Goal: Task Accomplishment & Management: Manage account settings

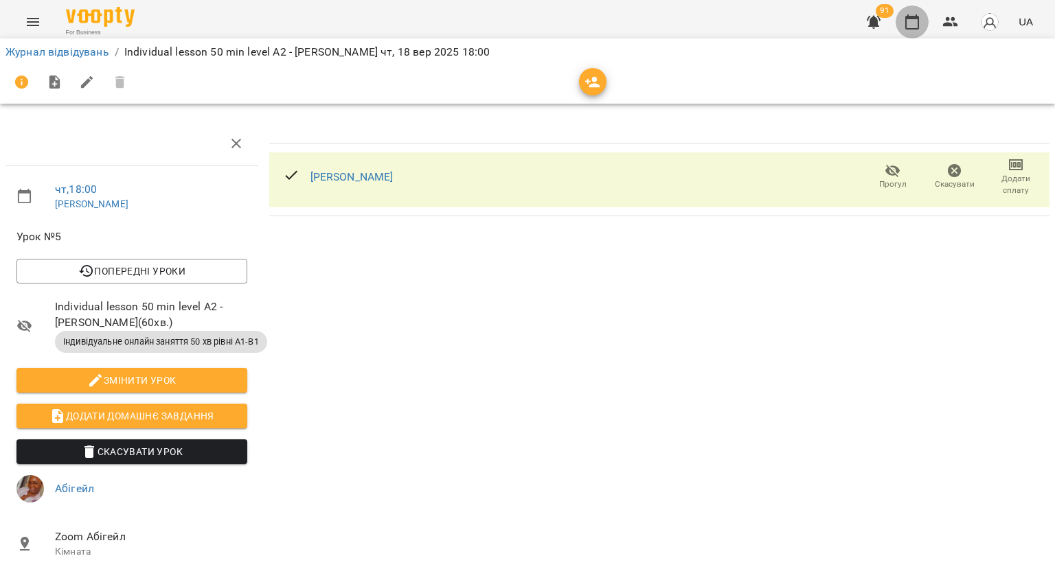
click at [917, 26] on icon "button" at bounding box center [912, 22] width 16 height 16
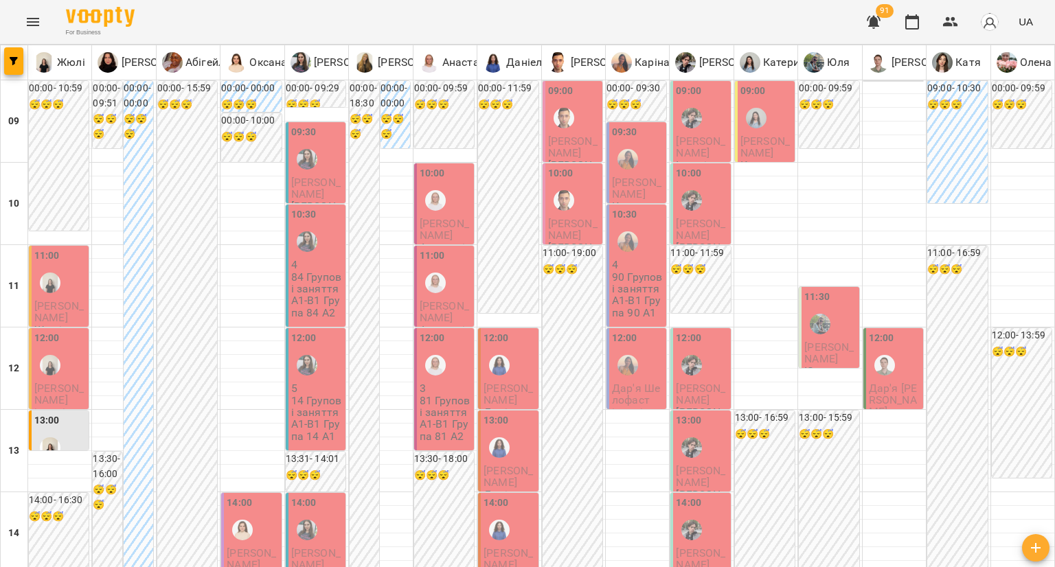
scroll to position [550, 0]
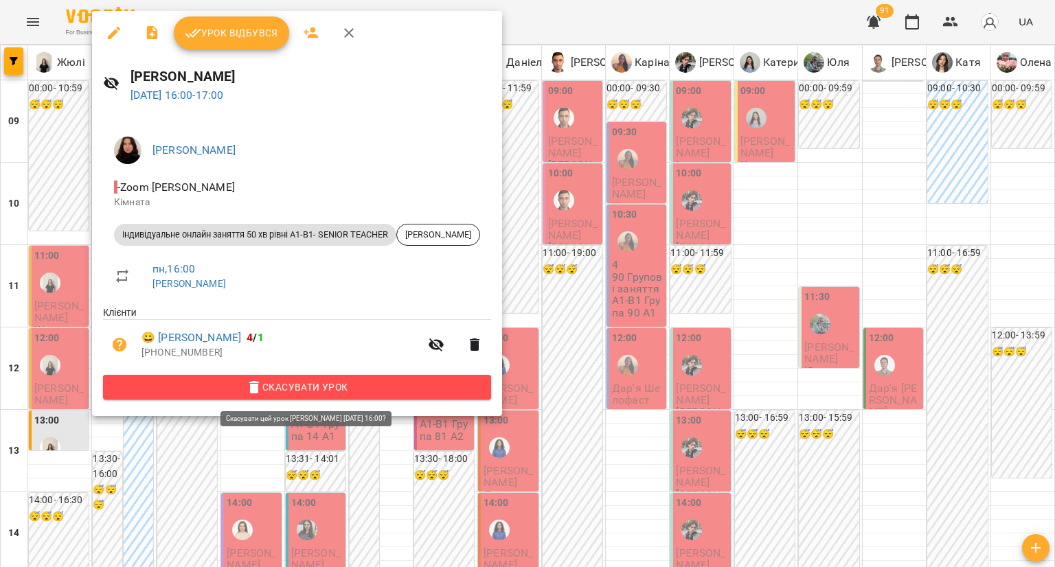
click at [198, 398] on button "Скасувати Урок" at bounding box center [297, 387] width 388 height 25
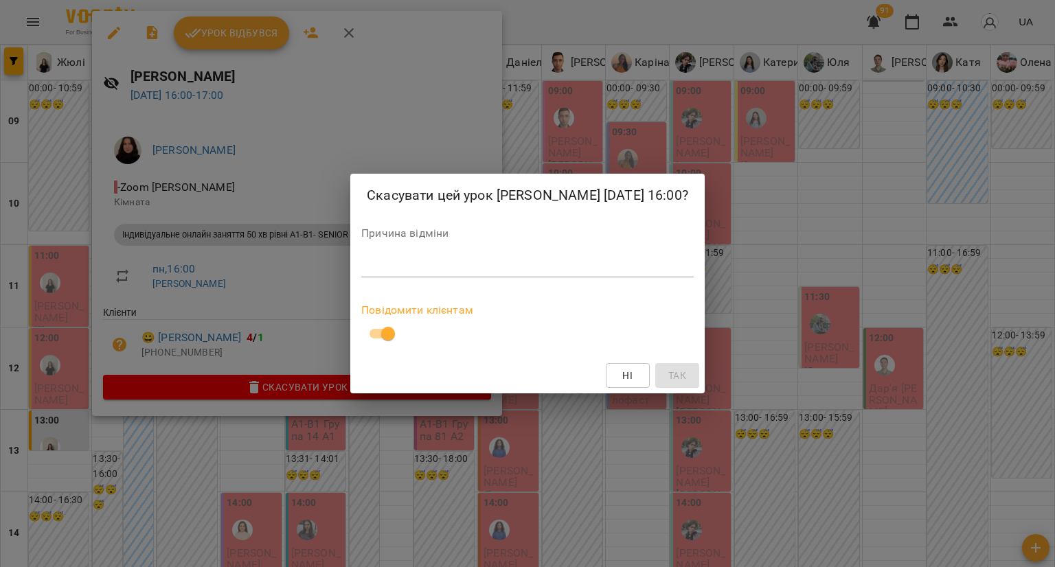
click at [387, 273] on div "*" at bounding box center [527, 267] width 333 height 22
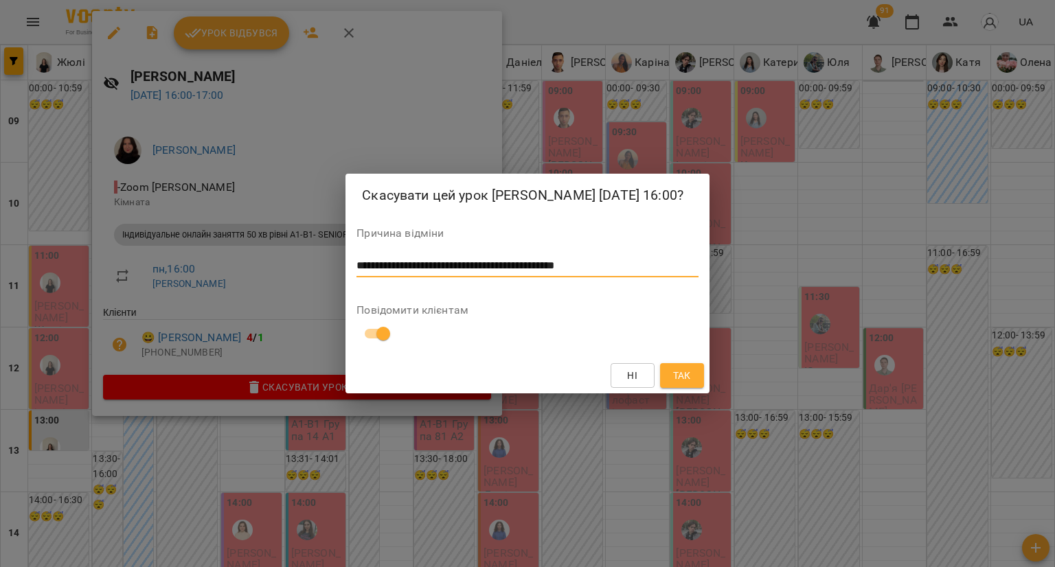
click at [486, 269] on textarea "**********" at bounding box center [528, 266] width 342 height 13
click at [588, 262] on textarea "**********" at bounding box center [528, 266] width 342 height 13
click at [586, 262] on textarea "**********" at bounding box center [528, 266] width 342 height 13
type textarea "**********"
click at [686, 381] on span "Так" at bounding box center [682, 376] width 18 height 16
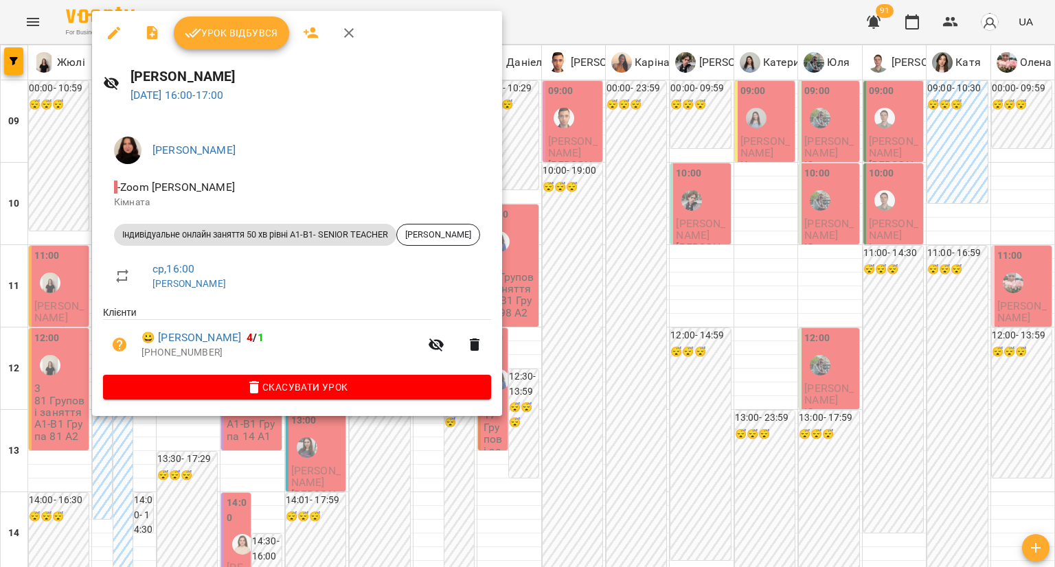
click at [174, 381] on span "Скасувати Урок" at bounding box center [297, 387] width 366 height 16
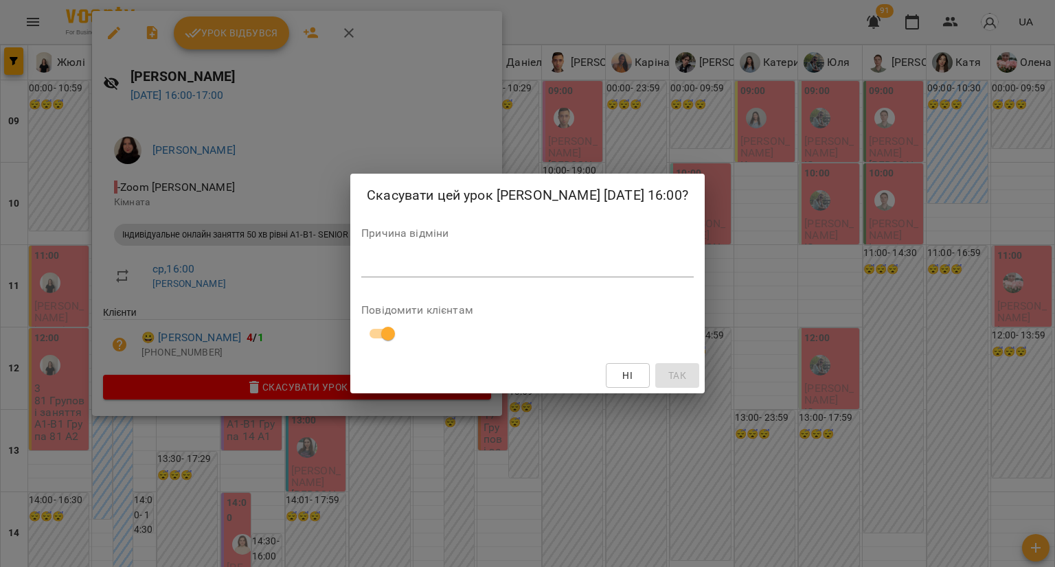
click at [401, 275] on div "*" at bounding box center [527, 267] width 333 height 22
paste textarea "**********"
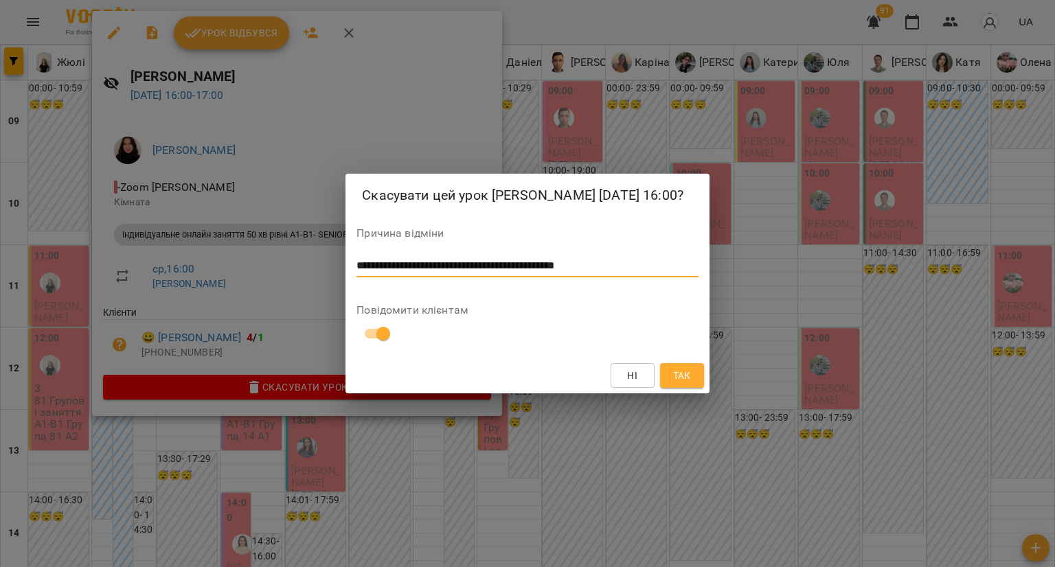
type textarea "**********"
click at [691, 372] on span "Так" at bounding box center [682, 376] width 22 height 16
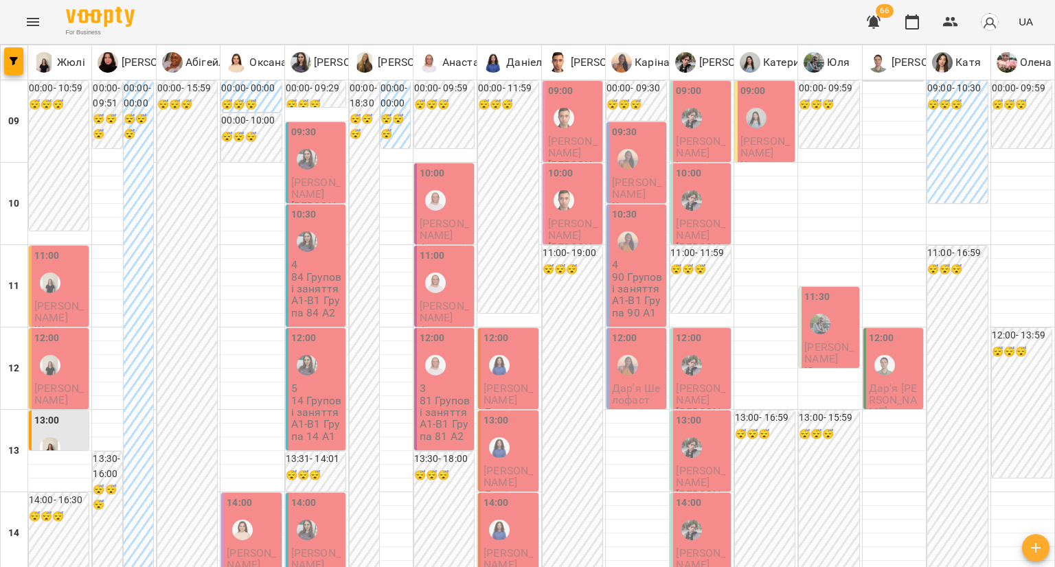
scroll to position [758, 0]
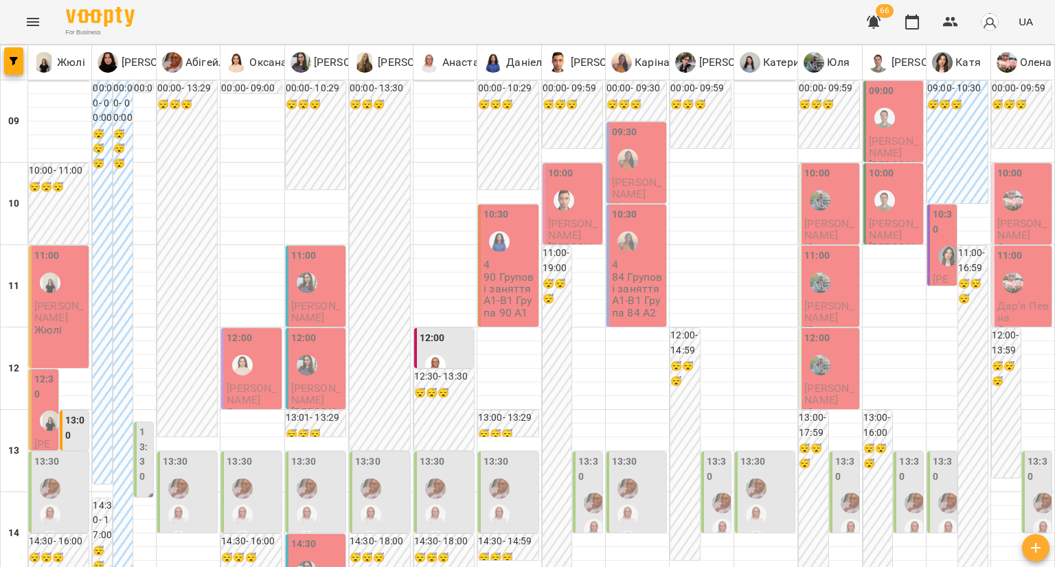
scroll to position [0, 0]
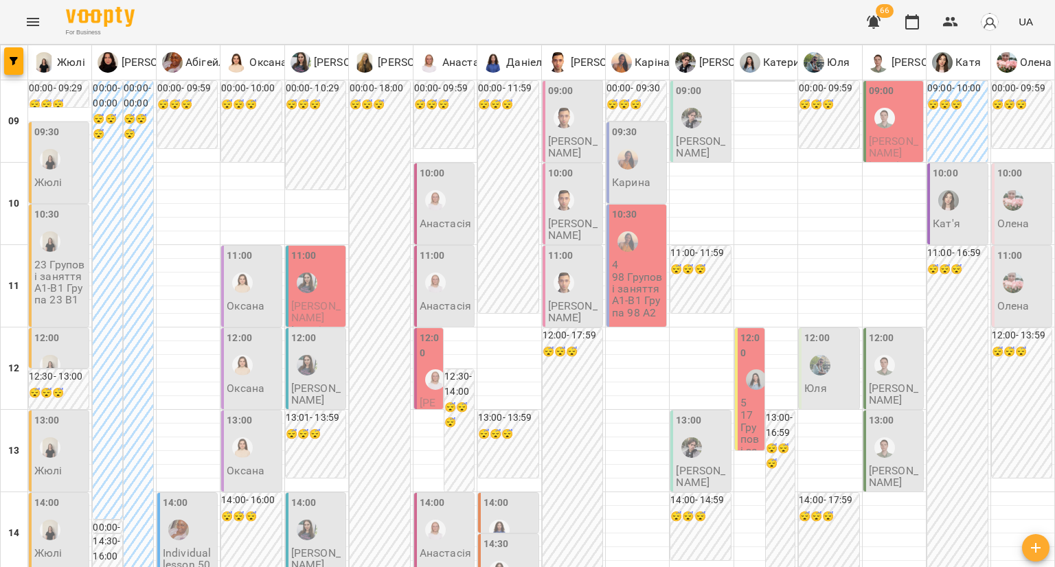
scroll to position [481, 0]
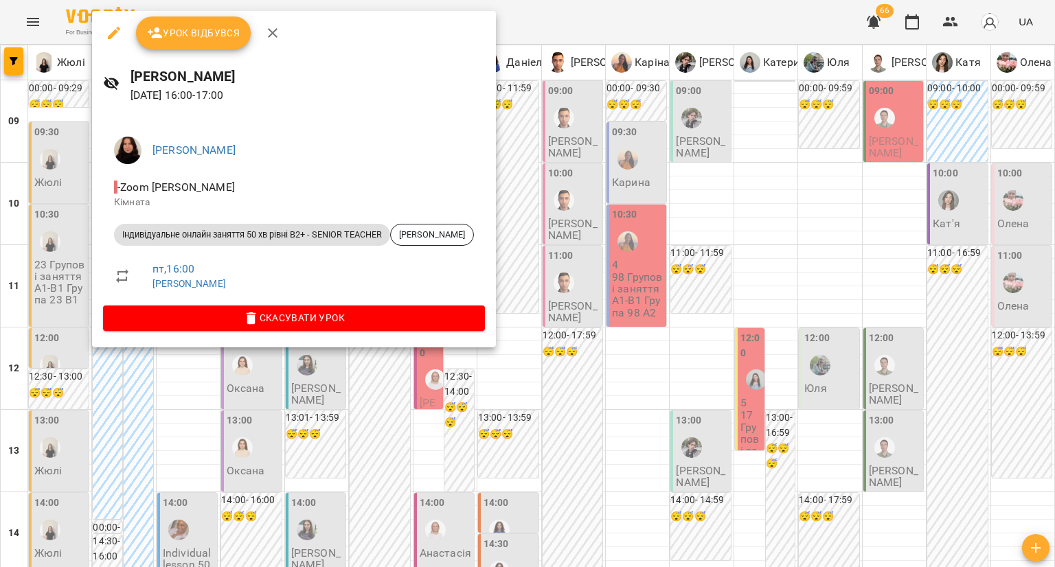
click at [56, 166] on div at bounding box center [527, 283] width 1055 height 567
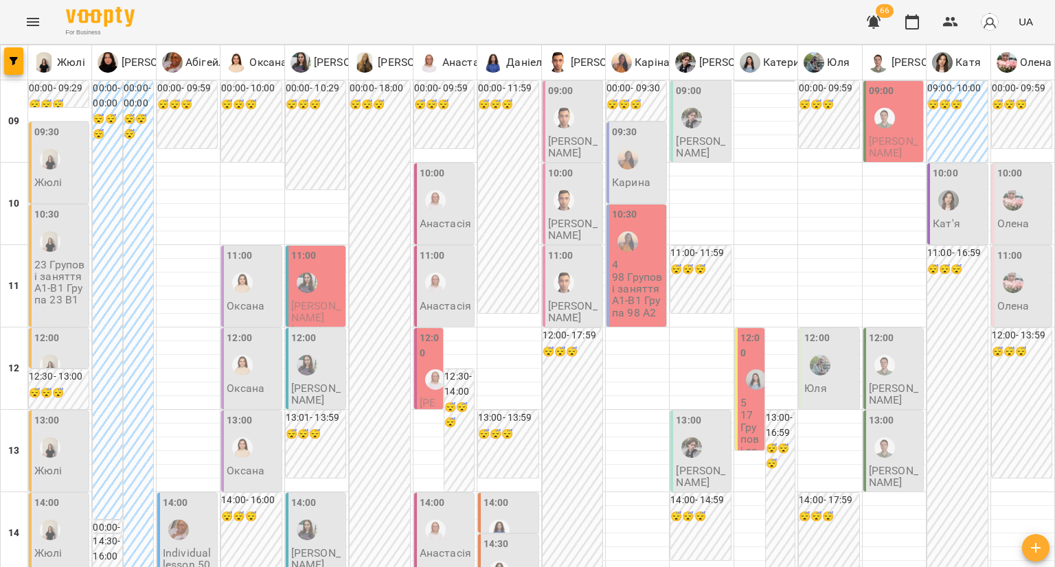
scroll to position [550, 0]
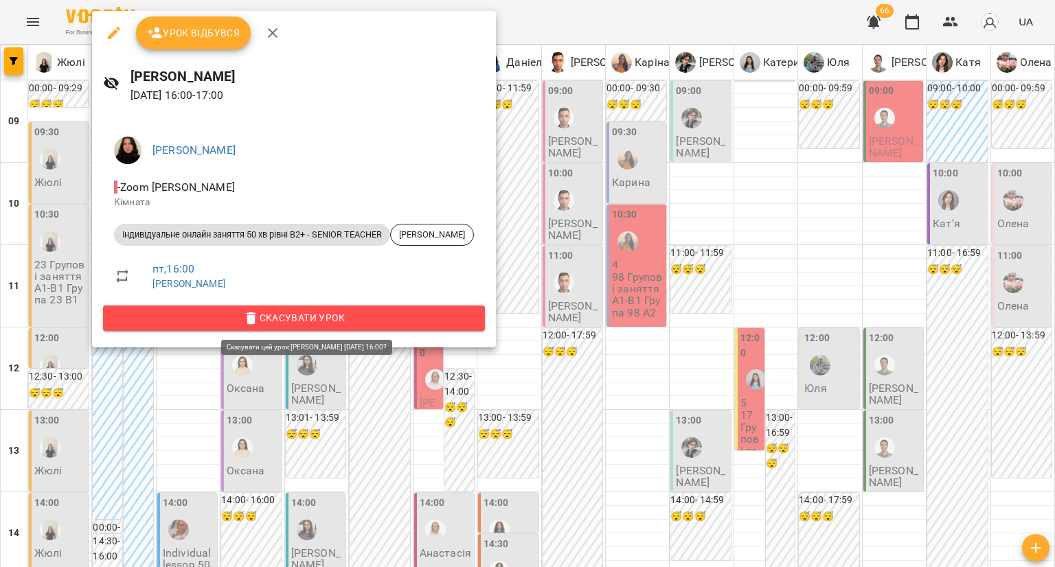
click at [183, 325] on span "Скасувати Урок" at bounding box center [294, 318] width 360 height 16
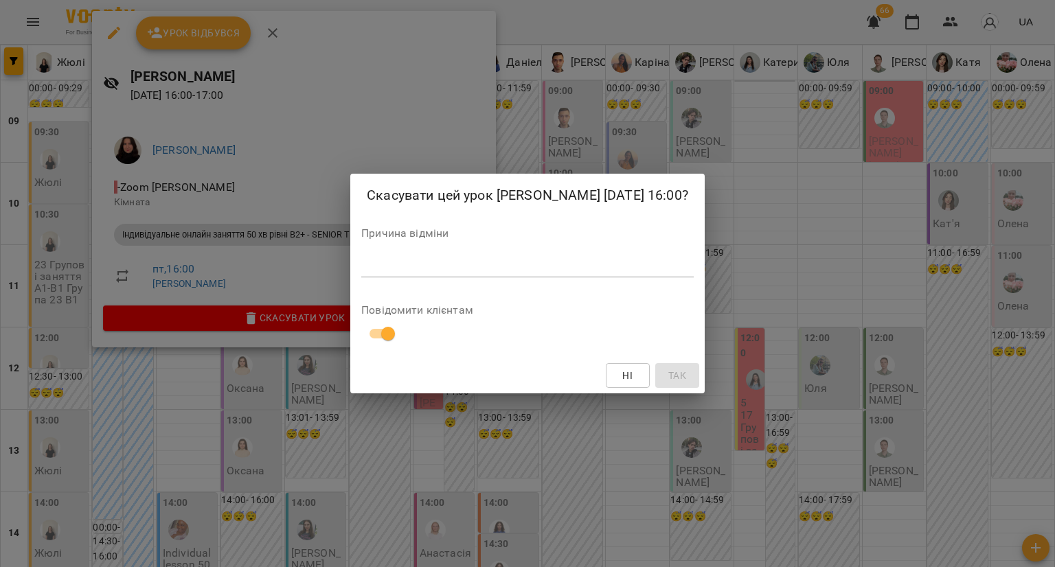
click at [401, 273] on div "*" at bounding box center [527, 267] width 333 height 22
paste textarea "**********"
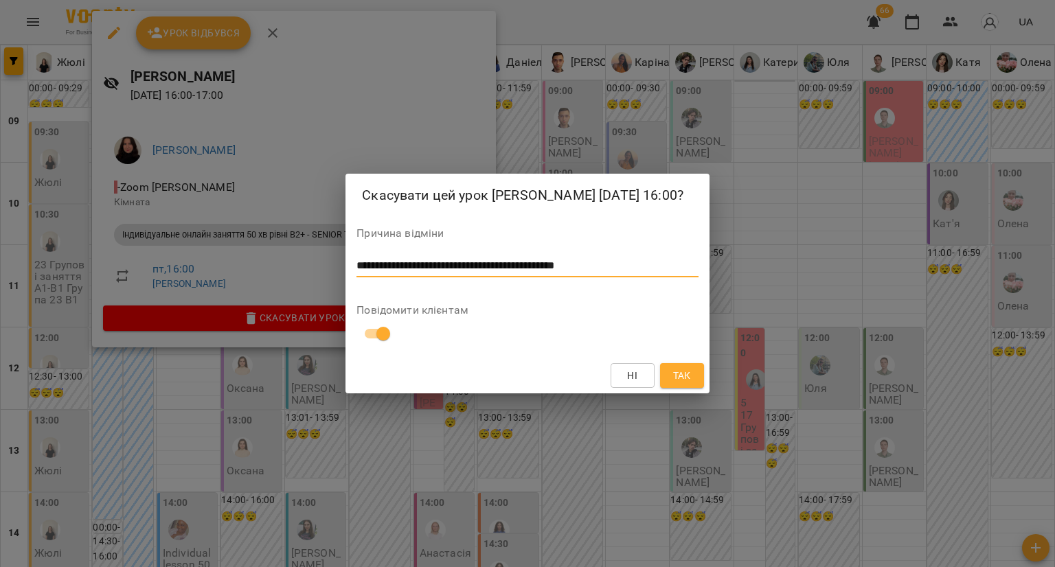
type textarea "**********"
click at [690, 374] on span "Так" at bounding box center [682, 376] width 18 height 16
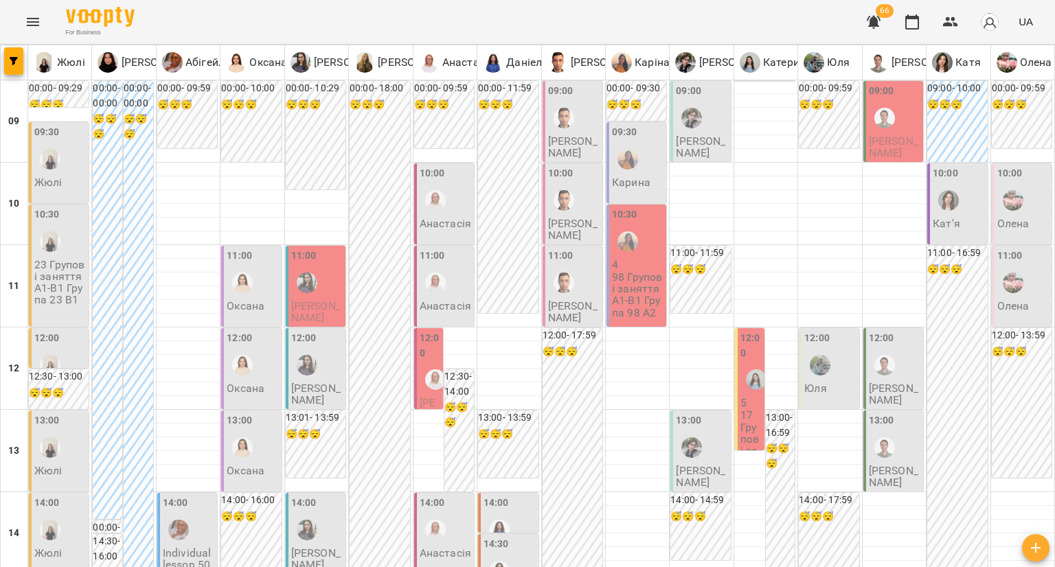
scroll to position [481, 0]
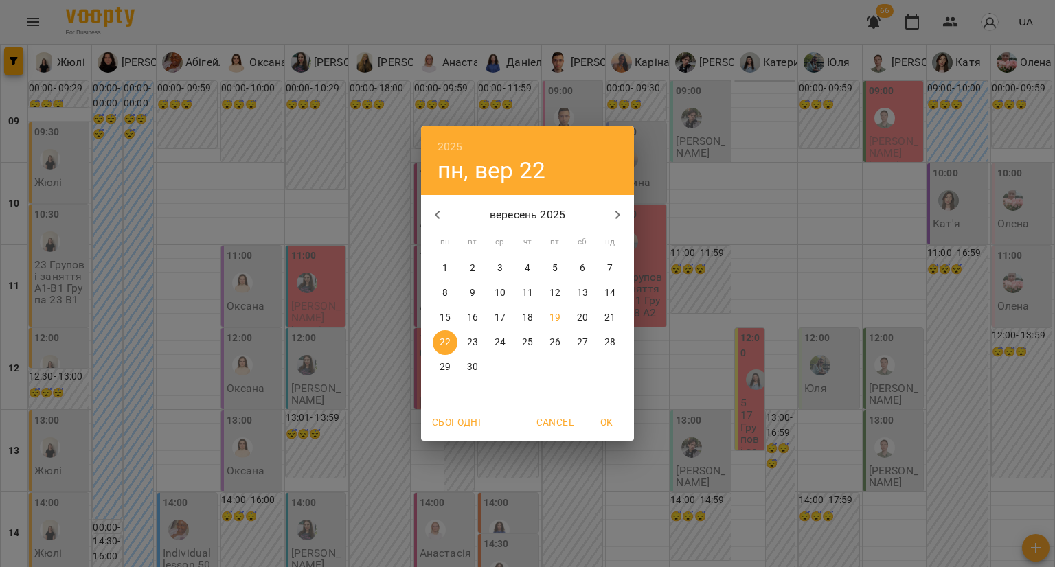
click at [555, 325] on button "19" at bounding box center [555, 318] width 25 height 25
type input "**********"
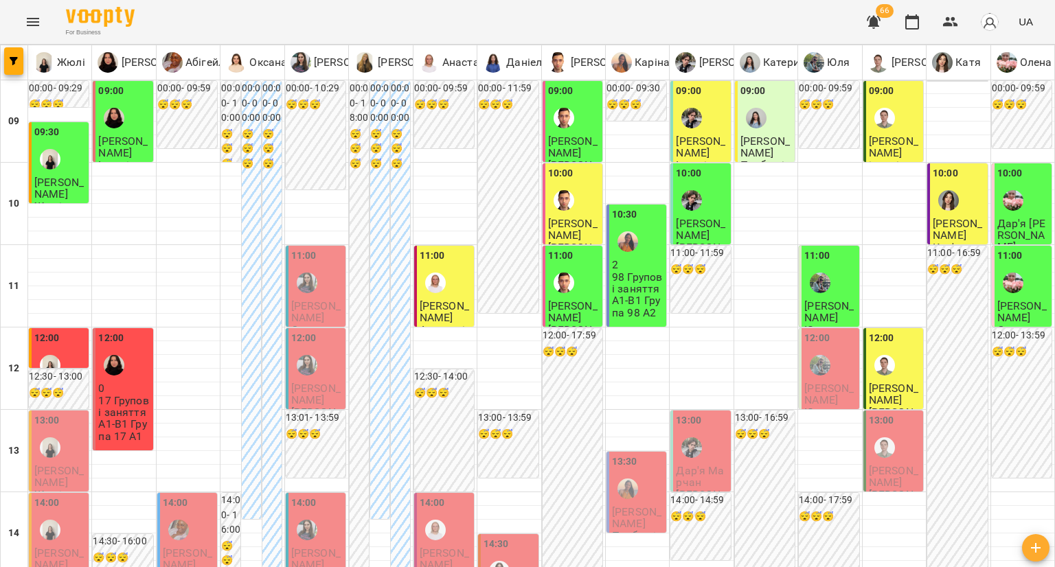
scroll to position [69, 0]
click at [52, 355] on img "Жюлі" at bounding box center [50, 365] width 21 height 21
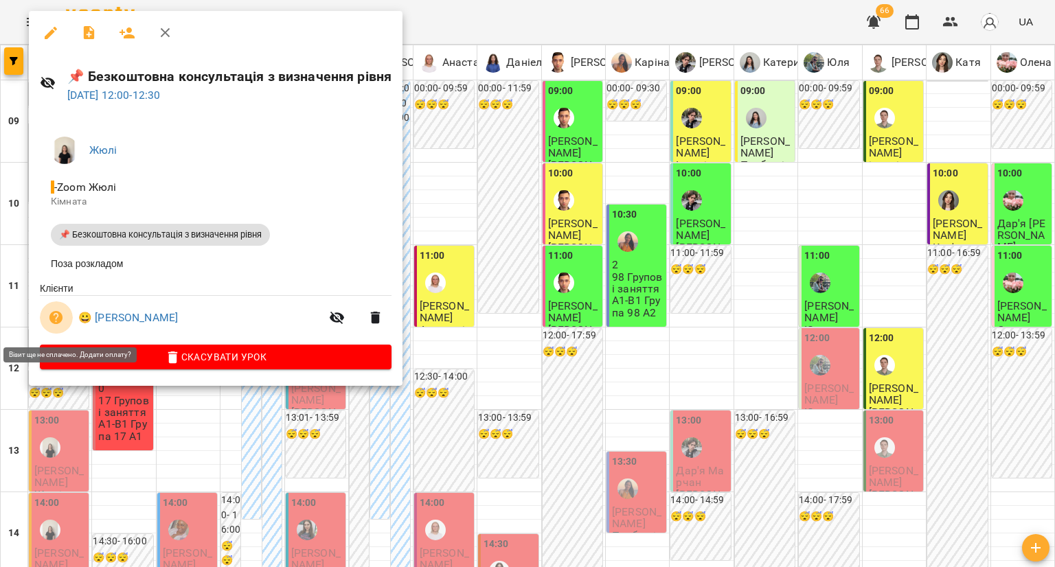
click at [60, 321] on icon "button" at bounding box center [56, 318] width 14 height 14
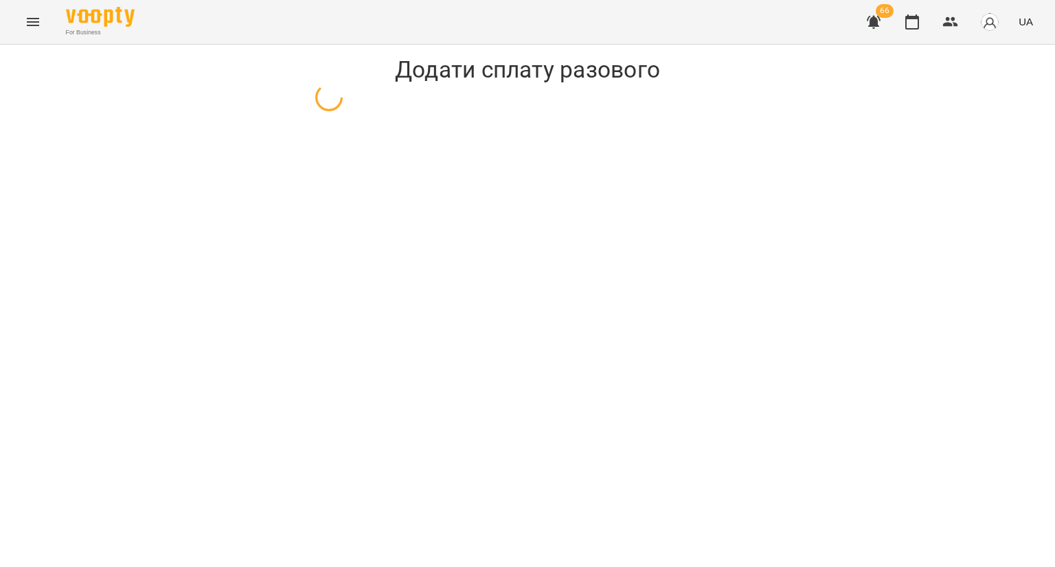
select select "**********"
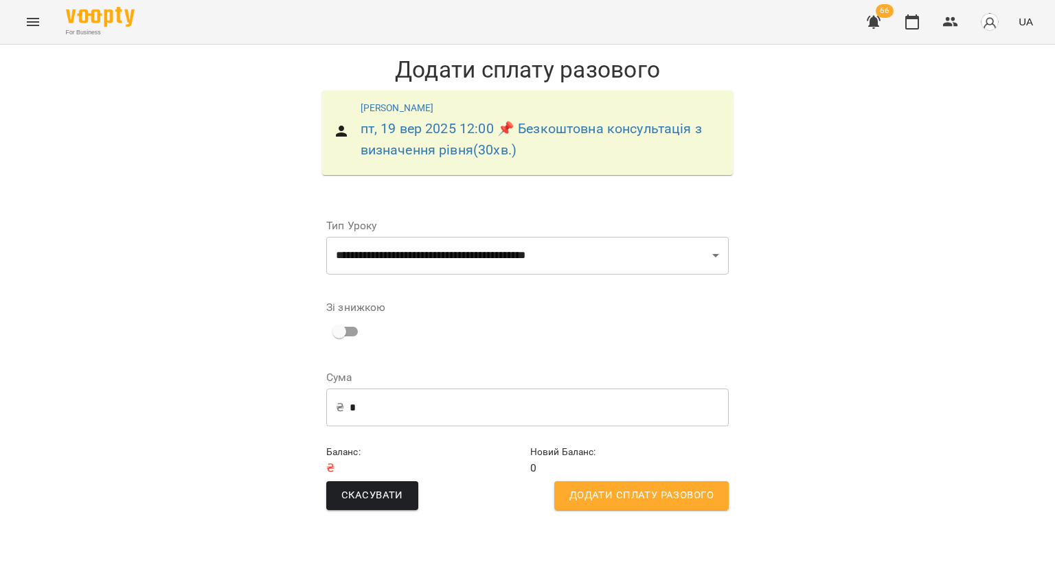
click at [581, 482] on button "Додати сплату разового" at bounding box center [641, 496] width 174 height 29
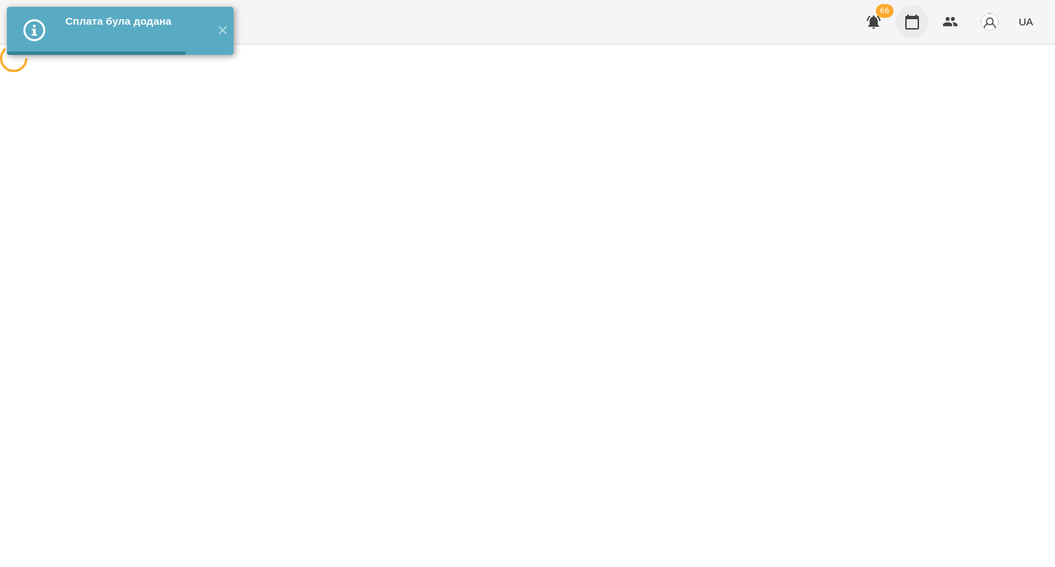
click at [915, 21] on icon "button" at bounding box center [912, 22] width 16 height 16
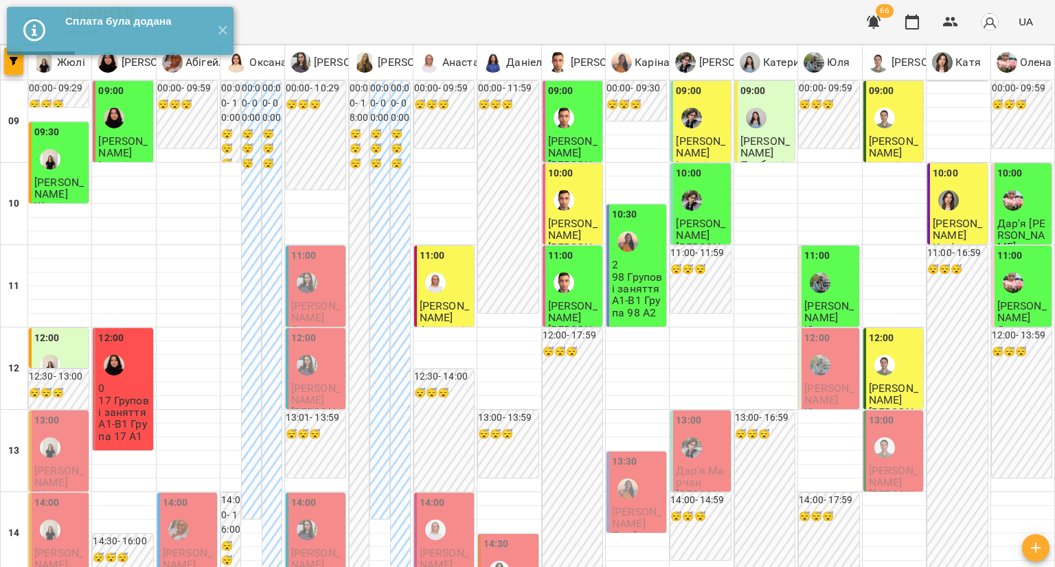
click at [890, 375] on div at bounding box center [885, 366] width 32 height 32
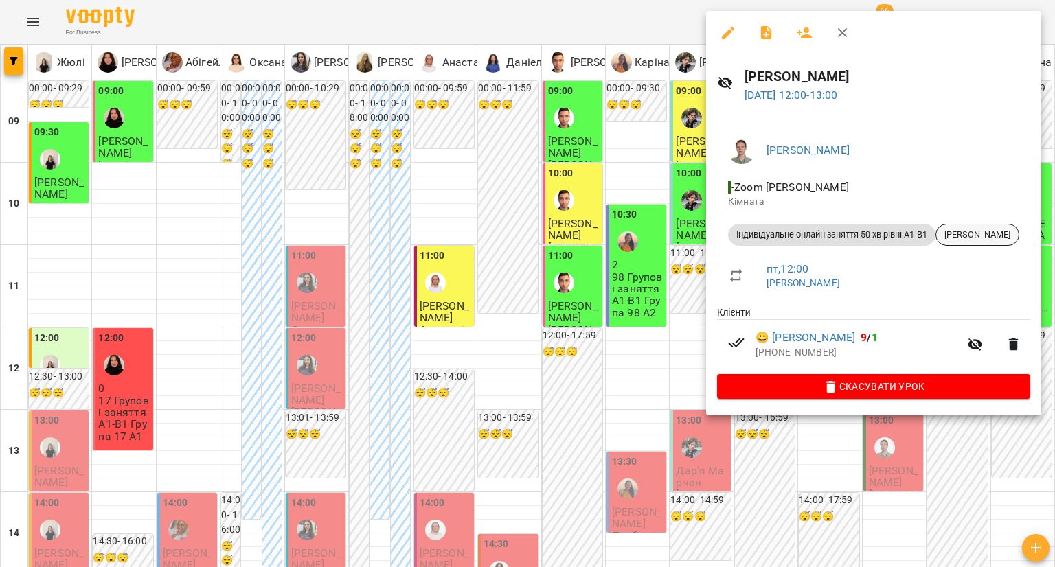
click at [967, 237] on span "Марта Заїченко" at bounding box center [977, 235] width 82 height 12
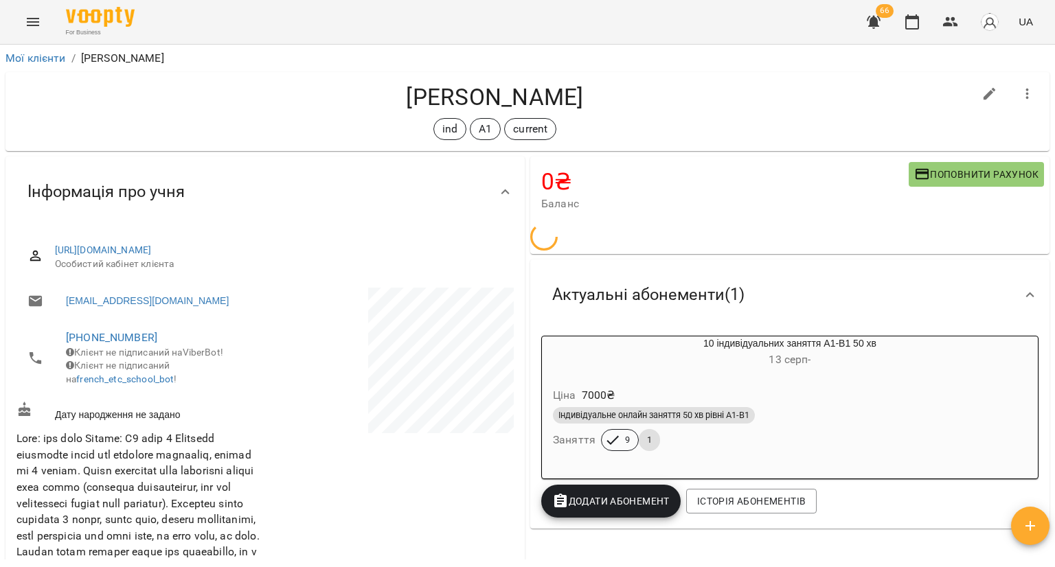
click at [831, 350] on h6 "13 серп -" at bounding box center [790, 359] width 496 height 19
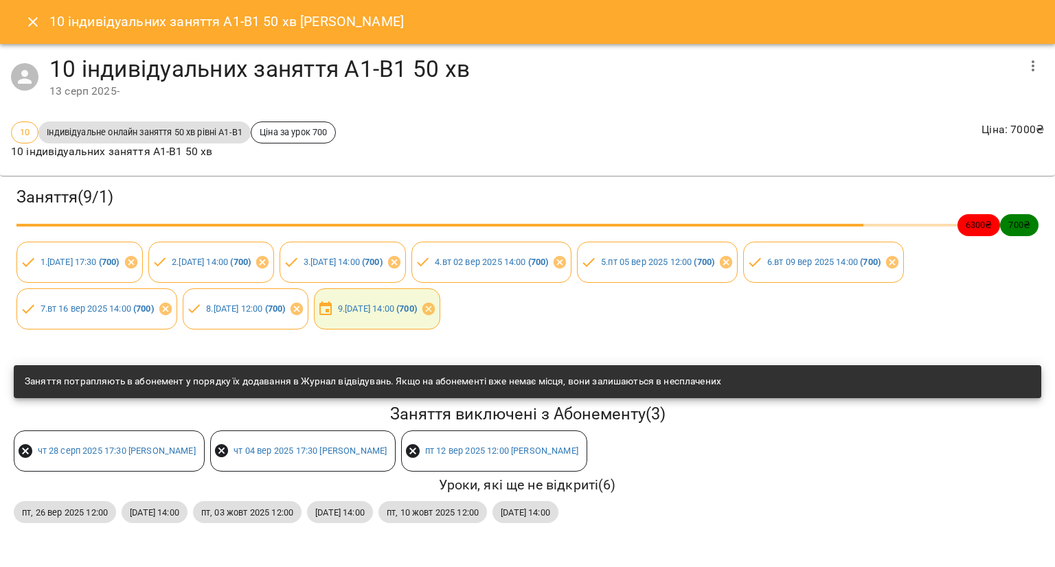
click at [34, 19] on icon "Close" at bounding box center [33, 22] width 16 height 16
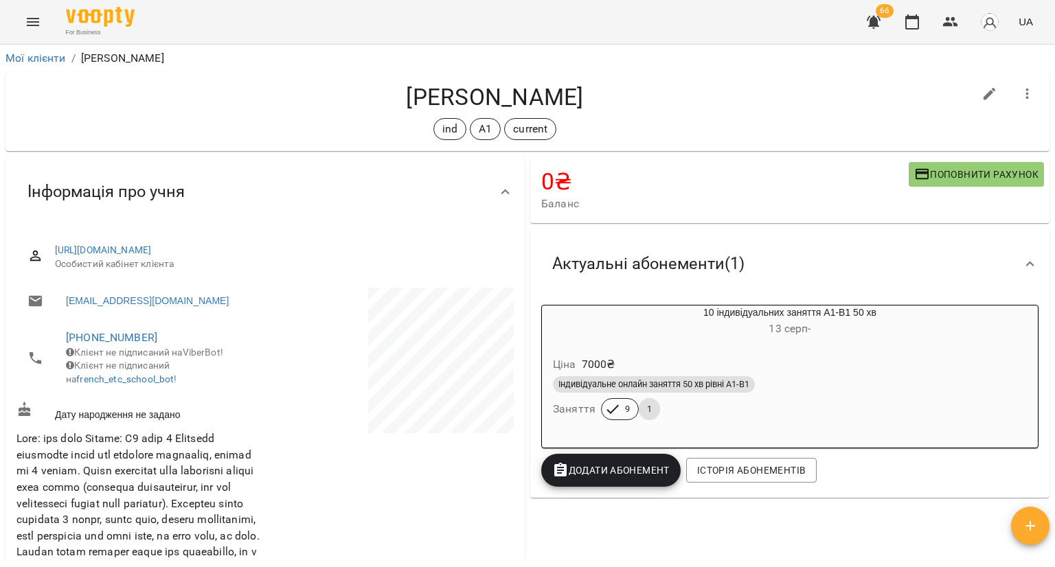
click at [927, 33] on div "66 UA" at bounding box center [947, 22] width 181 height 36
click at [915, 15] on icon "button" at bounding box center [912, 22] width 16 height 16
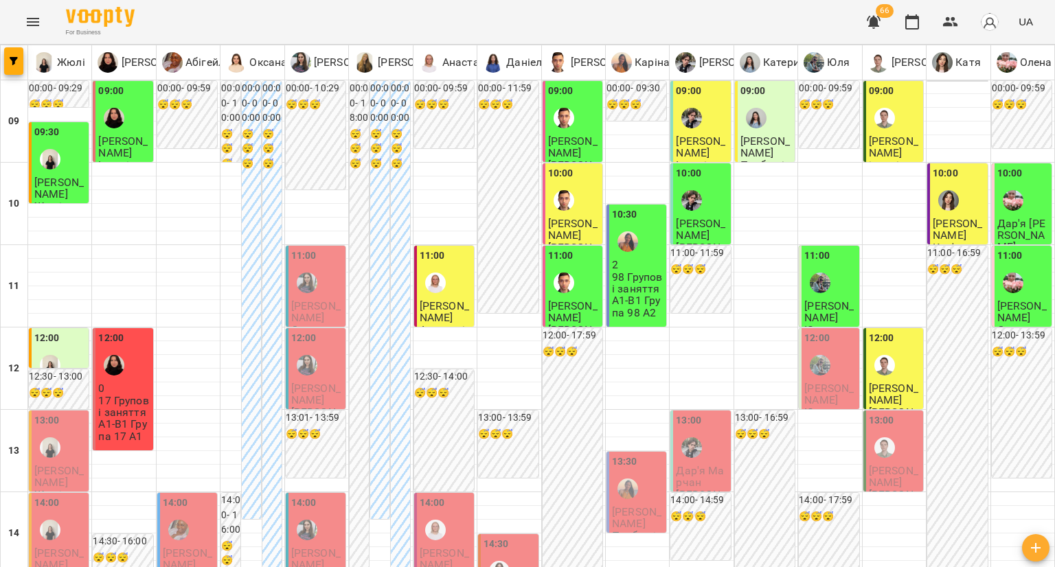
click at [938, 203] on img "Катя" at bounding box center [948, 200] width 21 height 21
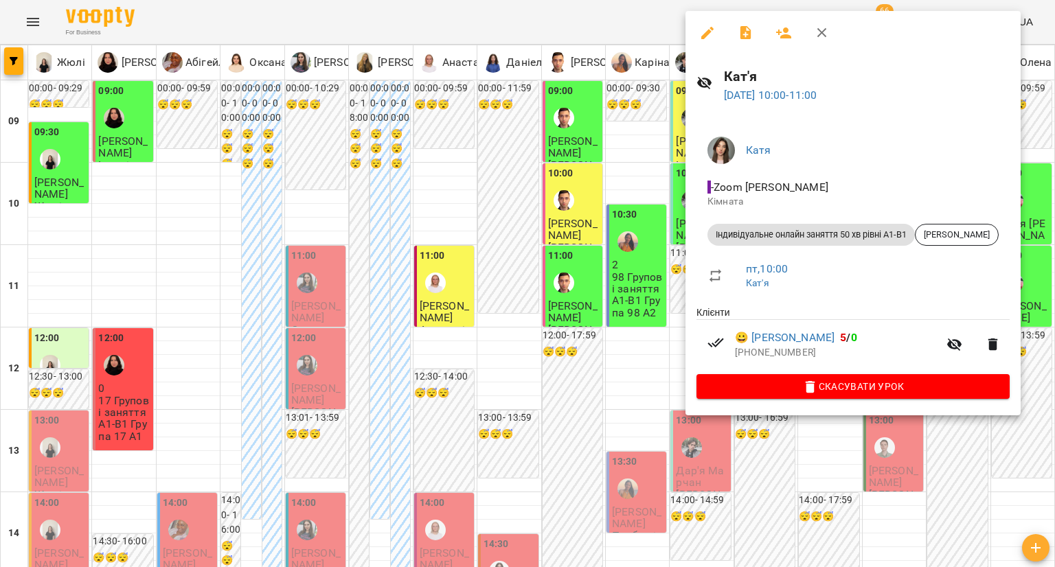
click at [638, 229] on div at bounding box center [527, 283] width 1055 height 567
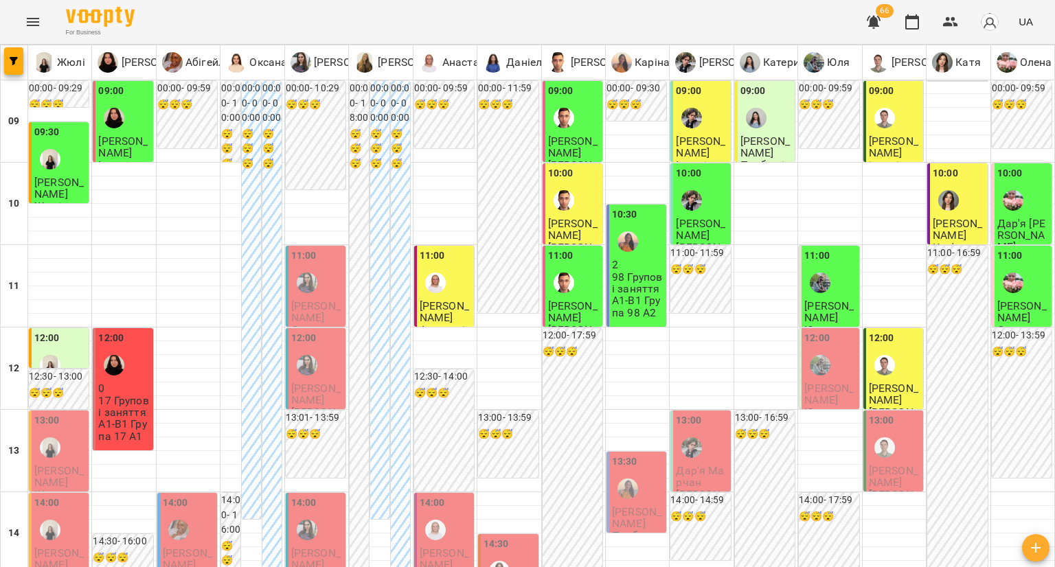
click at [708, 135] on span "[PERSON_NAME]" at bounding box center [700, 147] width 49 height 25
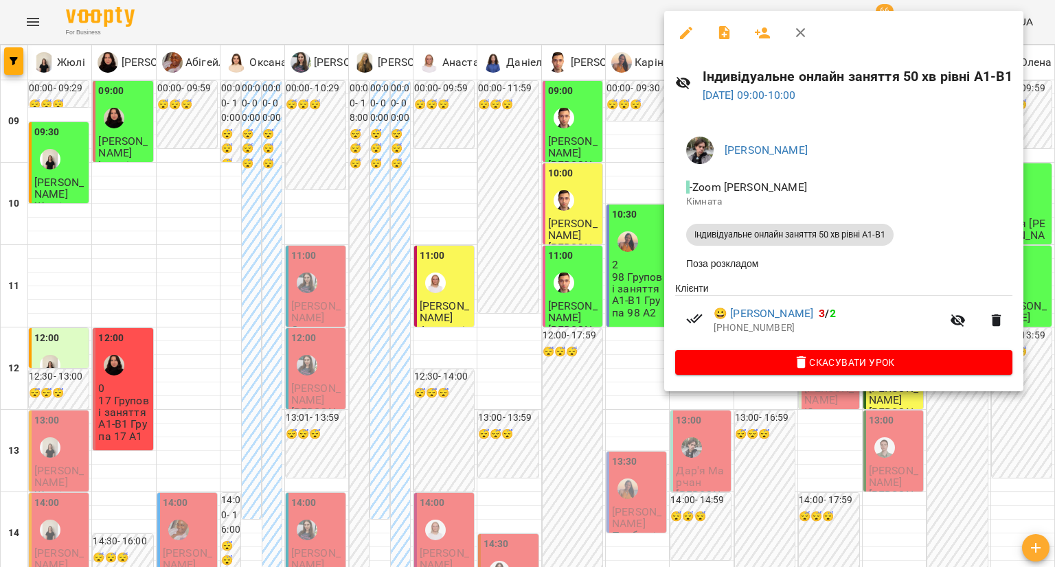
click at [583, 250] on div at bounding box center [527, 283] width 1055 height 567
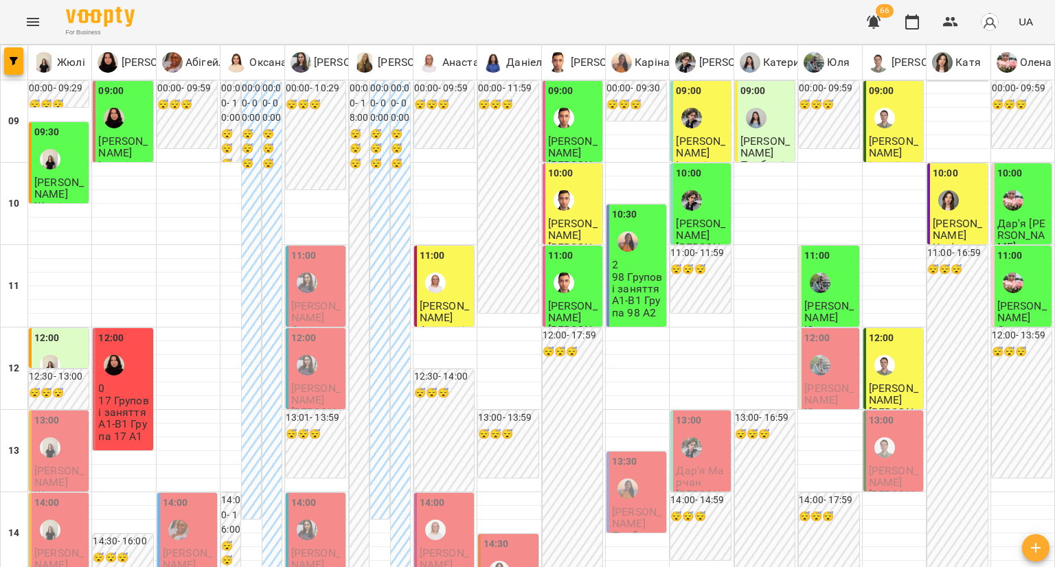
scroll to position [687, 0]
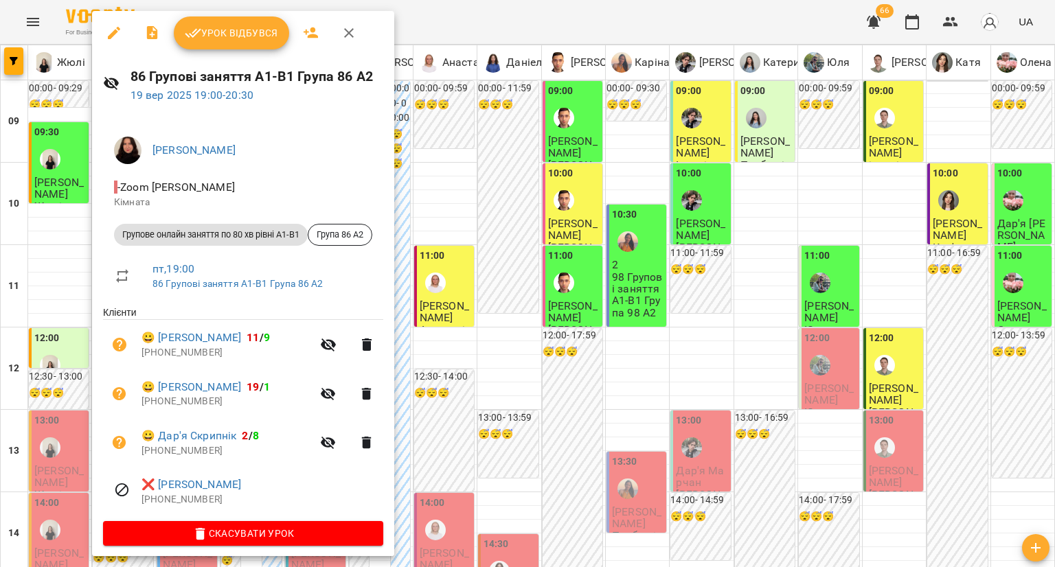
click at [73, 319] on div at bounding box center [527, 283] width 1055 height 567
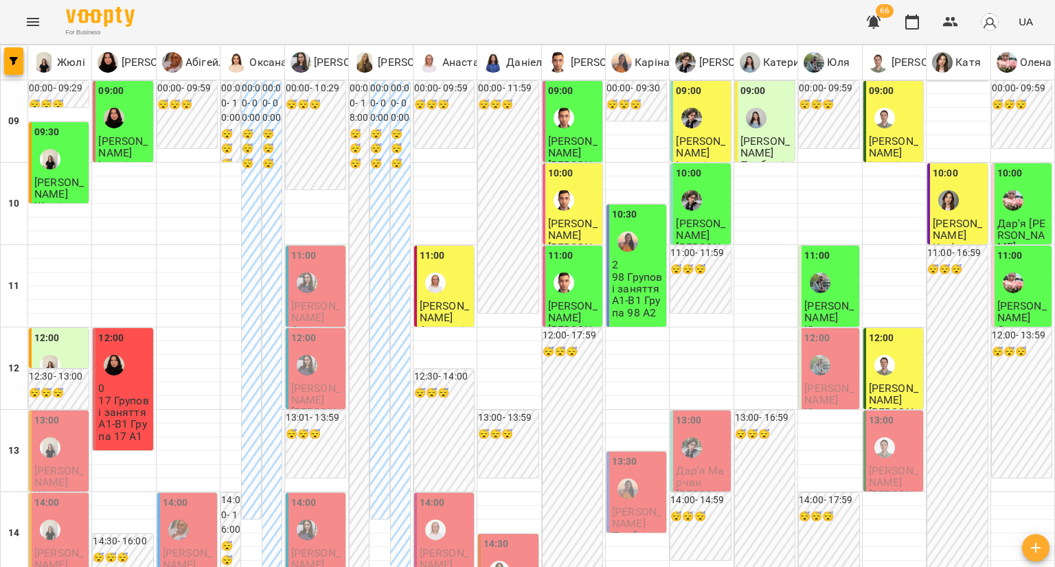
scroll to position [0, 0]
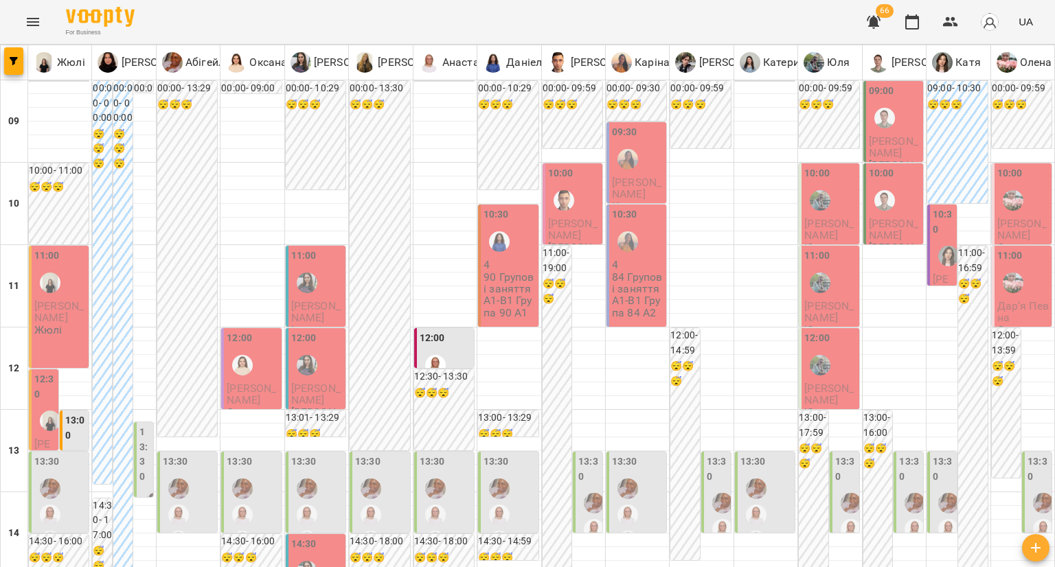
scroll to position [481, 0]
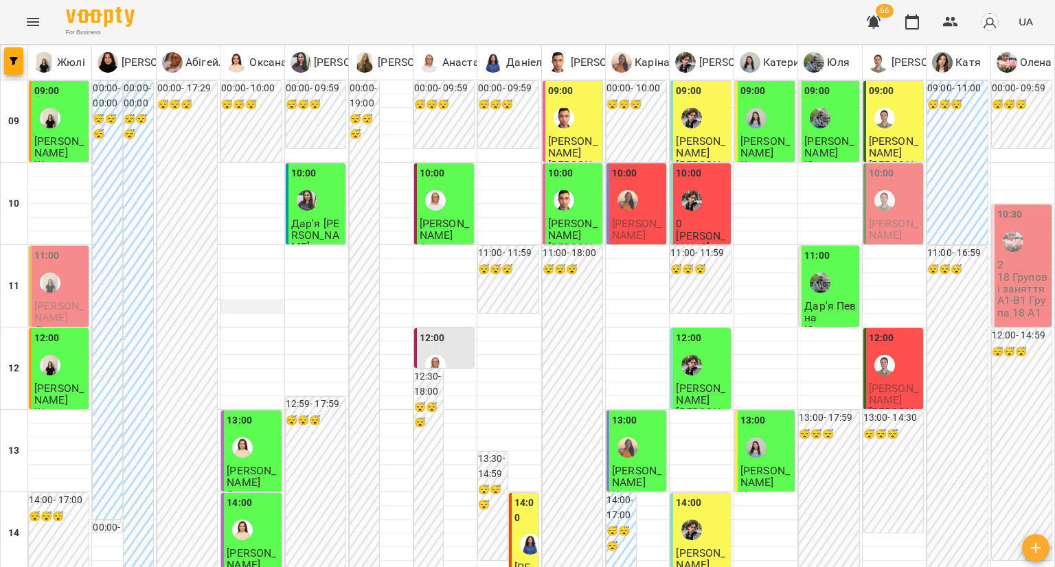
scroll to position [550, 0]
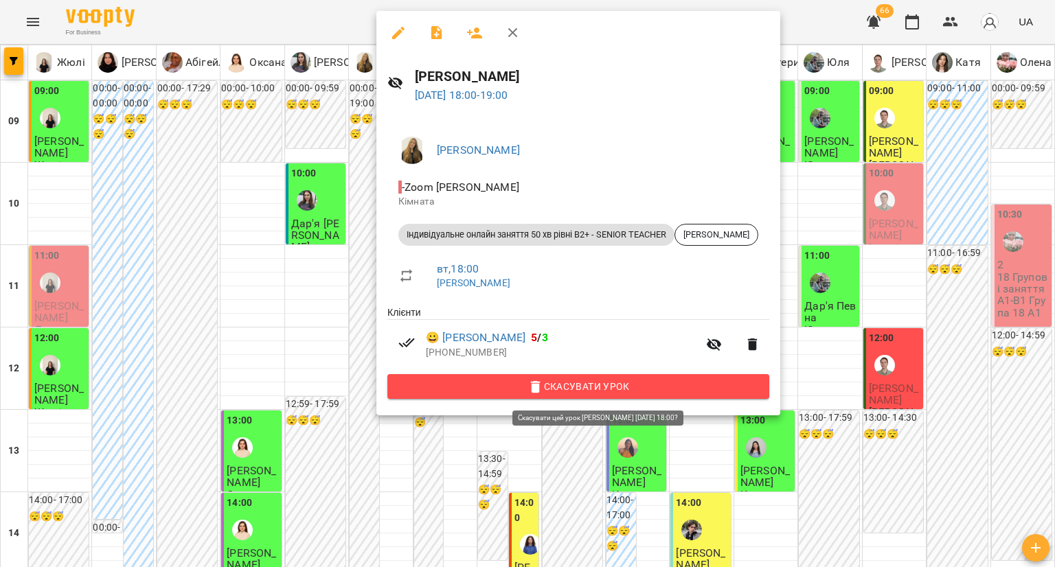
click at [437, 380] on span "Скасувати Урок" at bounding box center [578, 387] width 360 height 16
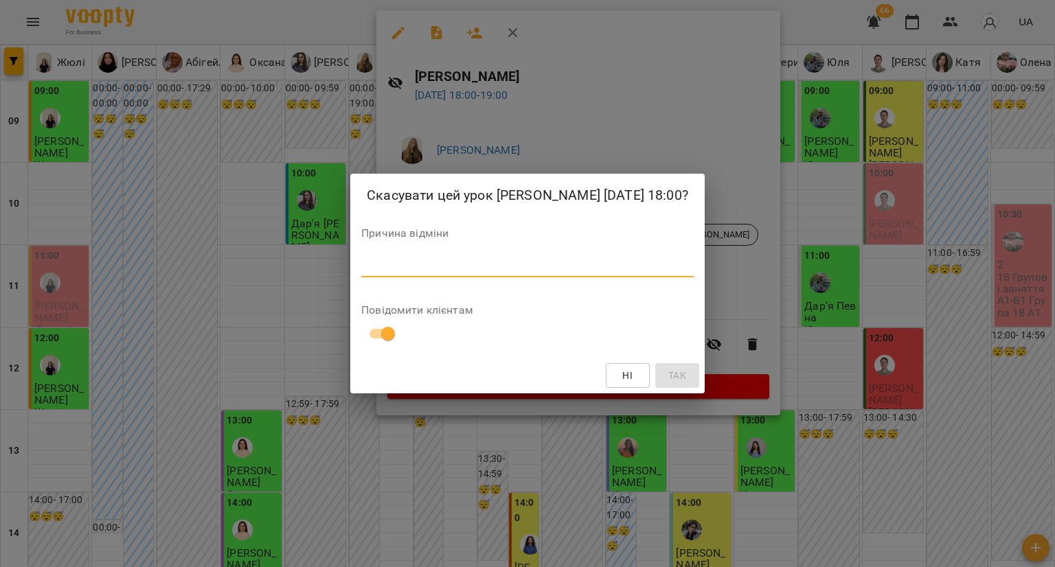
click at [397, 267] on textarea at bounding box center [527, 266] width 333 height 13
click at [381, 266] on textarea "**********" at bounding box center [518, 266] width 315 height 13
click at [451, 262] on textarea "**********" at bounding box center [518, 266] width 315 height 13
type textarea "**********"
click at [656, 378] on button "Так" at bounding box center [677, 375] width 44 height 25
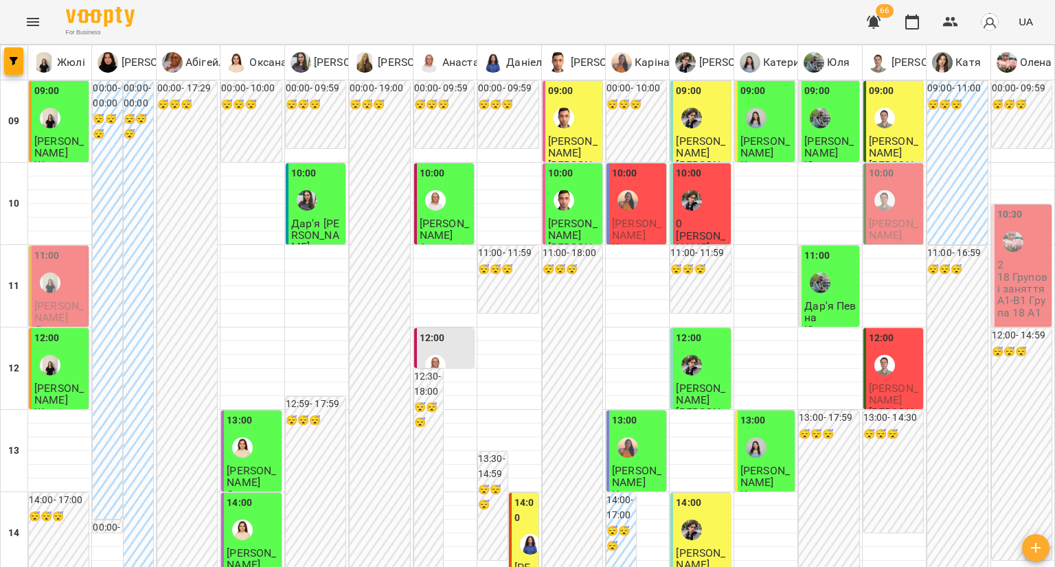
scroll to position [687, 0]
type input "**********"
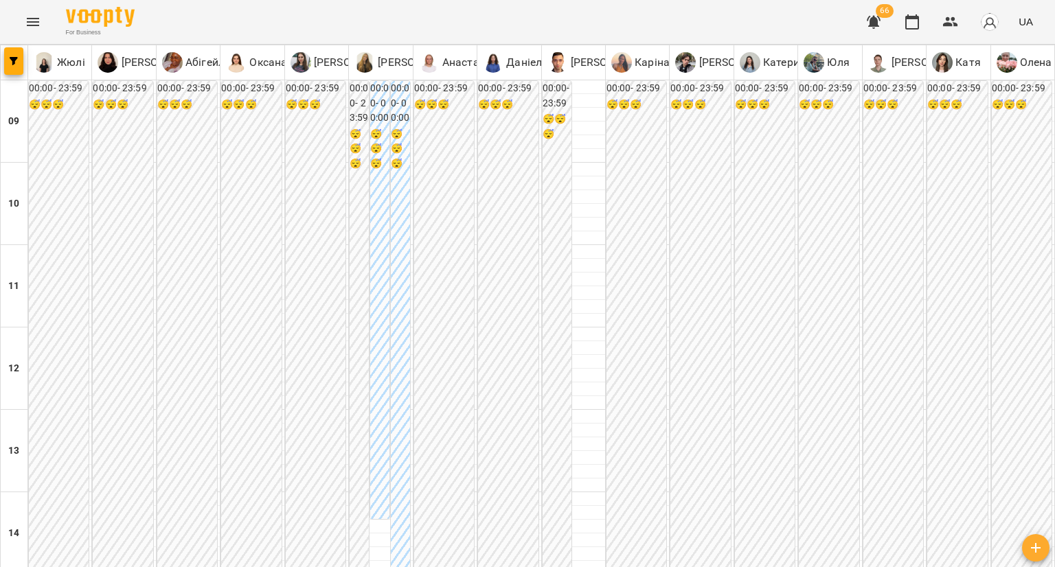
type input "**********"
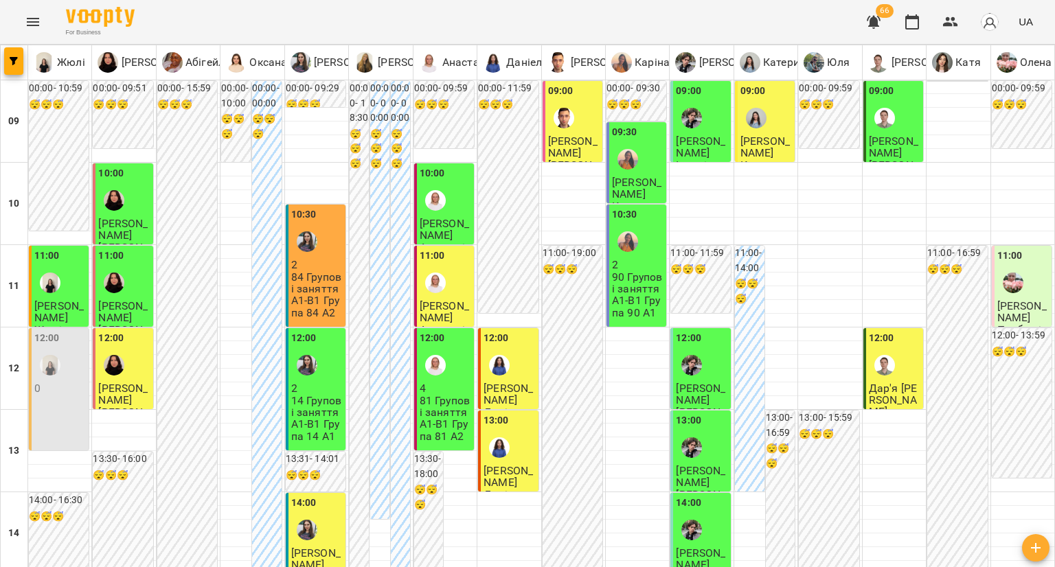
type input "**********"
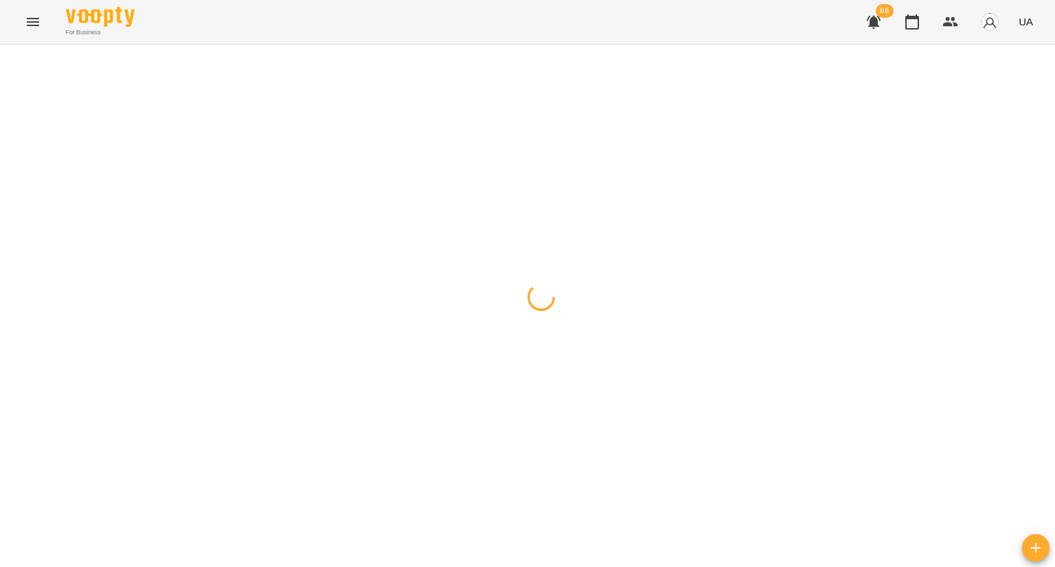
click at [304, 45] on div at bounding box center [527, 45] width 1055 height 0
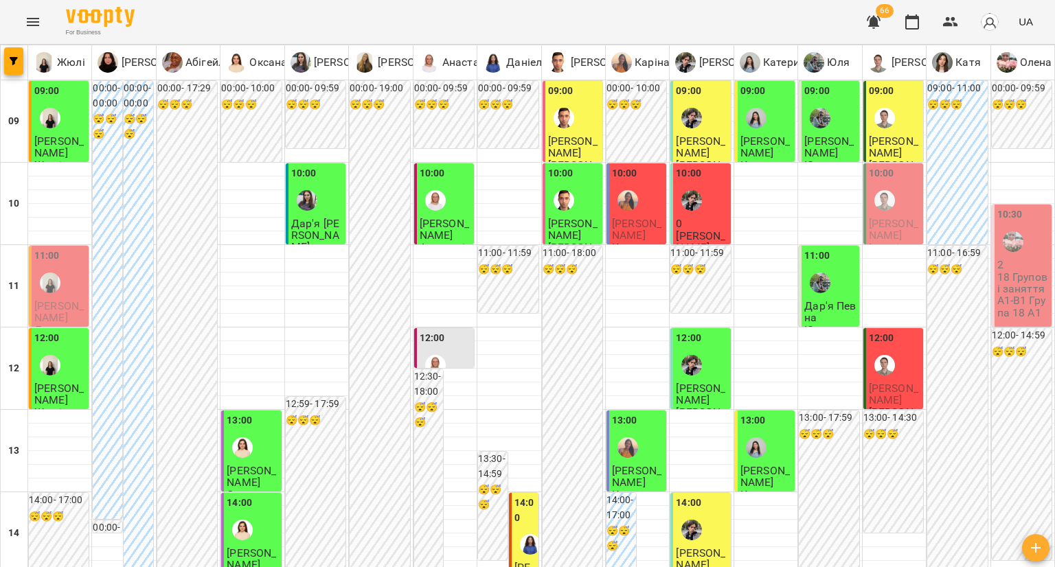
scroll to position [550, 0]
type input "**********"
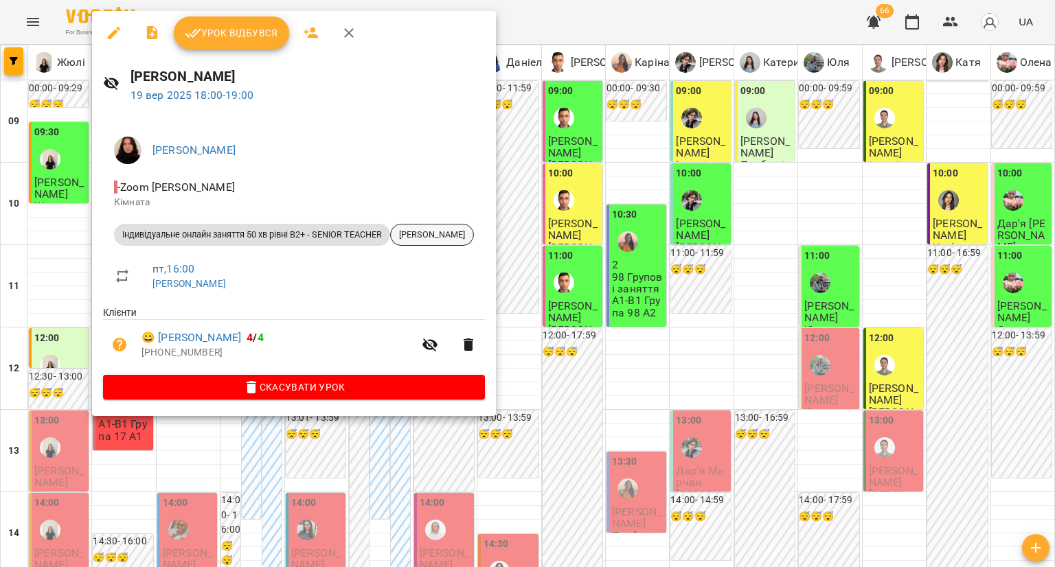
click at [459, 243] on div "[PERSON_NAME]" at bounding box center [432, 235] width 84 height 22
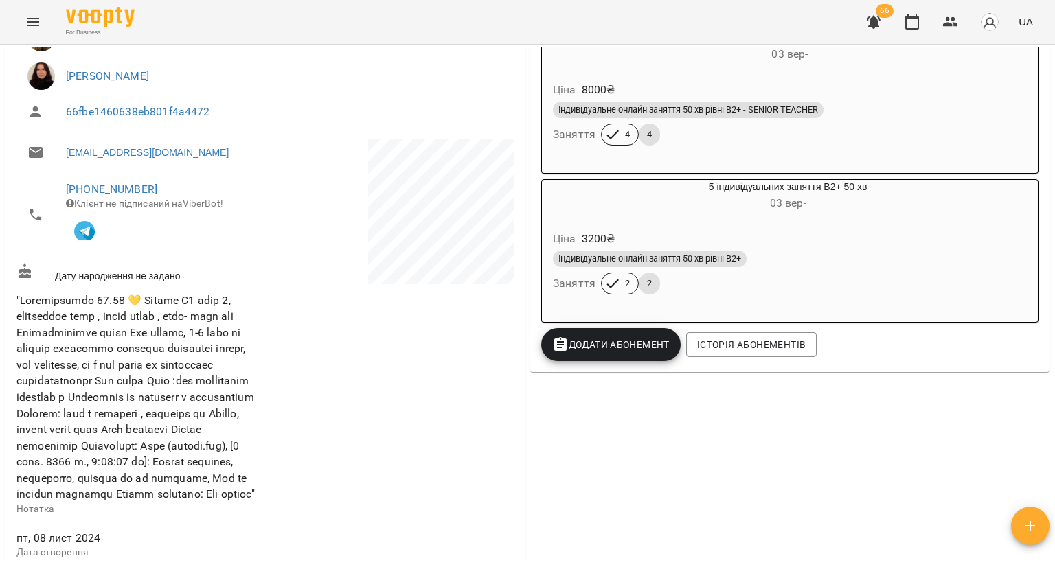
scroll to position [137, 0]
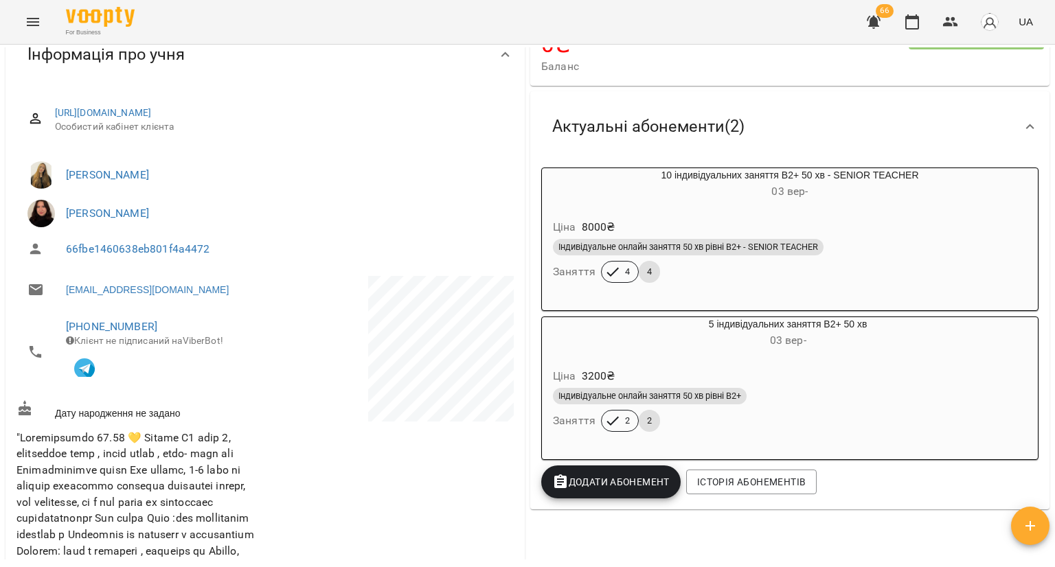
click at [691, 235] on div "Ціна 8000 ₴" at bounding box center [790, 227] width 480 height 25
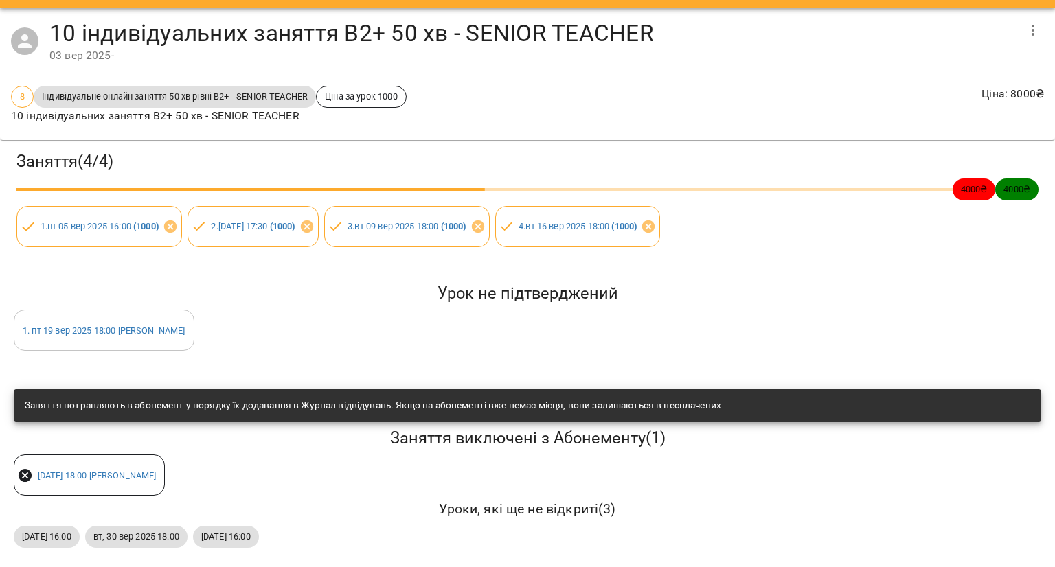
scroll to position [0, 0]
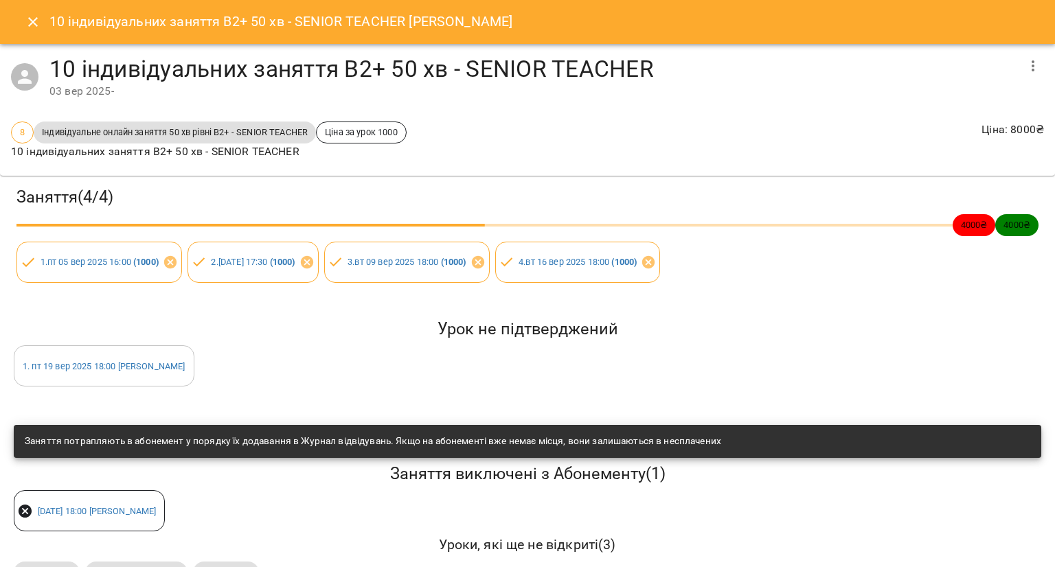
click at [36, 18] on icon "Close" at bounding box center [33, 22] width 10 height 10
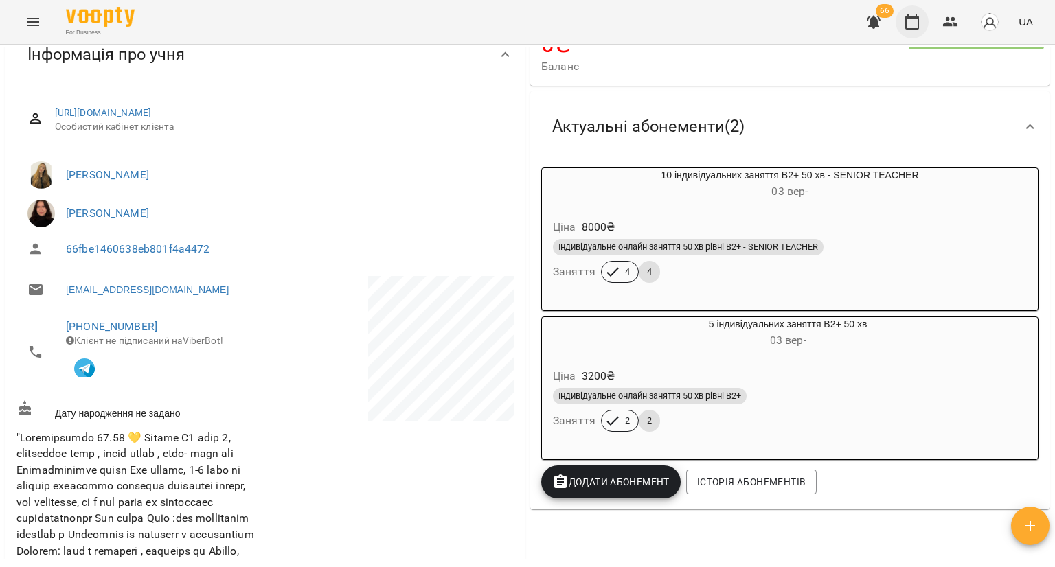
click at [898, 25] on button "button" at bounding box center [912, 21] width 33 height 33
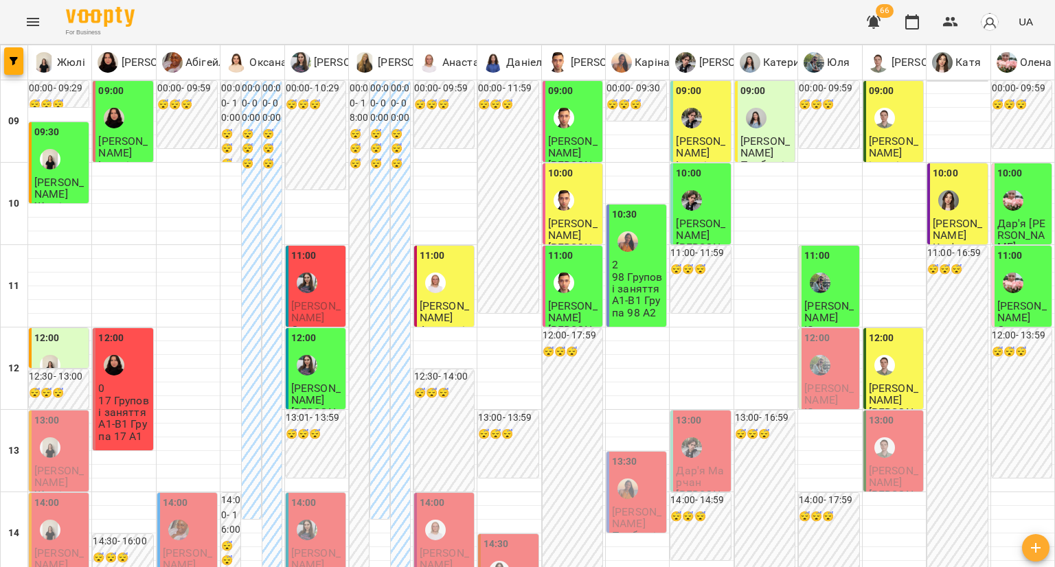
click at [329, 284] on div "11:00" at bounding box center [317, 274] width 52 height 50
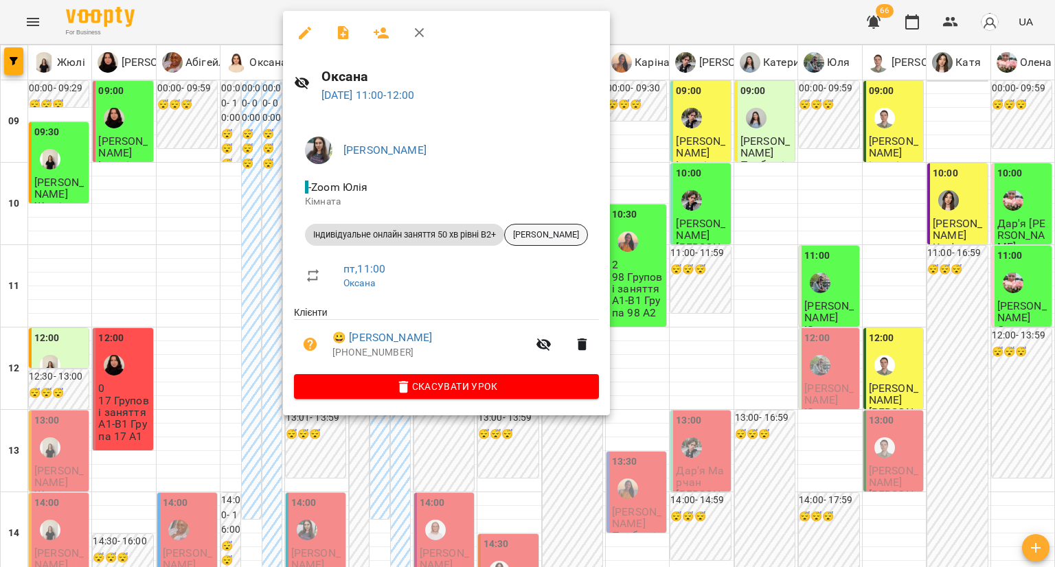
click at [555, 236] on span "[PERSON_NAME]" at bounding box center [546, 235] width 82 height 12
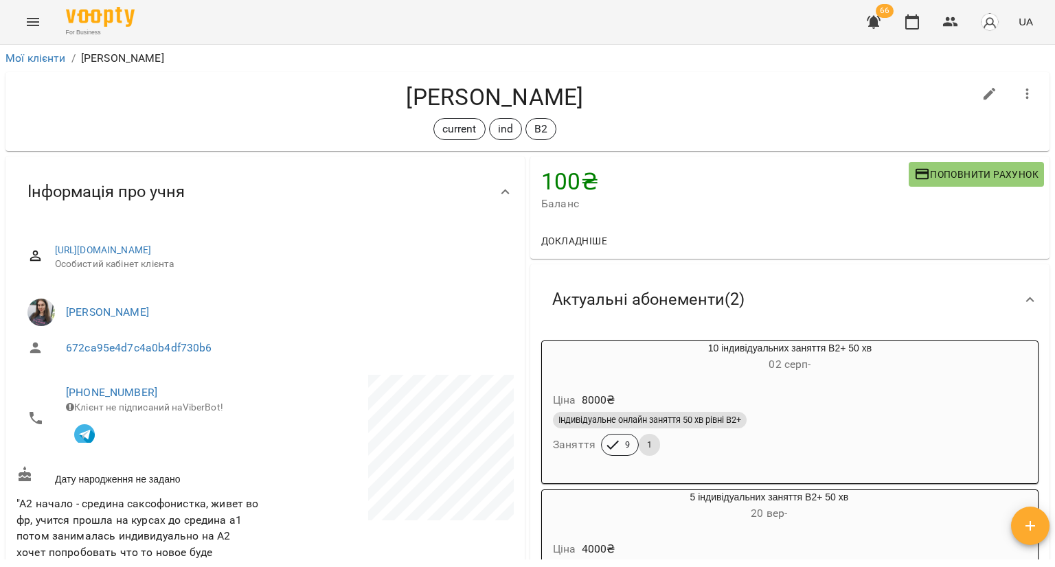
click at [721, 357] on h6 "02 серп -" at bounding box center [790, 364] width 496 height 19
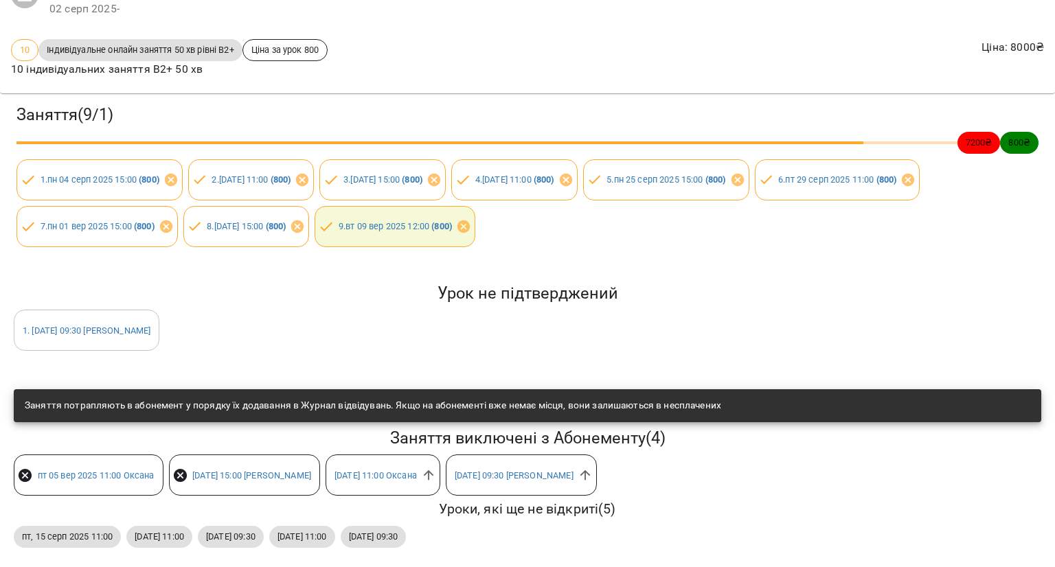
scroll to position [93, 0]
click at [433, 471] on icon at bounding box center [428, 476] width 10 height 10
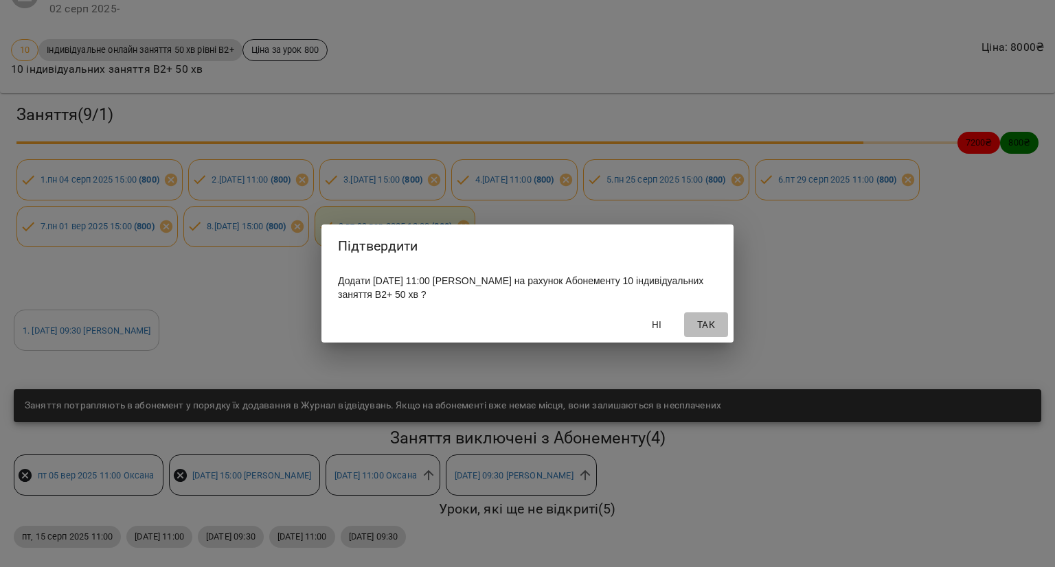
click at [714, 324] on span "Так" at bounding box center [706, 325] width 33 height 16
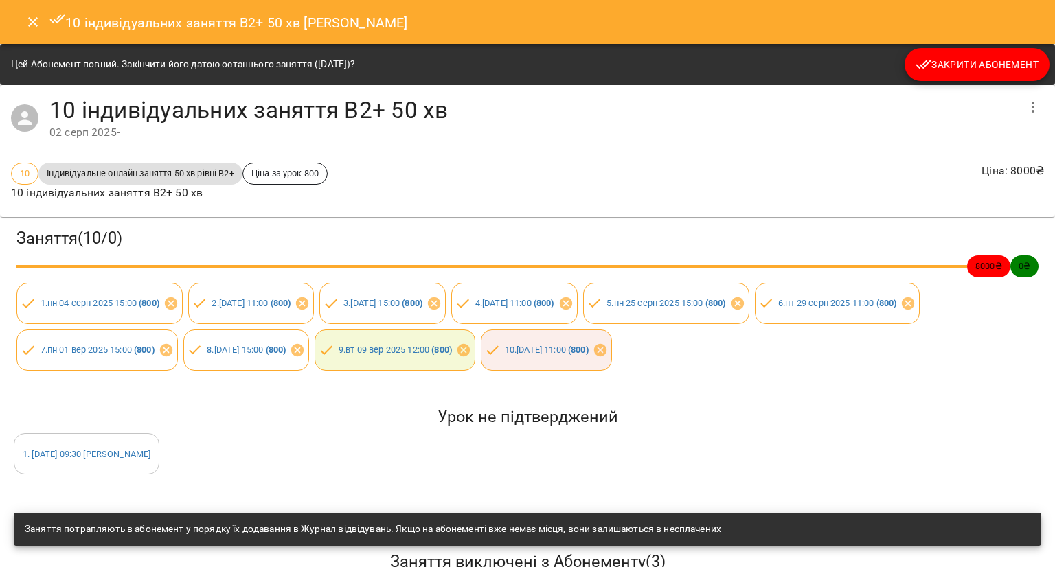
click at [22, 37] on div "10 індивідуальних заняття В2+ 50 хв Еріка Ганієва" at bounding box center [527, 22] width 1055 height 44
click at [29, 30] on button "Close" at bounding box center [32, 21] width 33 height 33
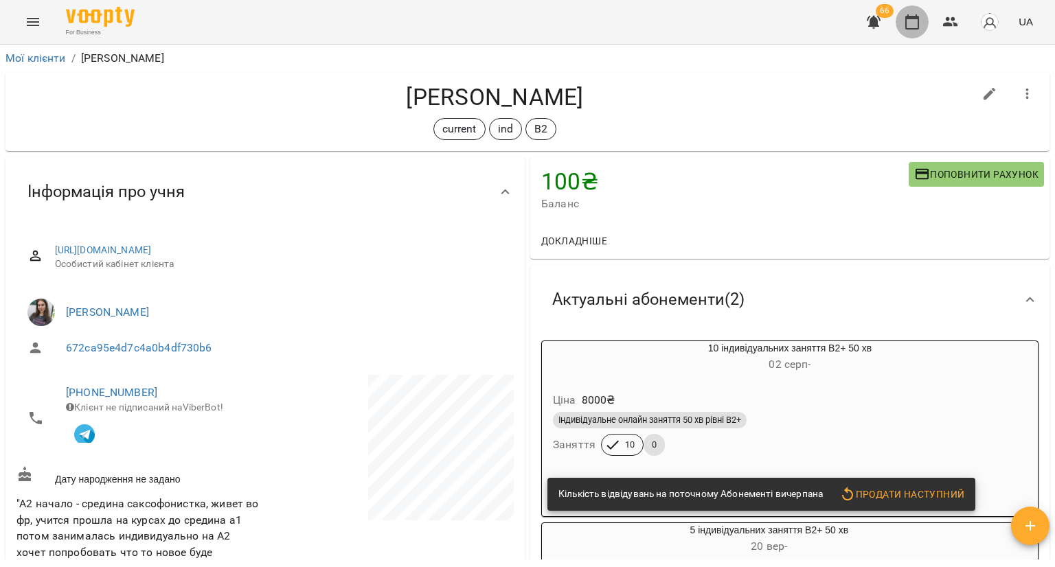
click at [927, 26] on button "button" at bounding box center [912, 21] width 33 height 33
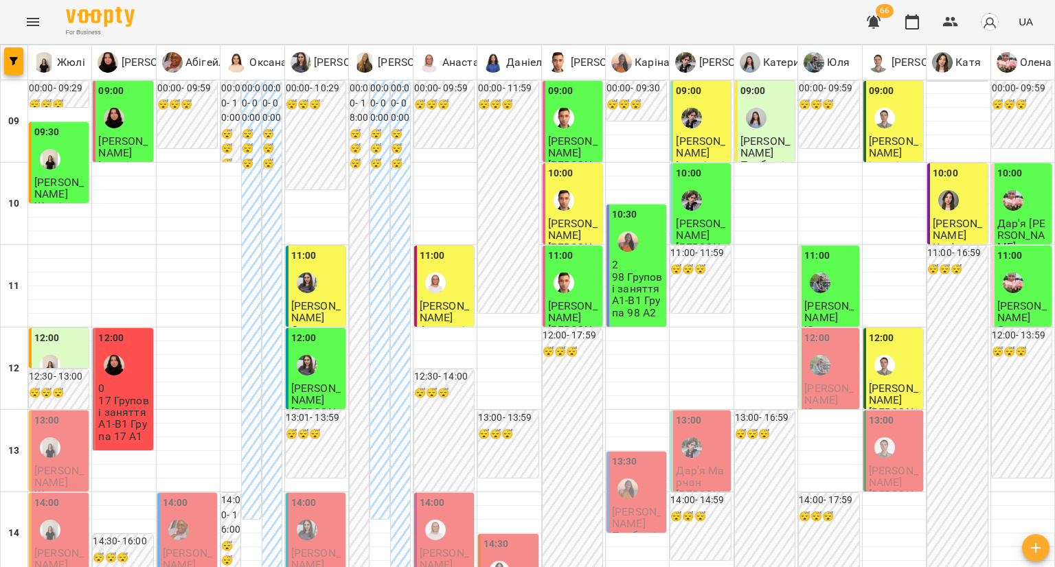
click at [882, 359] on img "Андрій" at bounding box center [885, 365] width 21 height 21
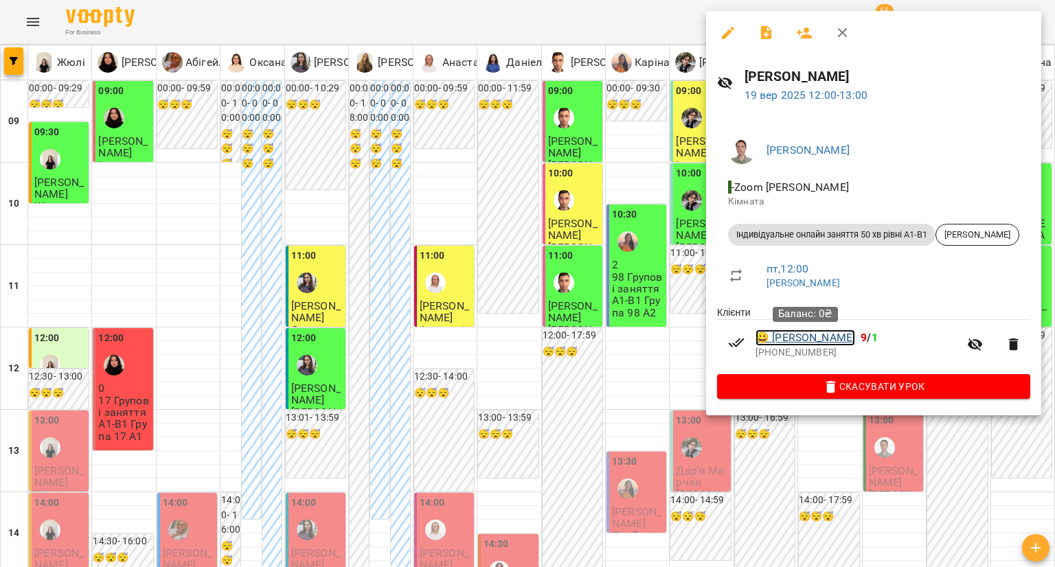
click at [831, 339] on link "😀 Марта Заїченко" at bounding box center [806, 338] width 100 height 16
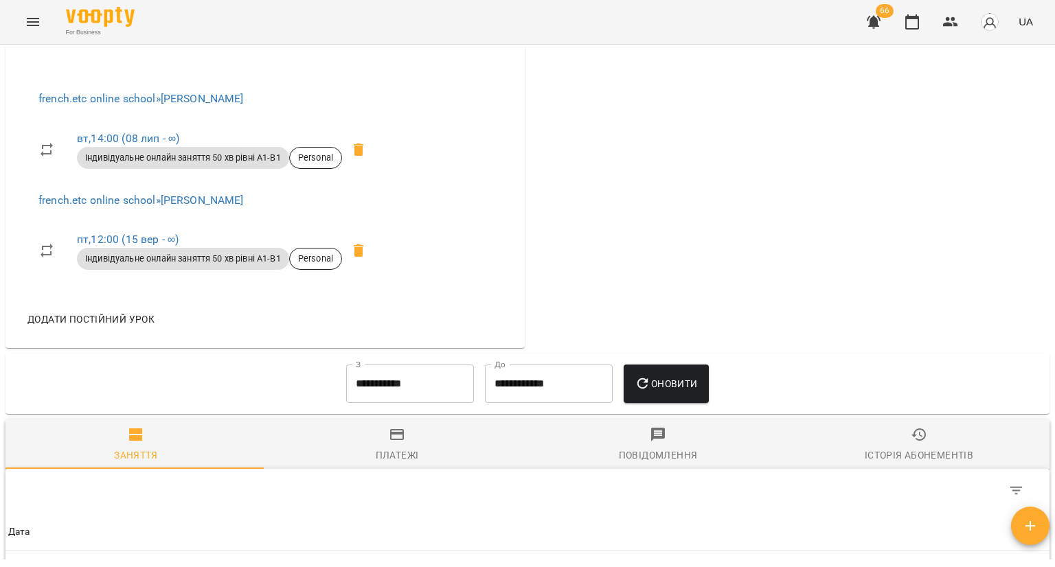
scroll to position [893, 0]
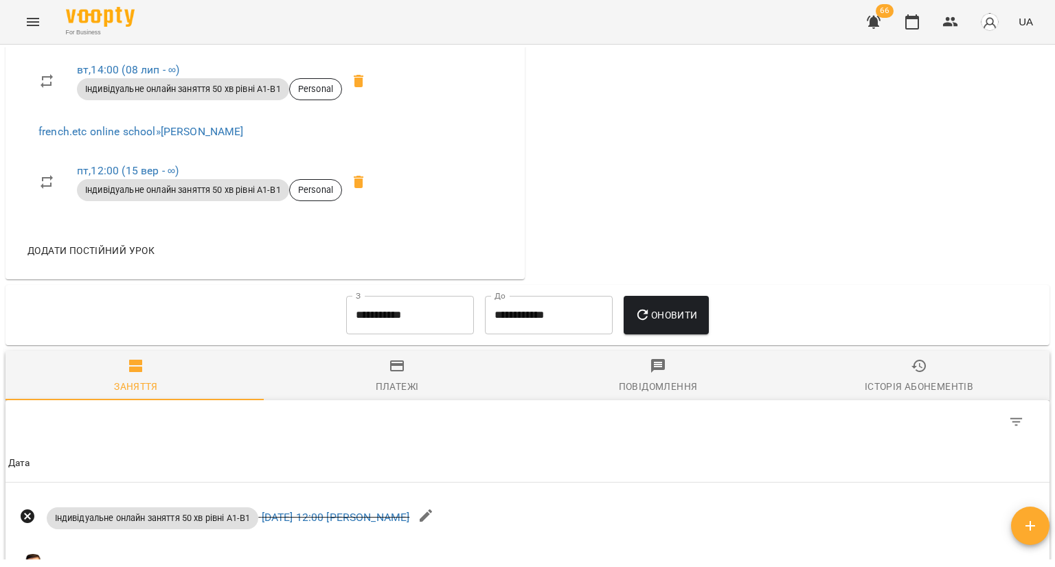
click at [388, 395] on div "Платежі" at bounding box center [397, 387] width 43 height 16
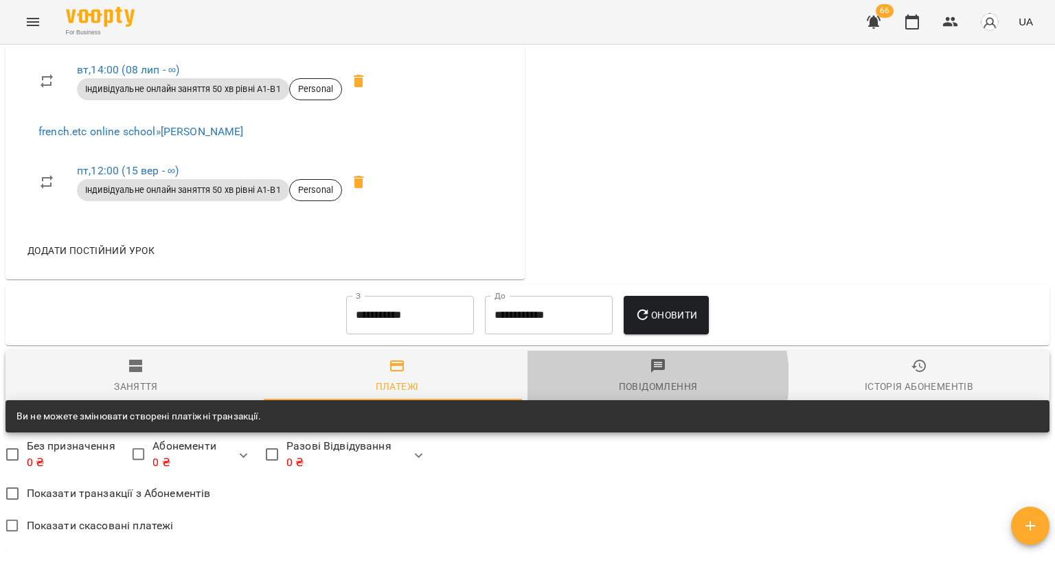
click at [651, 395] on div "Повідомлення" at bounding box center [658, 387] width 79 height 16
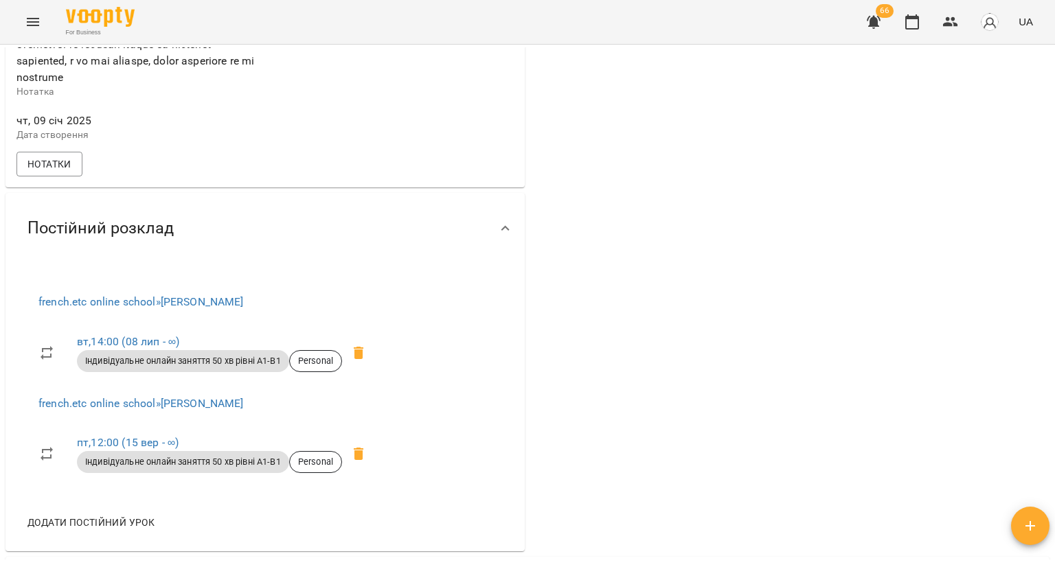
scroll to position [618, 0]
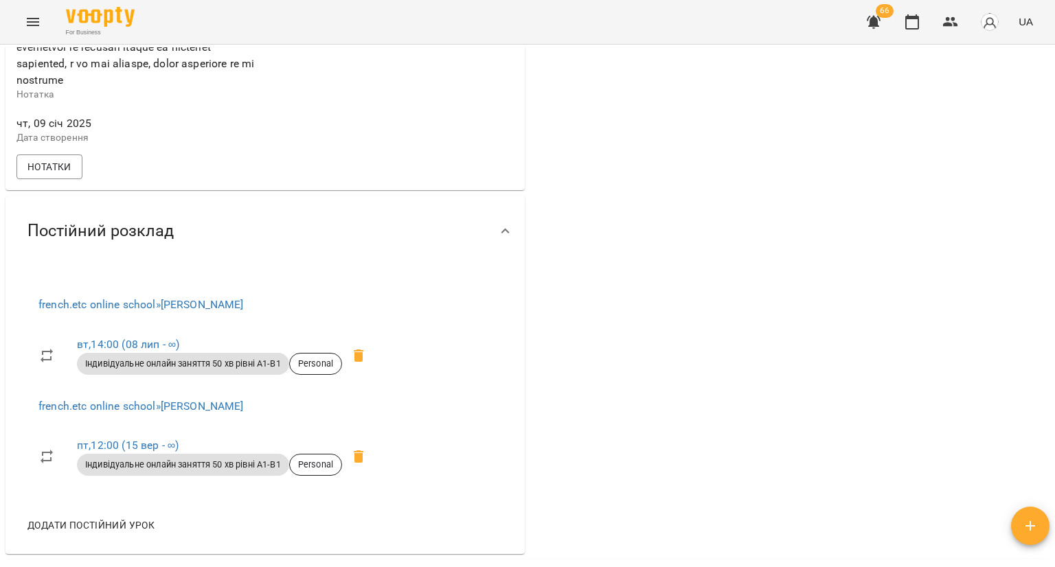
click at [21, 20] on button "Menu" at bounding box center [32, 21] width 33 height 33
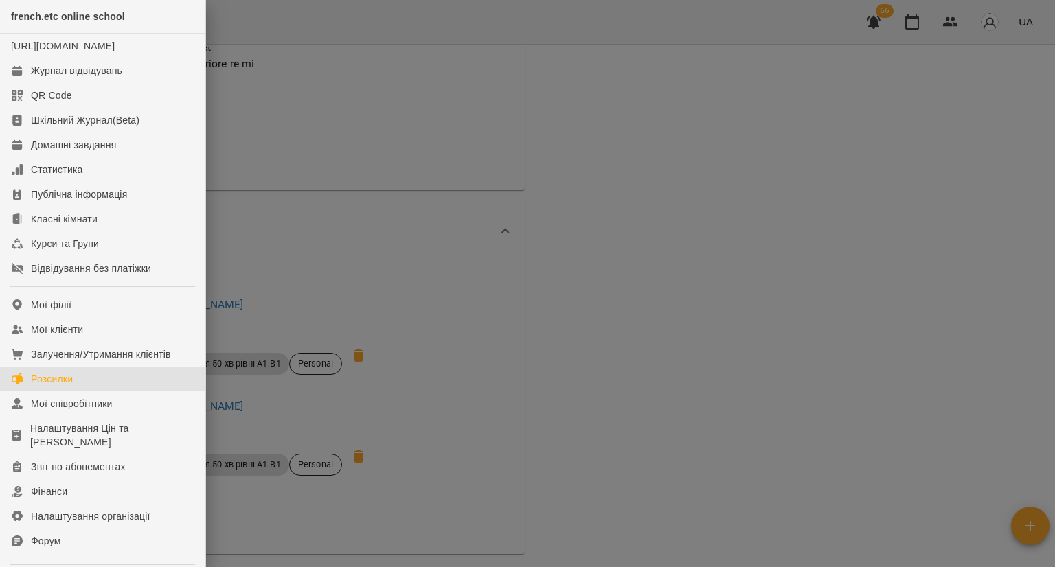
click at [91, 392] on link "Розсилки" at bounding box center [102, 379] width 205 height 25
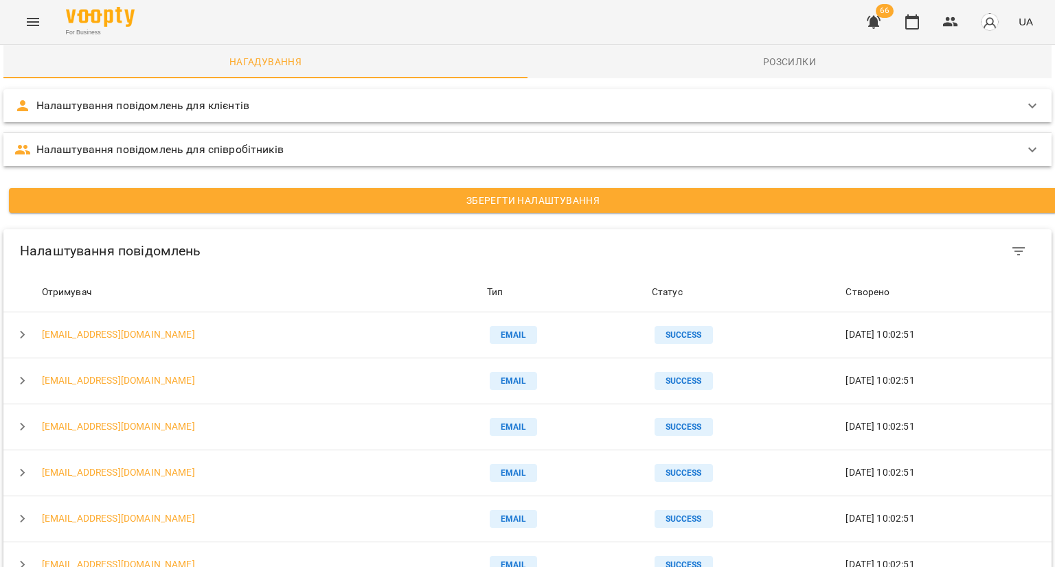
scroll to position [137, 0]
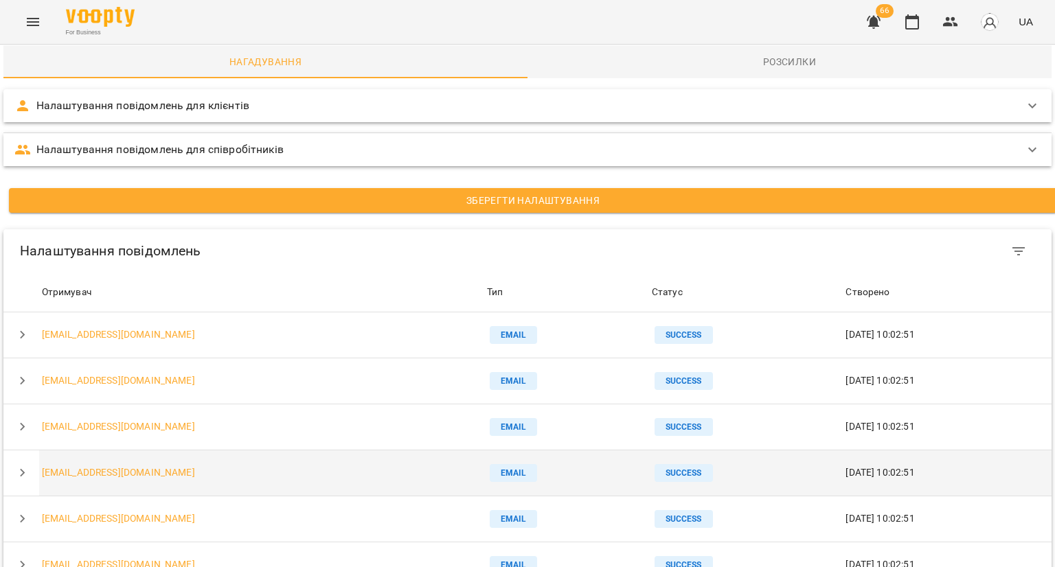
click at [23, 465] on icon "button" at bounding box center [22, 473] width 16 height 16
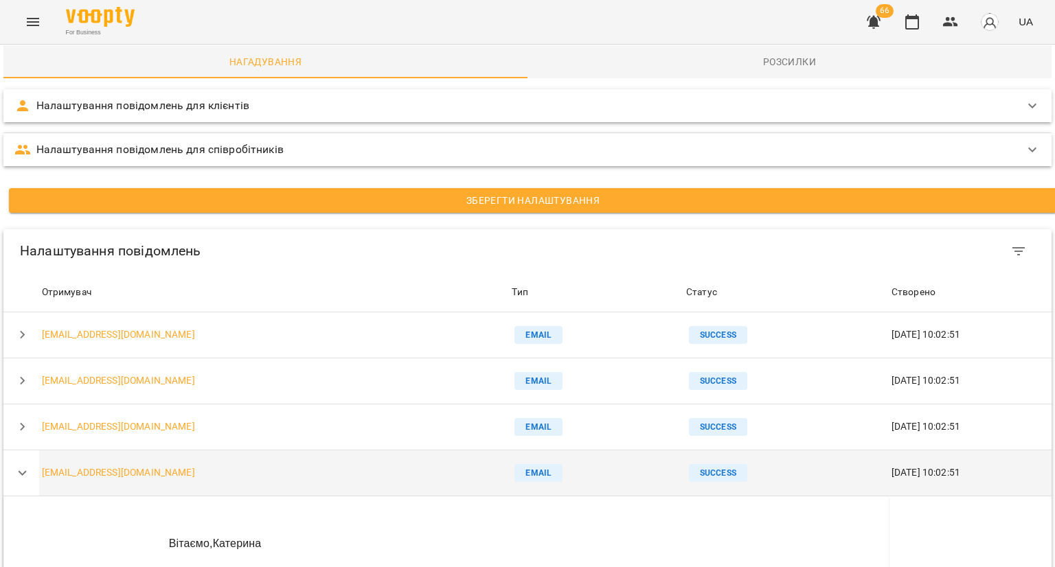
click at [23, 465] on icon "button" at bounding box center [22, 473] width 16 height 16
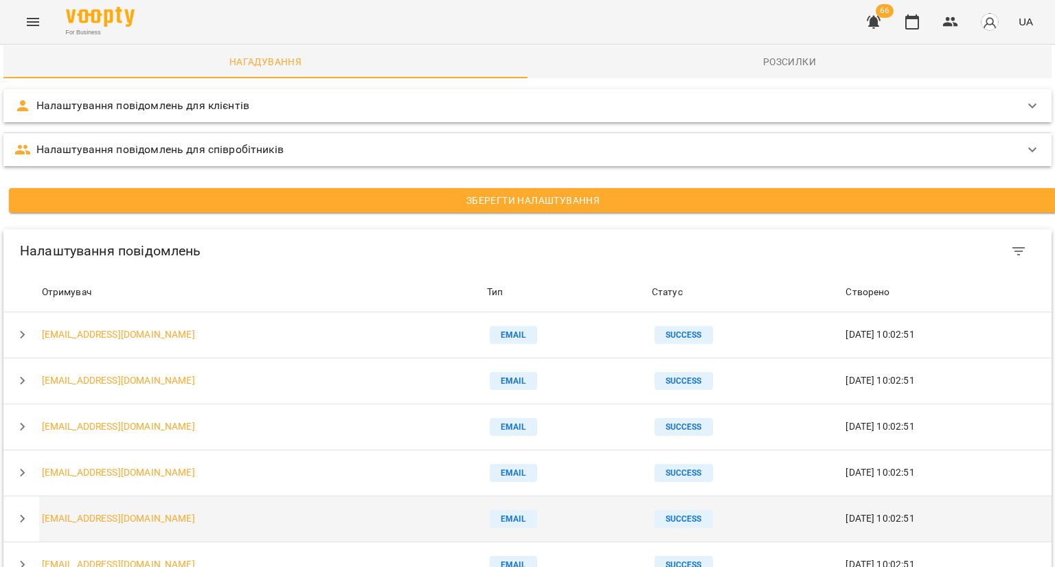
scroll to position [489, 0]
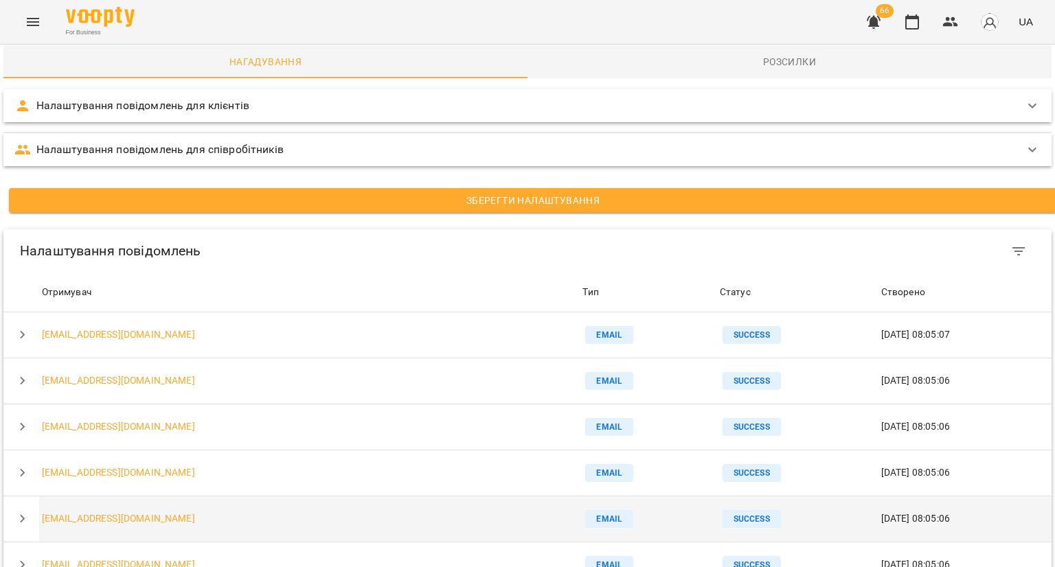
click at [299, 496] on td "mbernadska@gmail.com" at bounding box center [309, 519] width 541 height 46
click at [23, 511] on icon "button" at bounding box center [22, 519] width 16 height 16
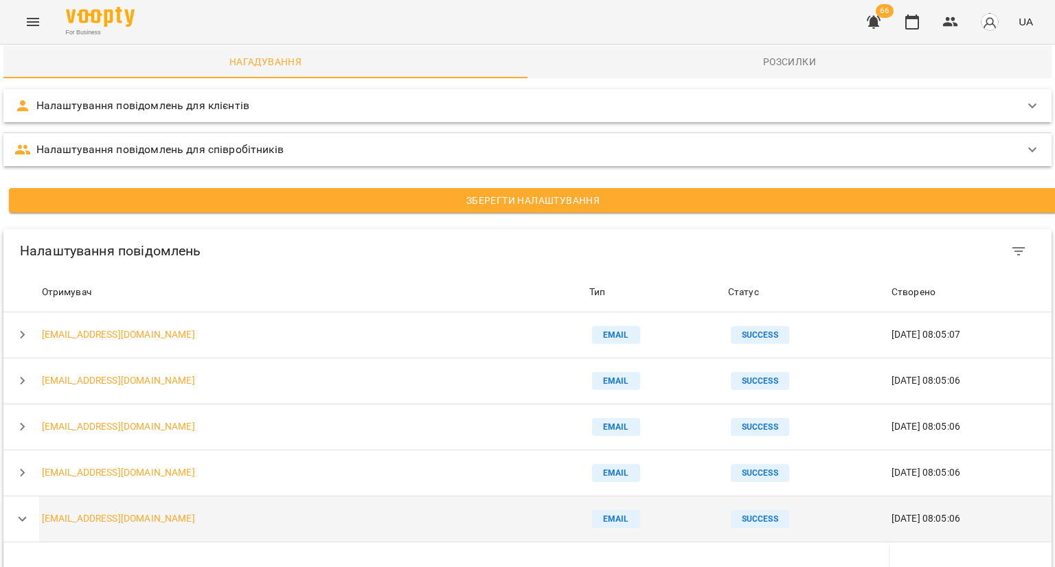
click at [25, 511] on icon "button" at bounding box center [22, 519] width 16 height 16
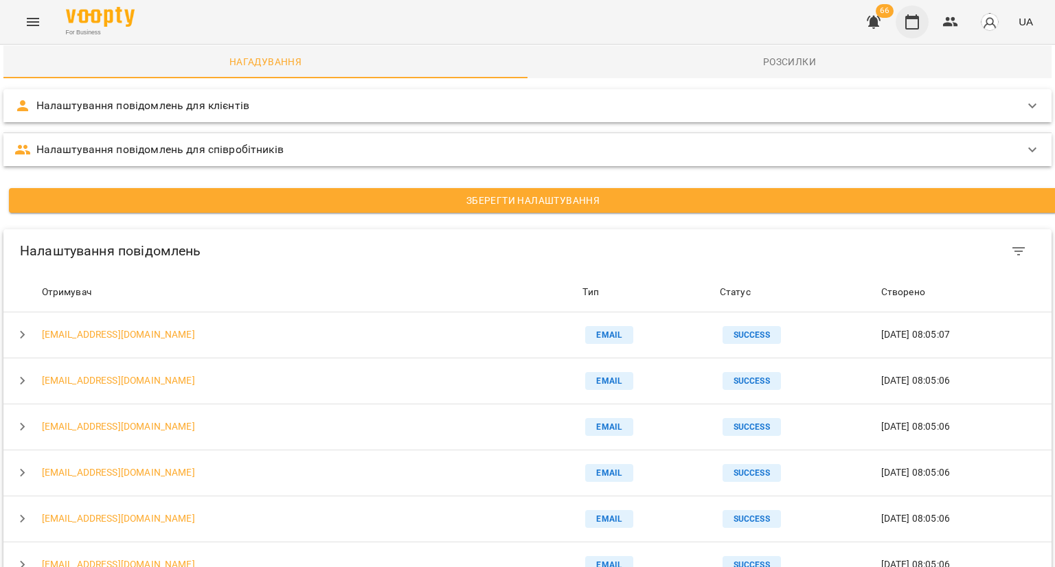
click at [914, 19] on icon "button" at bounding box center [912, 21] width 14 height 15
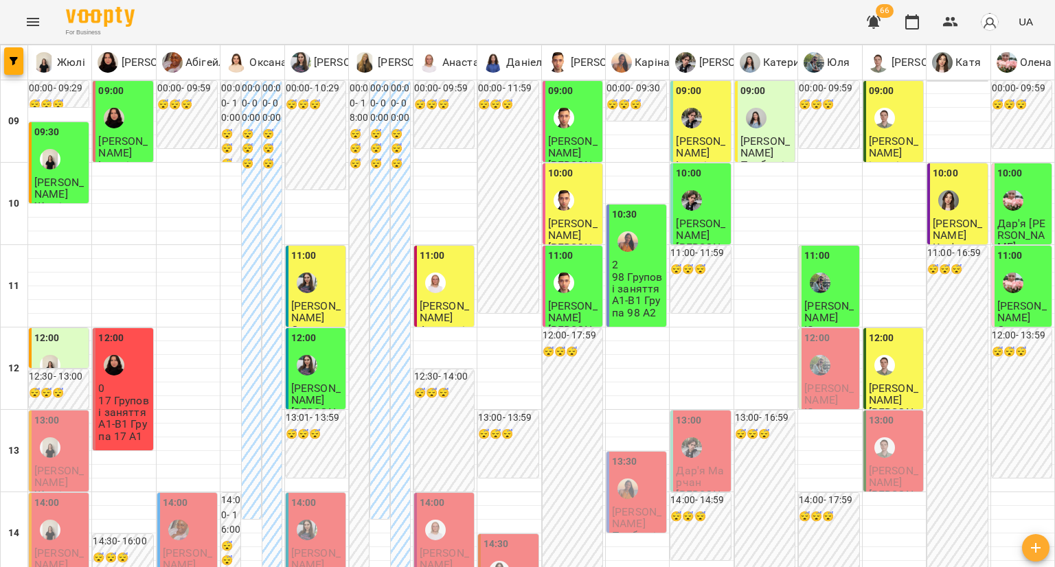
scroll to position [756, 0]
type input "**********"
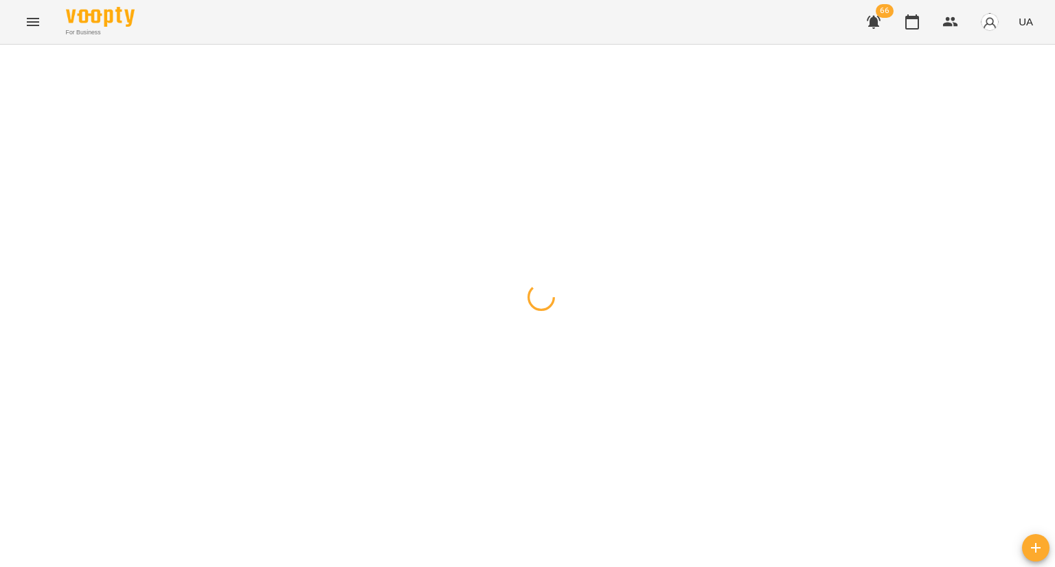
click at [592, 45] on div at bounding box center [527, 45] width 1055 height 0
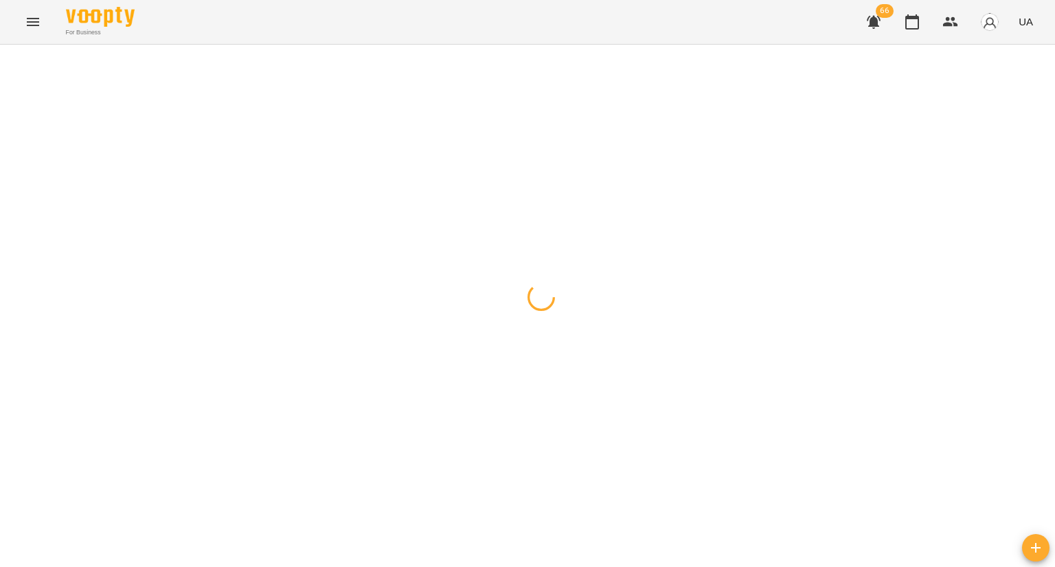
click at [592, 45] on div at bounding box center [527, 45] width 1055 height 0
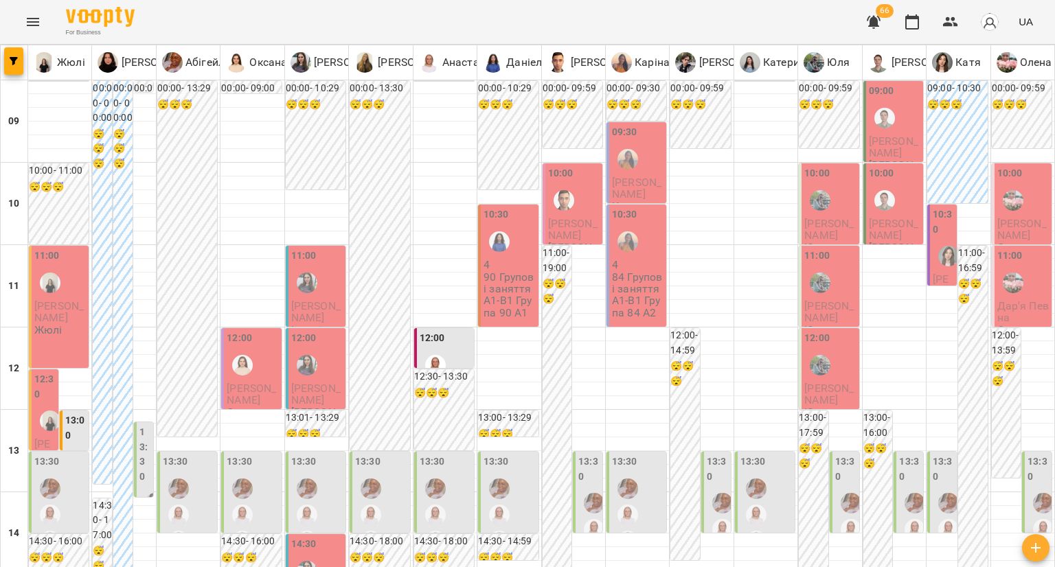
scroll to position [0, 0]
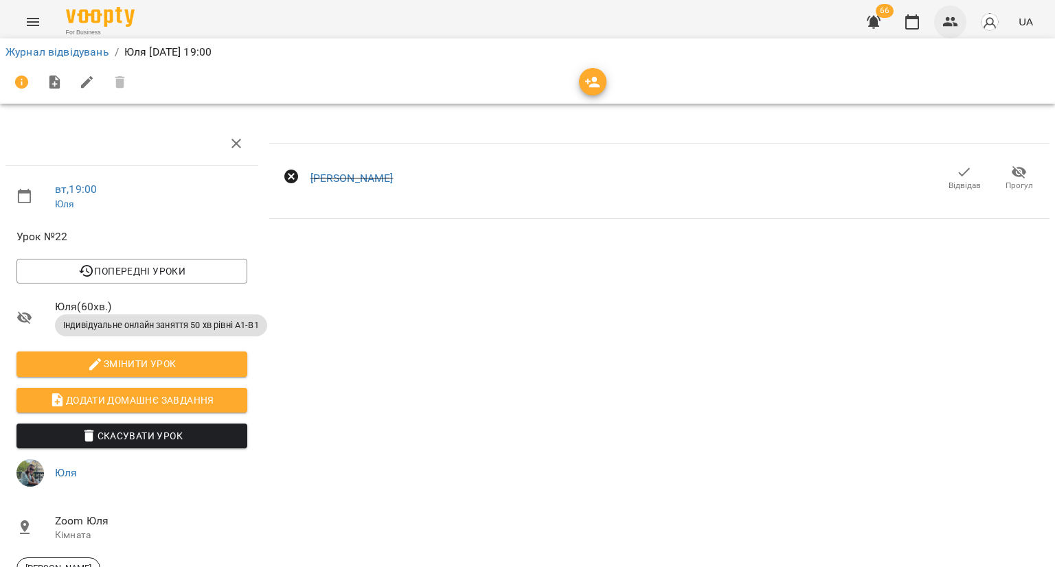
click at [947, 26] on icon "button" at bounding box center [950, 22] width 15 height 10
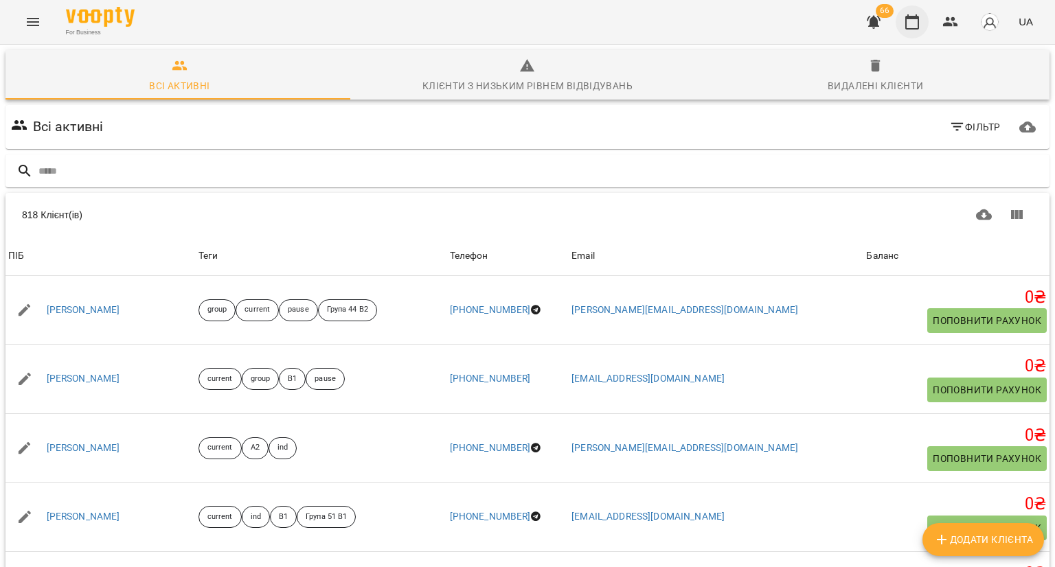
click at [901, 18] on button "button" at bounding box center [912, 21] width 33 height 33
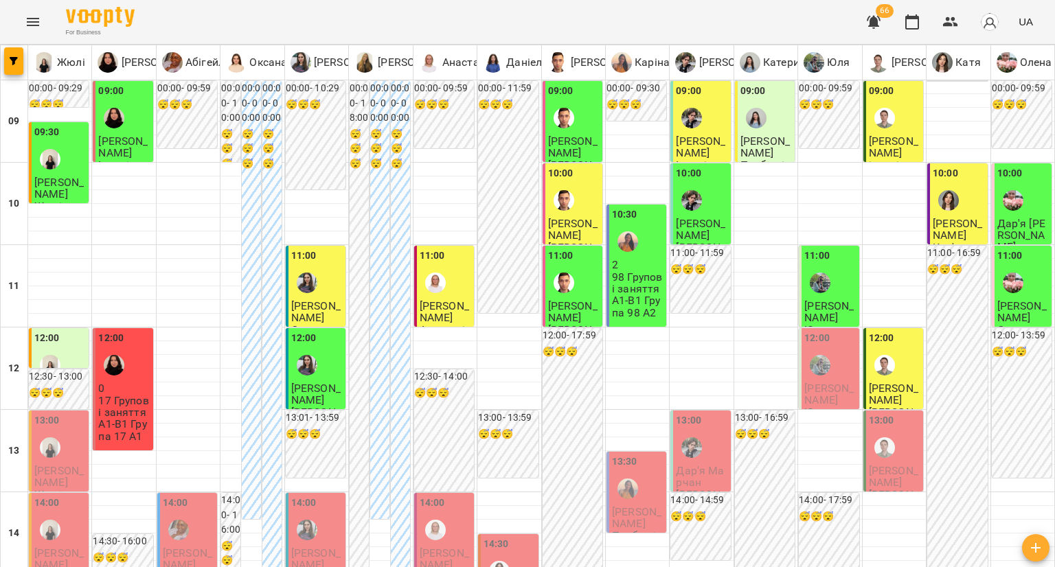
scroll to position [137, 0]
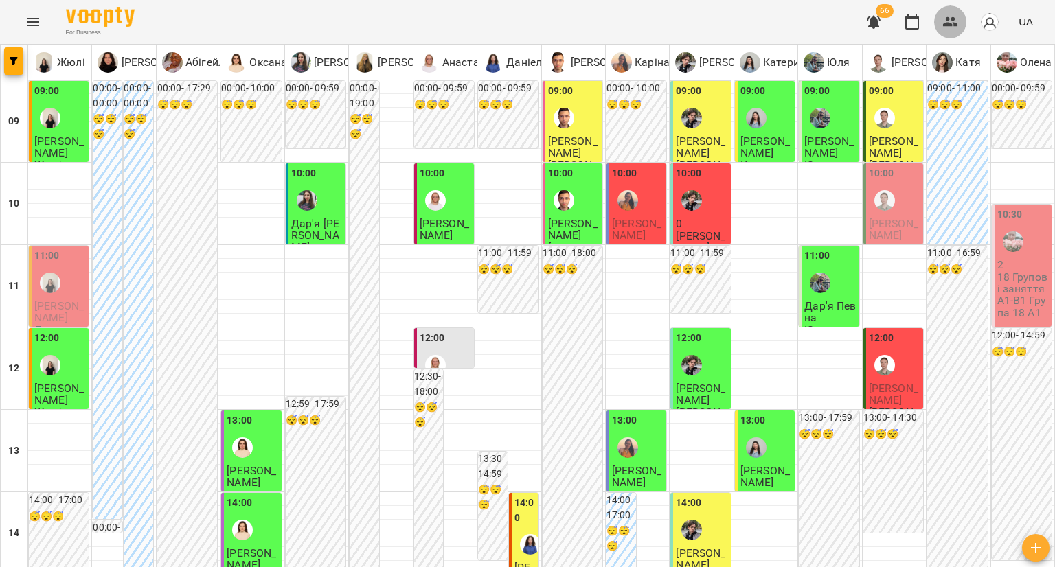
click at [958, 25] on icon "button" at bounding box center [950, 22] width 15 height 10
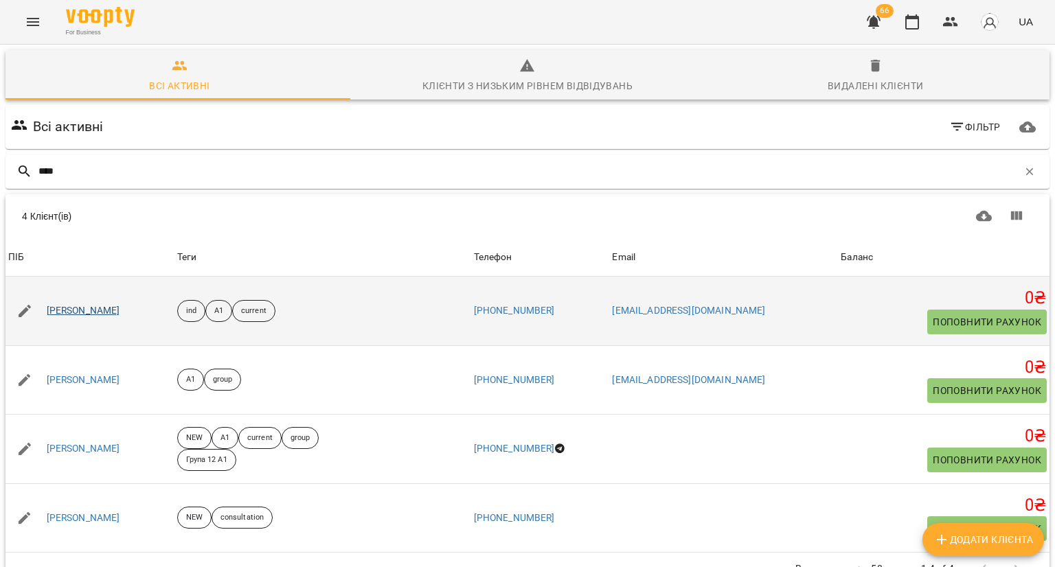
type input "****"
click at [100, 309] on link "[PERSON_NAME]" at bounding box center [84, 311] width 74 height 14
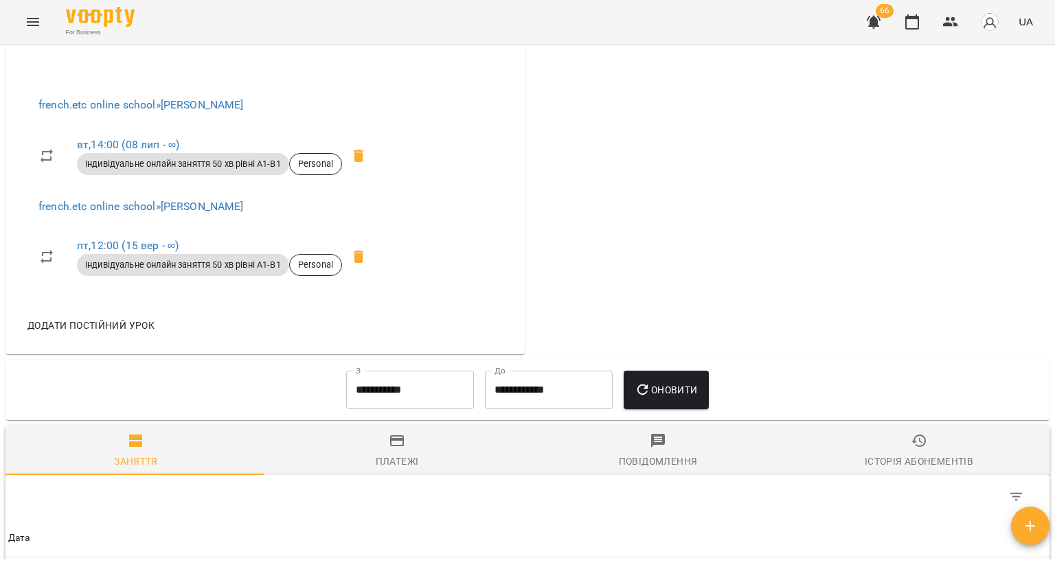
scroll to position [893, 0]
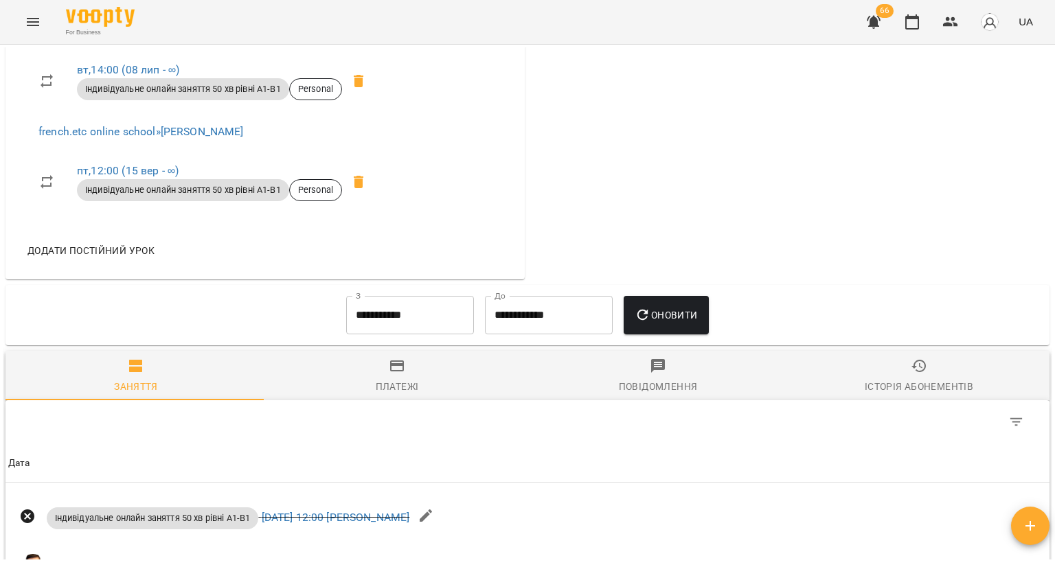
click at [633, 395] on div "Повідомлення" at bounding box center [658, 387] width 79 height 16
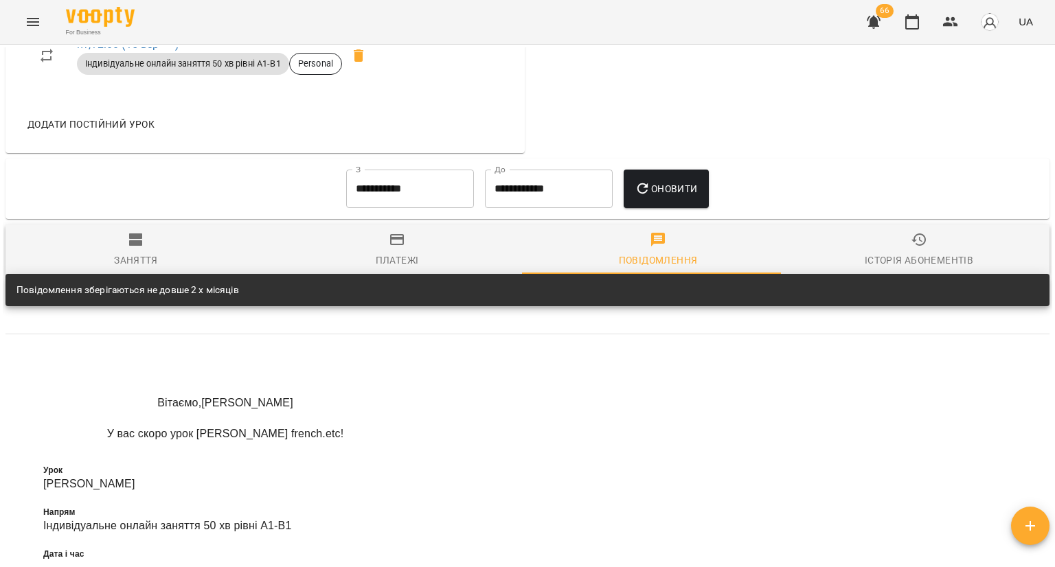
scroll to position [476, 0]
click at [26, 375] on img at bounding box center [24, 369] width 11 height 11
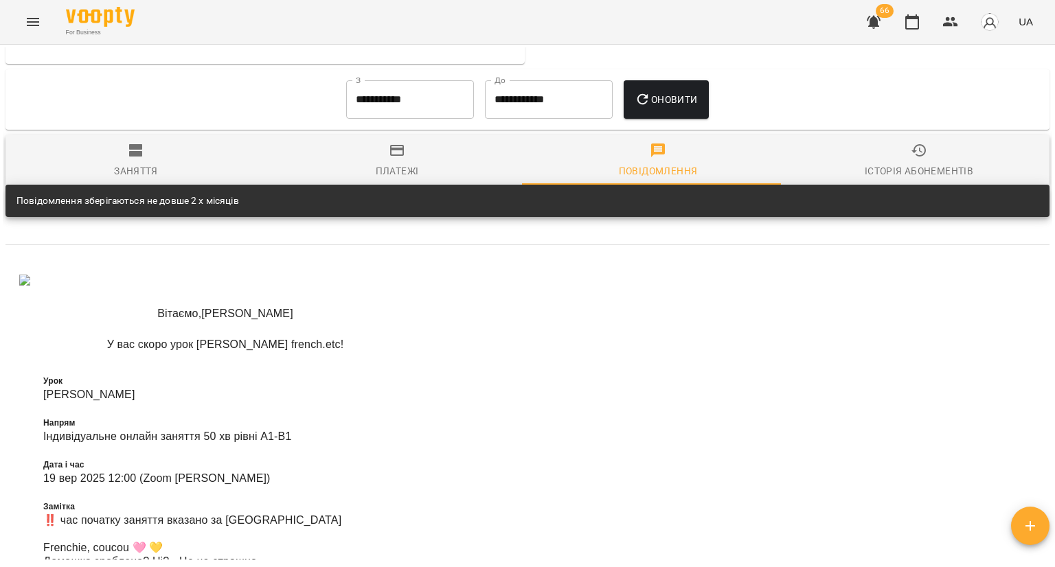
scroll to position [1088, 0]
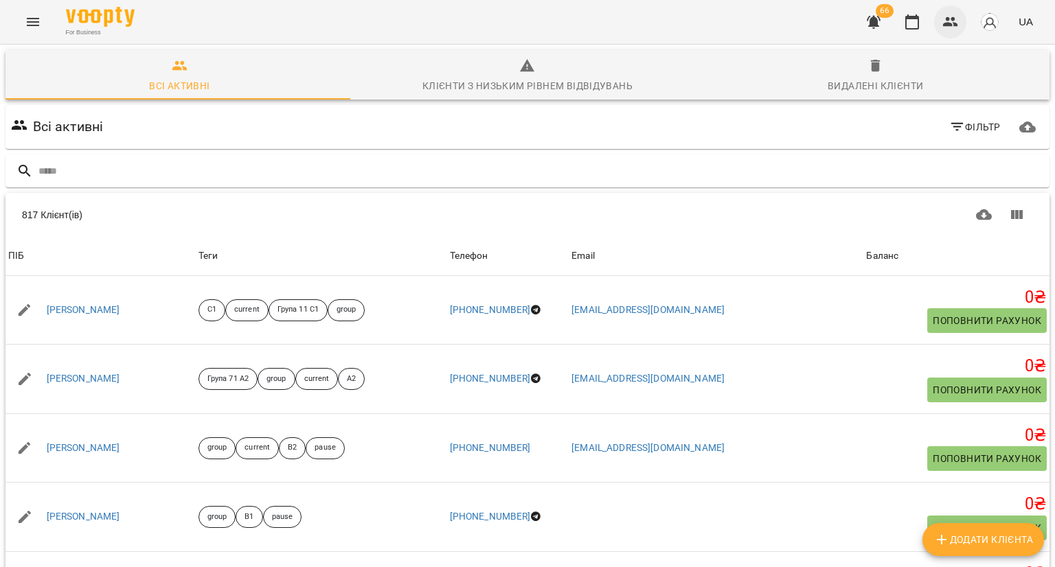
click at [951, 30] on button "button" at bounding box center [950, 21] width 33 height 33
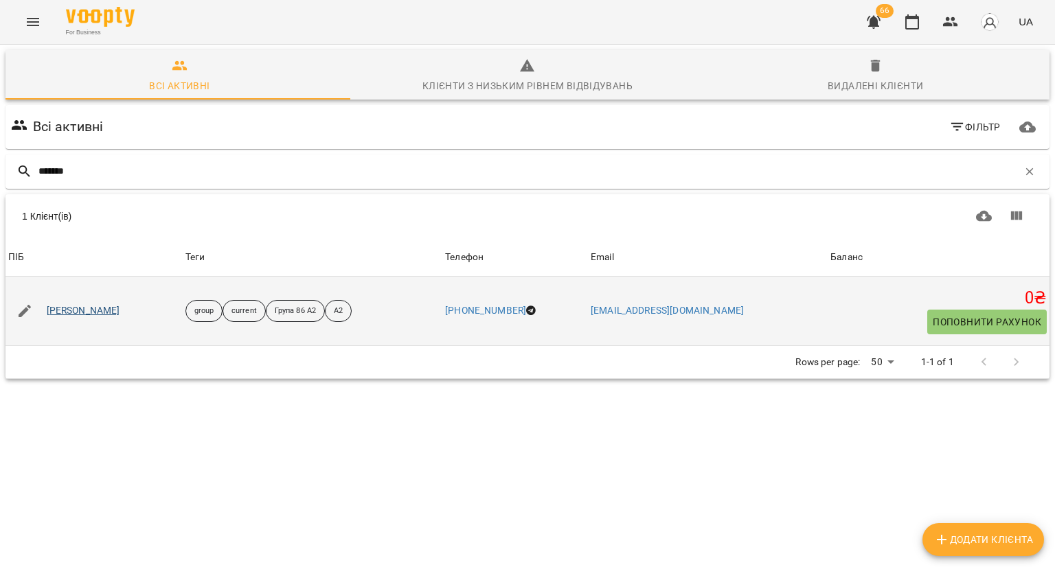
type input "*******"
click at [63, 312] on link "[PERSON_NAME]" at bounding box center [84, 311] width 74 height 14
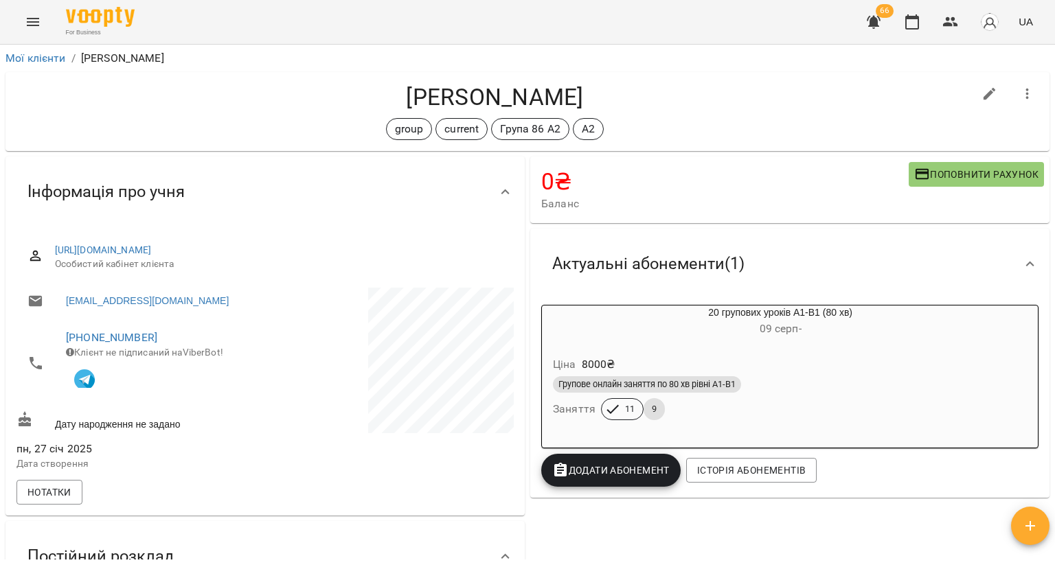
click at [641, 330] on h6 "[DATE] -" at bounding box center [780, 328] width 477 height 19
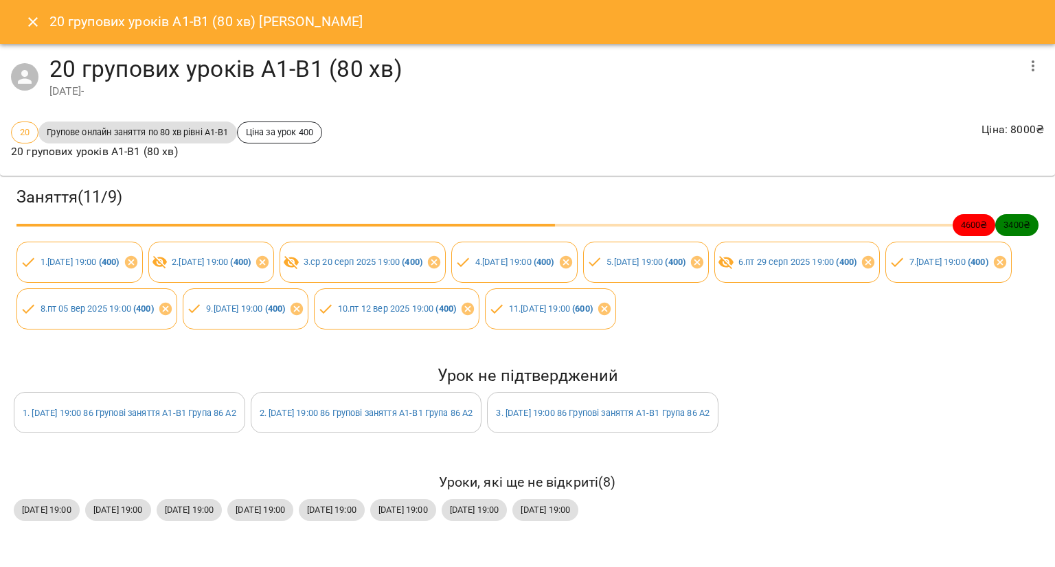
click at [34, 20] on icon "Close" at bounding box center [33, 22] width 10 height 10
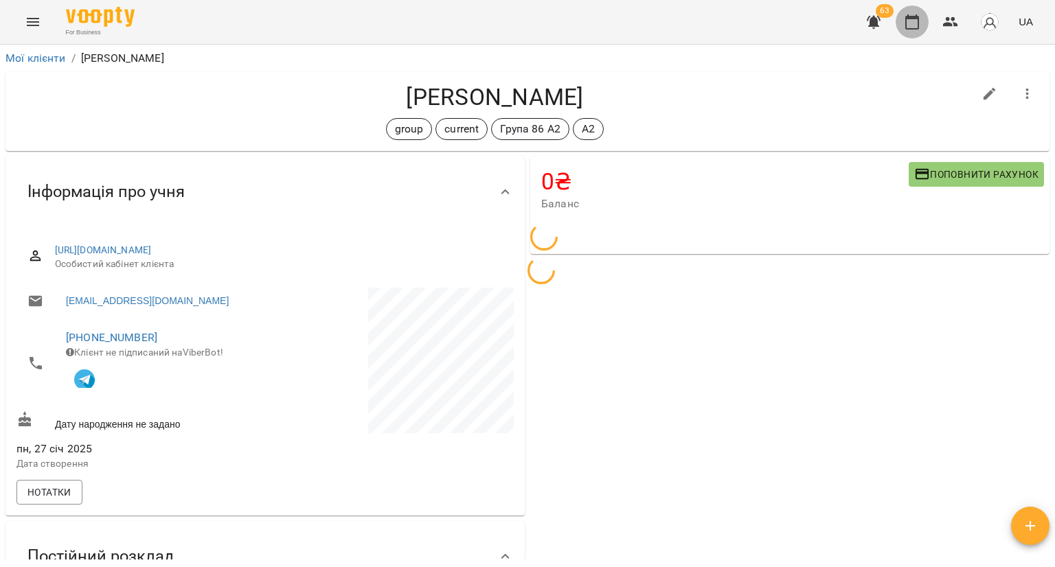
click at [912, 20] on icon "button" at bounding box center [912, 22] width 16 height 16
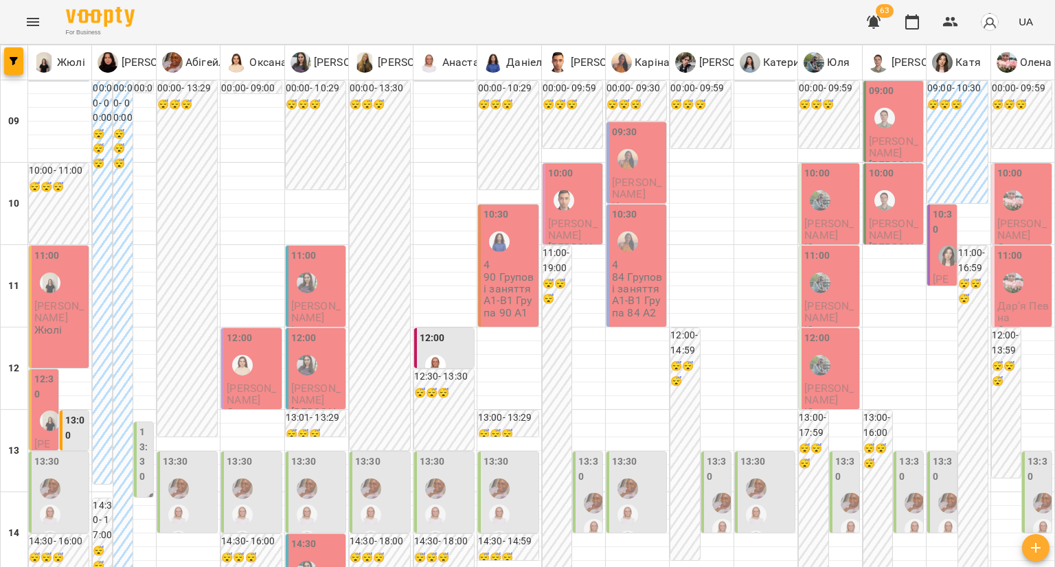
type input "**********"
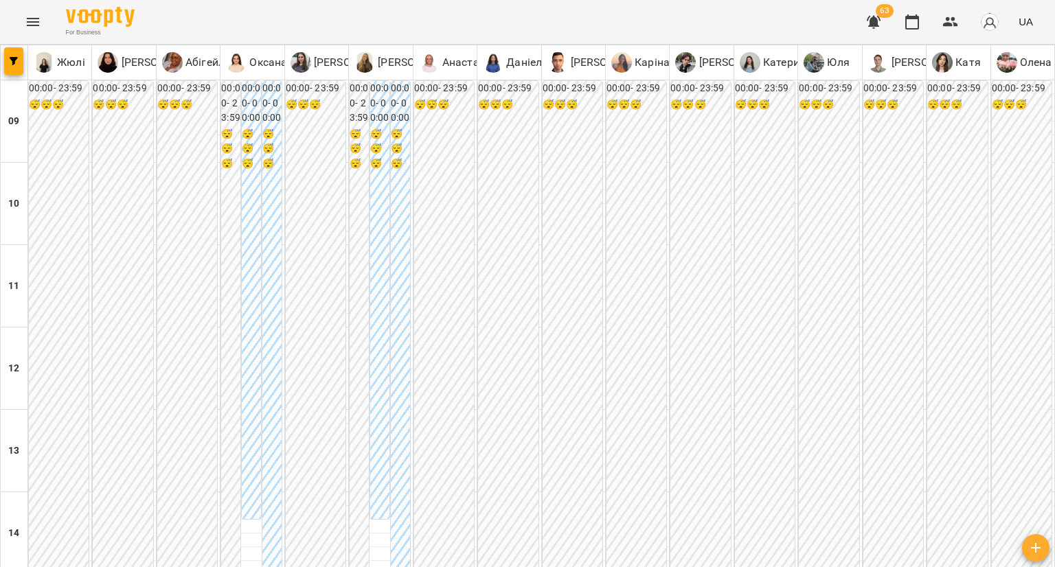
type input "**********"
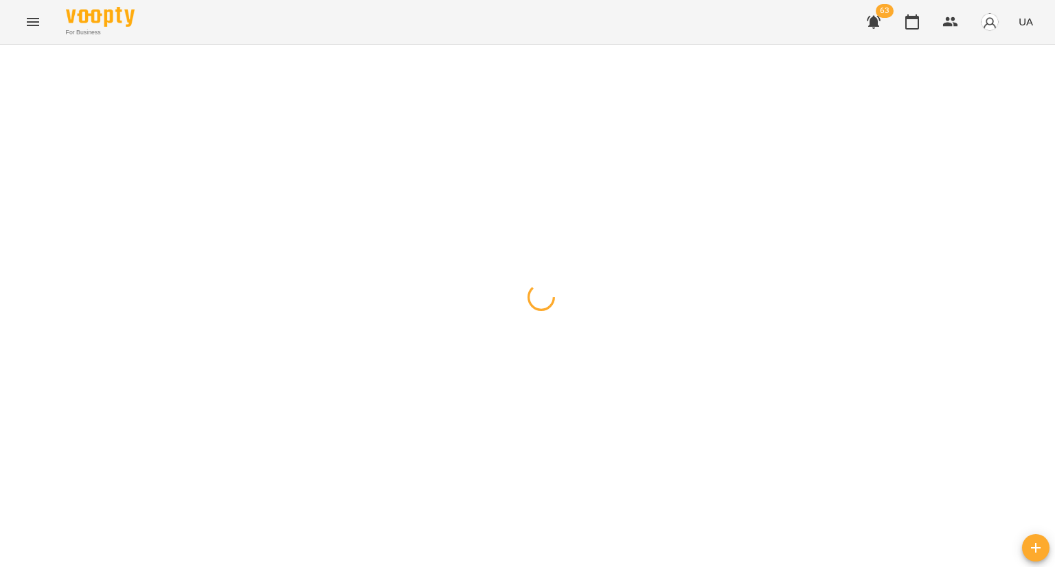
click at [440, 45] on div at bounding box center [527, 45] width 1055 height 0
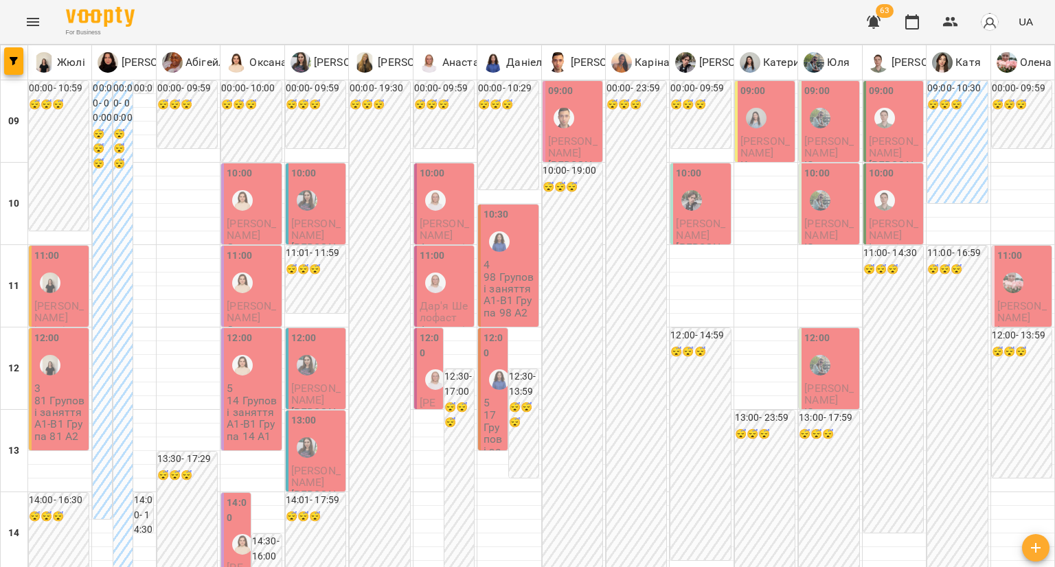
scroll to position [618, 0]
click at [34, 11] on button "Menu" at bounding box center [32, 21] width 33 height 33
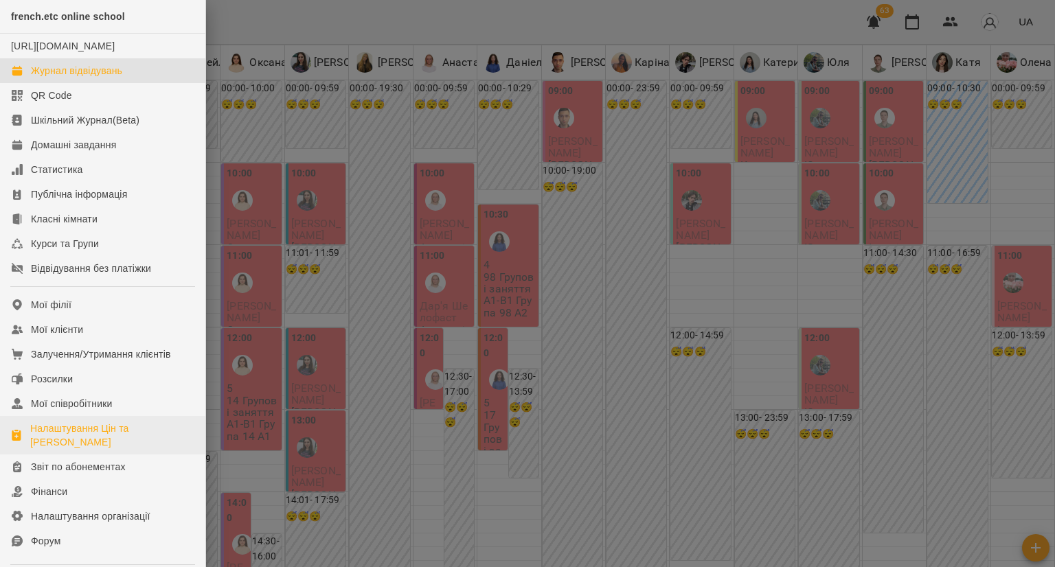
scroll to position [69, 0]
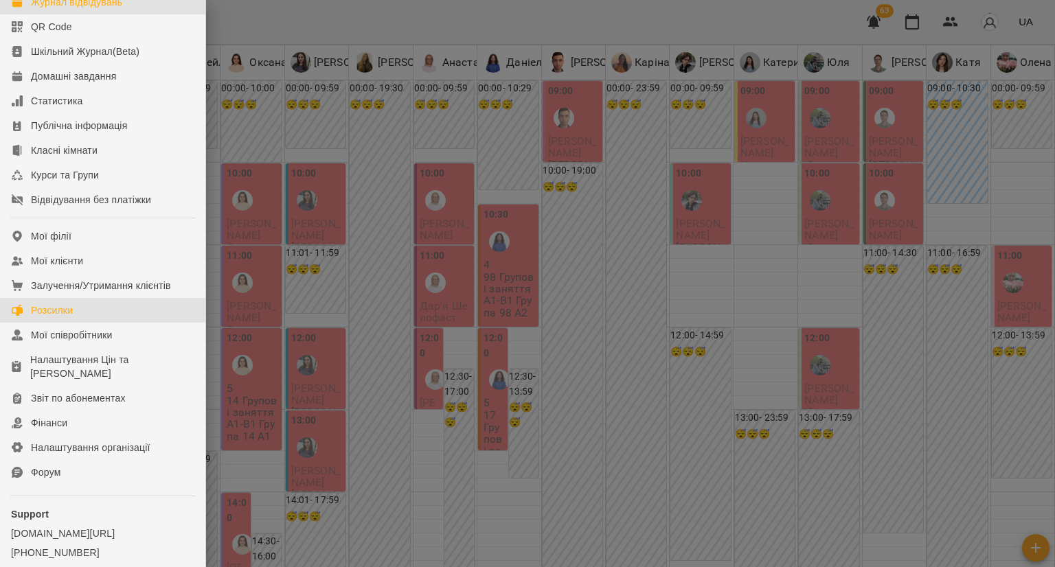
click at [106, 314] on link "Розсилки" at bounding box center [102, 310] width 205 height 25
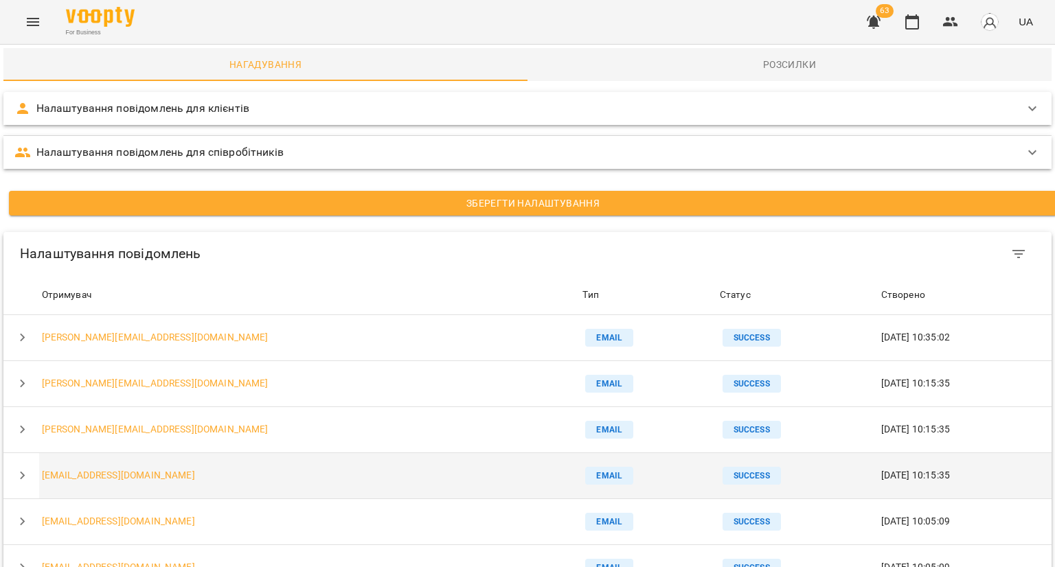
click at [22, 466] on button "button" at bounding box center [22, 476] width 33 height 33
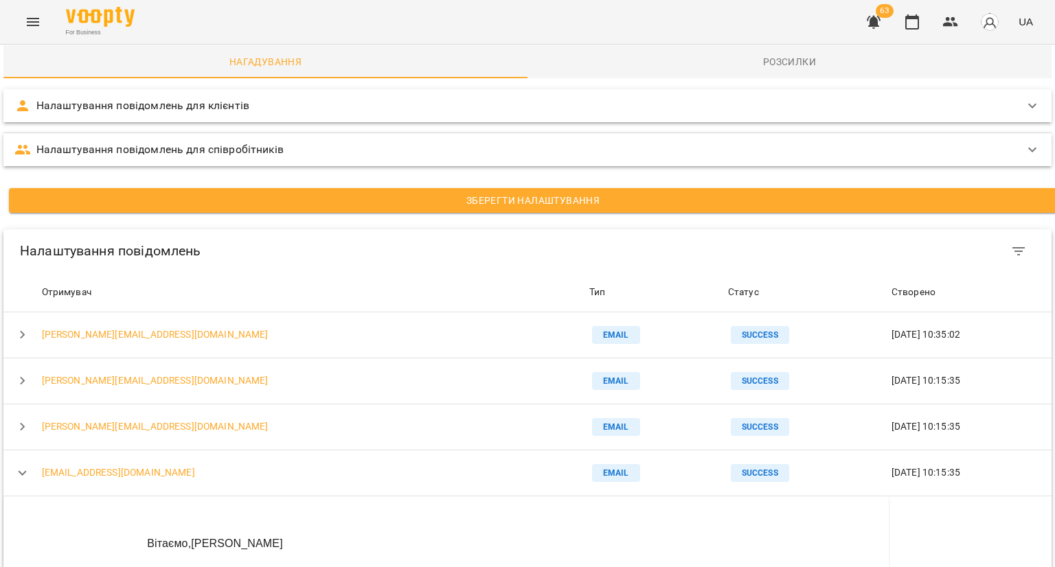
scroll to position [137, 0]
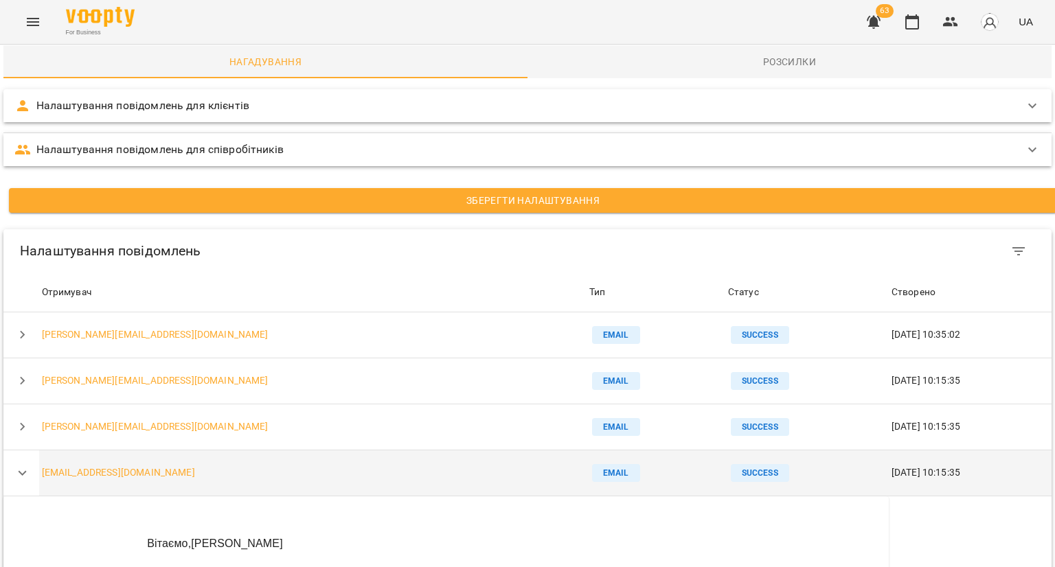
click at [18, 465] on icon "button" at bounding box center [22, 473] width 16 height 16
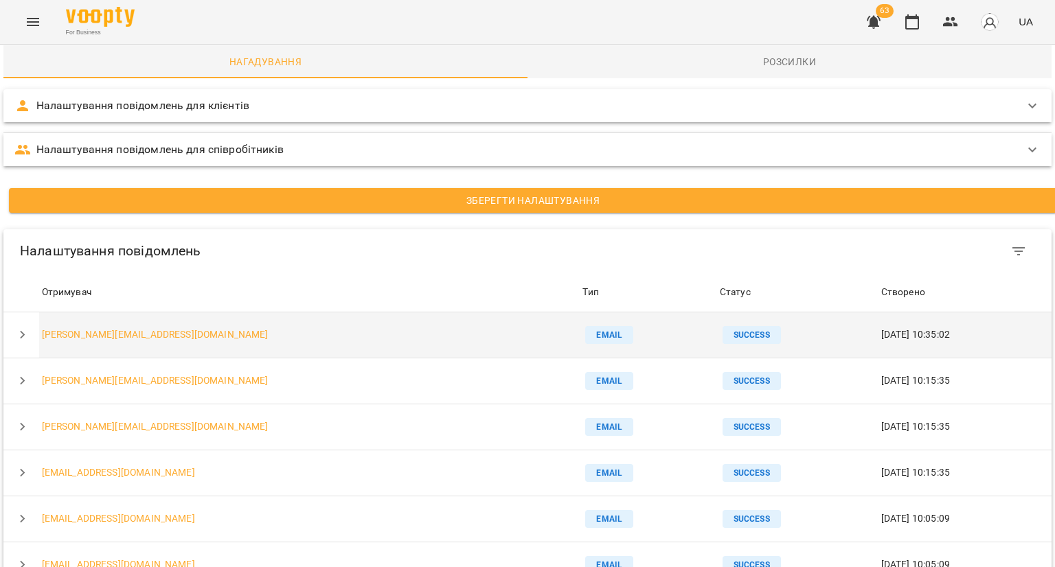
scroll to position [69, 0]
click at [20, 327] on icon "button" at bounding box center [22, 335] width 16 height 16
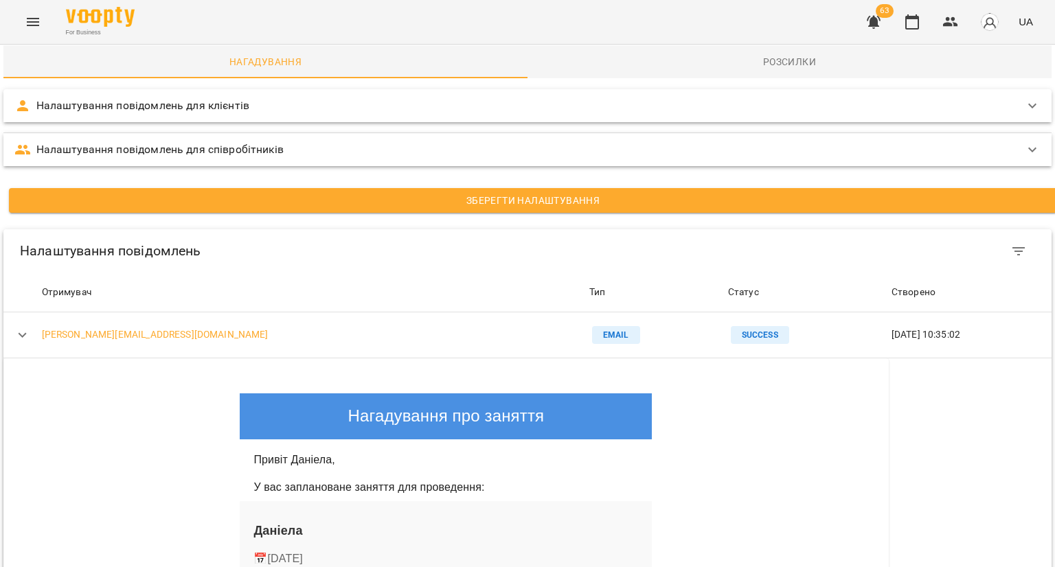
scroll to position [1047, 0]
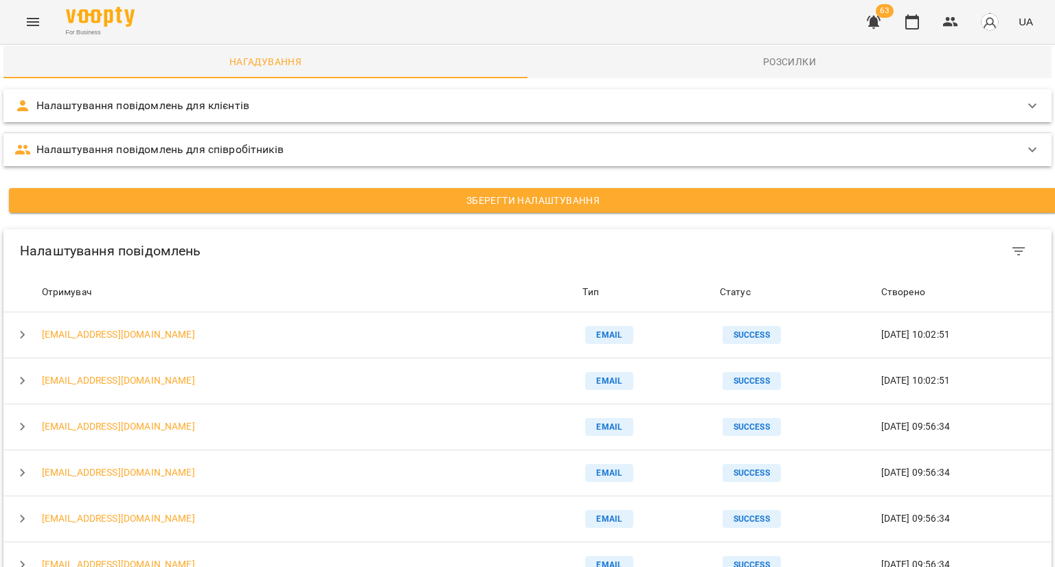
scroll to position [0, 0]
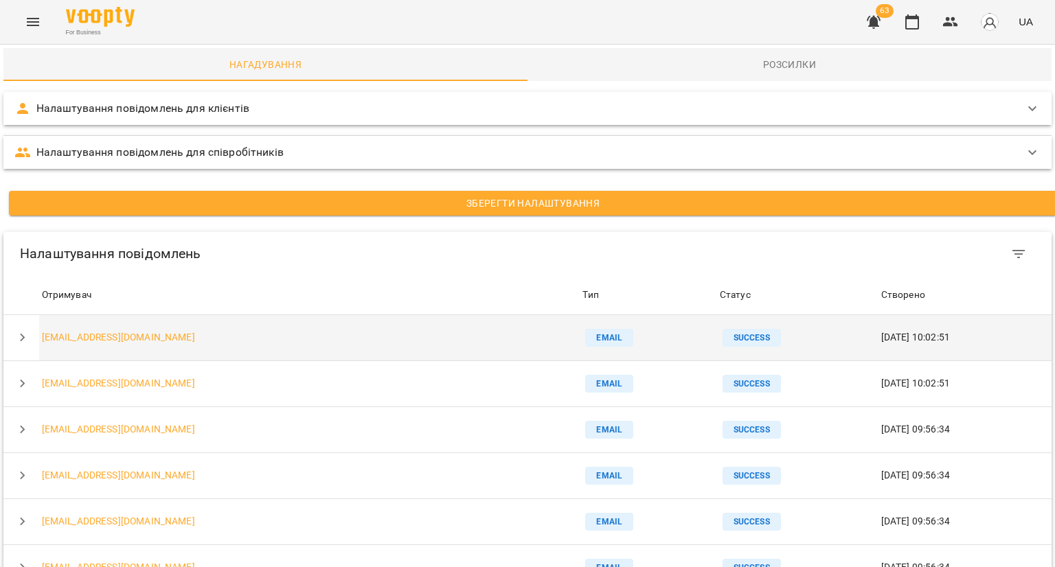
click at [16, 344] on icon "button" at bounding box center [22, 338] width 16 height 16
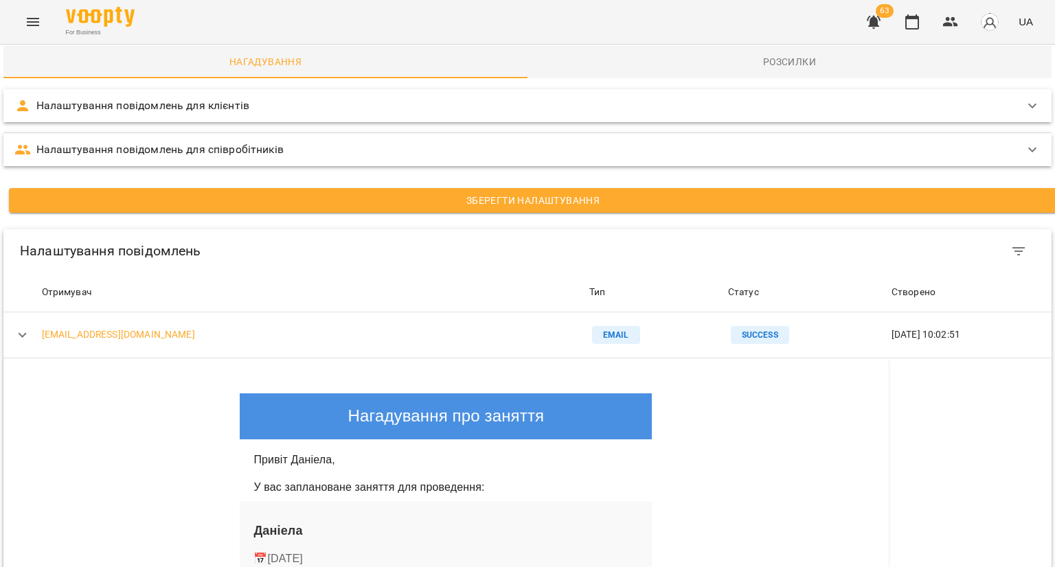
scroll to position [206, 0]
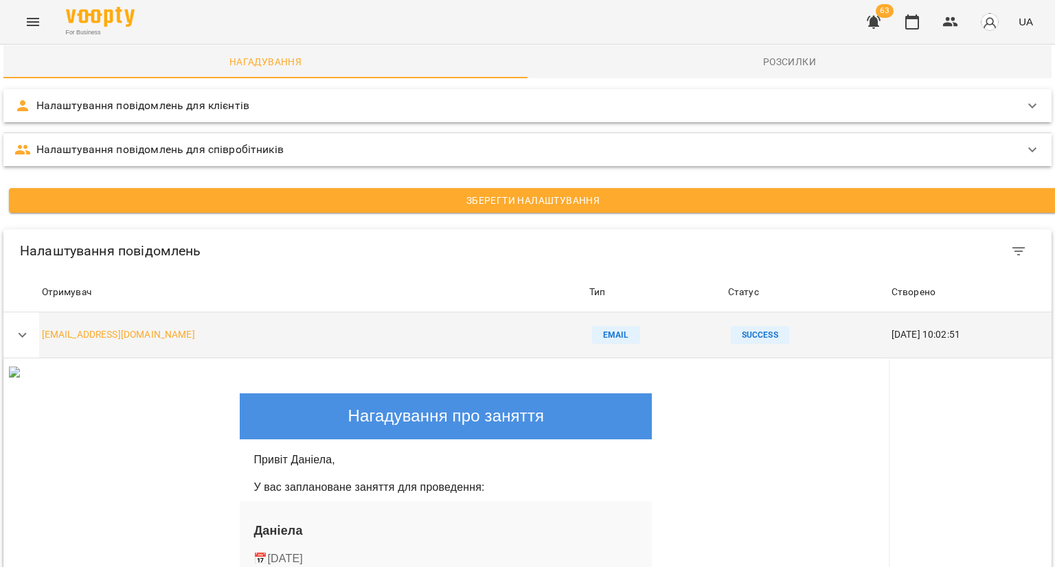
click at [23, 333] on icon "button" at bounding box center [23, 335] width 8 height 5
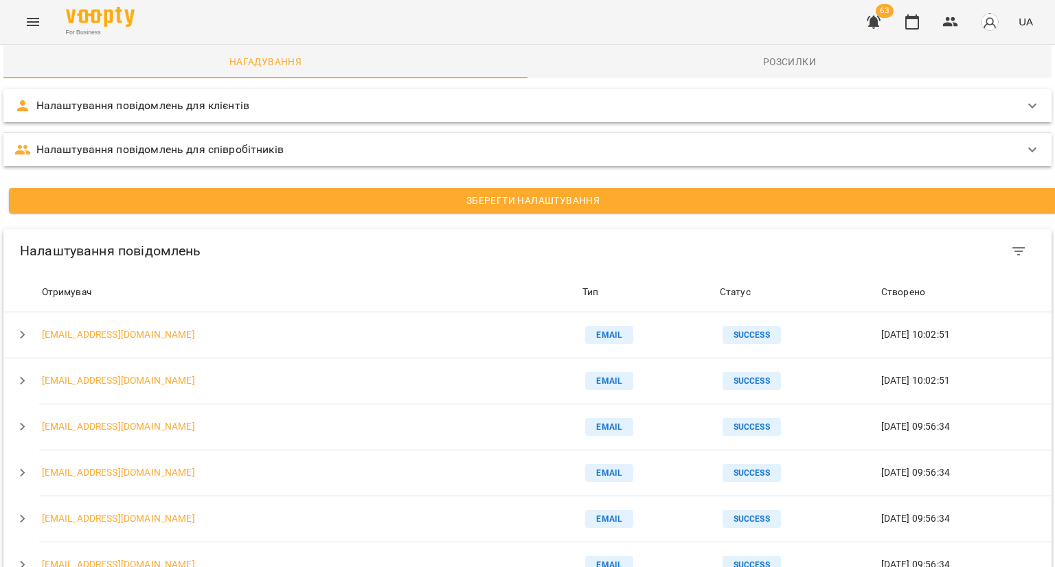
scroll to position [489, 0]
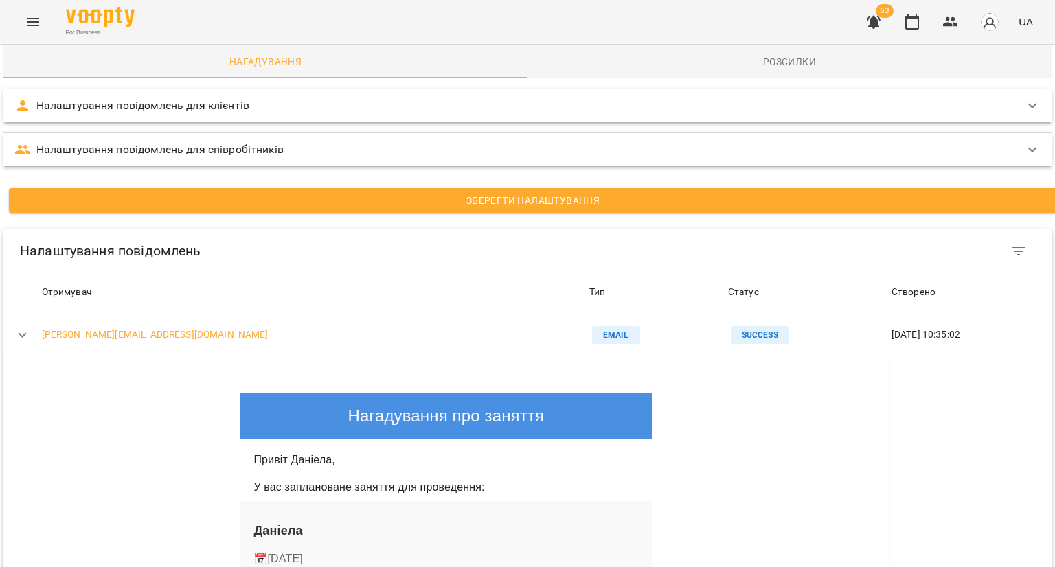
scroll to position [635, 0]
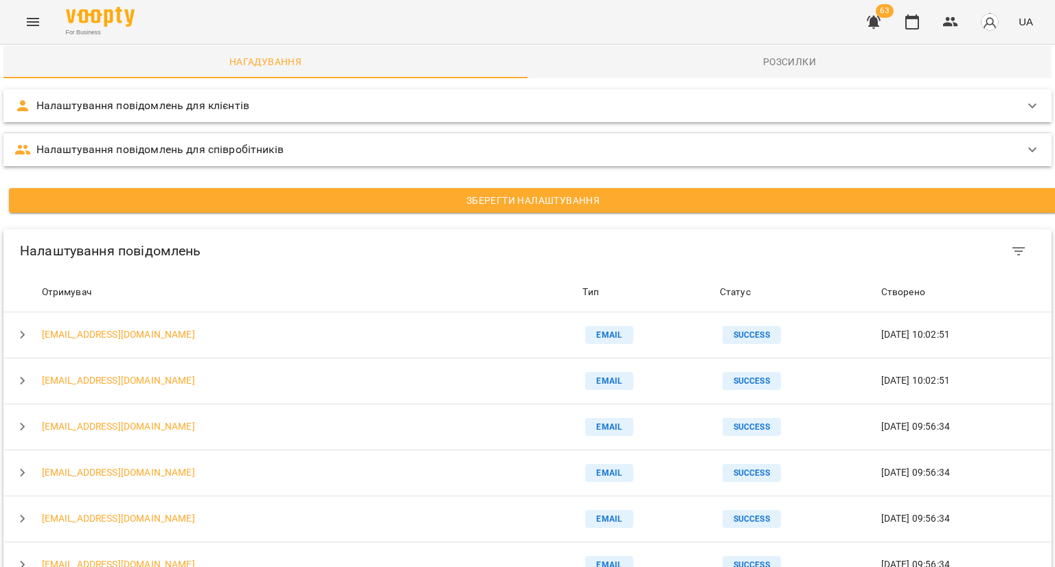
scroll to position [69, 0]
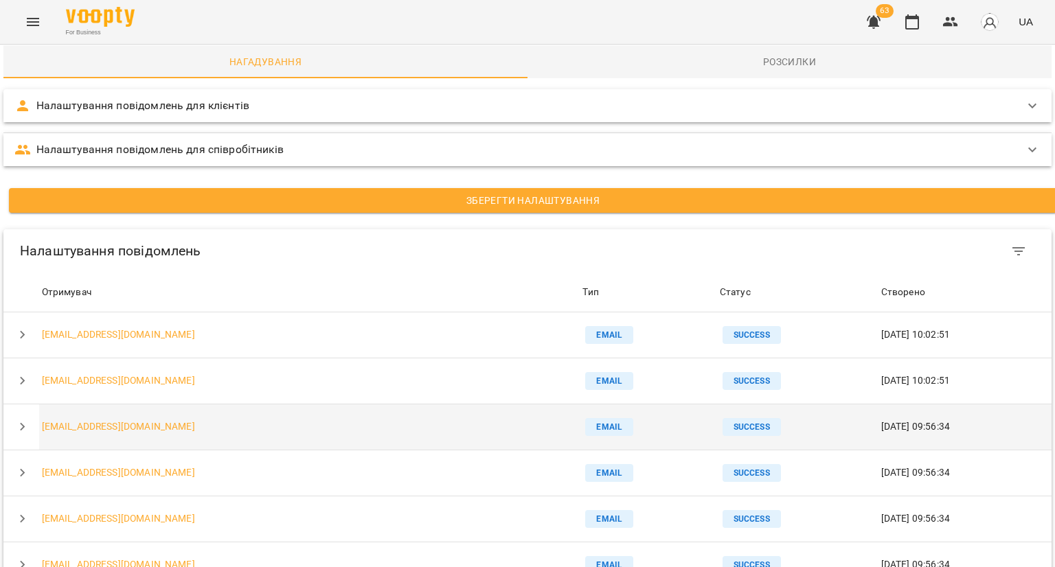
click at [16, 411] on button "button" at bounding box center [22, 427] width 33 height 33
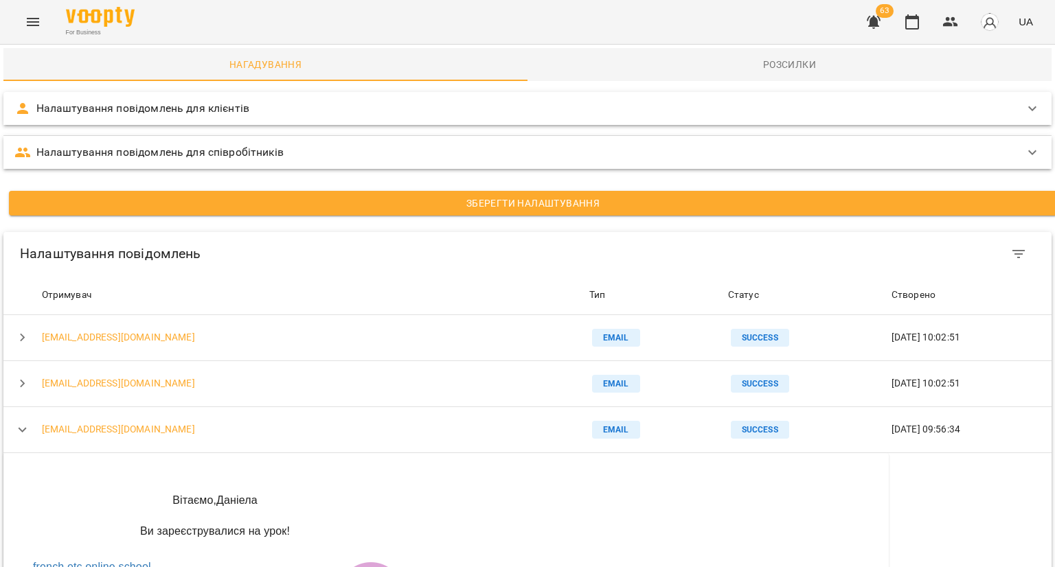
scroll to position [0, 0]
click at [915, 23] on icon "button" at bounding box center [912, 22] width 16 height 16
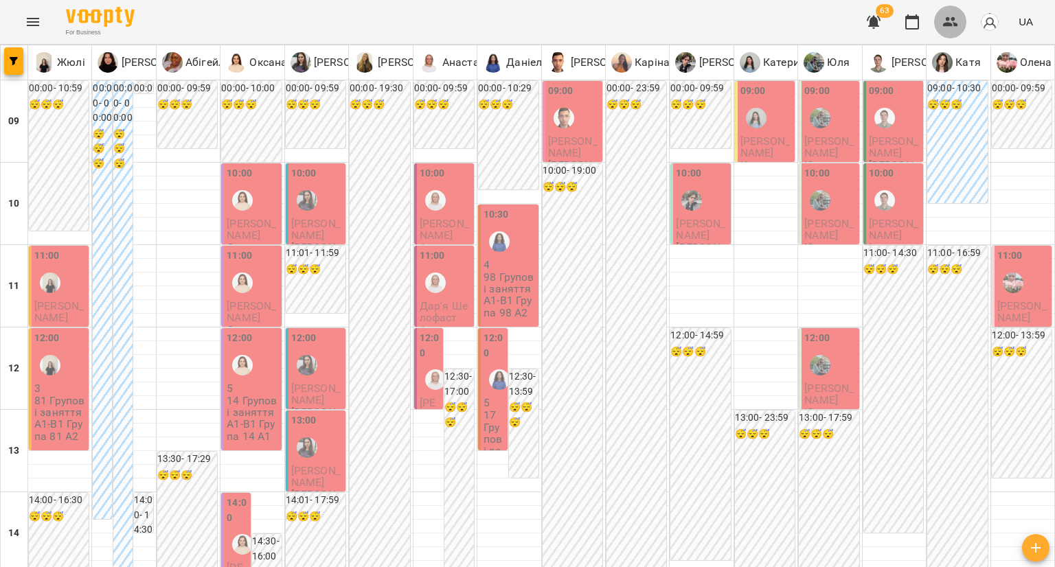
click at [945, 24] on icon "button" at bounding box center [950, 22] width 15 height 10
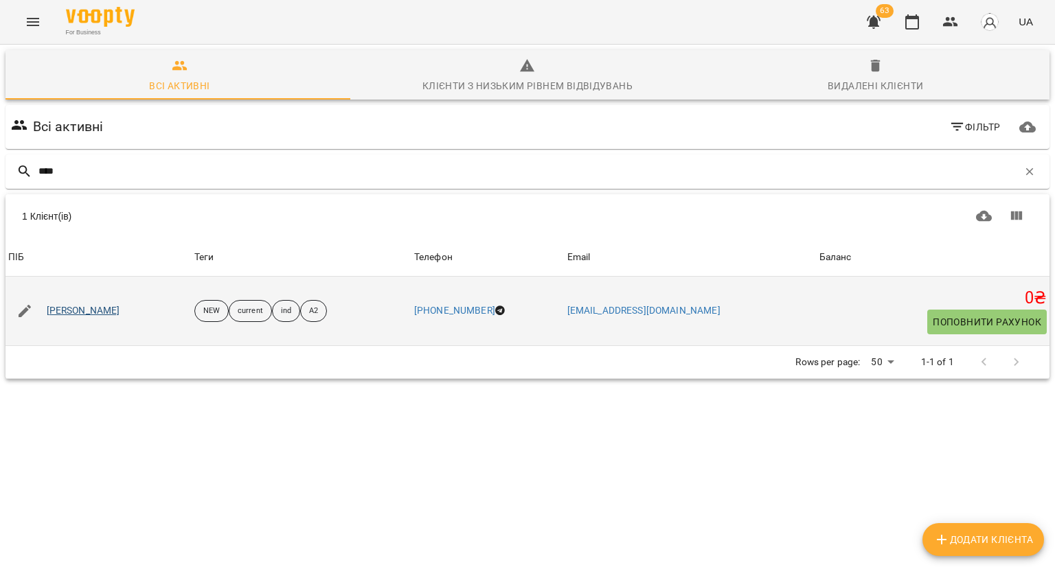
type input "****"
click at [74, 308] on link "Оля Риндич" at bounding box center [84, 311] width 74 height 14
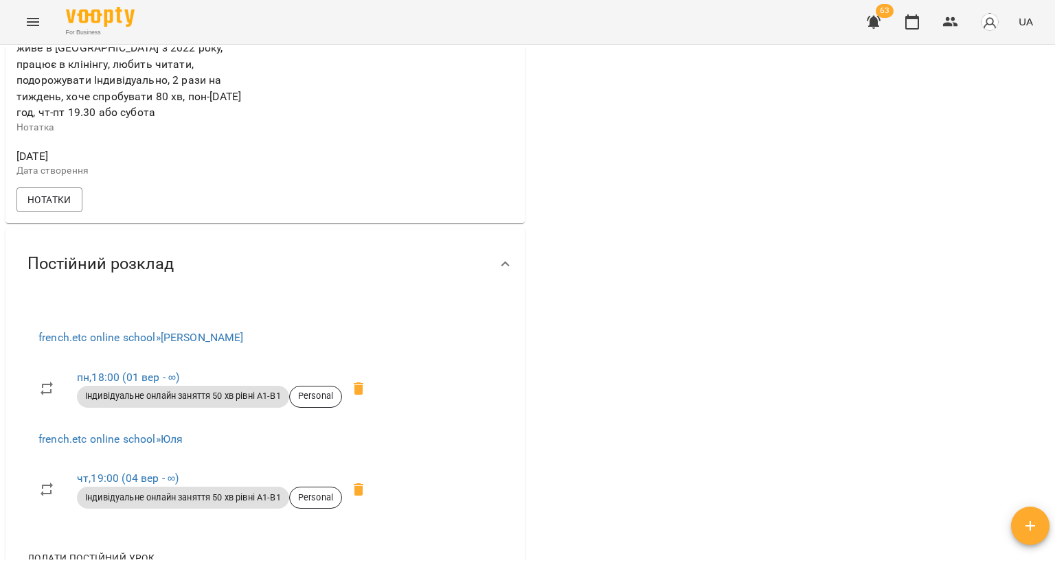
scroll to position [618, 0]
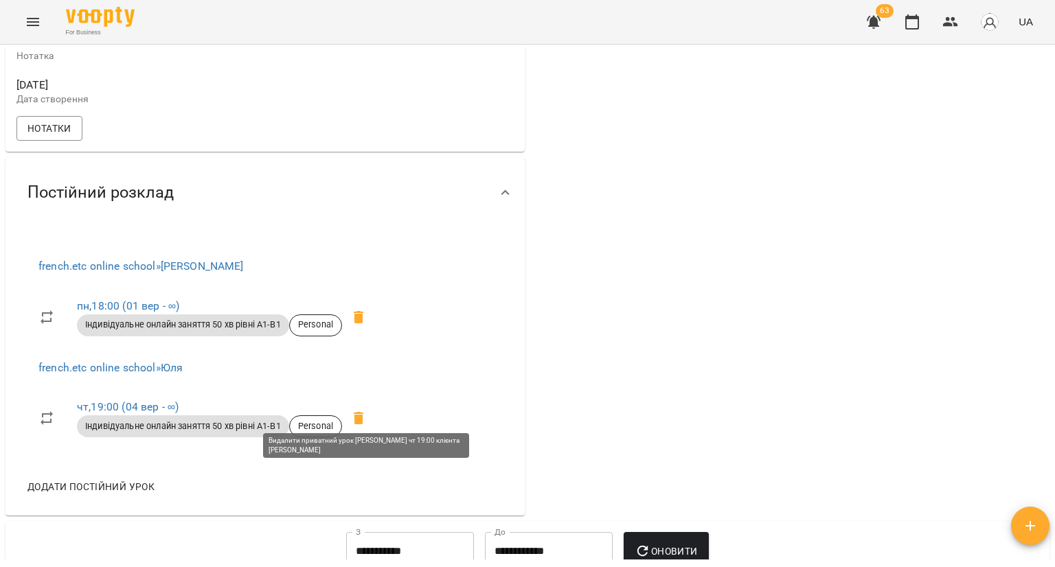
click at [363, 412] on icon at bounding box center [359, 418] width 10 height 12
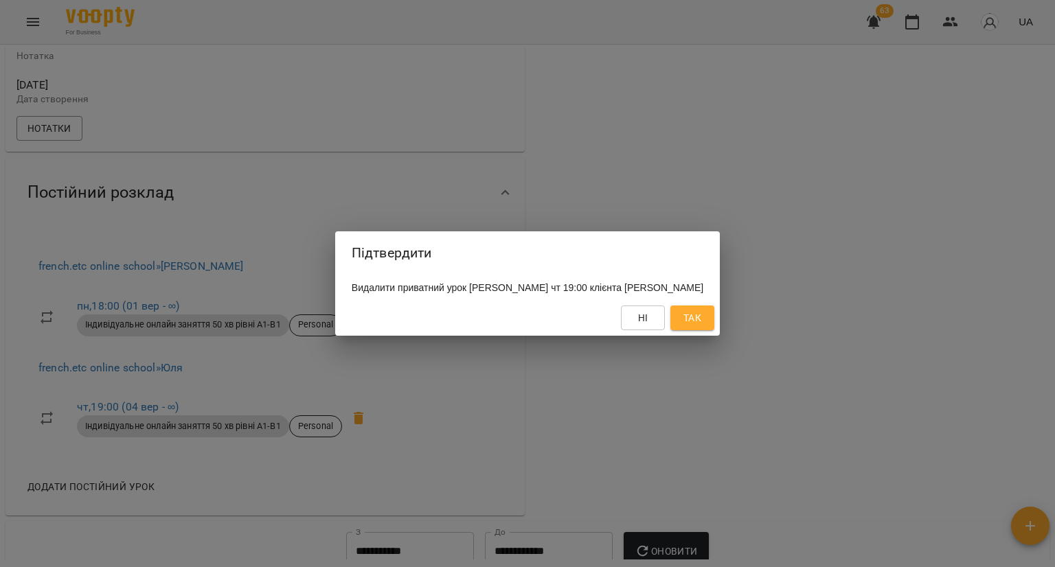
click at [684, 325] on span "Так" at bounding box center [693, 318] width 18 height 16
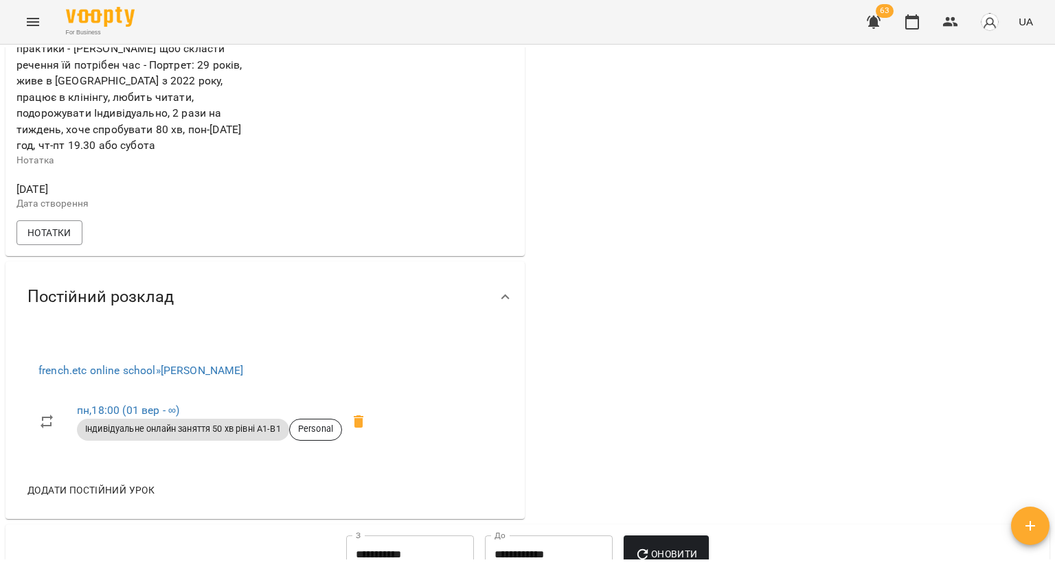
scroll to position [687, 0]
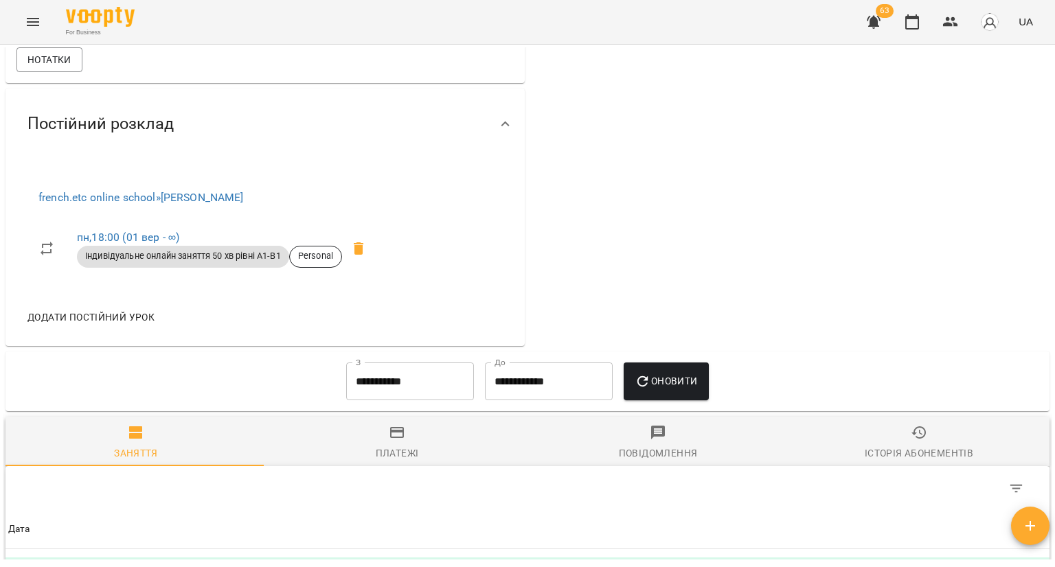
click at [147, 309] on span "Додати постійний урок" at bounding box center [90, 317] width 127 height 16
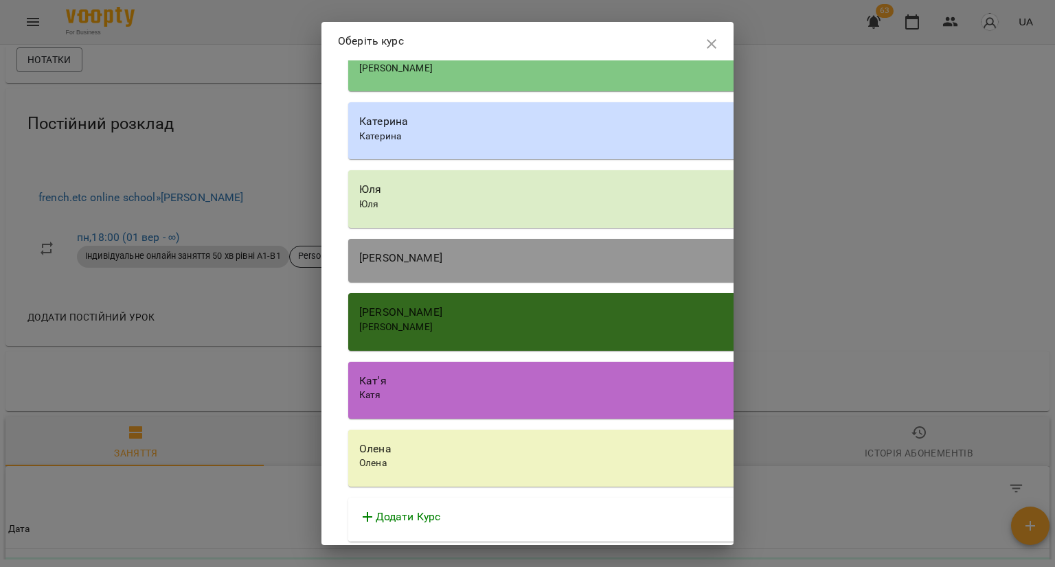
scroll to position [4665, 0]
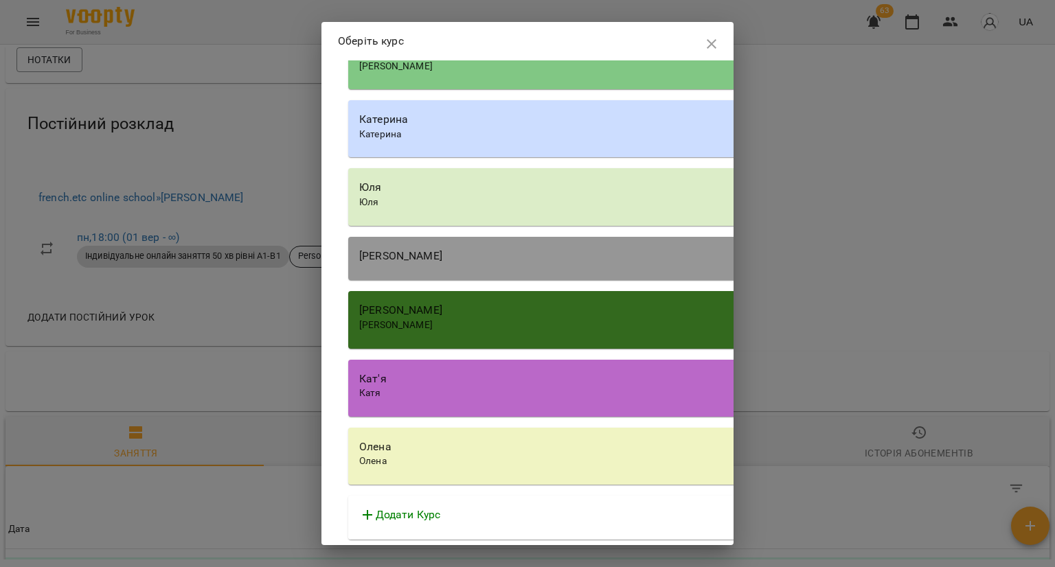
click at [403, 448] on div "Олена" at bounding box center [739, 447] width 761 height 16
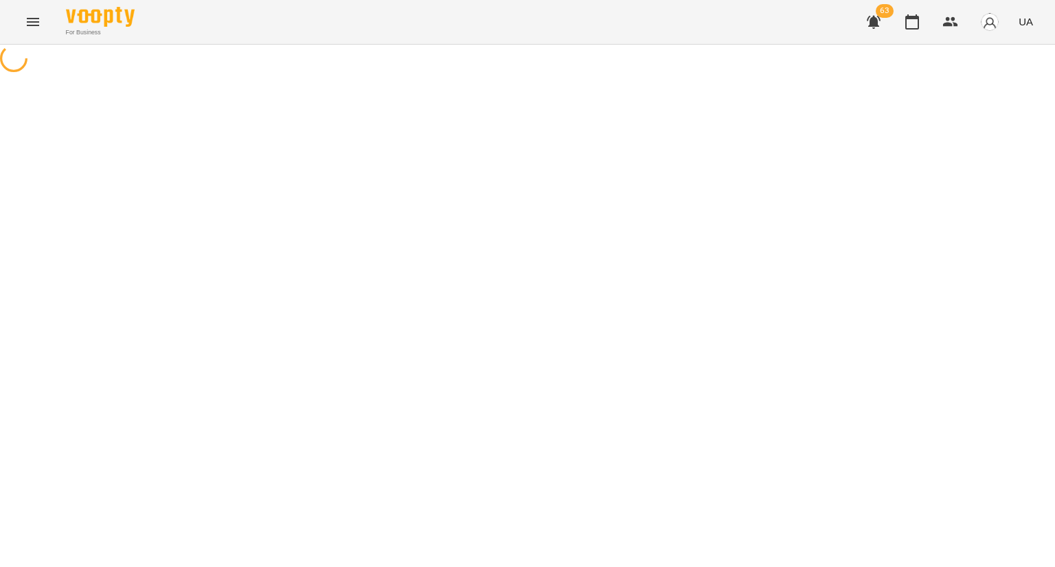
select select "********"
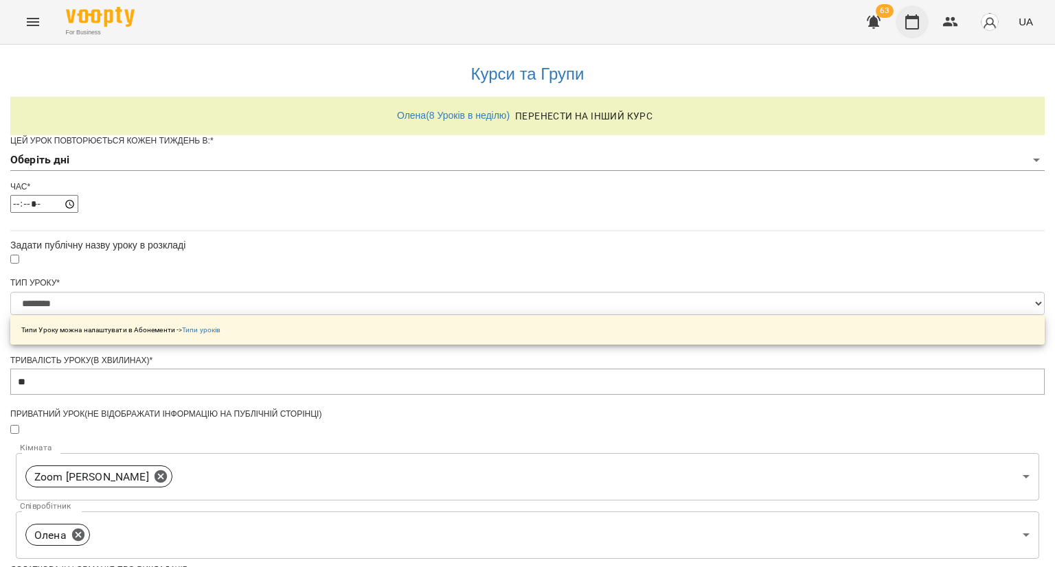
click at [922, 20] on button "button" at bounding box center [912, 21] width 33 height 33
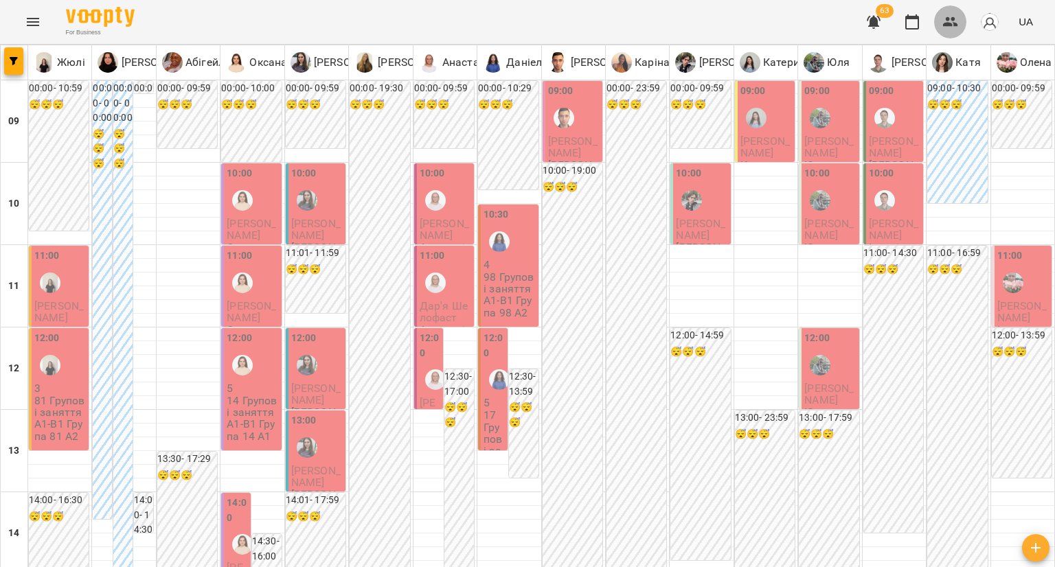
click at [947, 23] on icon "button" at bounding box center [950, 22] width 15 height 10
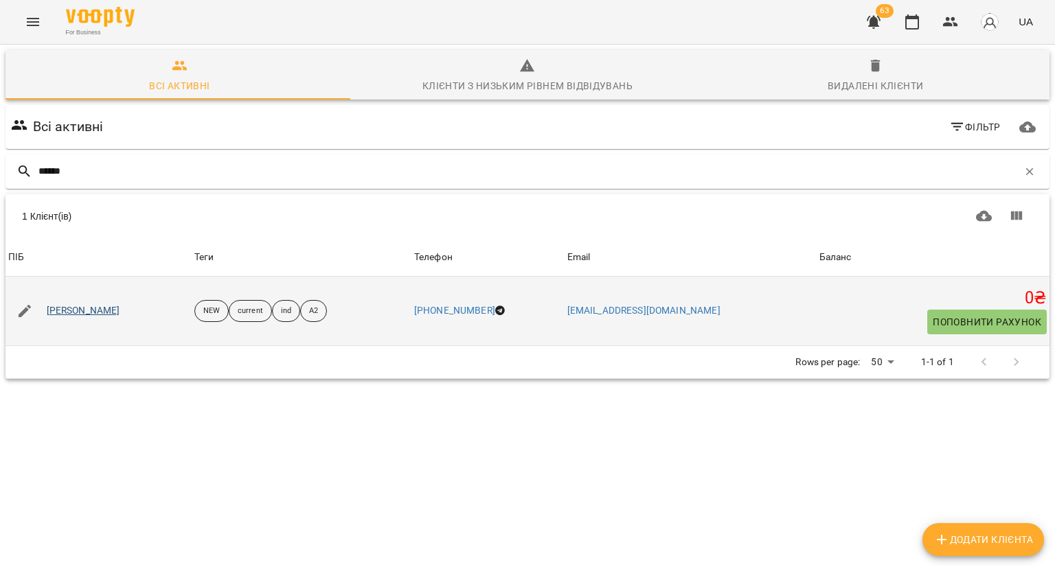
type input "******"
click at [65, 308] on link "[PERSON_NAME]" at bounding box center [84, 311] width 74 height 14
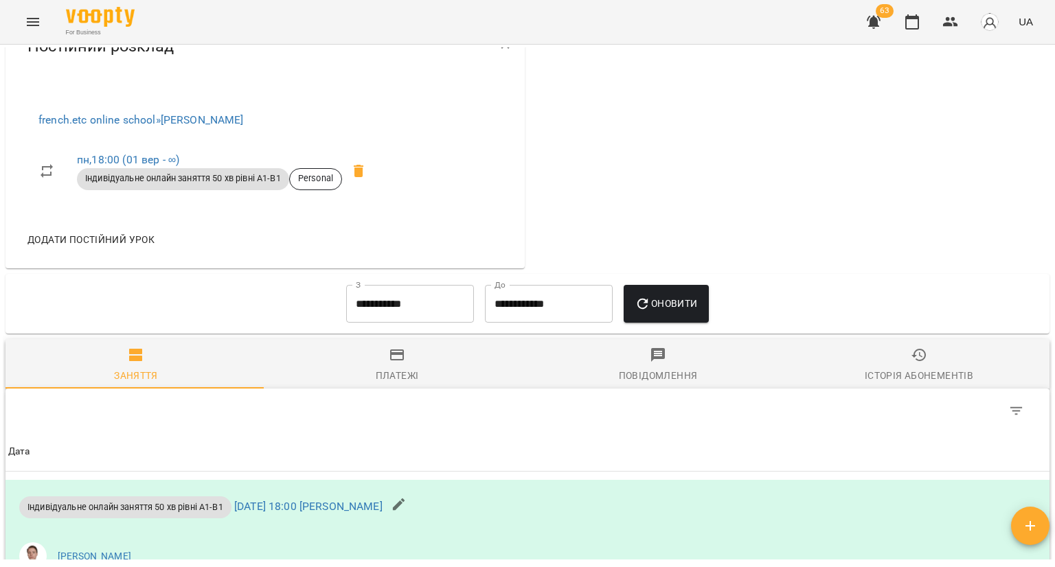
scroll to position [657, 0]
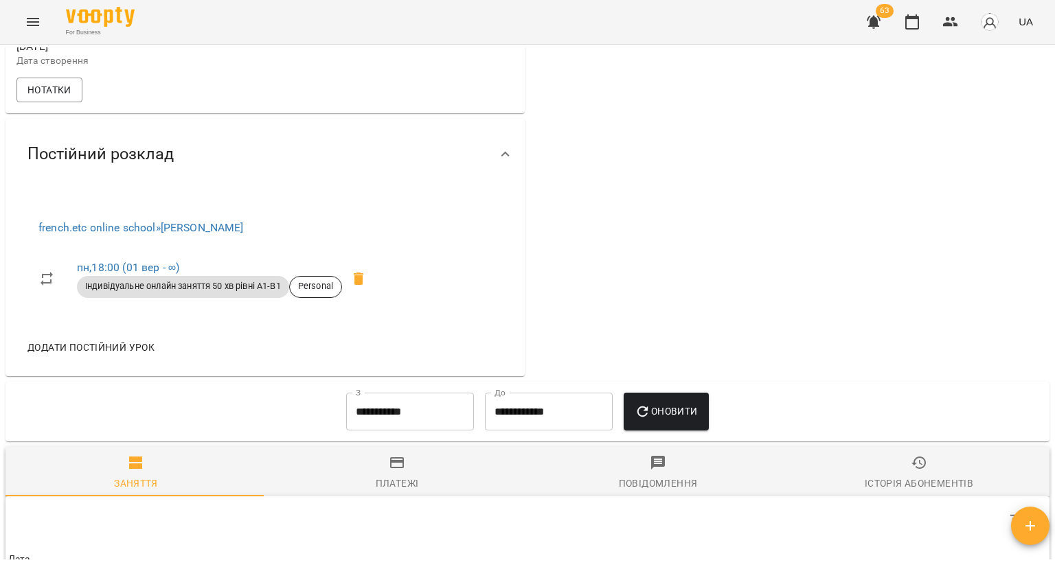
click at [126, 339] on span "Додати постійний урок" at bounding box center [90, 347] width 127 height 16
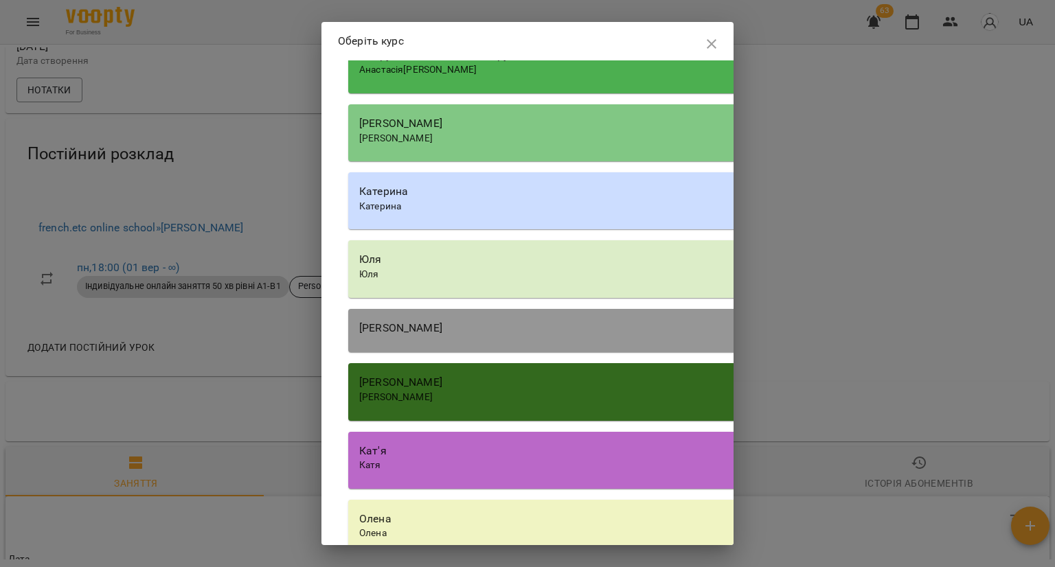
scroll to position [4595, 0]
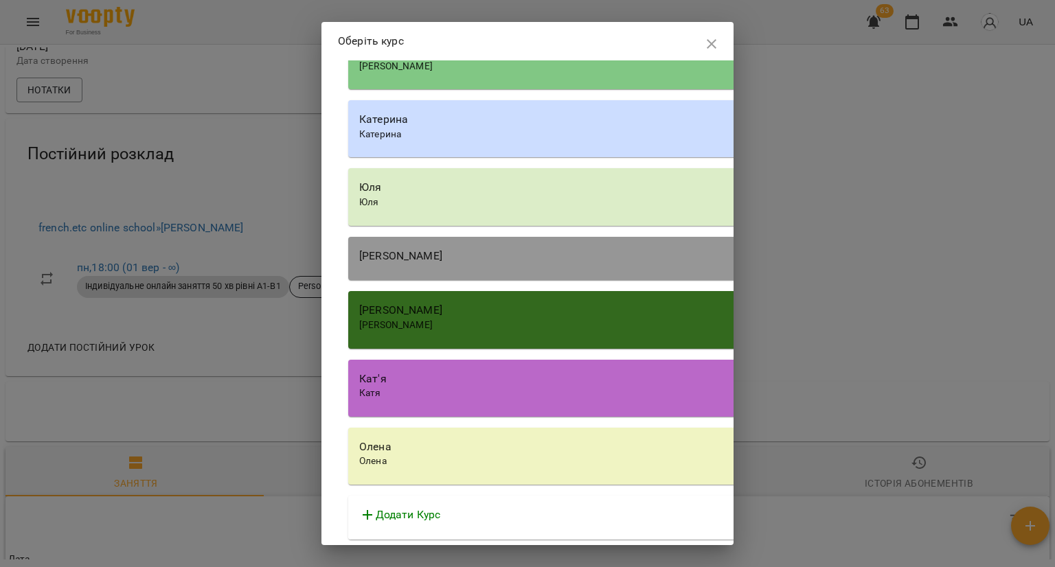
click at [474, 401] on div "Катя" at bounding box center [739, 394] width 761 height 14
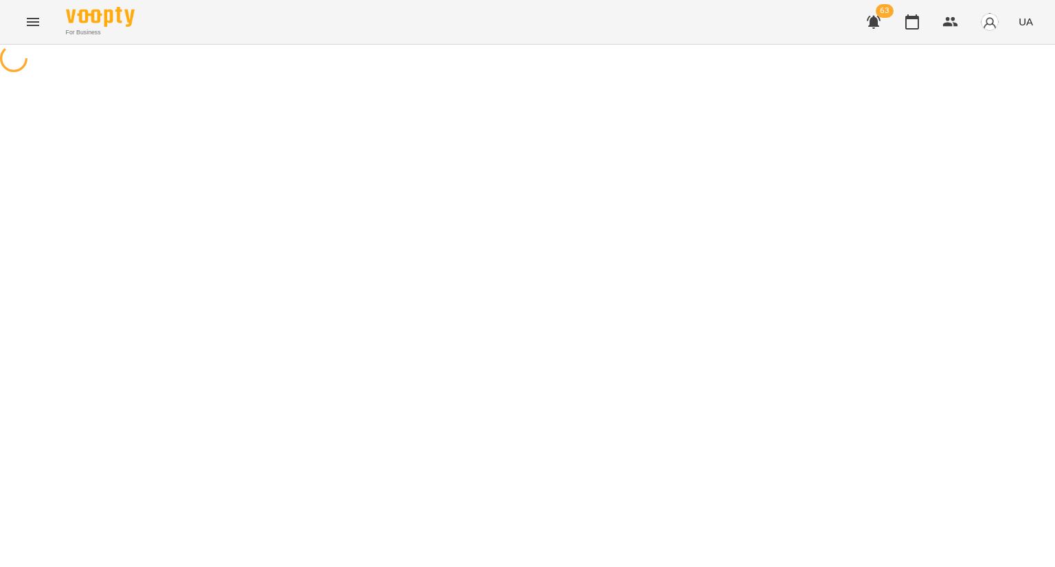
select select "********"
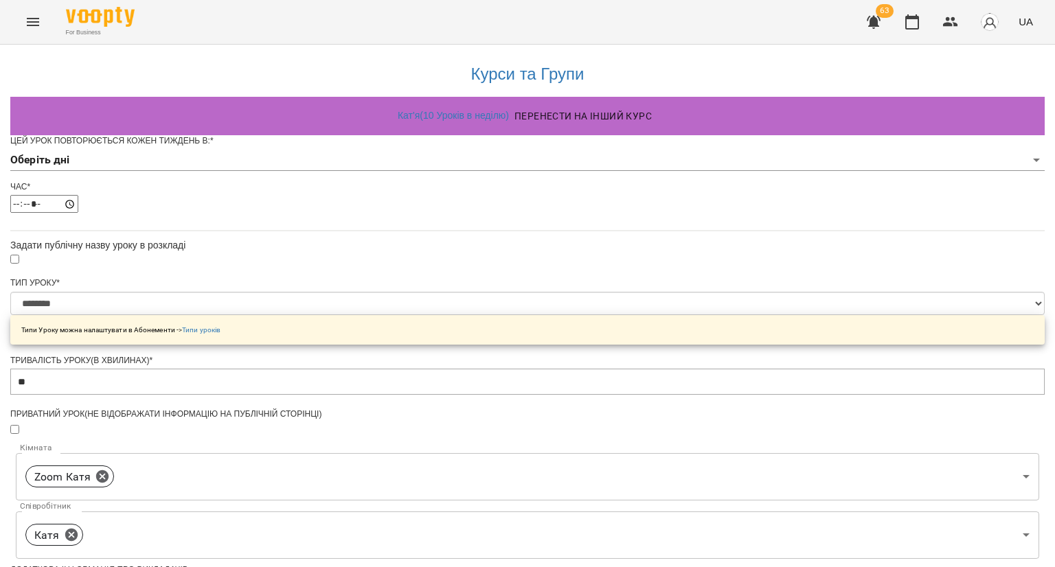
click at [438, 186] on body "**********" at bounding box center [527, 443] width 1055 height 886
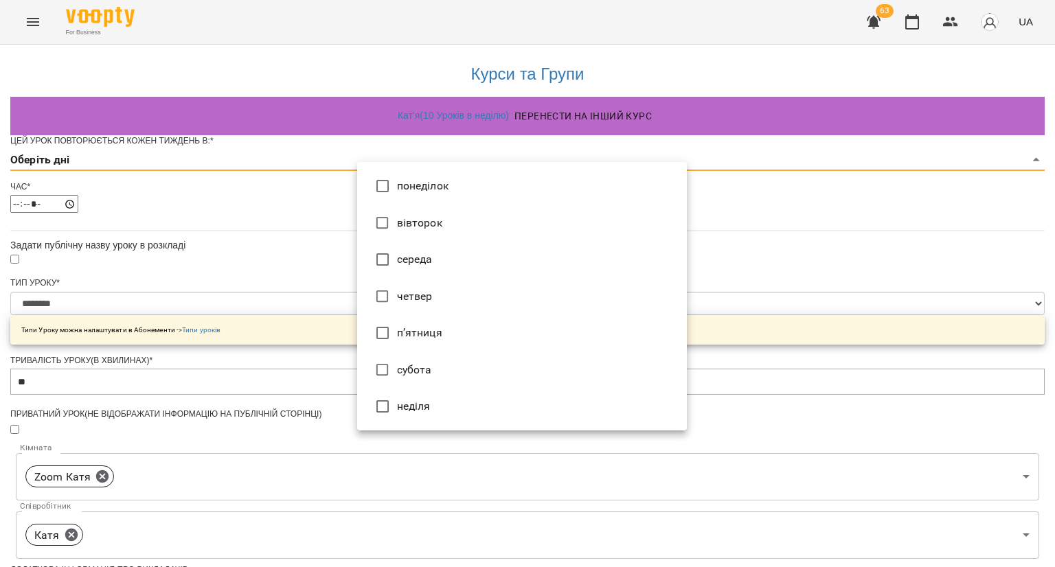
click at [412, 269] on li "середа" at bounding box center [522, 259] width 330 height 37
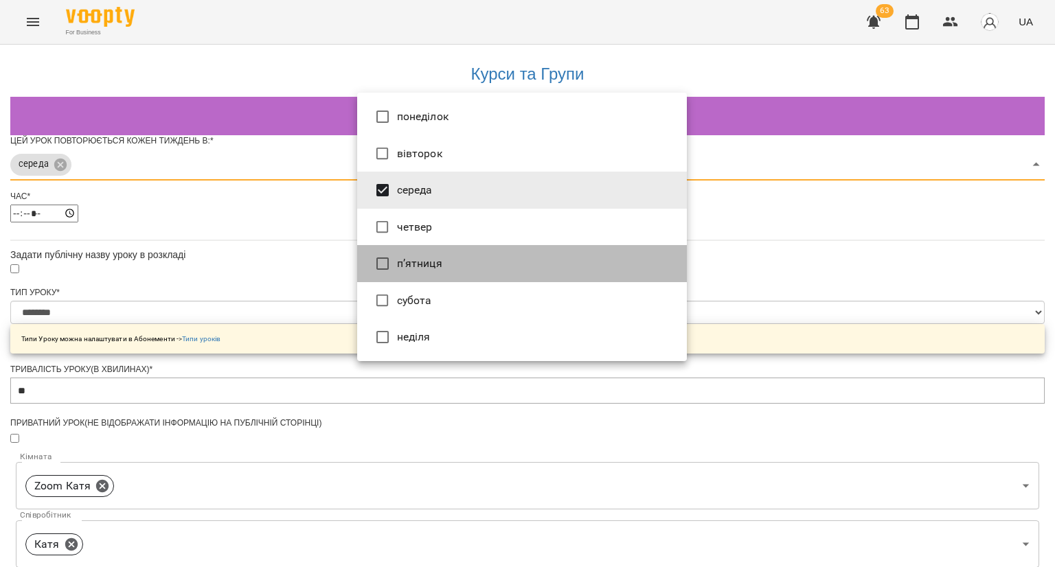
click at [369, 281] on li "п’ятниця" at bounding box center [522, 263] width 330 height 37
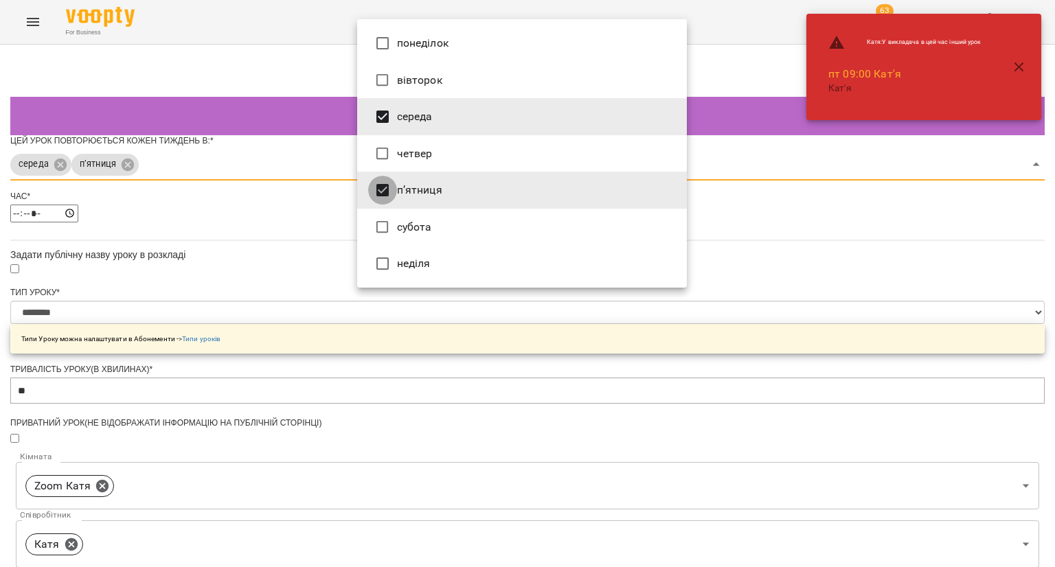
type input "*"
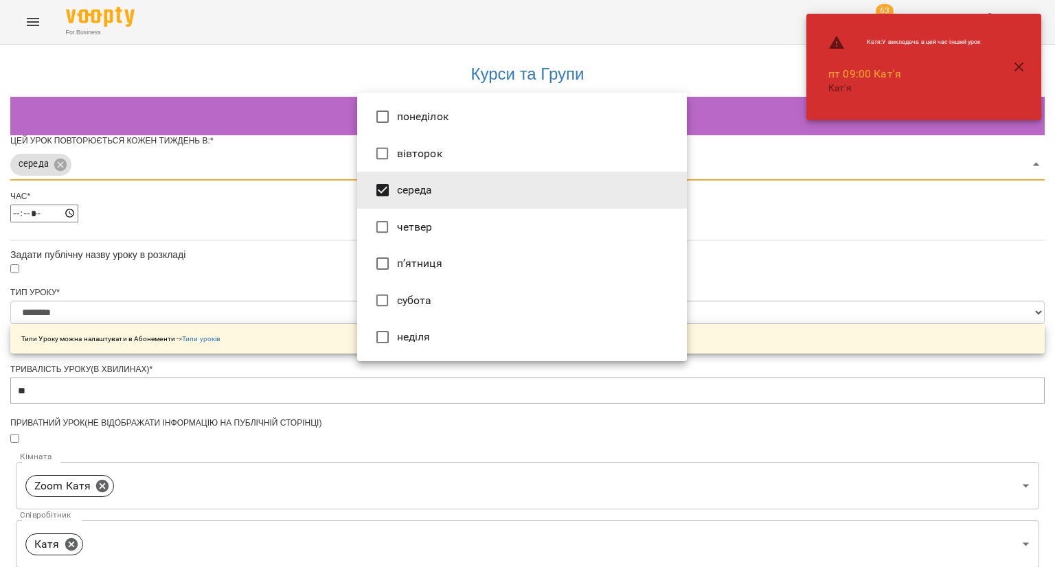
click at [297, 239] on div at bounding box center [527, 283] width 1055 height 567
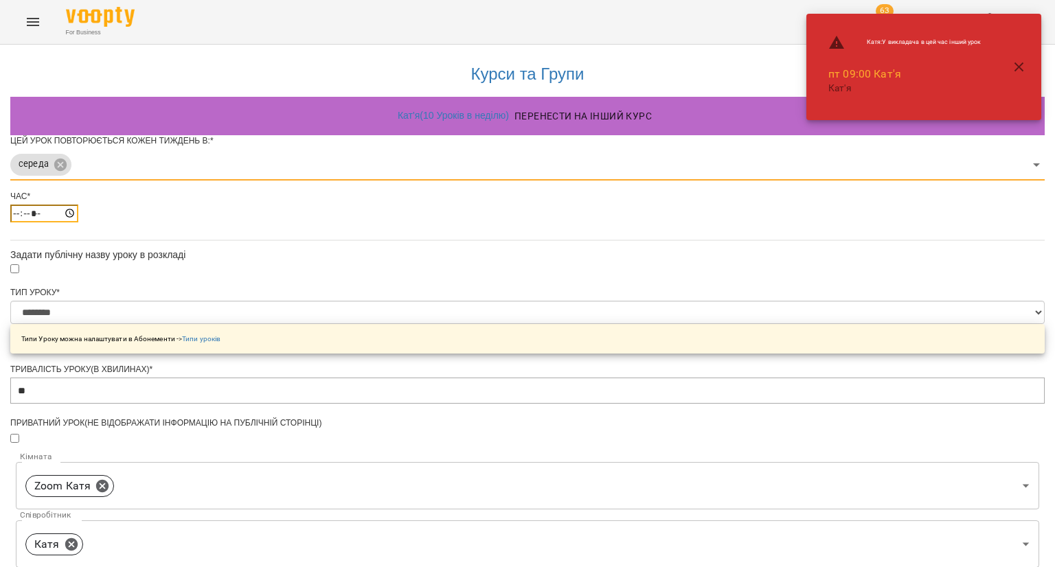
click at [78, 223] on input "*****" at bounding box center [44, 214] width 68 height 18
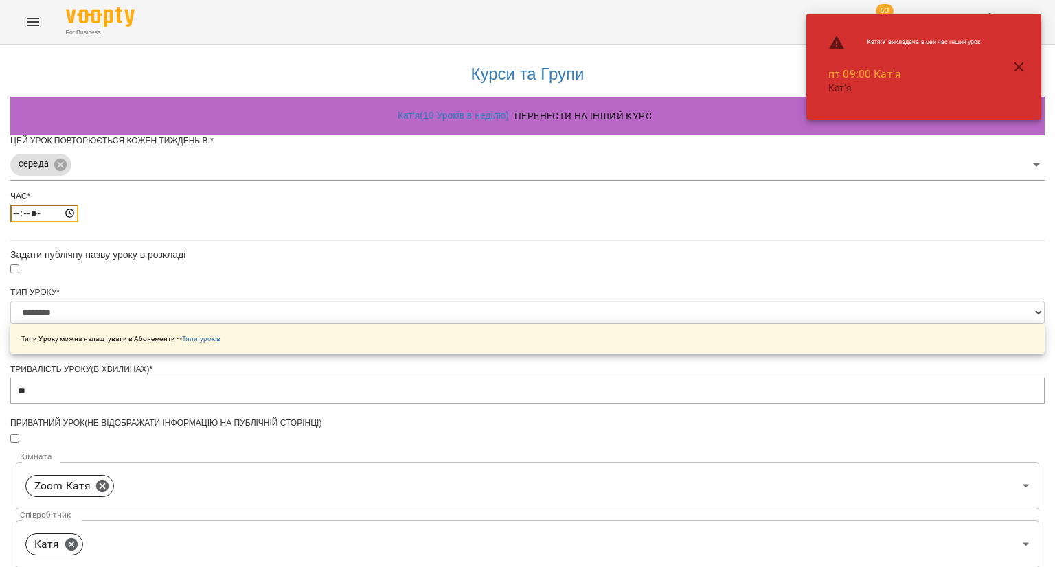
type input "*****"
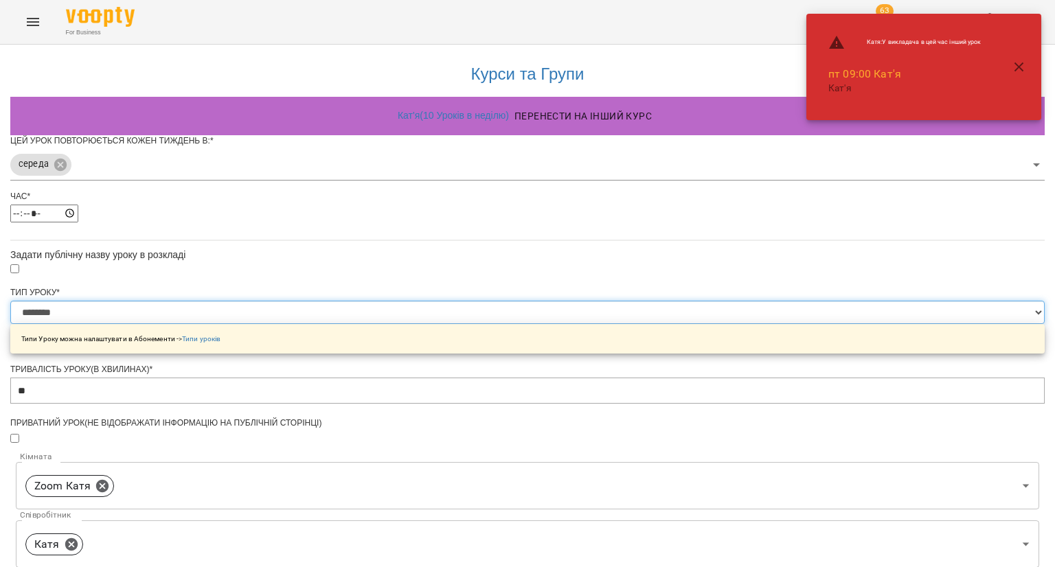
click at [418, 324] on select "**********" at bounding box center [527, 312] width 1035 height 23
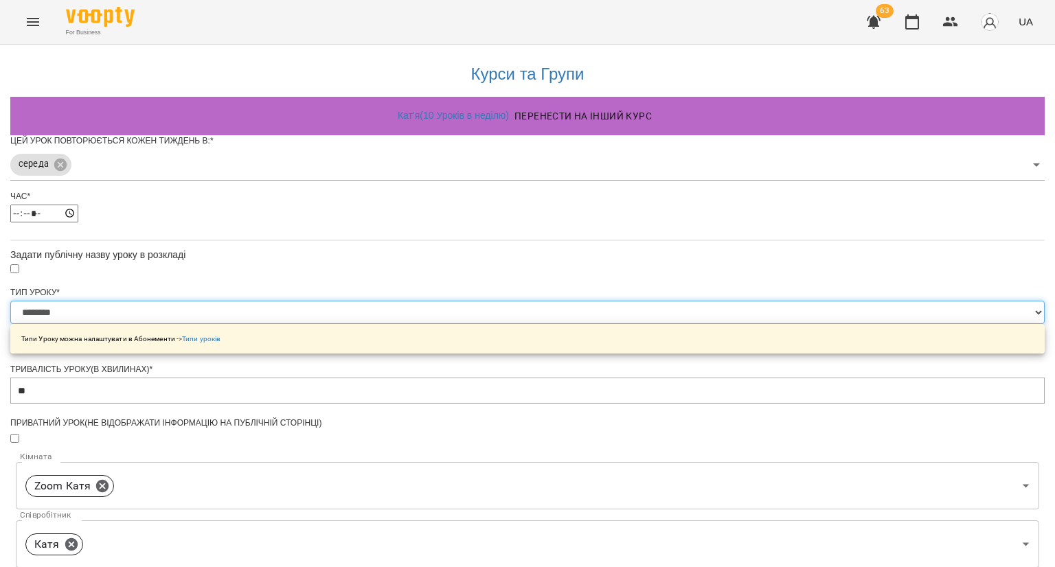
select select "**********"
click at [357, 324] on select "**********" at bounding box center [527, 312] width 1035 height 23
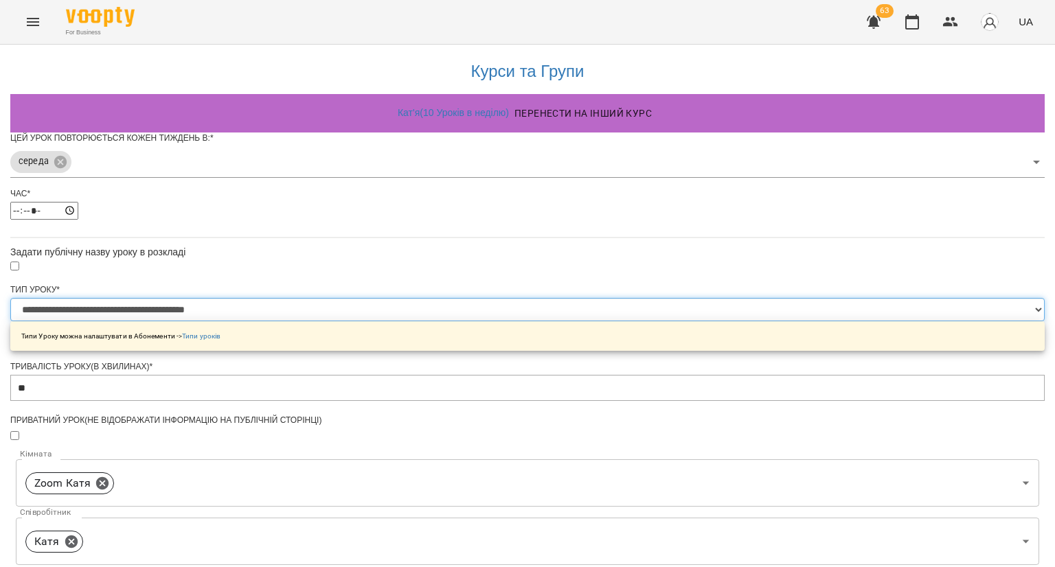
scroll to position [395, 0]
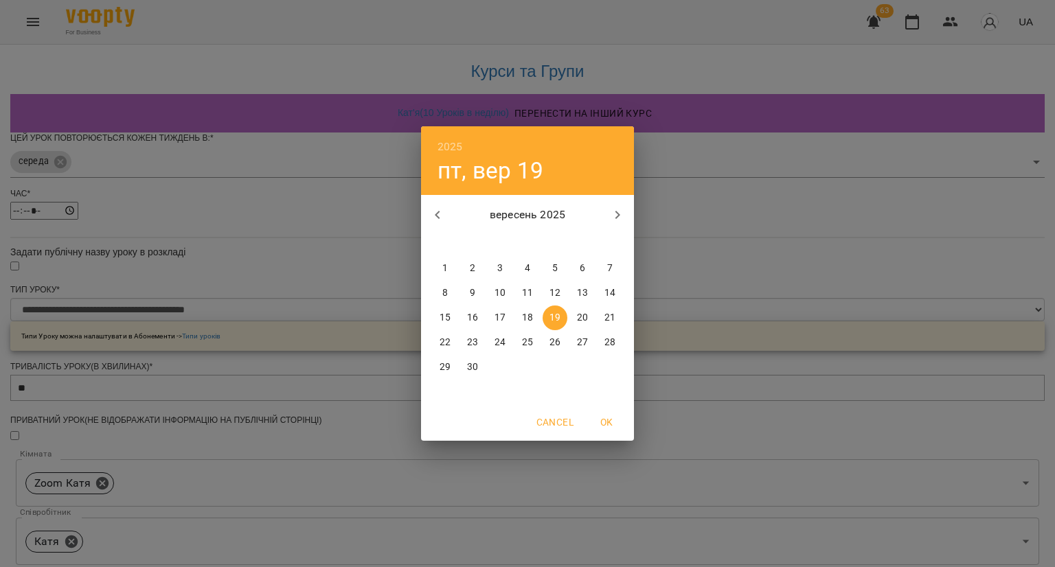
click at [608, 319] on p "21" at bounding box center [610, 318] width 11 height 14
type input "**********"
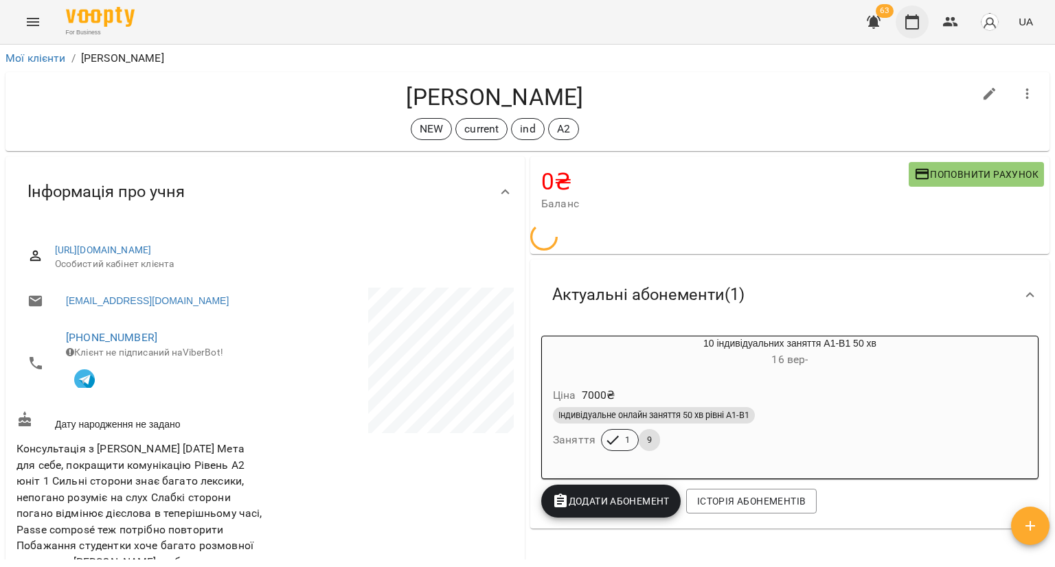
click at [920, 25] on icon "button" at bounding box center [912, 22] width 16 height 16
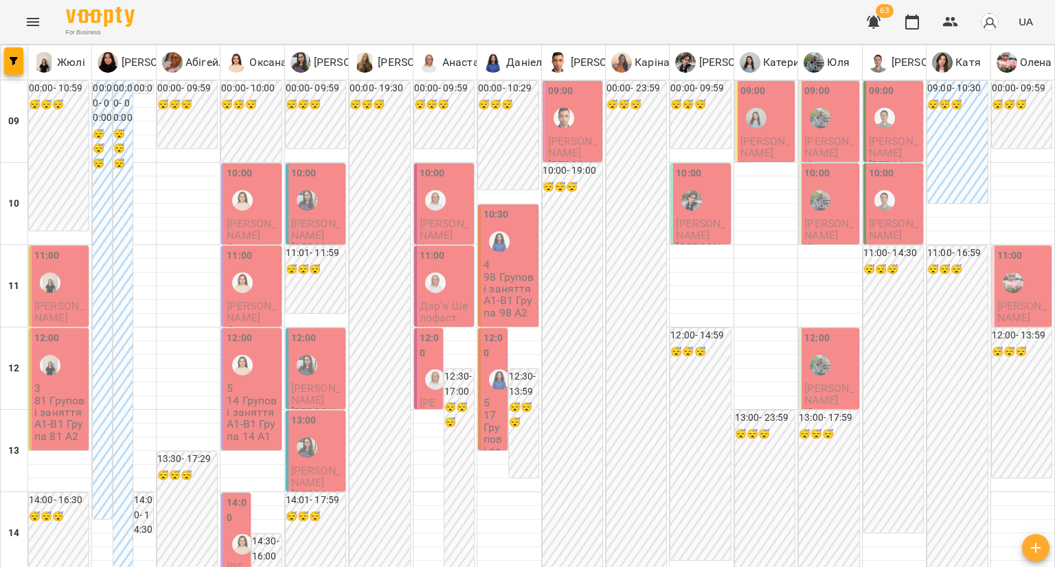
type input "**********"
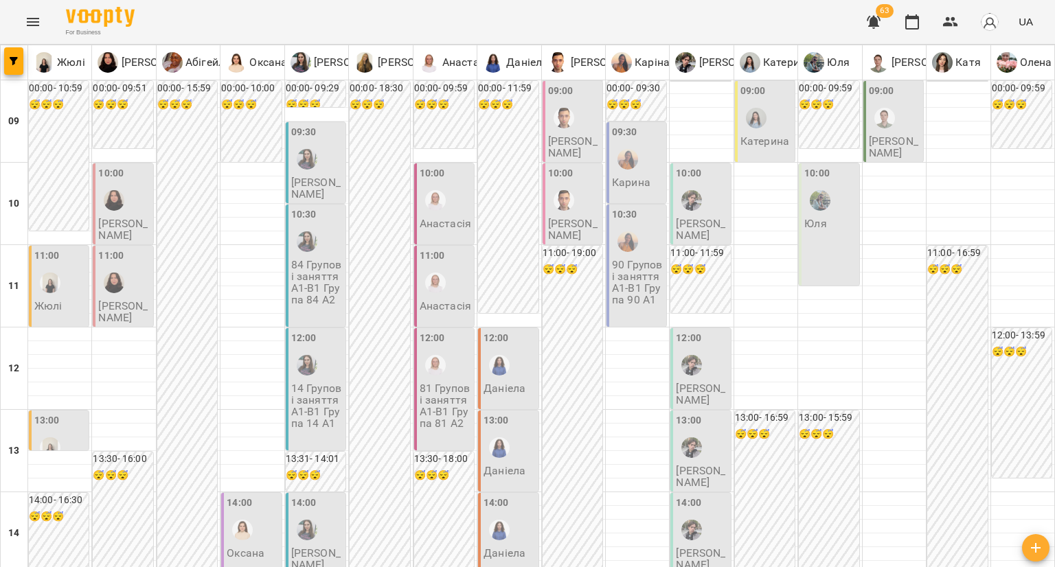
scroll to position [618, 0]
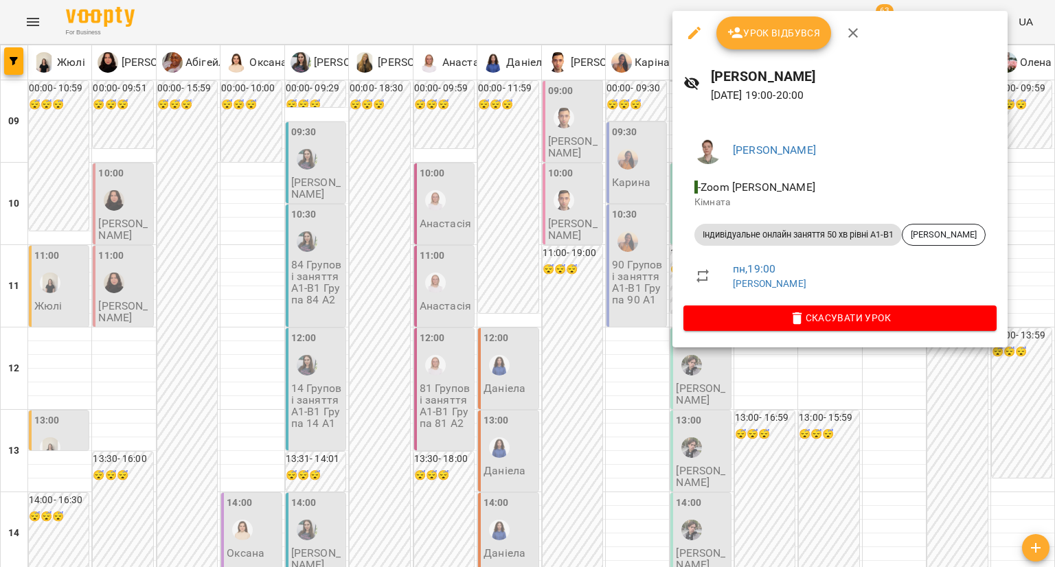
click at [870, 407] on div at bounding box center [527, 283] width 1055 height 567
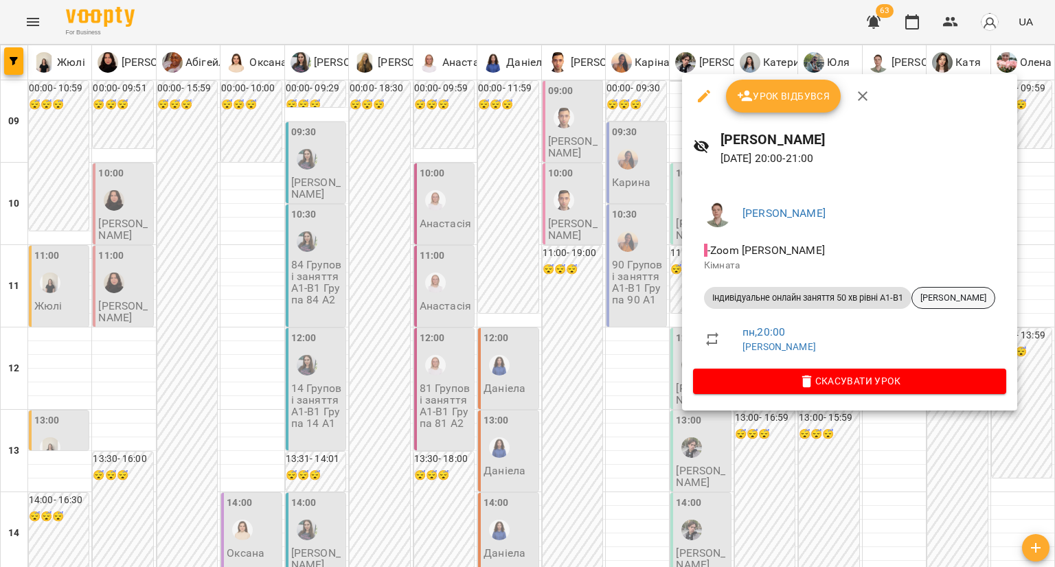
click at [918, 296] on span "Валерія Коршевенюк" at bounding box center [953, 298] width 82 height 12
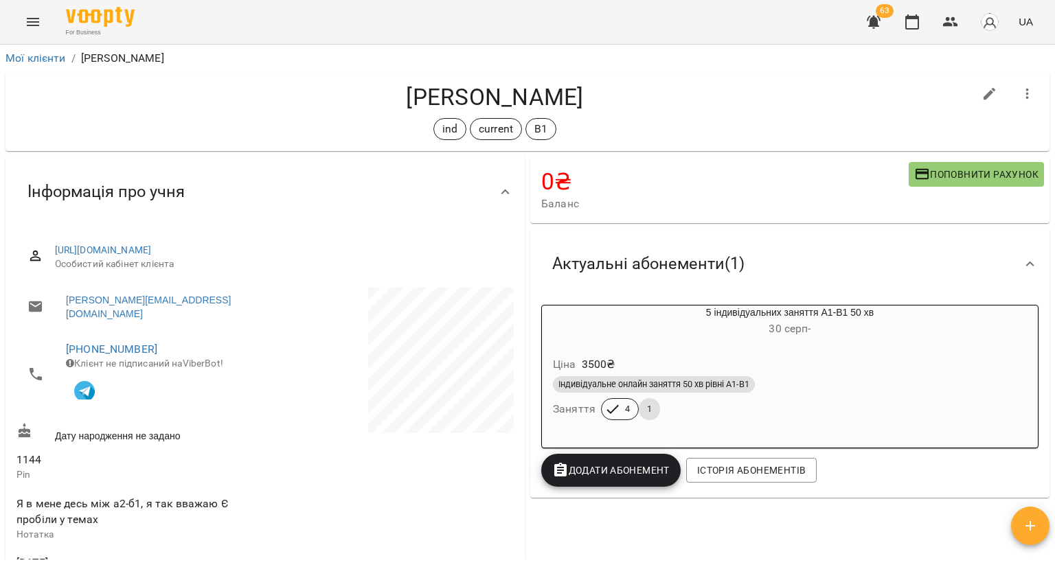
click at [800, 341] on div "5 індивідуальних заняття А1-В1 50 хв 30 серп -" at bounding box center [790, 322] width 502 height 38
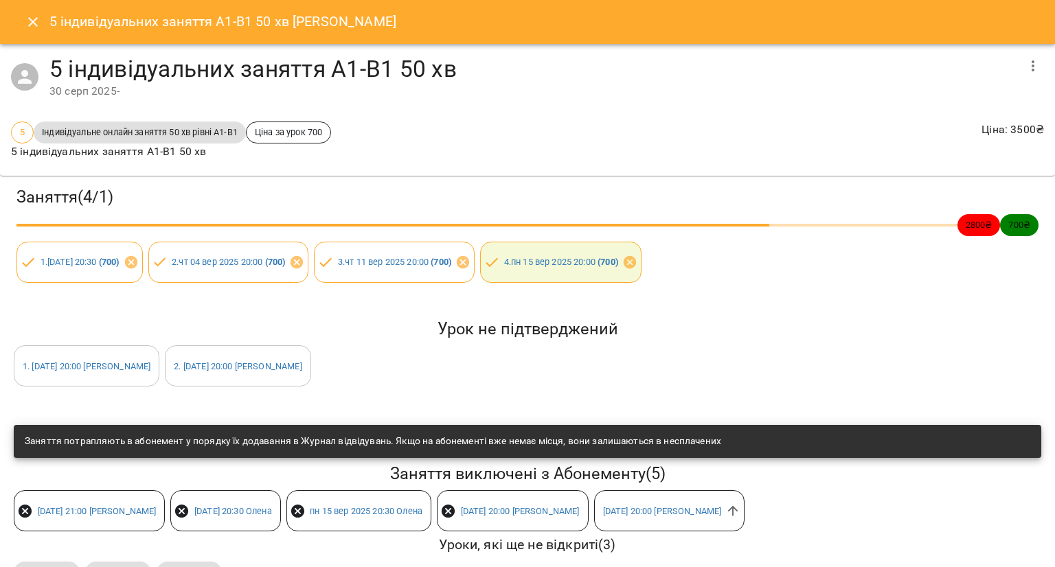
click at [19, 17] on button "Close" at bounding box center [32, 21] width 33 height 33
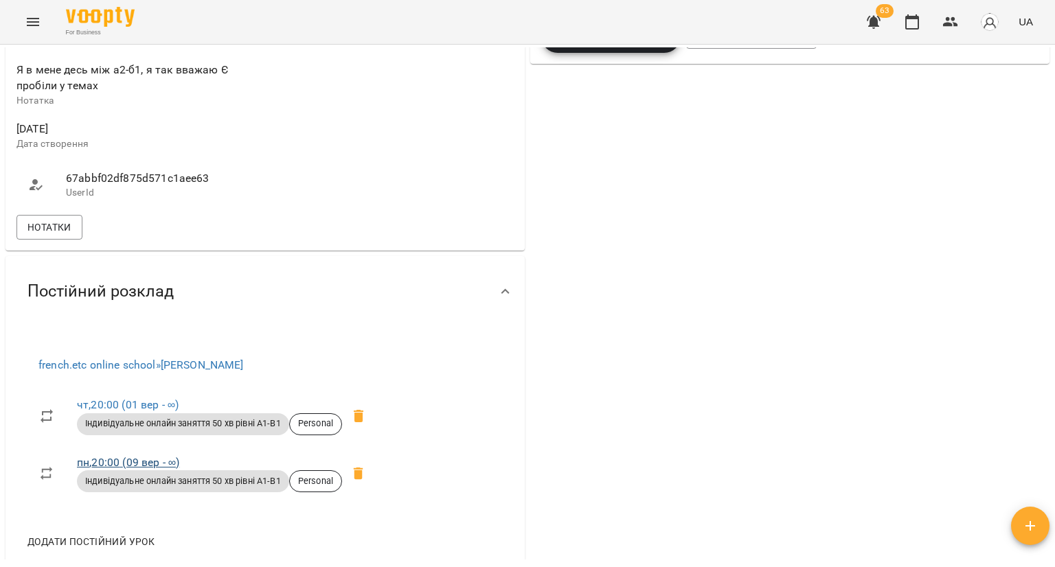
scroll to position [481, 0]
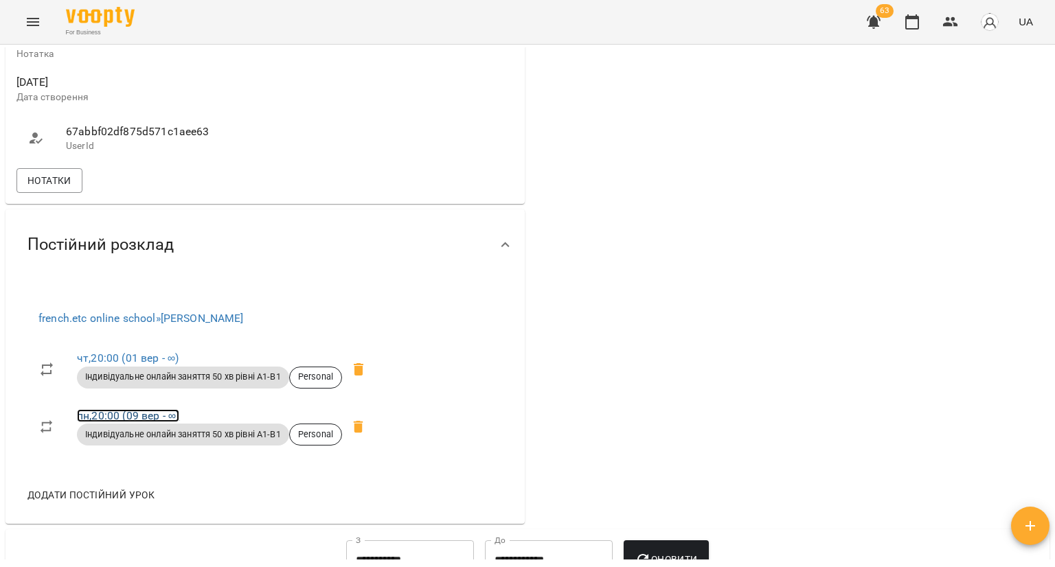
click at [157, 409] on link "пн , 20:00 (09 вер - ∞)" at bounding box center [128, 415] width 102 height 13
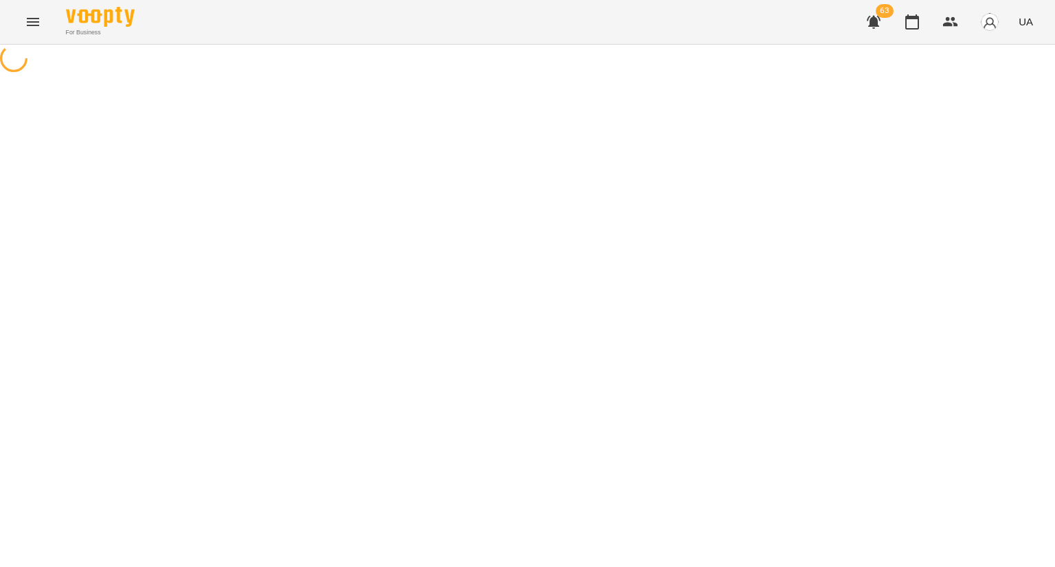
select select "*"
select select "**********"
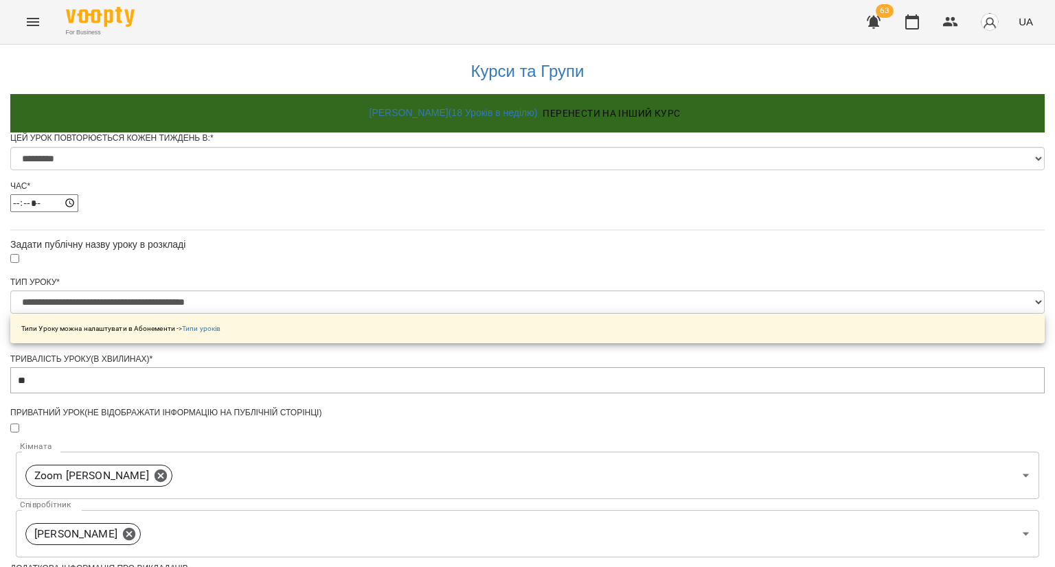
scroll to position [137, 0]
click at [168, 469] on icon at bounding box center [160, 476] width 15 height 15
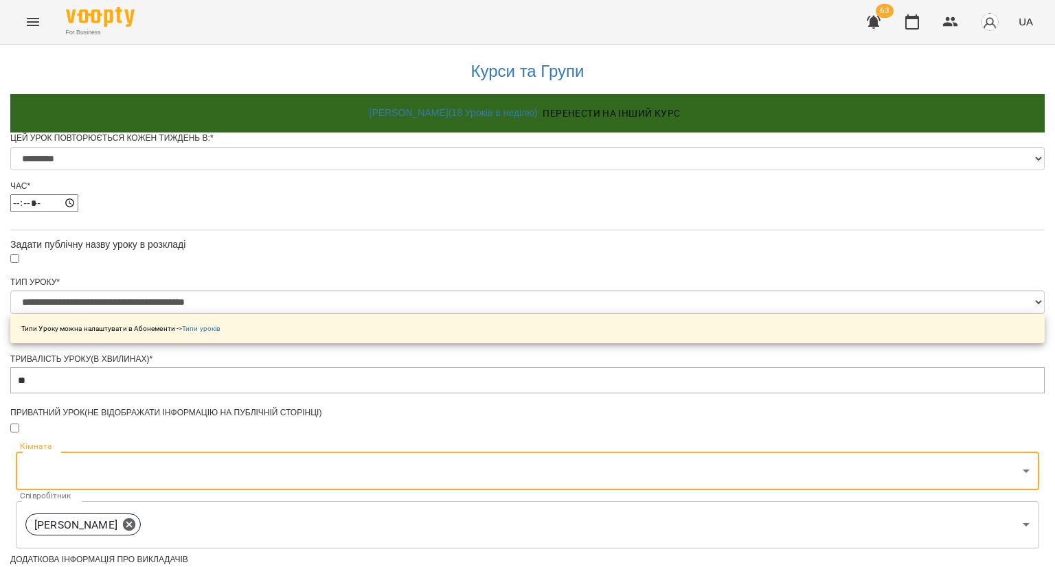
click at [473, 377] on body "**********" at bounding box center [527, 496] width 1055 height 993
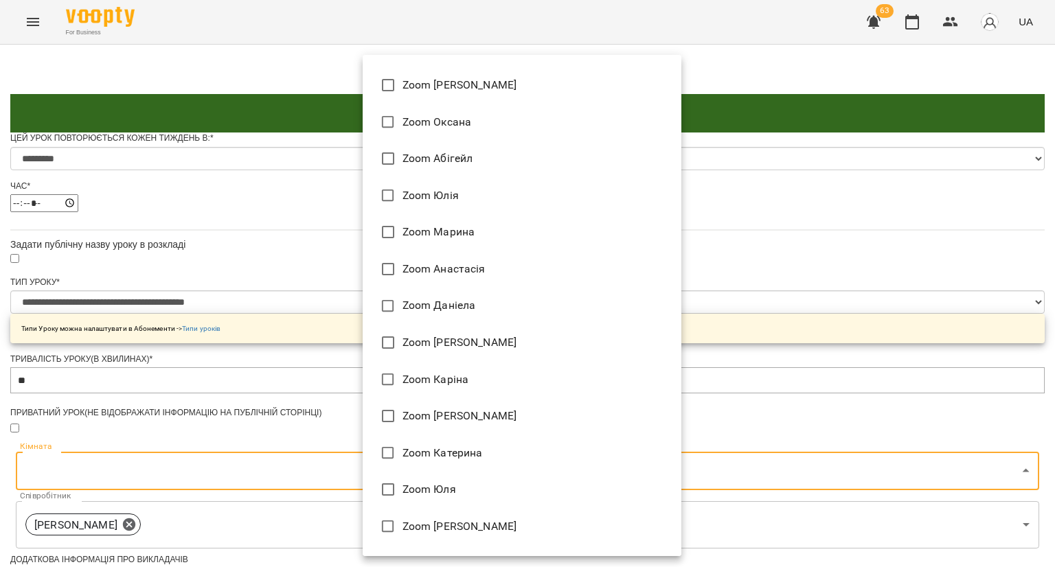
scroll to position [135, 0]
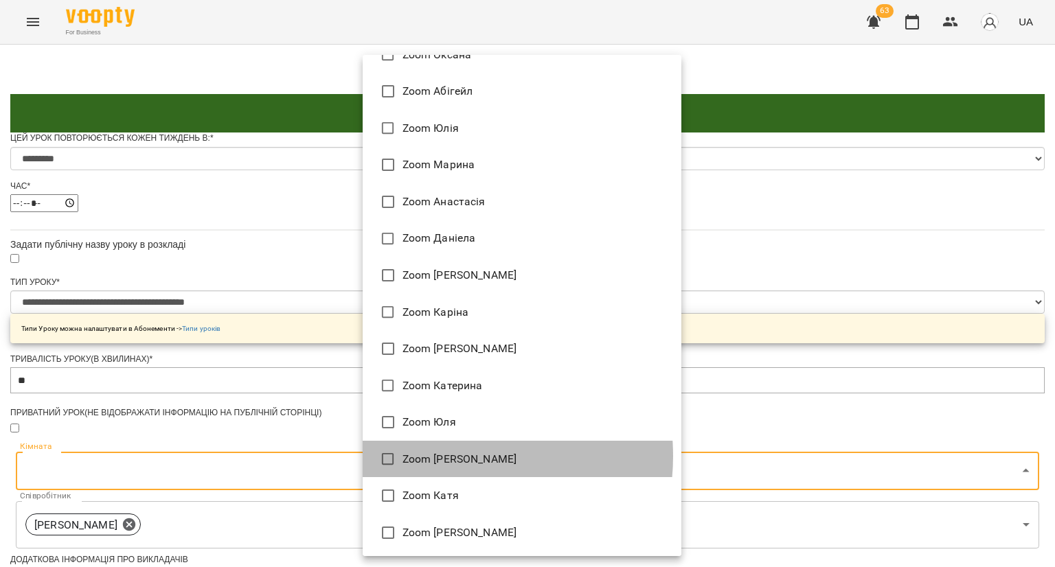
click at [441, 456] on li "Zoom [PERSON_NAME]" at bounding box center [522, 459] width 319 height 37
type input "**********"
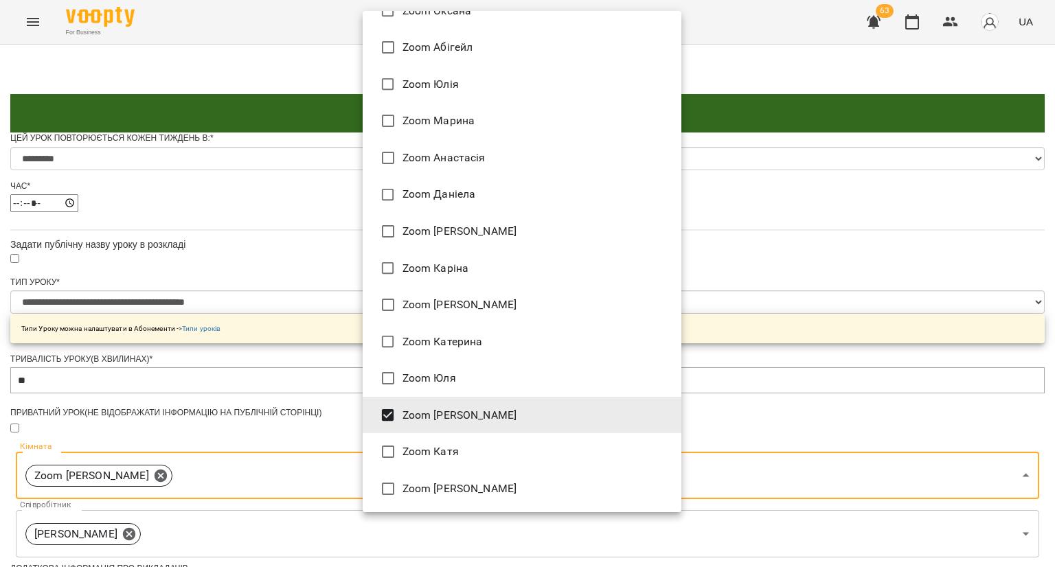
click at [289, 447] on div at bounding box center [527, 283] width 1055 height 567
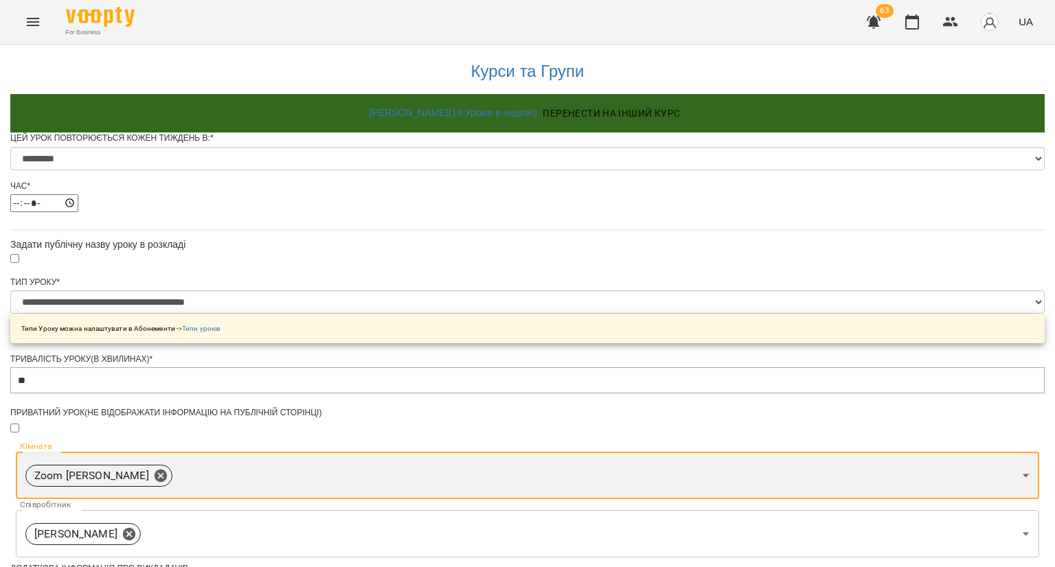
scroll to position [547, 0]
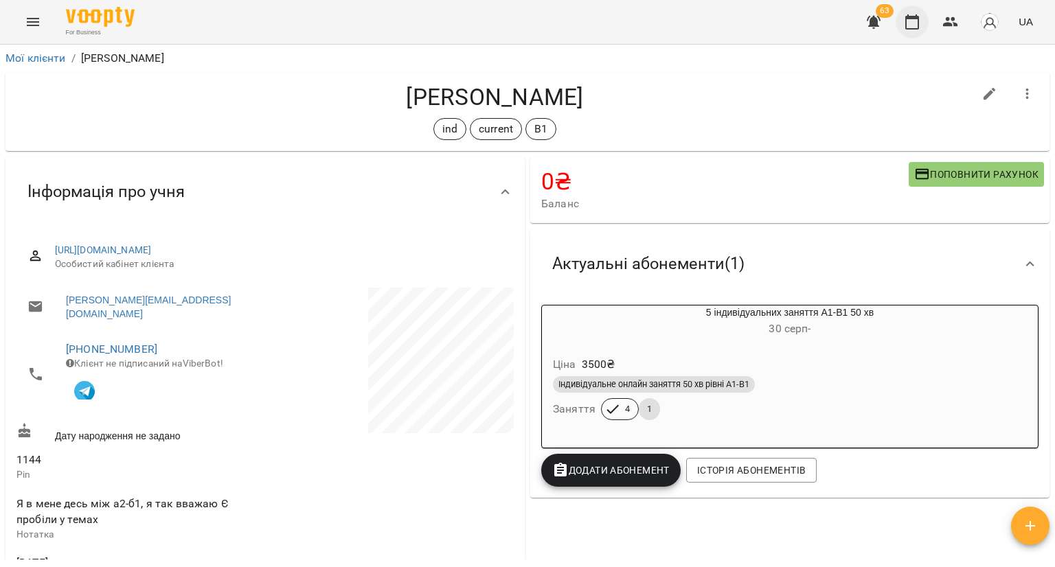
click at [907, 25] on icon "button" at bounding box center [912, 21] width 14 height 15
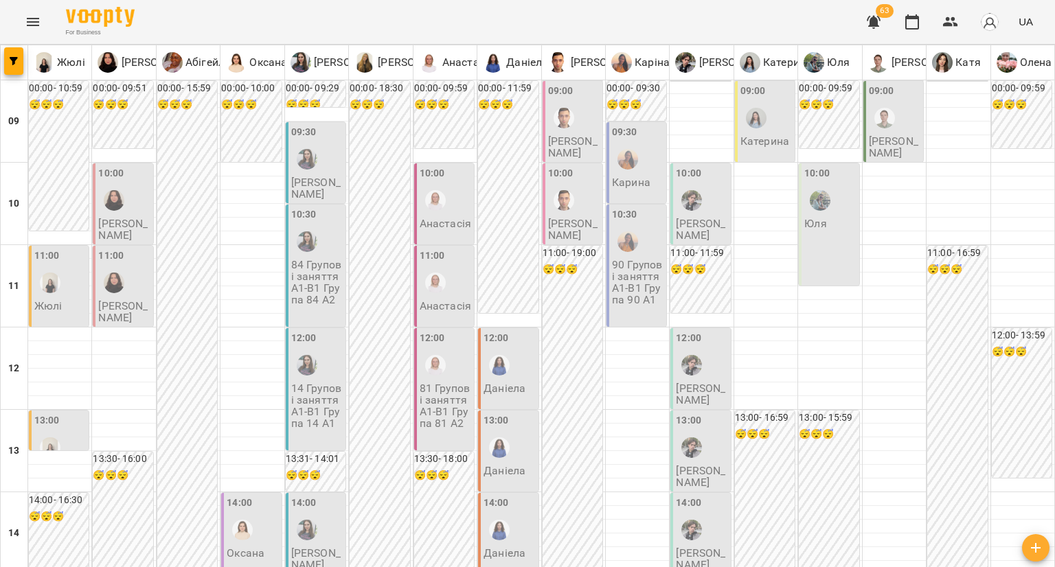
scroll to position [758, 0]
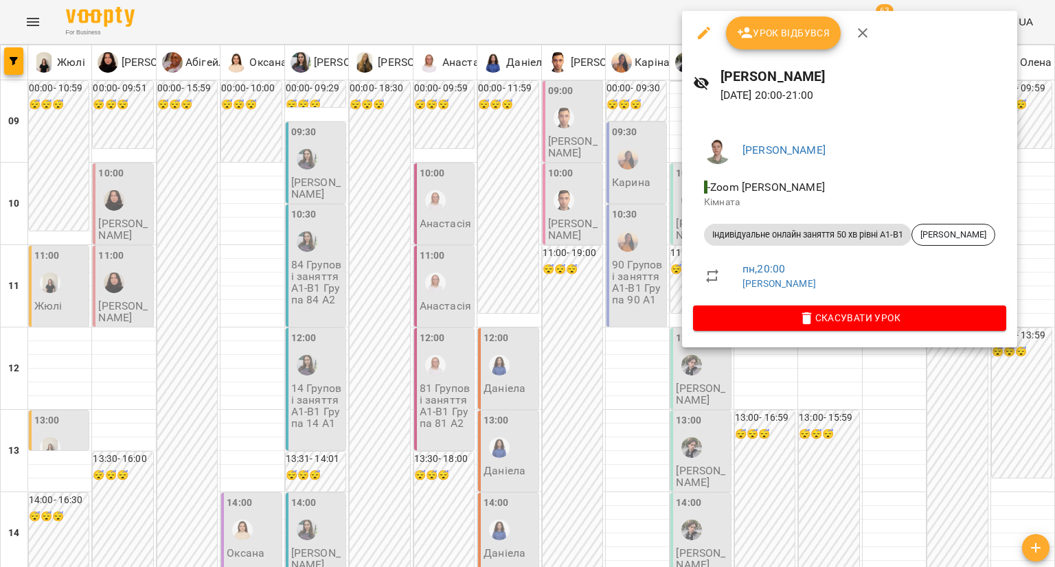
click at [569, 437] on div at bounding box center [527, 283] width 1055 height 567
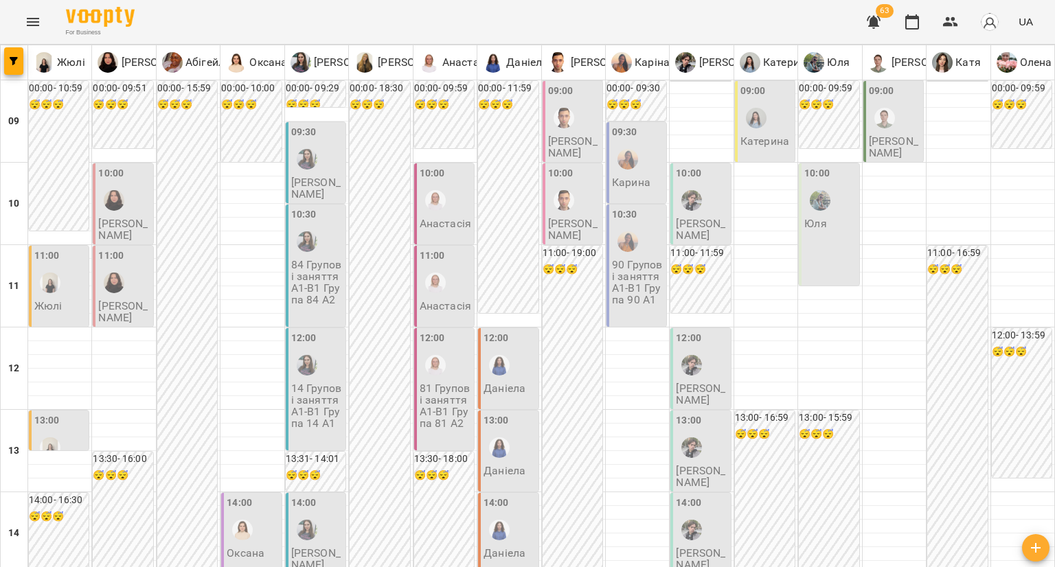
type input "**********"
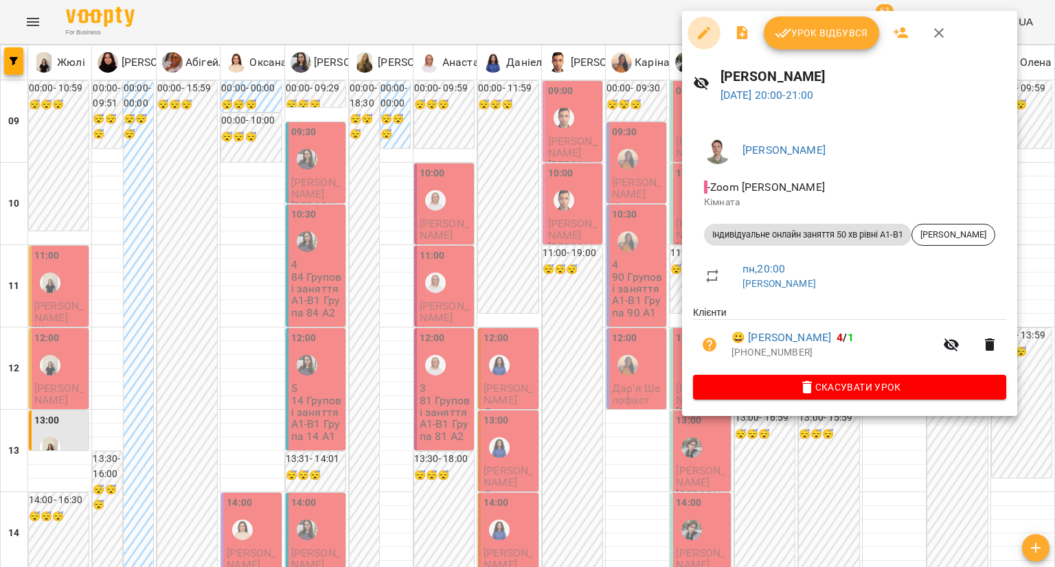
click at [703, 32] on icon "button" at bounding box center [704, 33] width 12 height 12
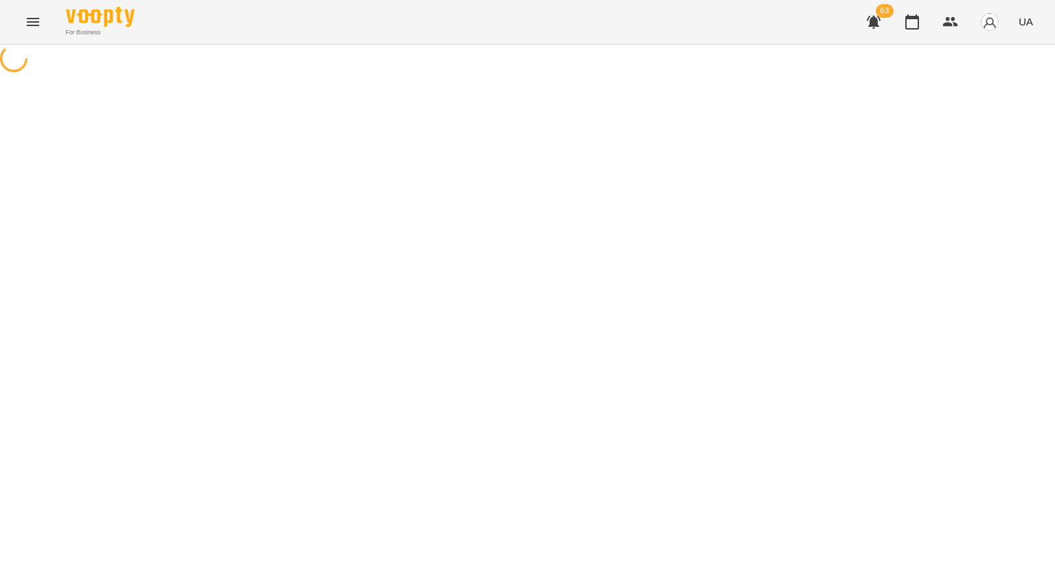
select select "**********"
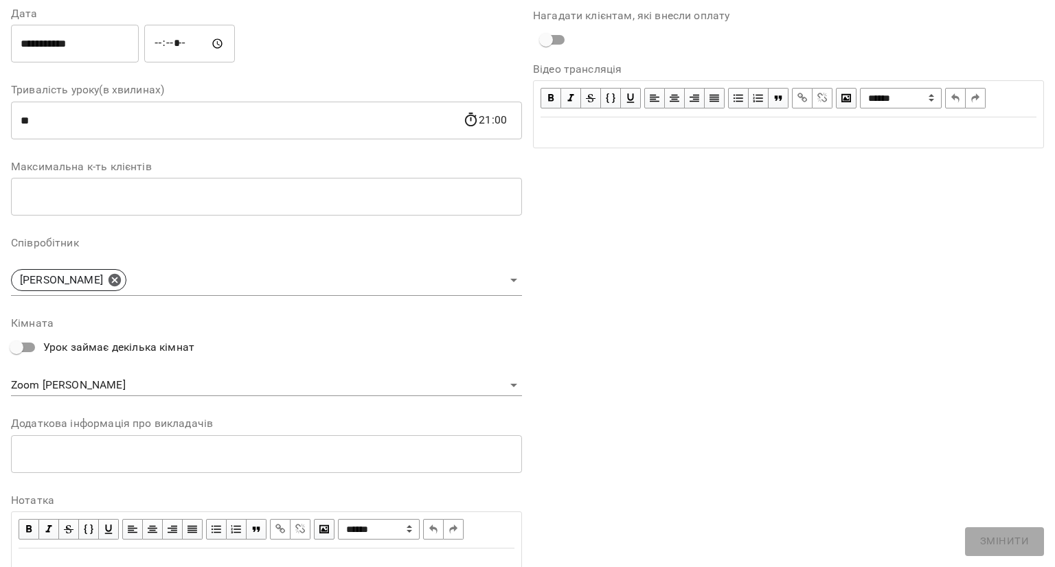
scroll to position [206, 0]
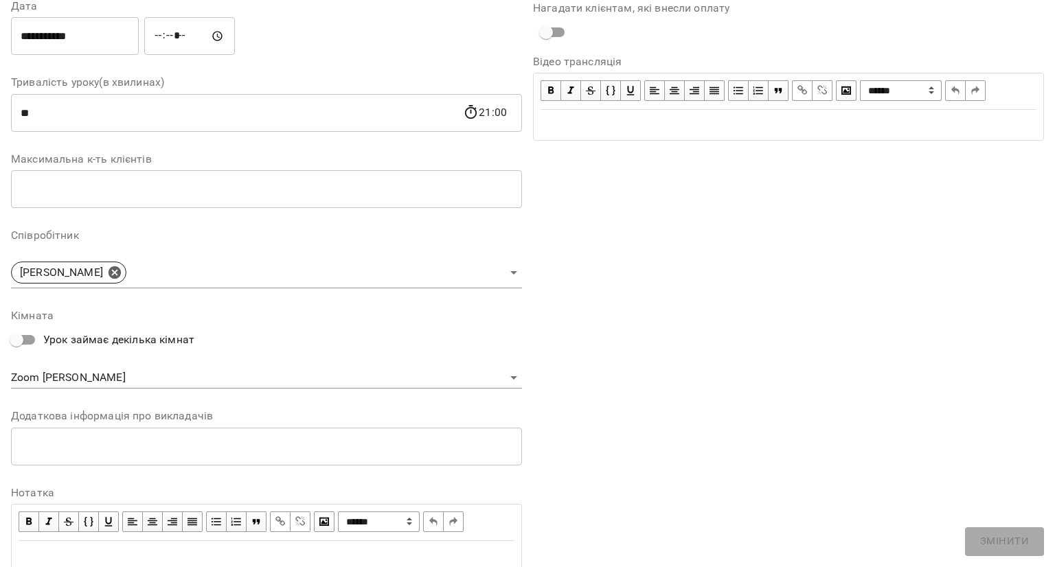
click at [146, 394] on div "**********" at bounding box center [266, 216] width 511 height 734
click at [146, 392] on div "**********" at bounding box center [266, 216] width 511 height 734
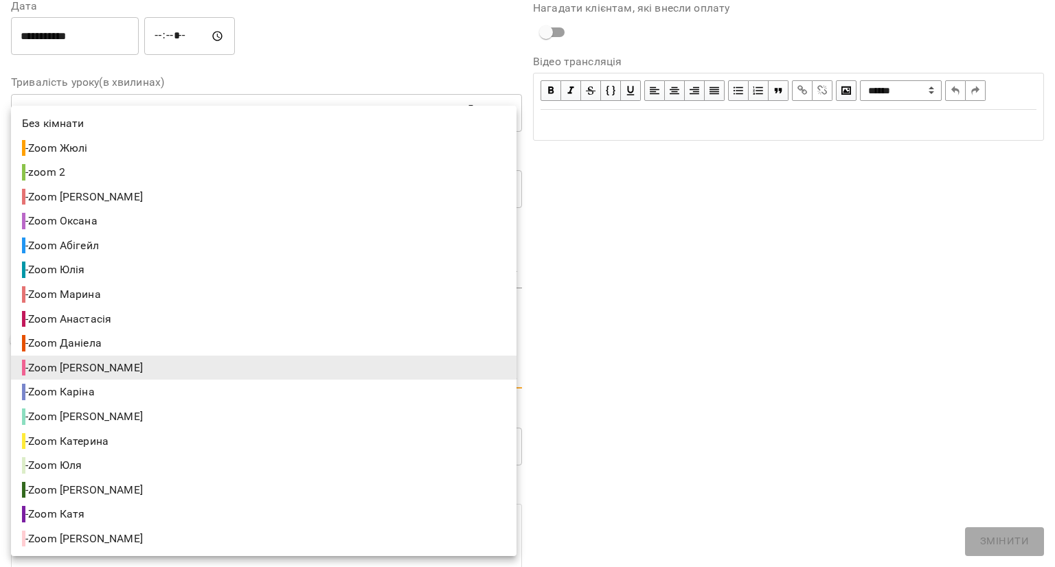
click at [148, 377] on body "**********" at bounding box center [527, 331] width 1055 height 662
click at [126, 484] on li "- Zoom Андрій" at bounding box center [264, 490] width 506 height 25
type input "**********"
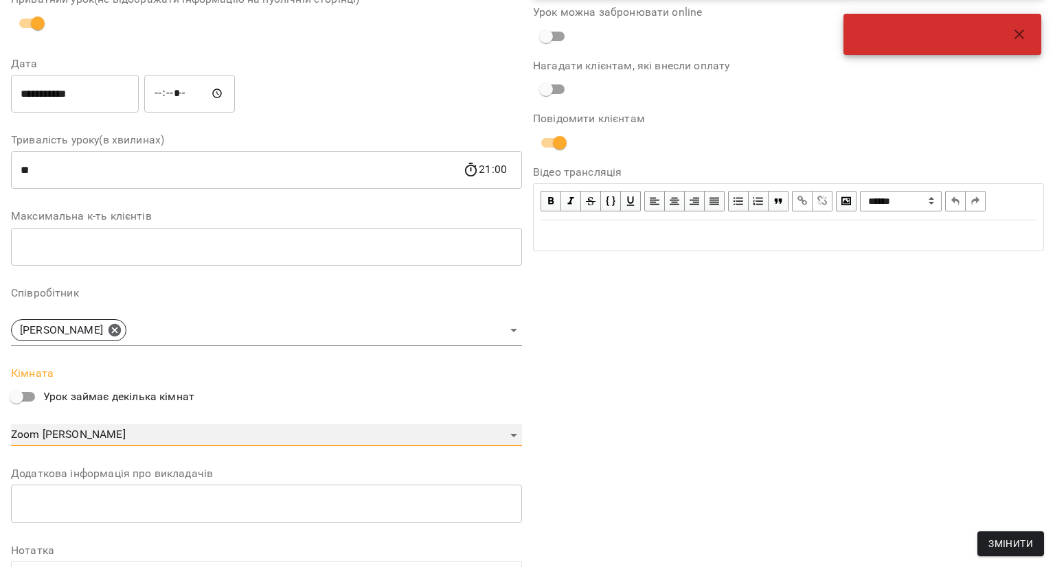
scroll to position [264, 0]
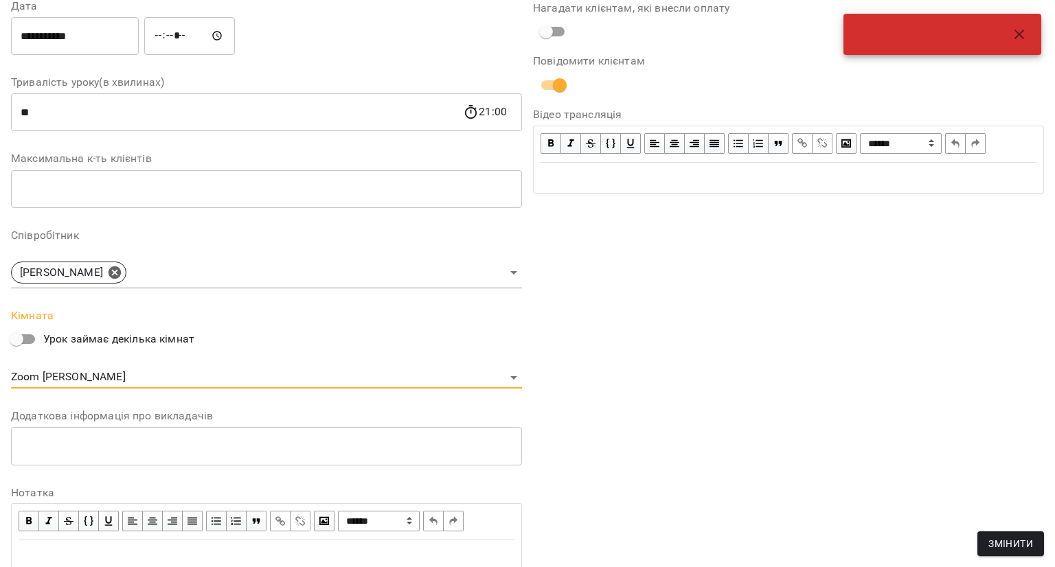
click at [984, 536] on button "Змінити" at bounding box center [1011, 544] width 67 height 25
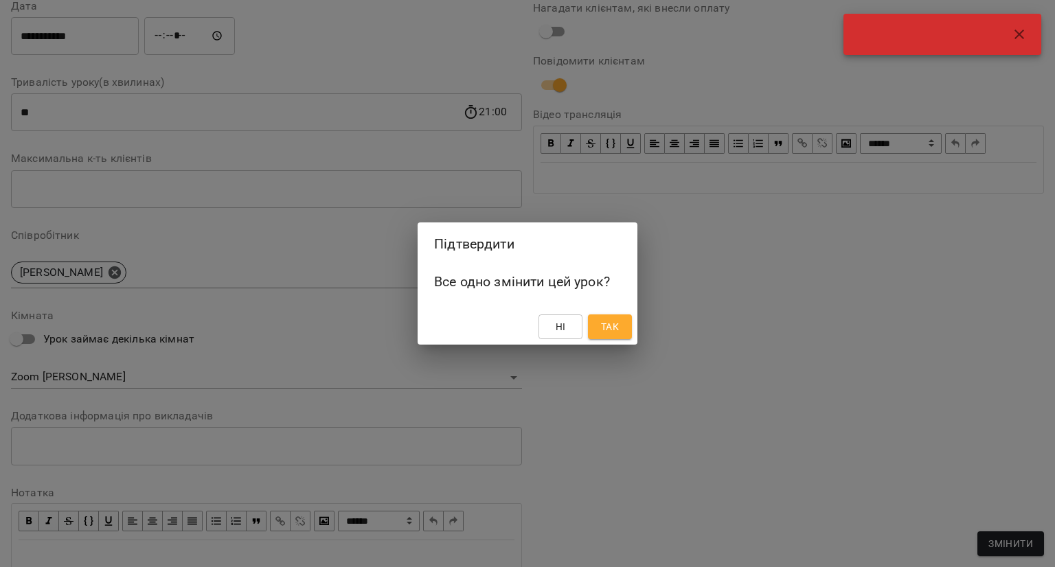
click at [613, 323] on span "Так" at bounding box center [610, 327] width 18 height 16
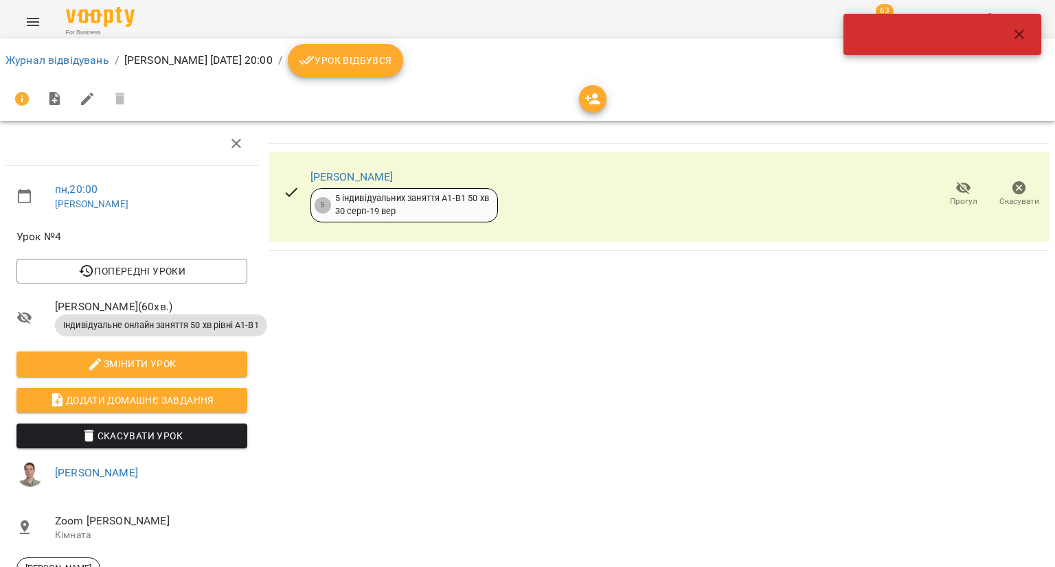
click at [1020, 39] on icon "button" at bounding box center [1019, 34] width 16 height 16
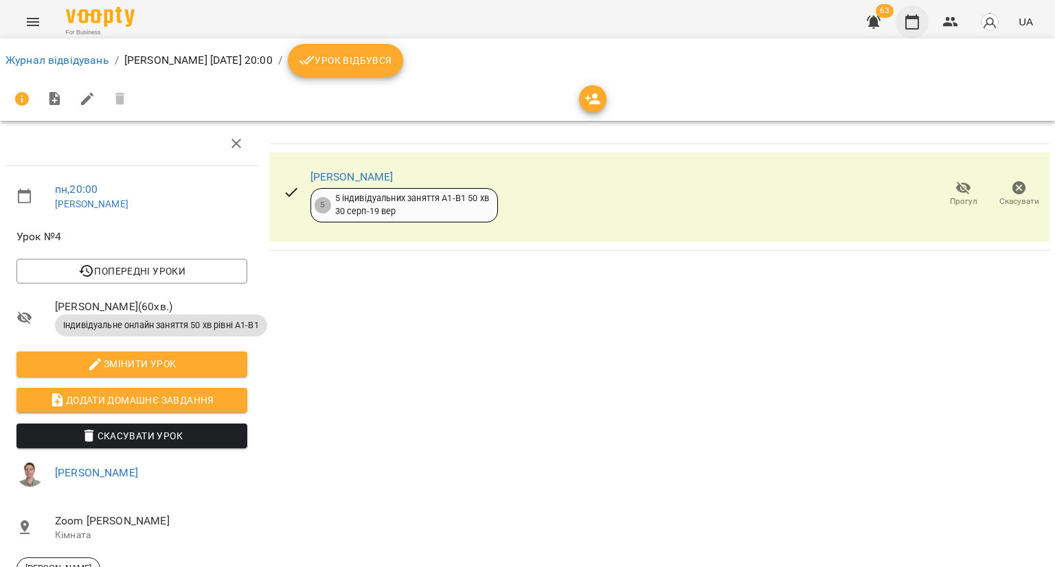
click at [910, 14] on icon "button" at bounding box center [912, 22] width 16 height 16
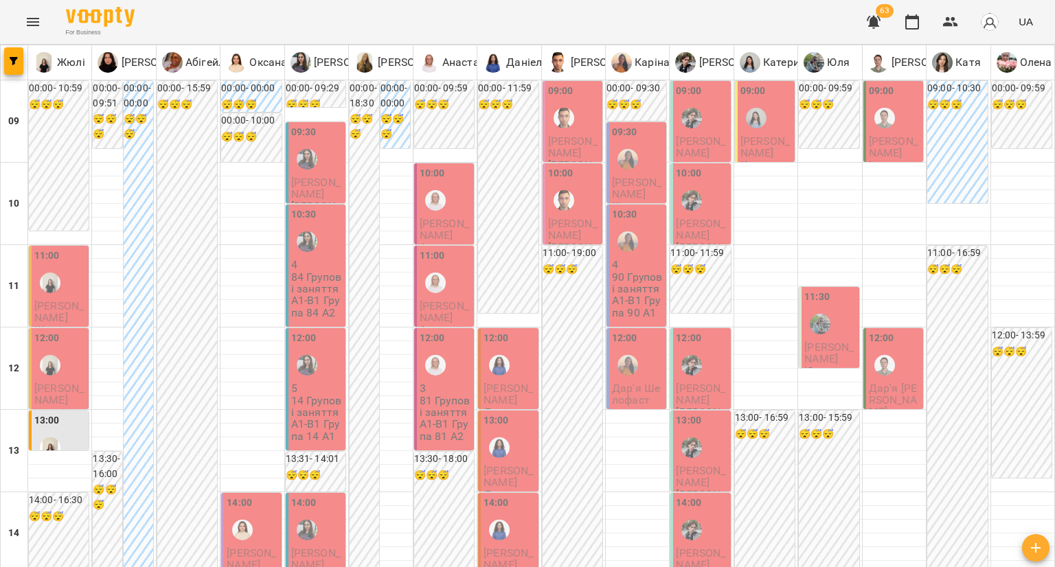
scroll to position [618, 0]
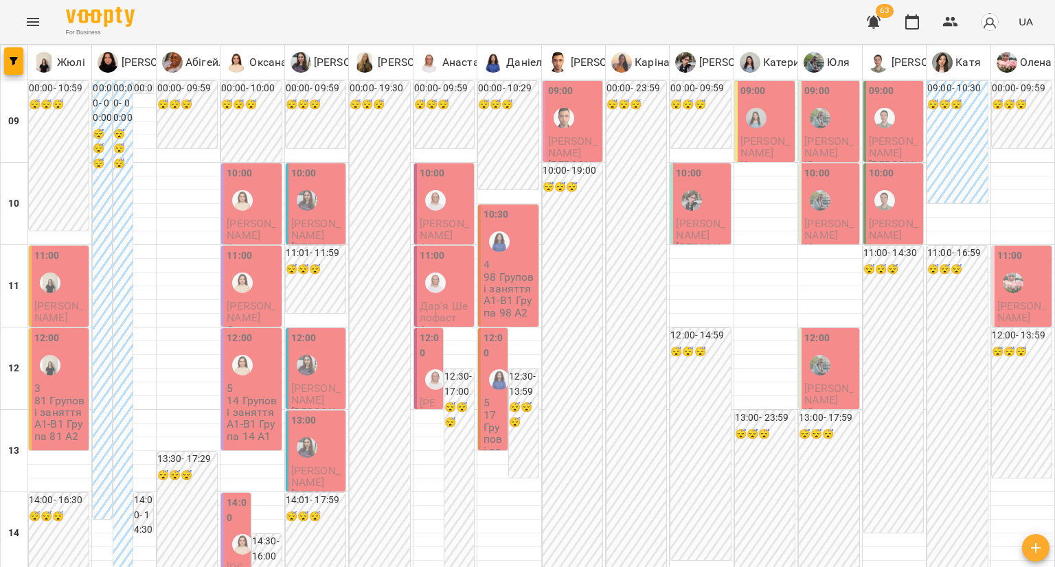
scroll to position [687, 0]
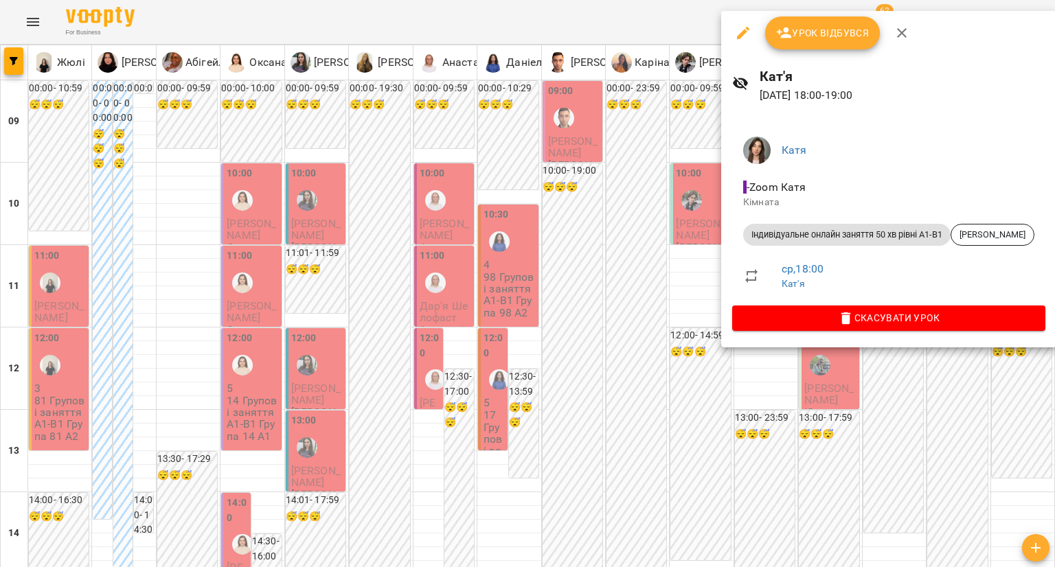
click at [595, 506] on div at bounding box center [527, 283] width 1055 height 567
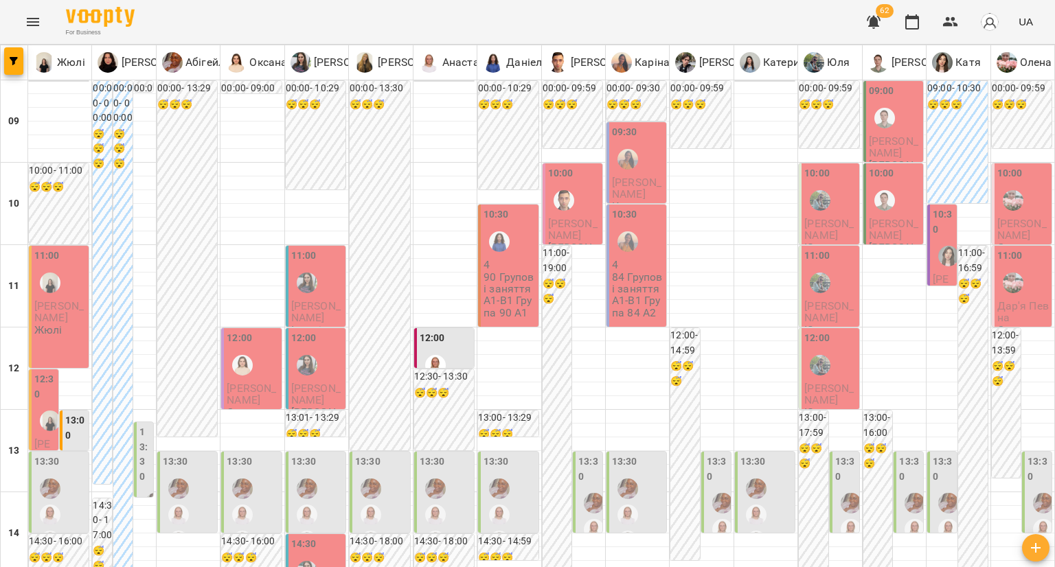
scroll to position [618, 0]
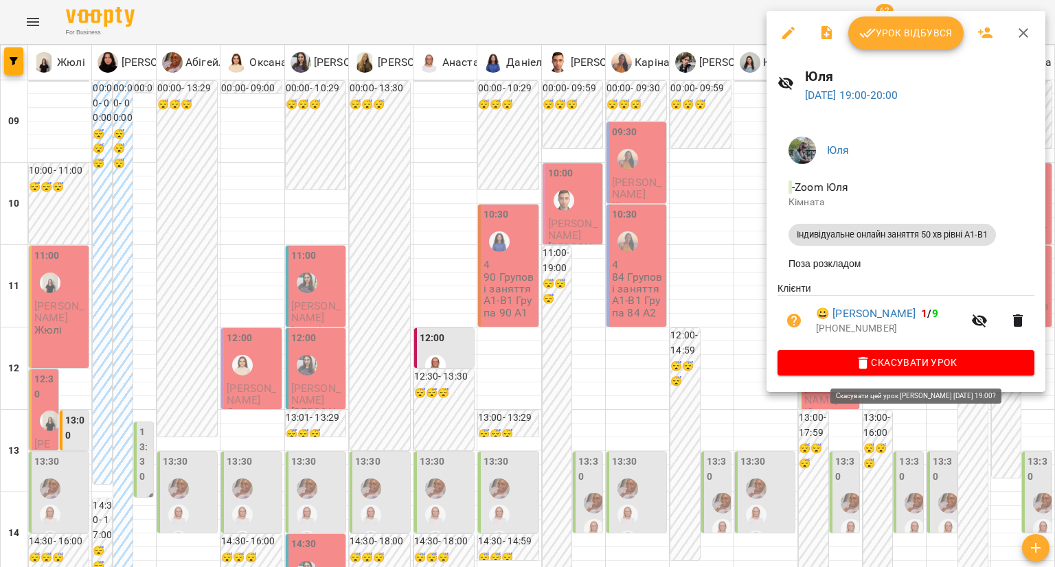
click at [824, 370] on span "Скасувати Урок" at bounding box center [906, 362] width 235 height 16
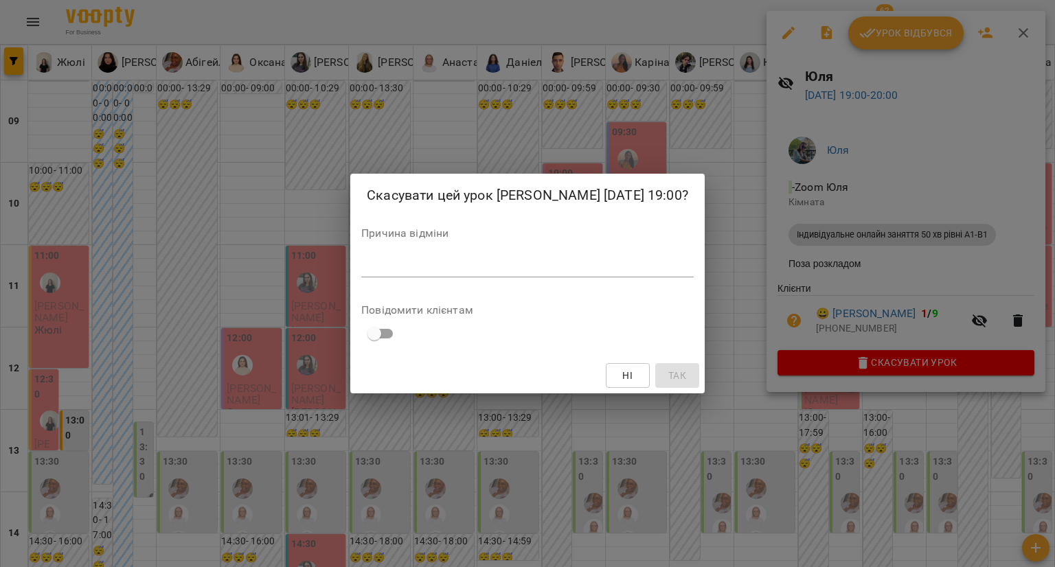
click at [652, 275] on div "*" at bounding box center [527, 267] width 333 height 22
click at [668, 374] on span "Так" at bounding box center [677, 376] width 18 height 16
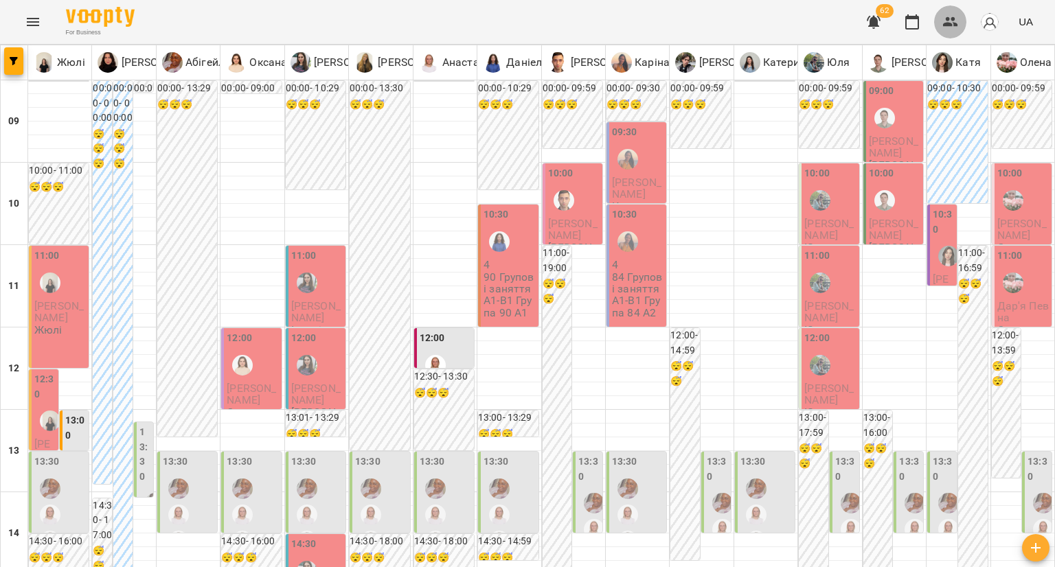
click at [959, 12] on button "button" at bounding box center [950, 21] width 33 height 33
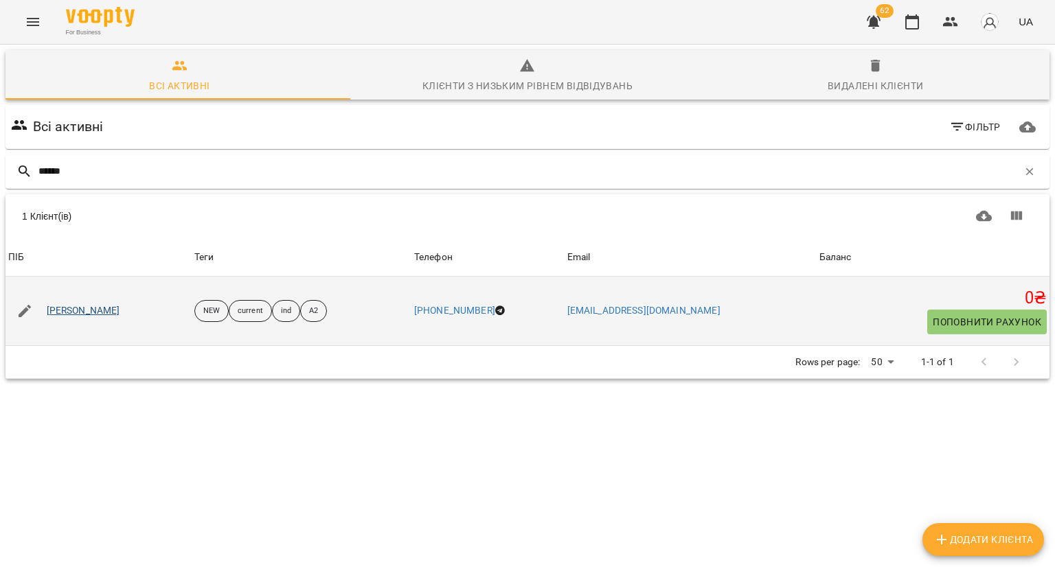
type input "******"
click at [96, 308] on link "Оля Риндич" at bounding box center [84, 311] width 74 height 14
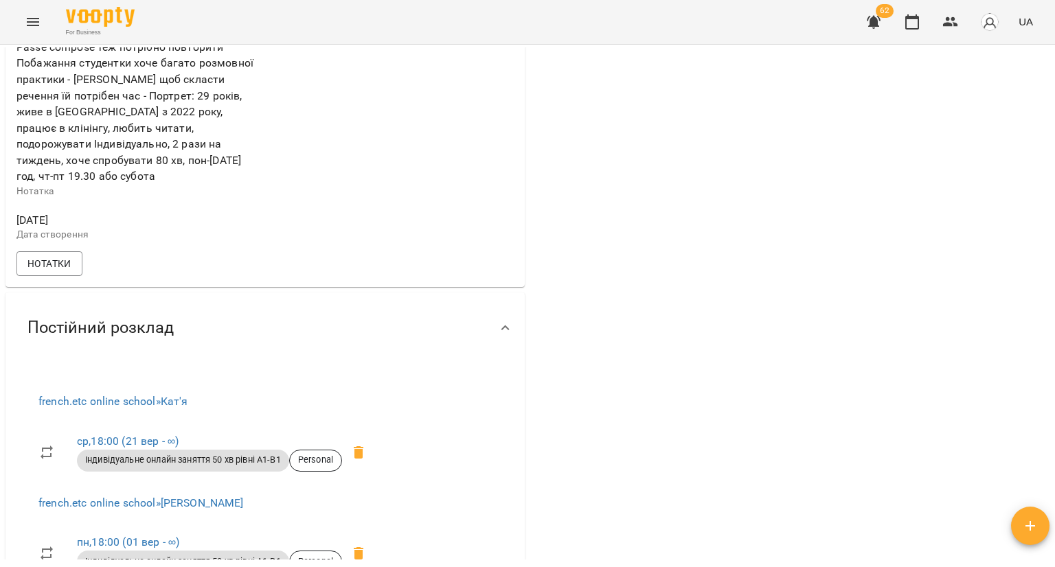
scroll to position [618, 0]
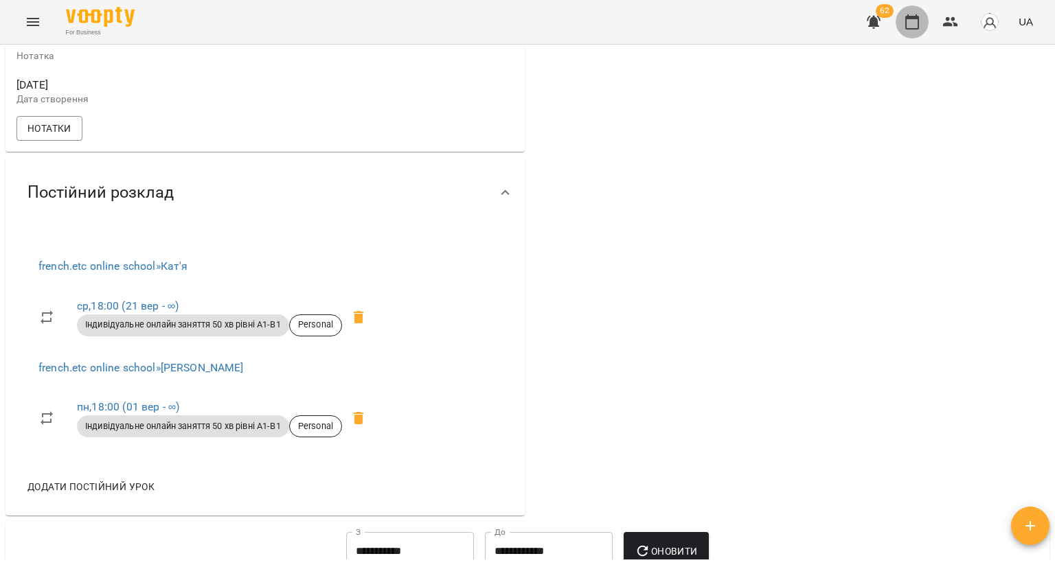
click at [911, 28] on icon "button" at bounding box center [912, 21] width 14 height 15
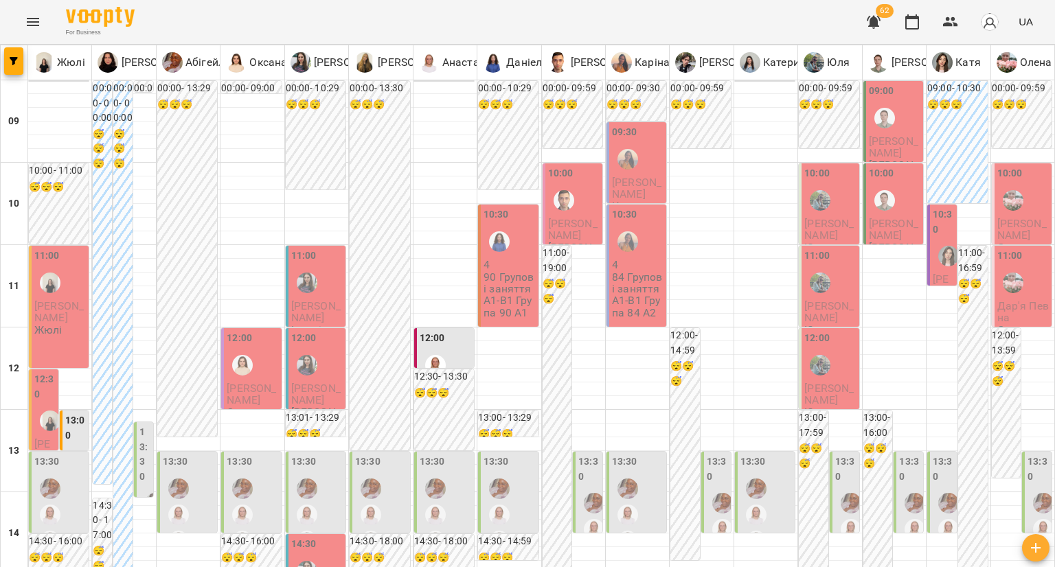
scroll to position [206, 0]
type input "**********"
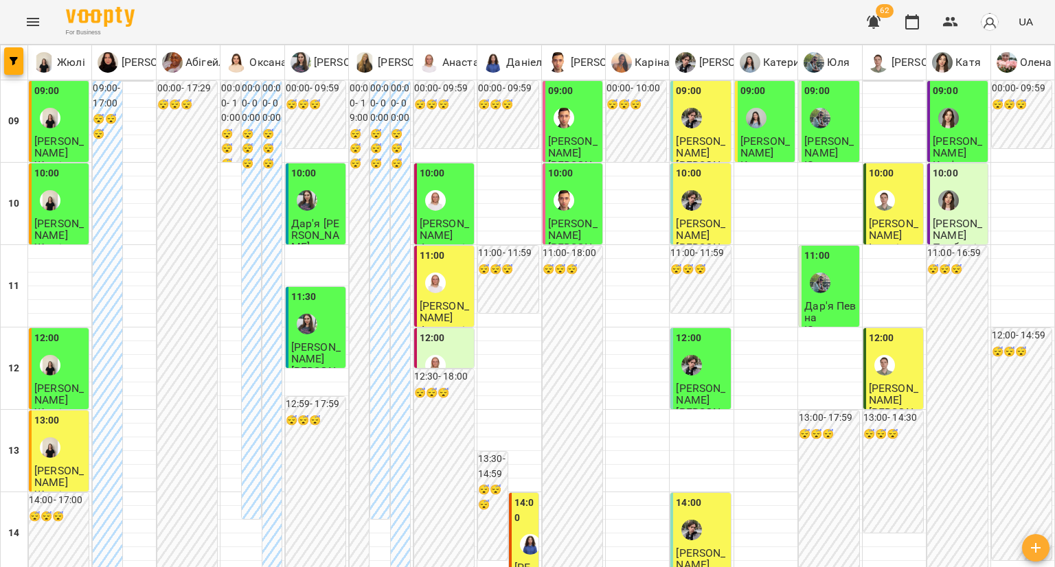
click at [40, 464] on span "[PERSON_NAME]" at bounding box center [58, 476] width 49 height 25
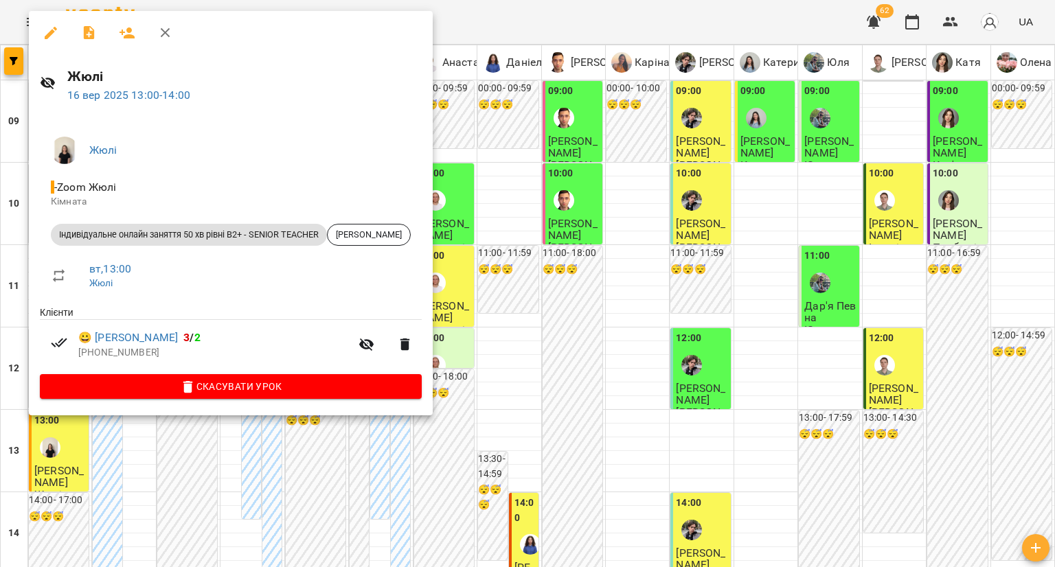
click at [59, 427] on div at bounding box center [527, 283] width 1055 height 567
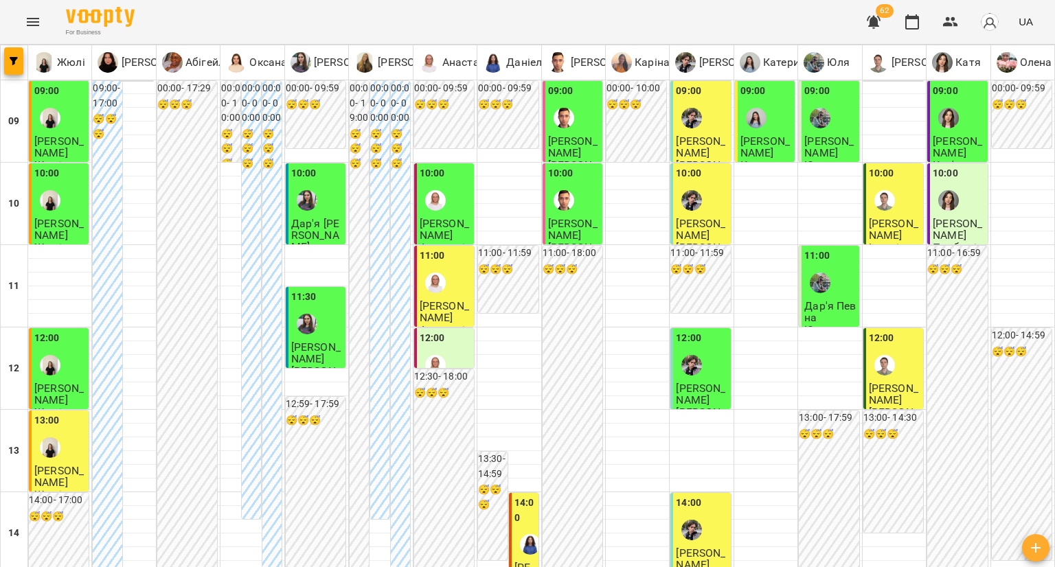
scroll to position [481, 0]
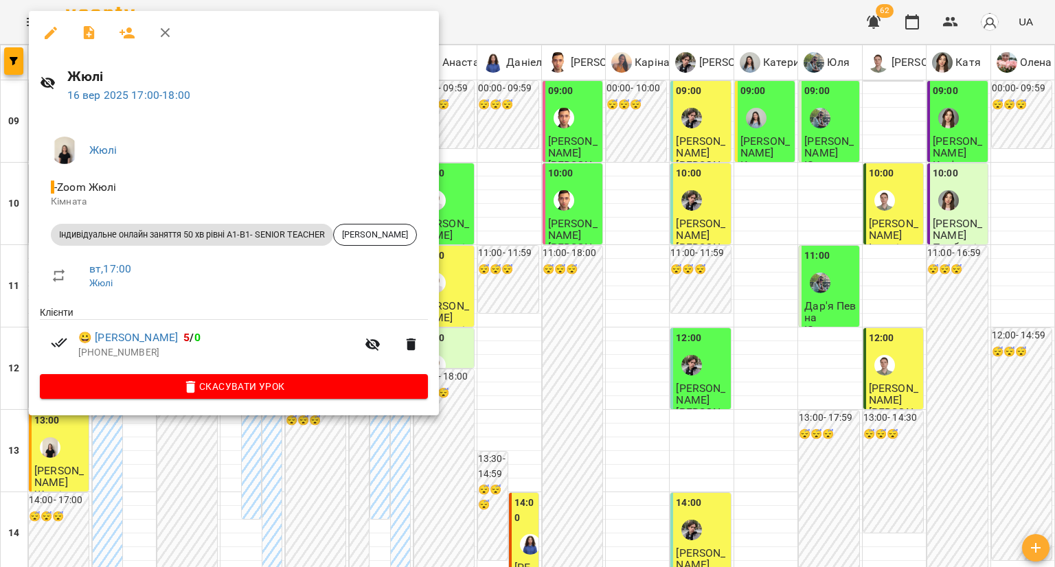
click at [53, 440] on div at bounding box center [527, 283] width 1055 height 567
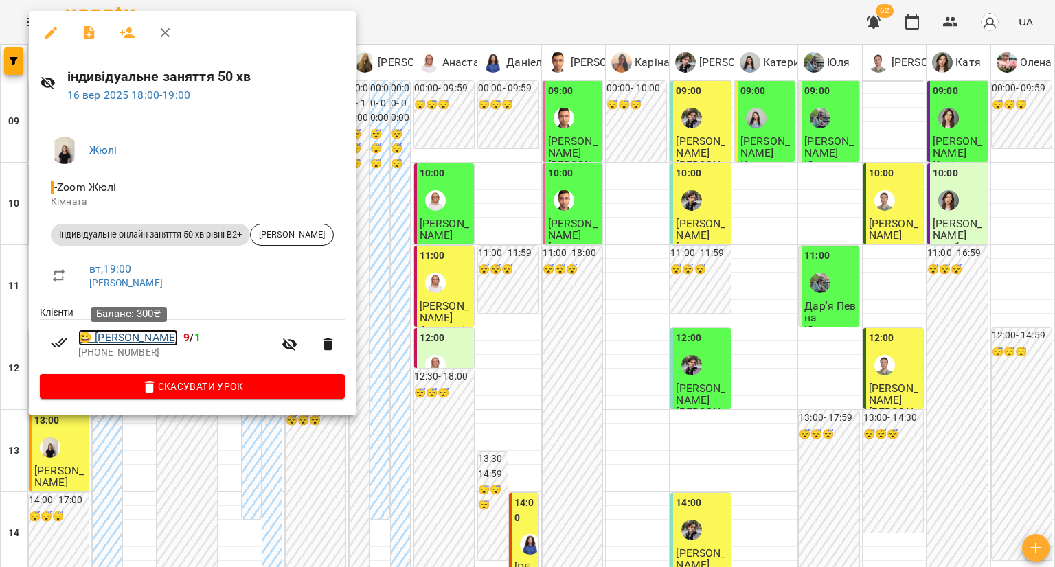
click at [173, 343] on link "😀 Поліна Разумна" at bounding box center [128, 338] width 100 height 16
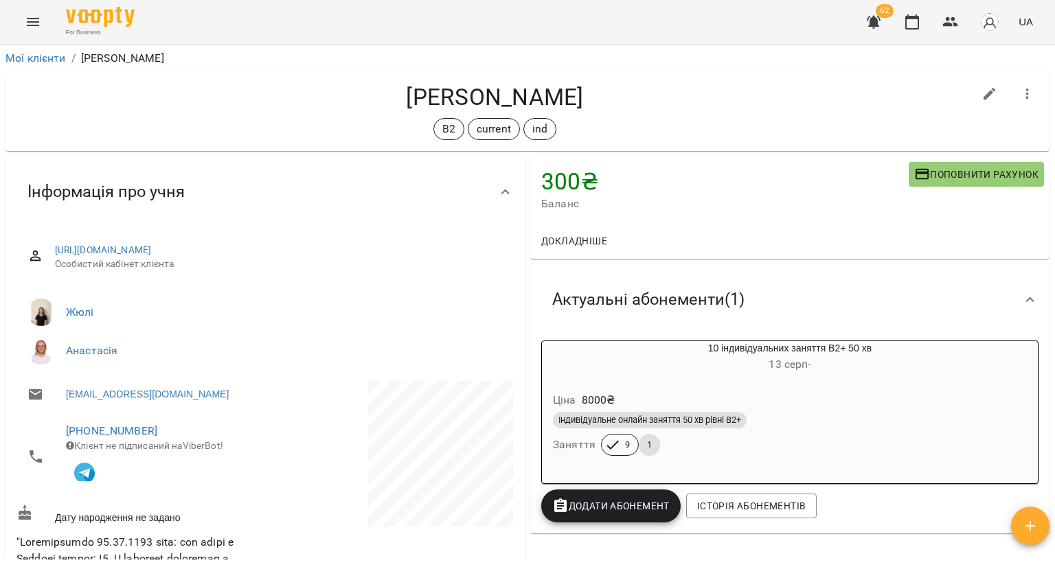
click at [1003, 170] on span "Поповнити рахунок" at bounding box center [976, 174] width 124 height 16
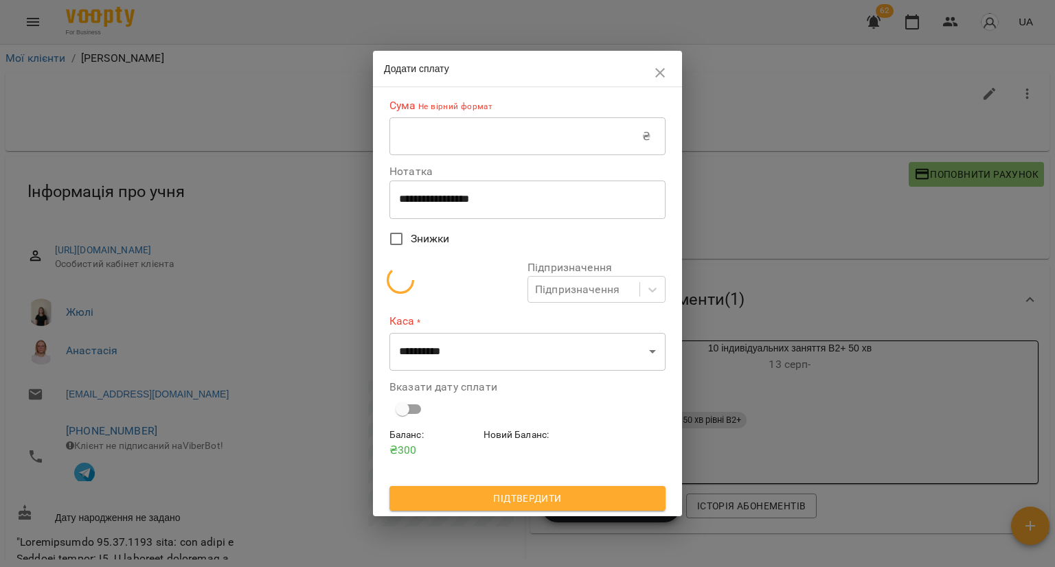
click at [622, 138] on input "text" at bounding box center [516, 136] width 253 height 38
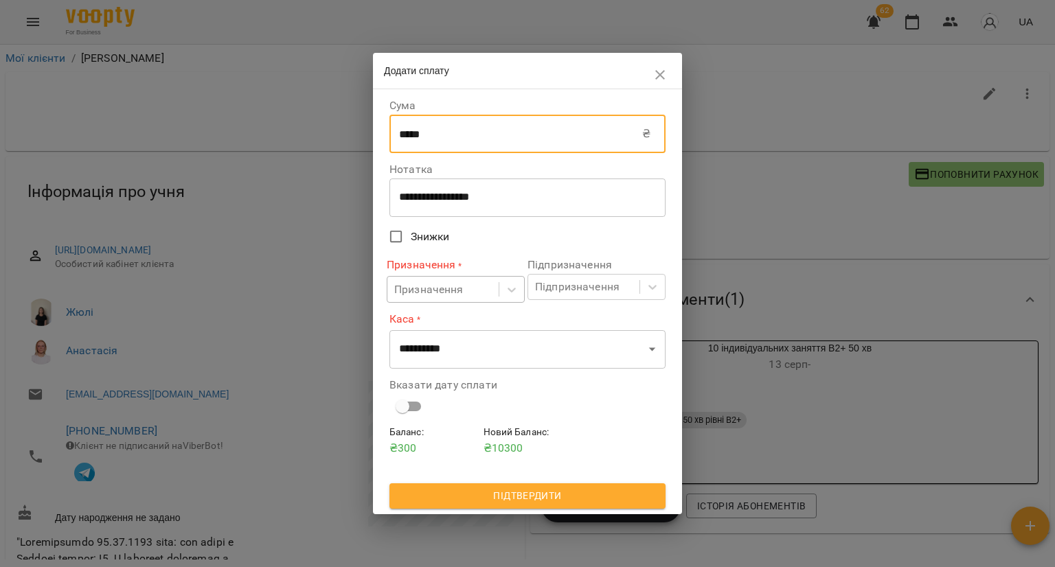
type input "*****"
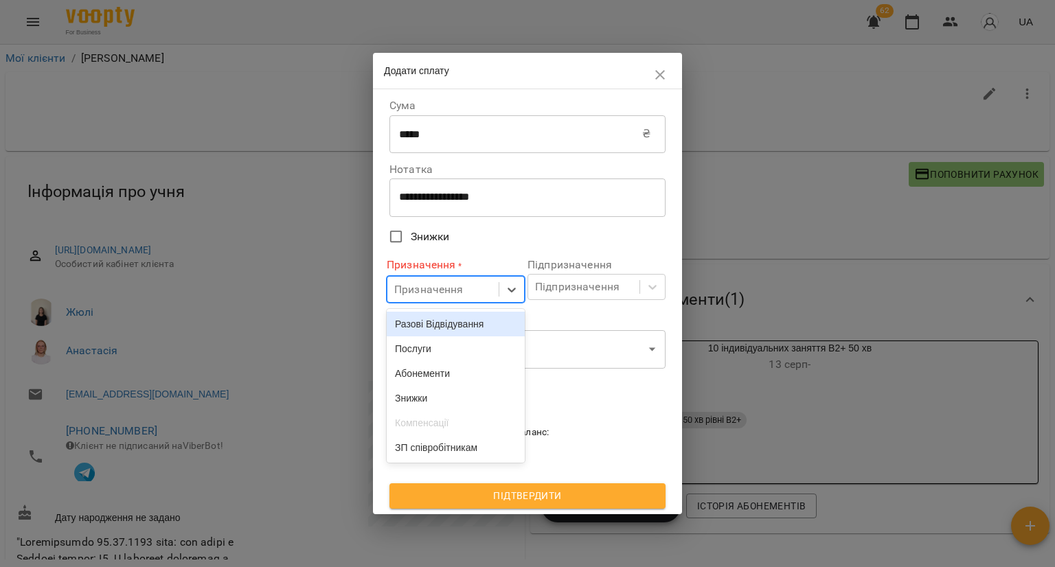
click at [440, 277] on div "Призначення" at bounding box center [456, 289] width 138 height 27
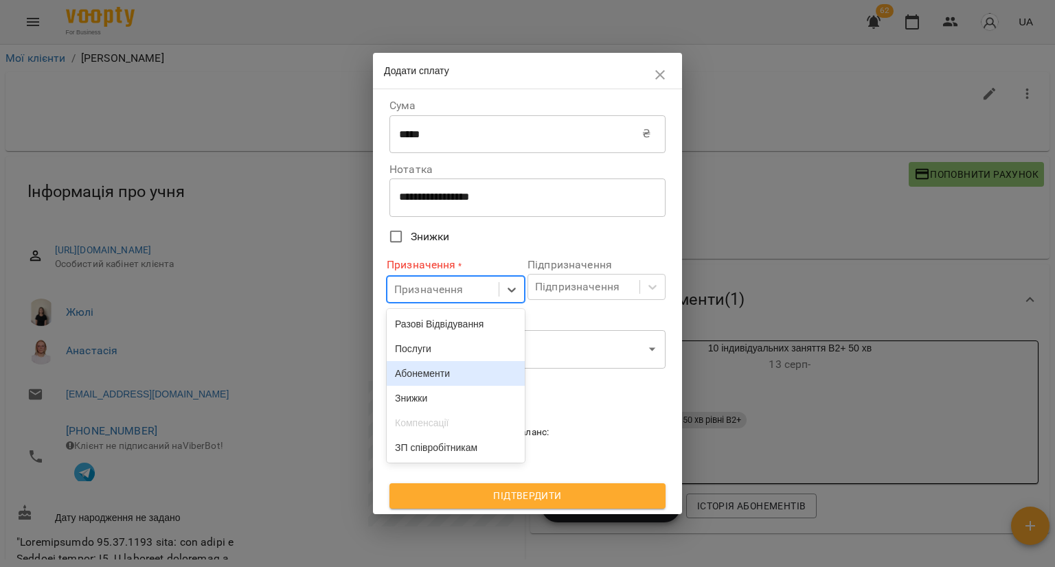
click at [438, 380] on div "Абонементи" at bounding box center [456, 373] width 138 height 25
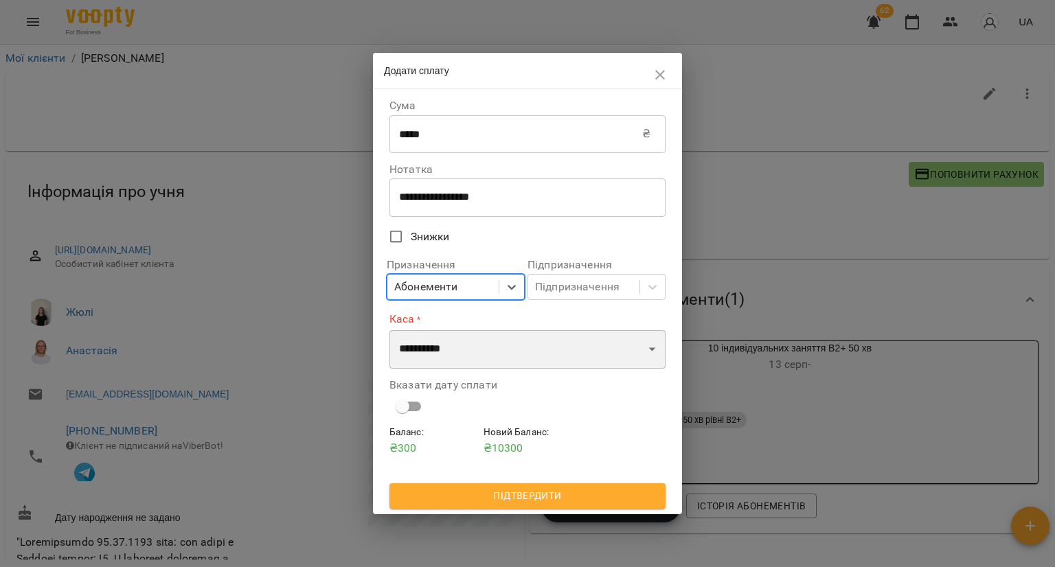
click at [442, 364] on select "**********" at bounding box center [528, 349] width 276 height 38
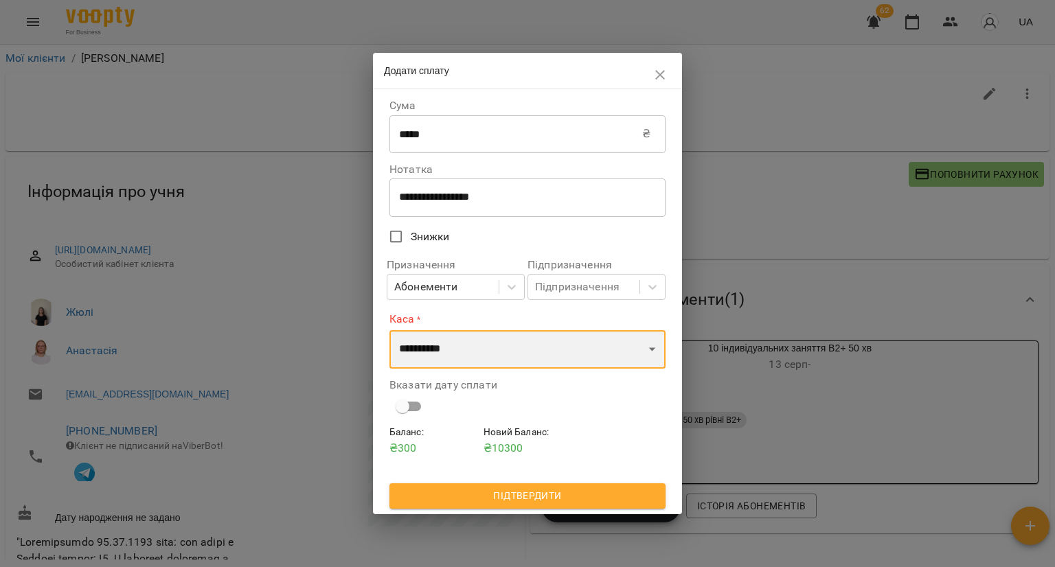
select select "****"
click at [390, 330] on select "**********" at bounding box center [528, 349] width 276 height 38
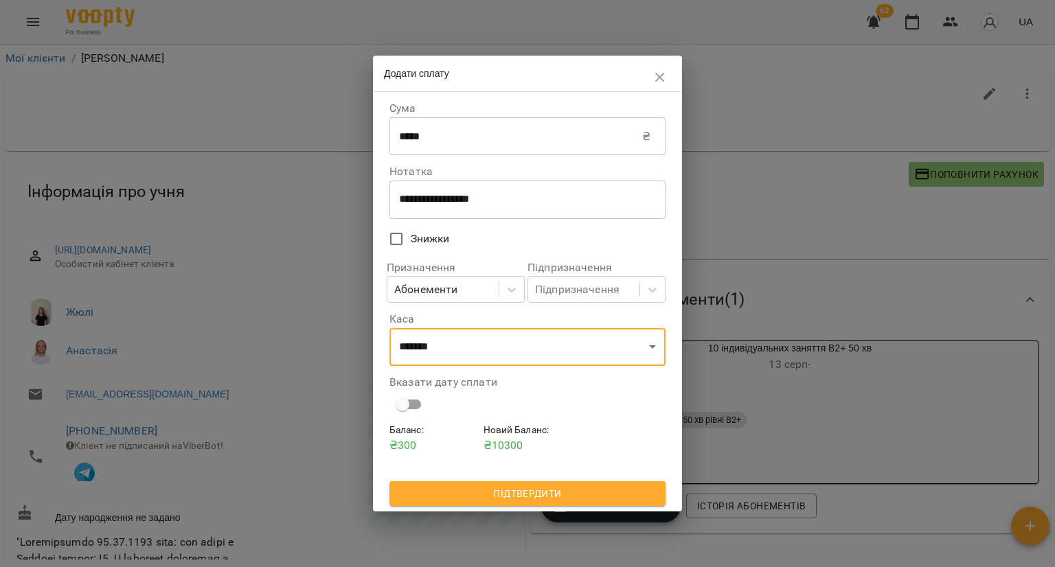
click at [449, 490] on span "Підтвердити" at bounding box center [528, 494] width 254 height 16
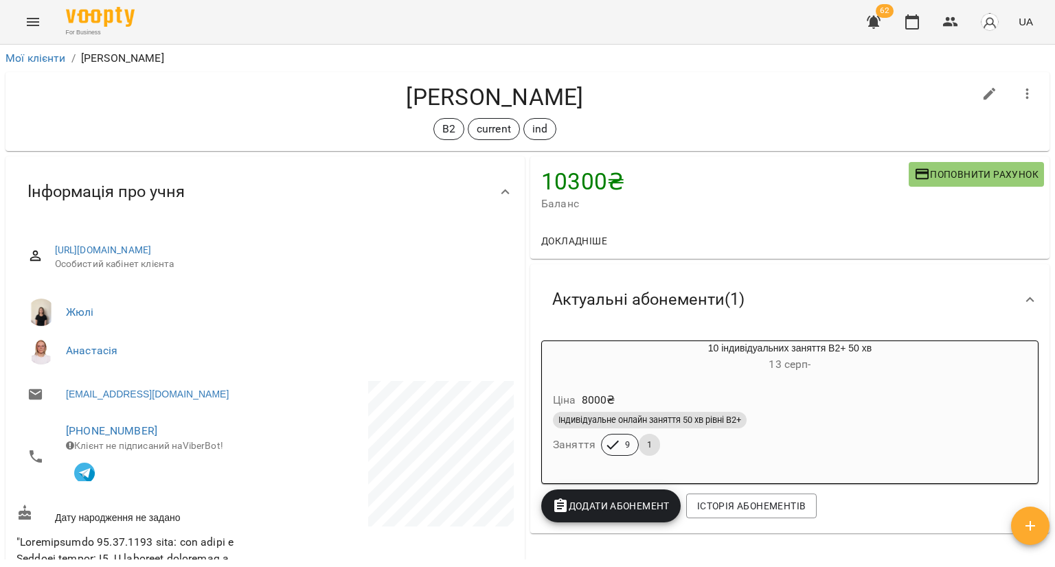
click at [596, 506] on span "Додати Абонемент" at bounding box center [610, 506] width 117 height 16
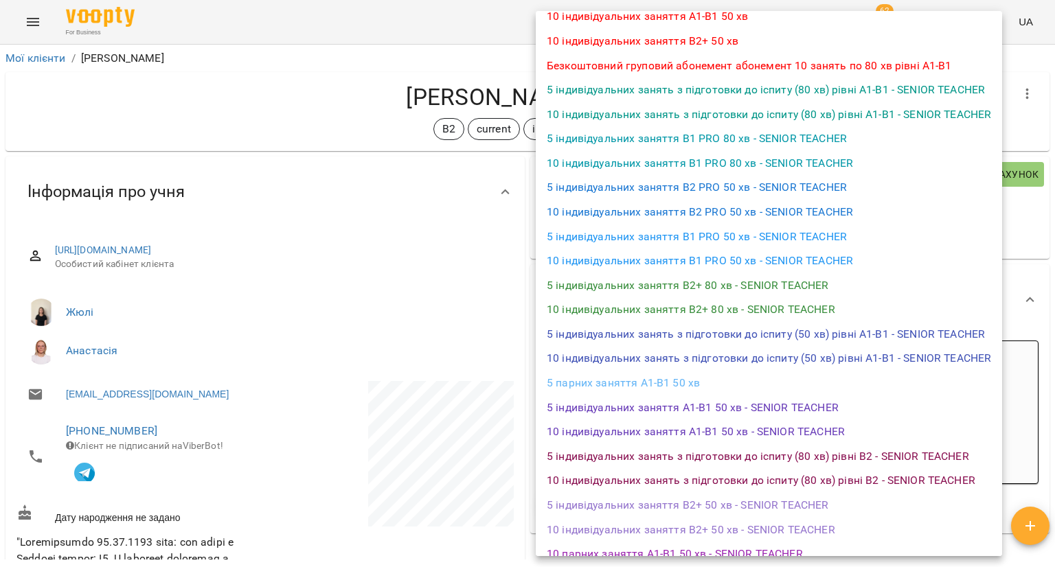
scroll to position [550, 0]
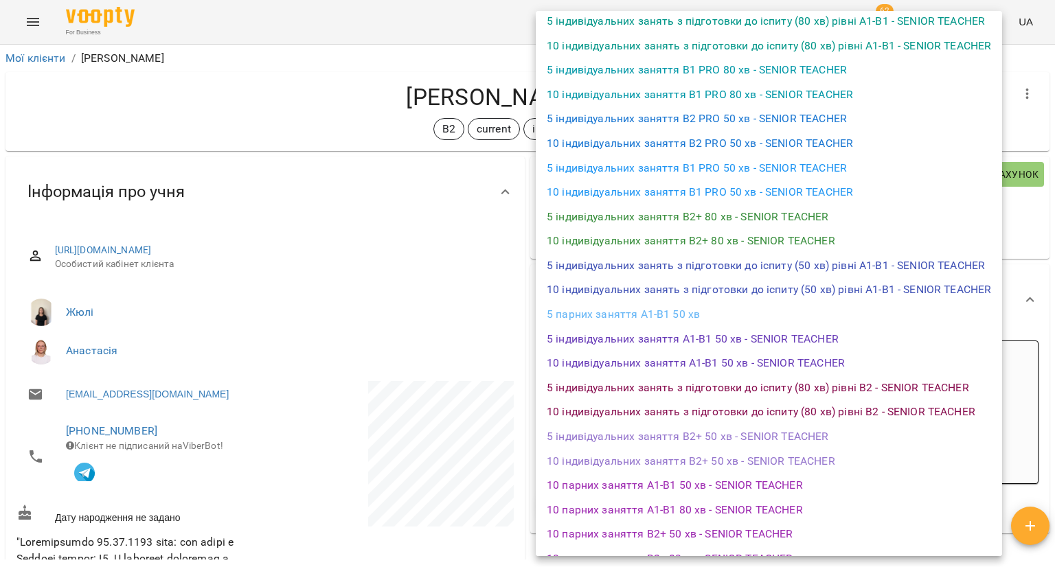
click at [705, 457] on li "10 індивідуальних заняття B2+ 50 хв - SENIOR TEACHER" at bounding box center [769, 461] width 466 height 25
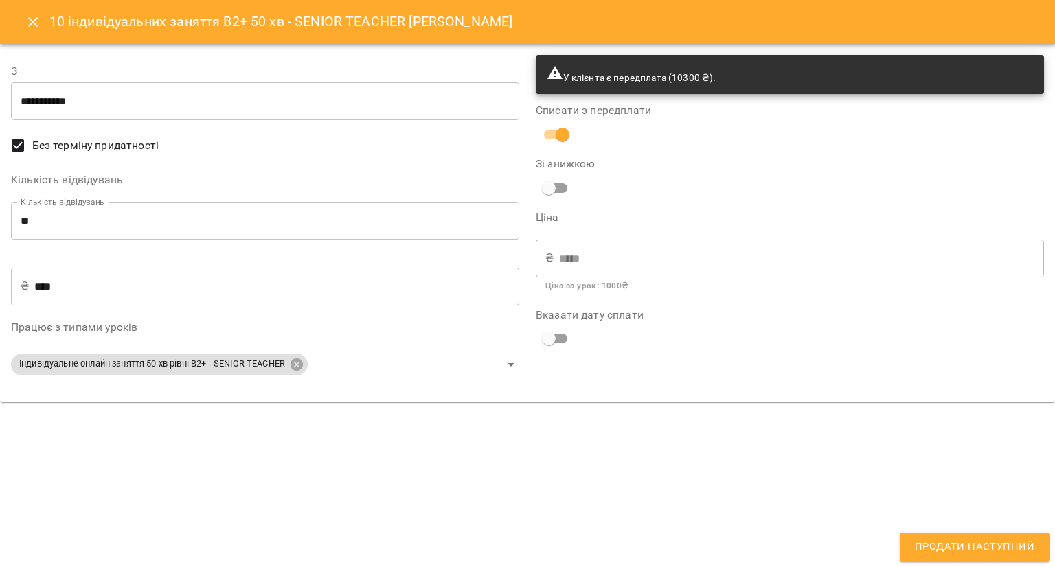
click at [381, 108] on input "**********" at bounding box center [265, 101] width 508 height 38
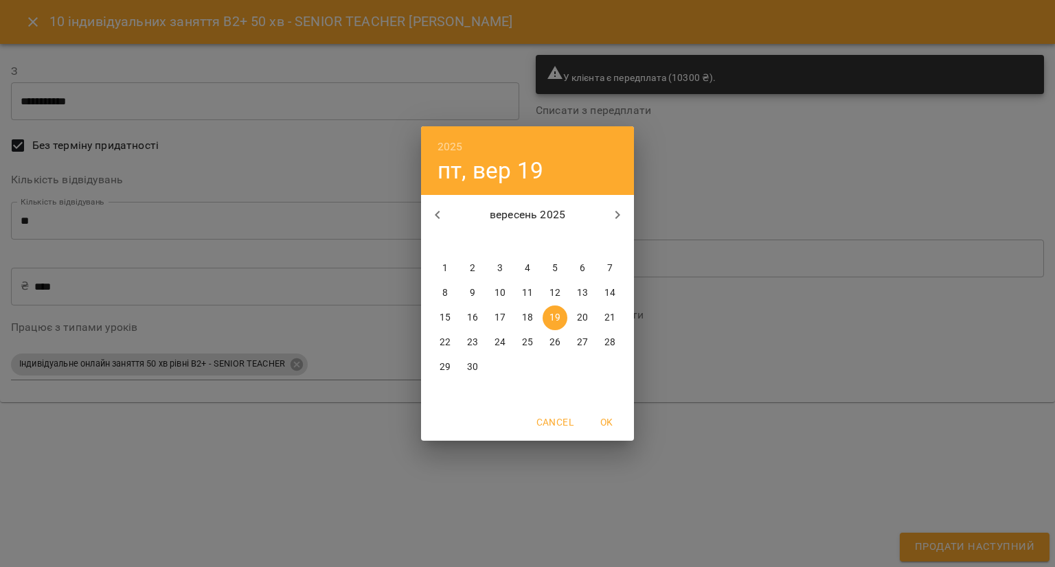
click at [581, 323] on p "20" at bounding box center [582, 318] width 11 height 14
type input "**********"
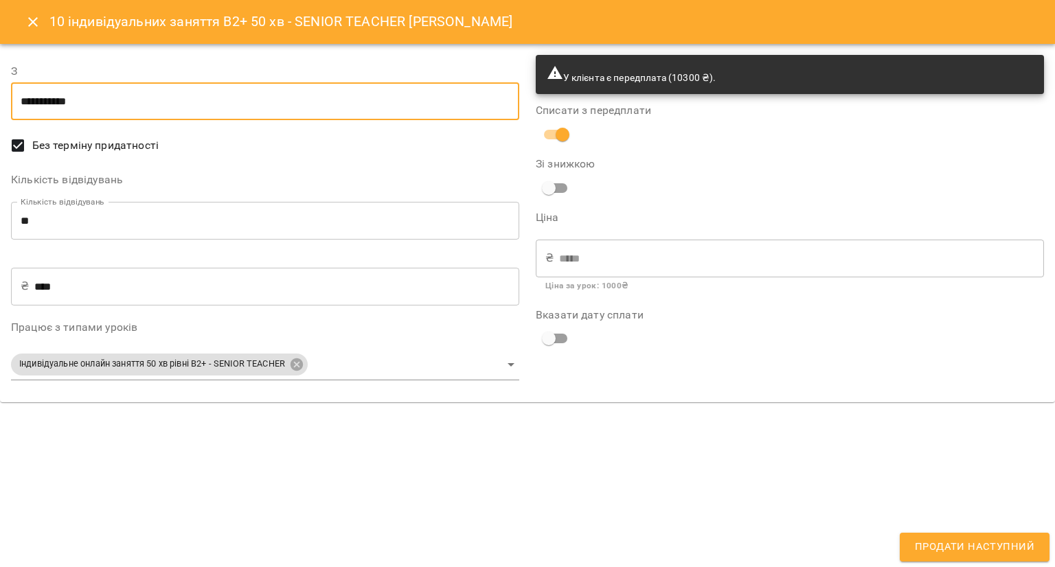
click at [1017, 545] on span "Продати наступний" at bounding box center [975, 548] width 120 height 18
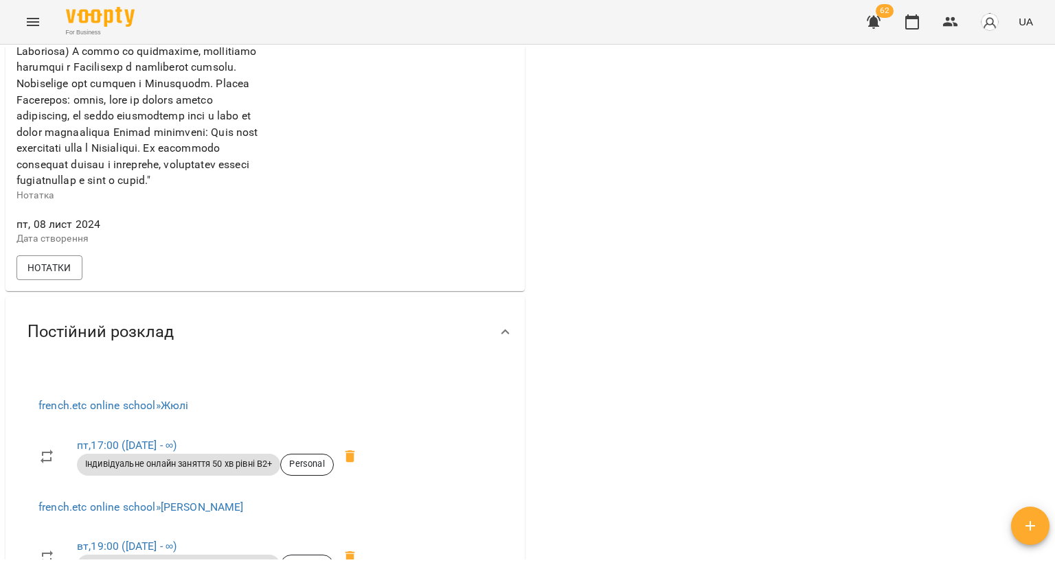
scroll to position [893, 0]
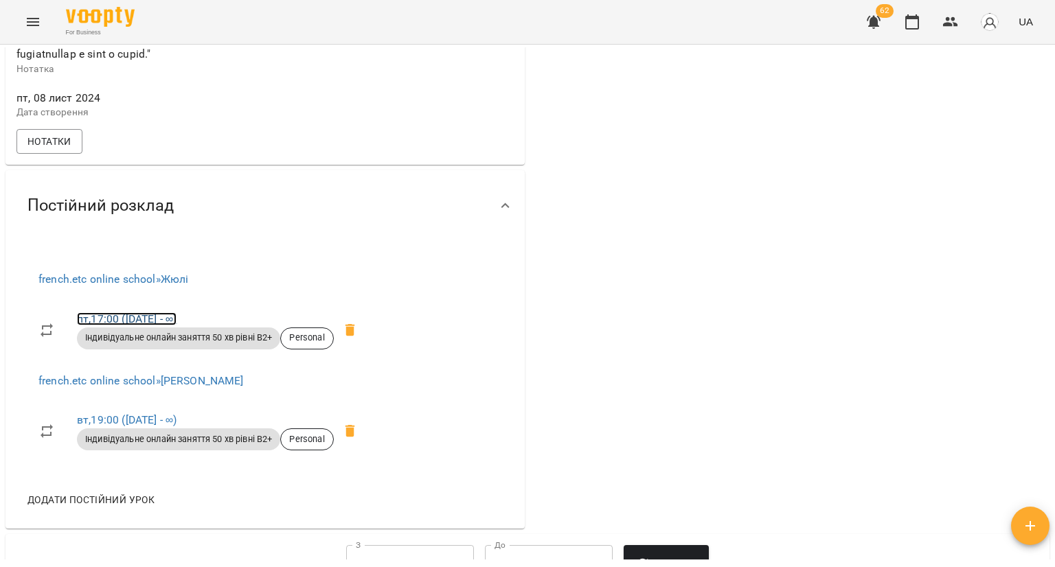
click at [154, 326] on link "пт , 17:00 (03 черв - ∞)" at bounding box center [127, 319] width 100 height 13
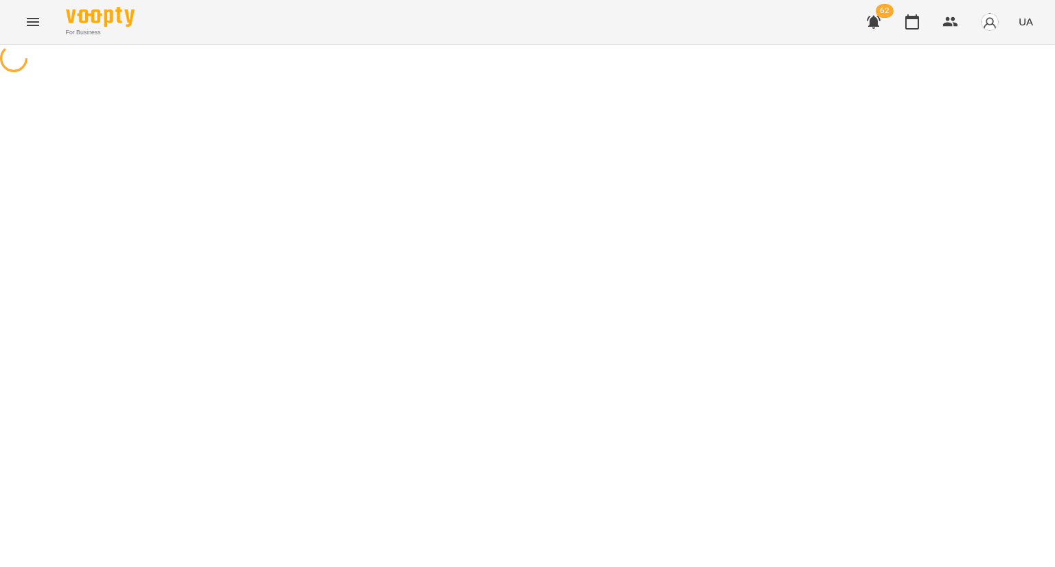
select select "*"
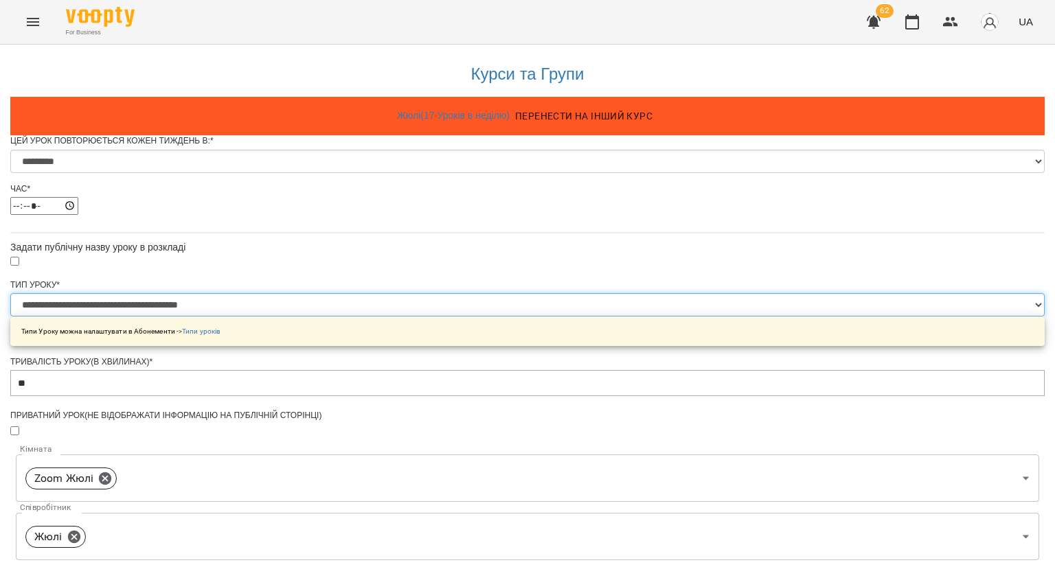
click at [502, 317] on select "**********" at bounding box center [527, 304] width 1035 height 23
select select "**********"
click at [357, 317] on select "**********" at bounding box center [527, 304] width 1035 height 23
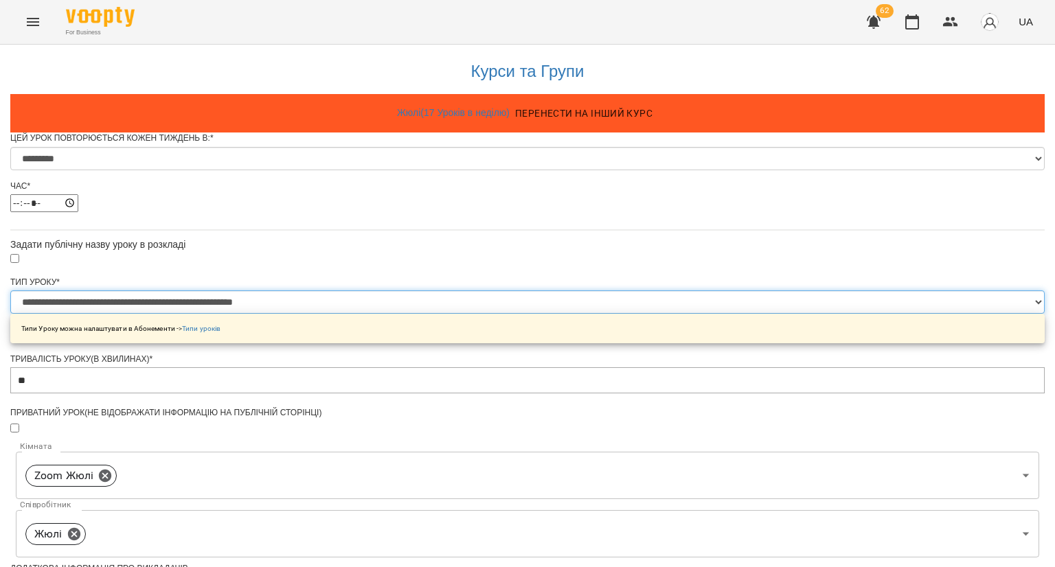
scroll to position [547, 0]
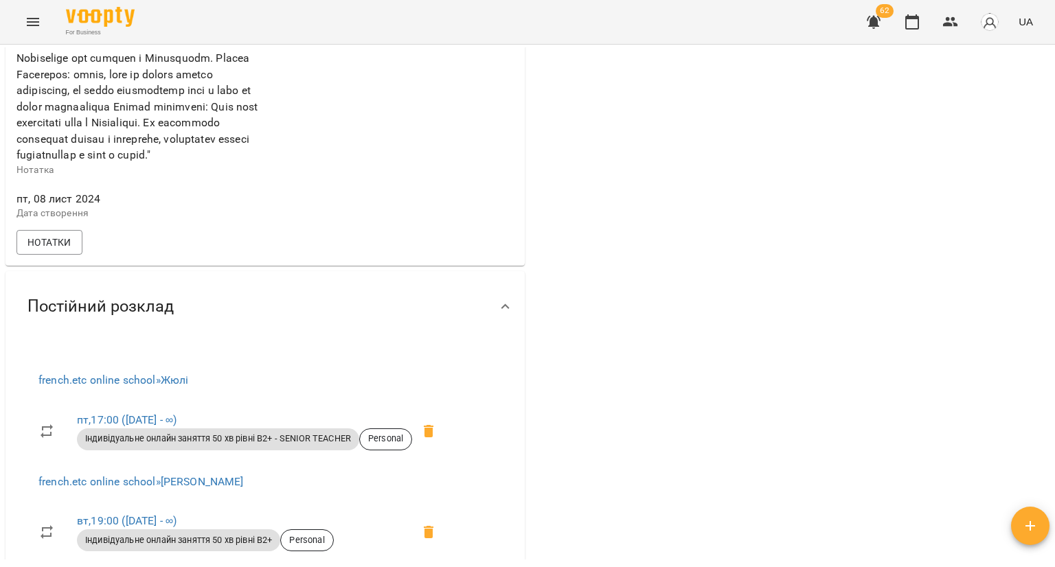
scroll to position [893, 0]
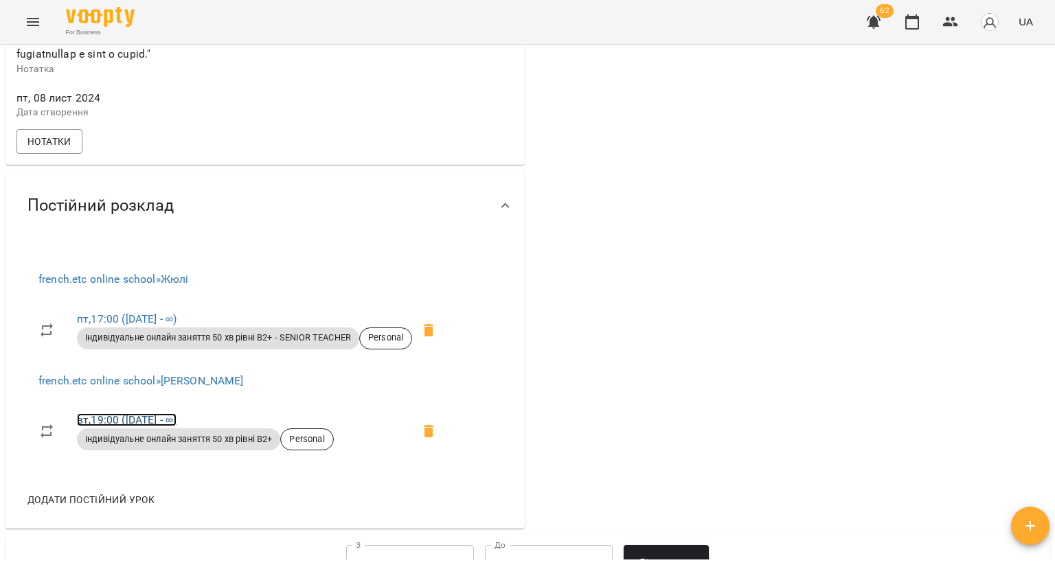
click at [141, 427] on link "вт , 19:00 (06 трав - ∞)" at bounding box center [127, 420] width 100 height 13
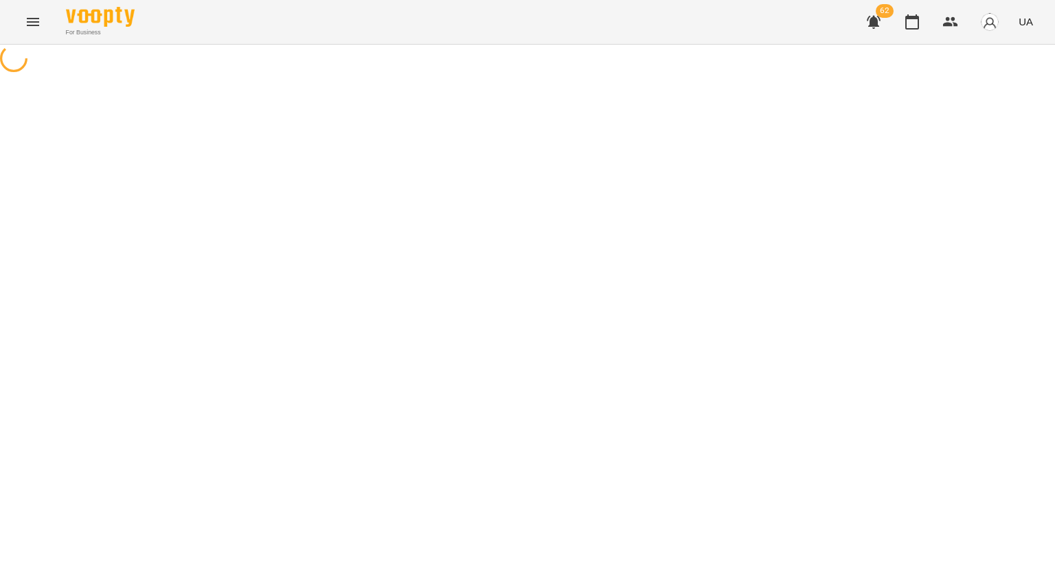
select select "*"
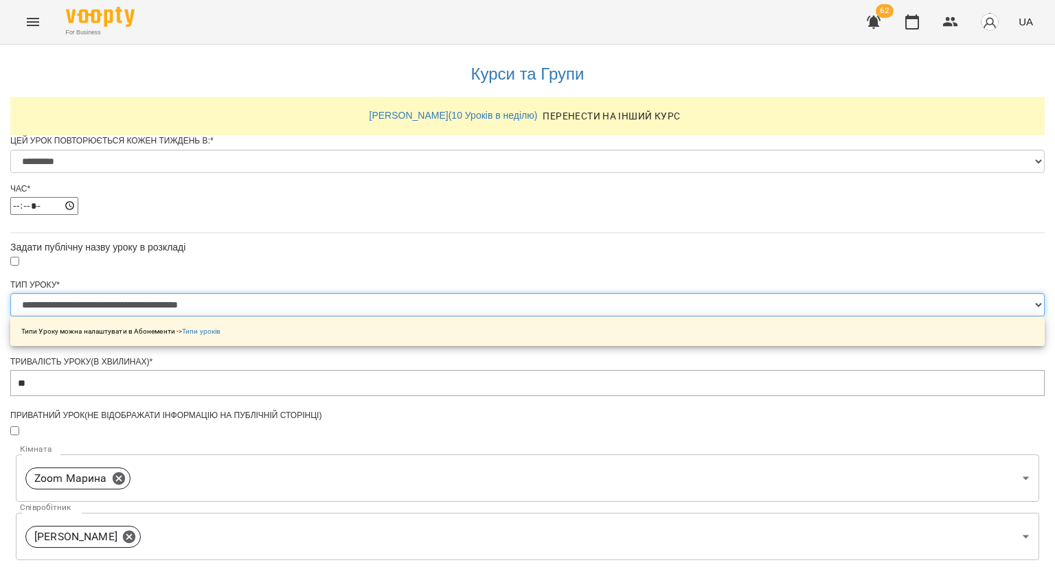
click at [495, 317] on select "**********" at bounding box center [527, 304] width 1035 height 23
select select "**********"
click at [357, 317] on select "**********" at bounding box center [527, 304] width 1035 height 23
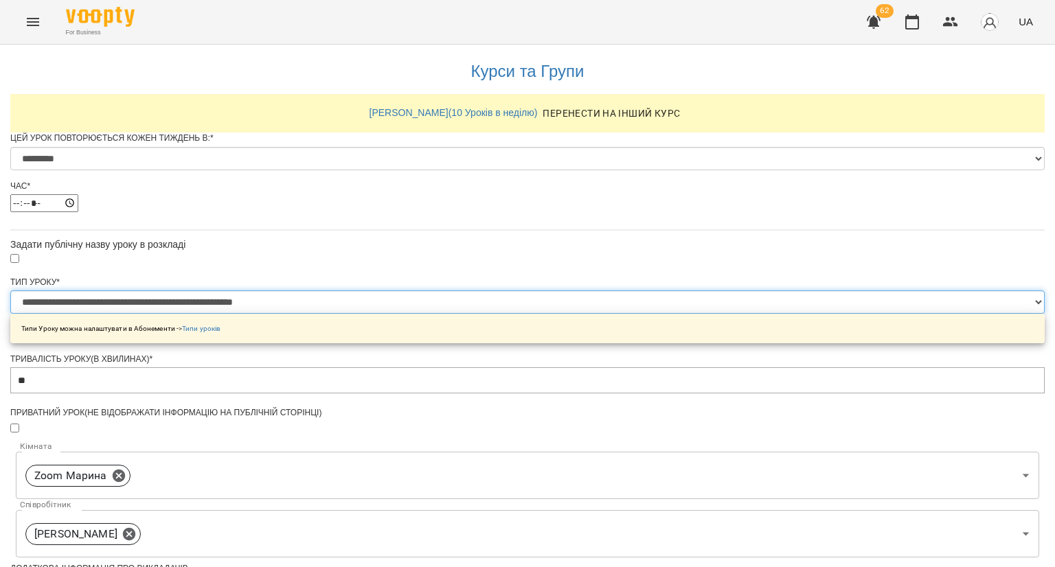
scroll to position [547, 0]
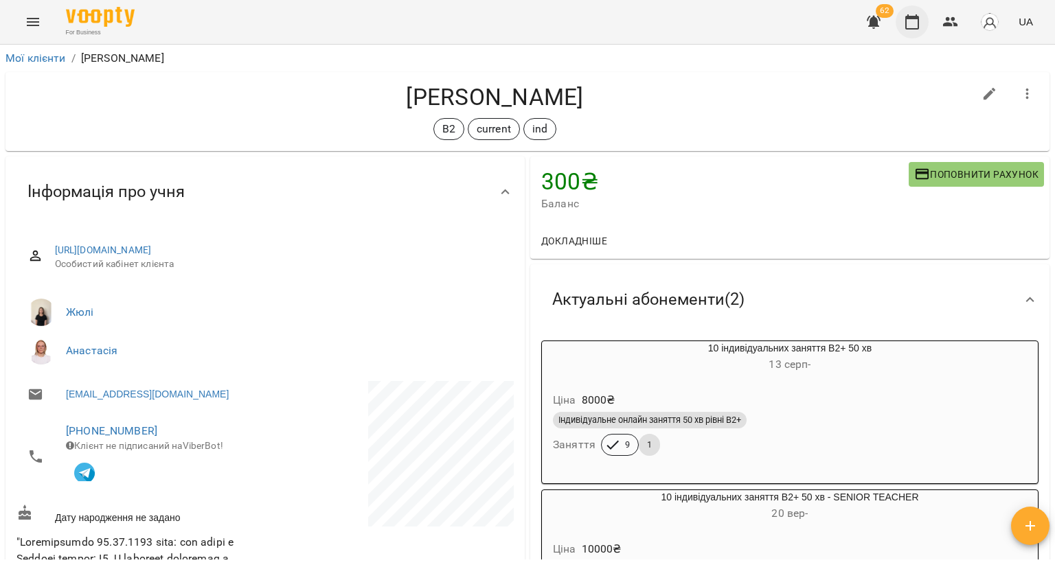
click at [907, 14] on icon "button" at bounding box center [912, 22] width 16 height 16
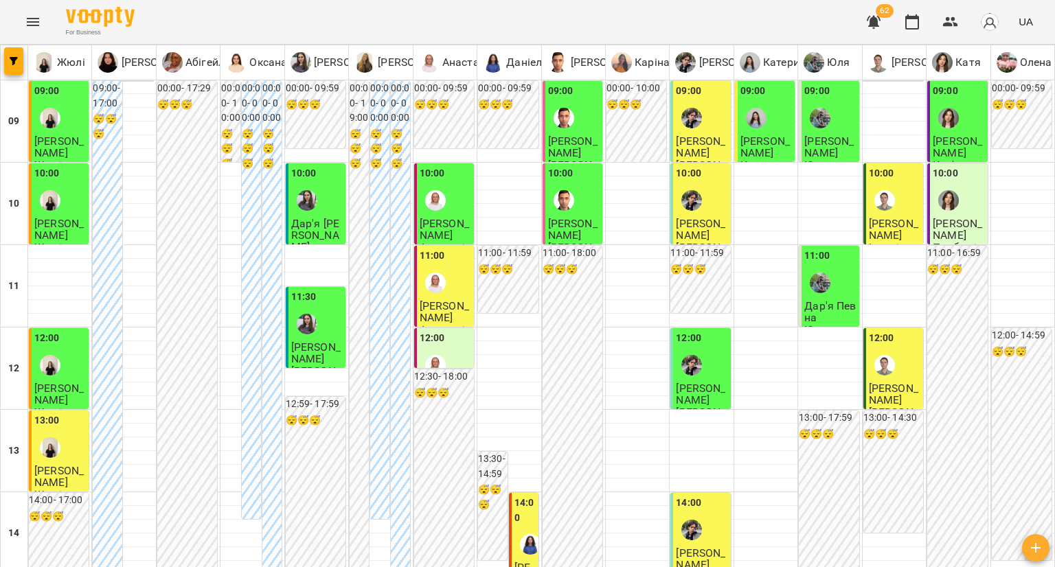
scroll to position [618, 0]
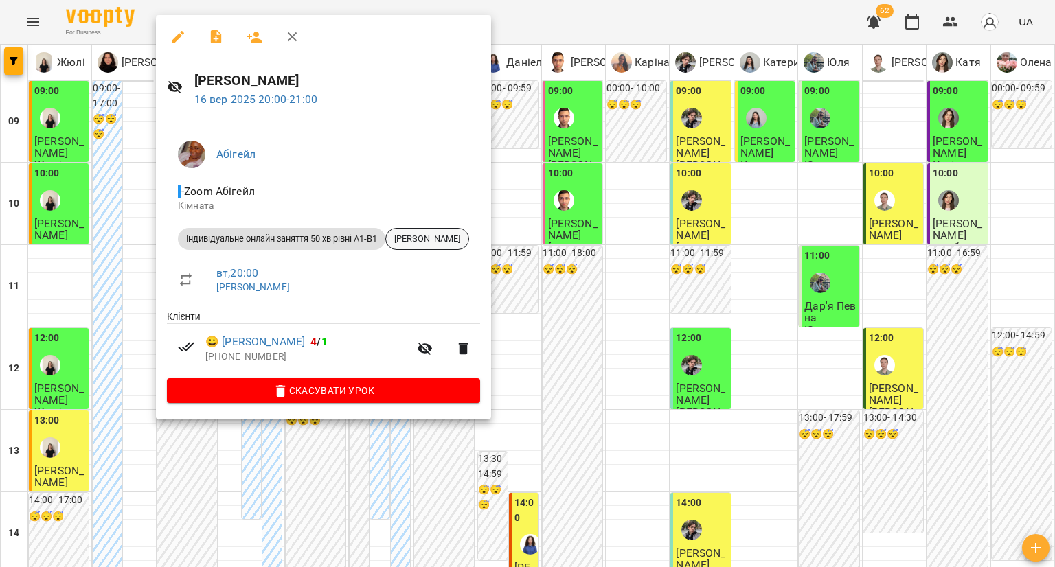
click at [458, 237] on span "[PERSON_NAME]" at bounding box center [427, 239] width 82 height 12
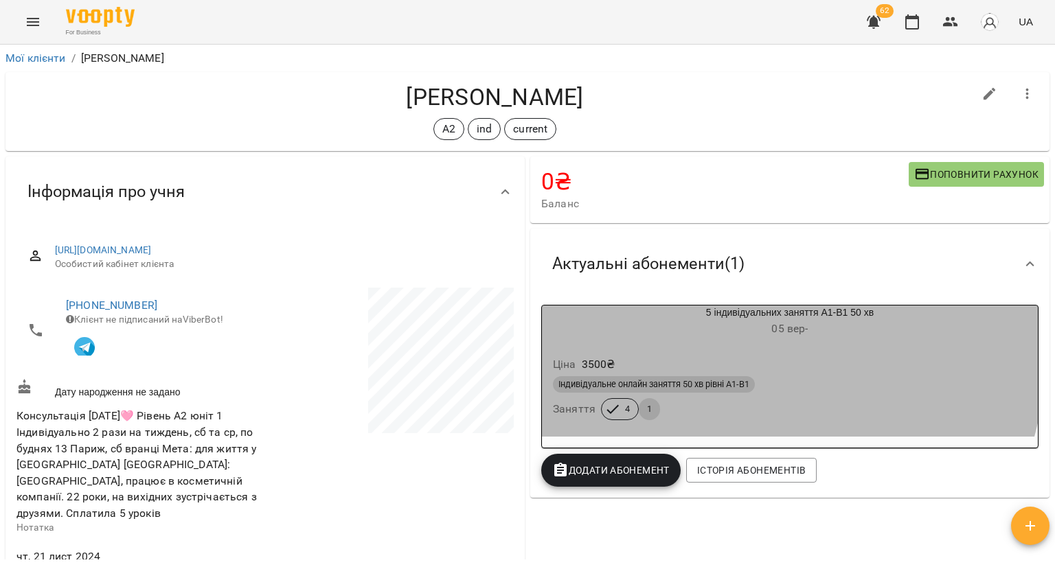
click at [666, 339] on h6 "05 вер -" at bounding box center [790, 328] width 496 height 19
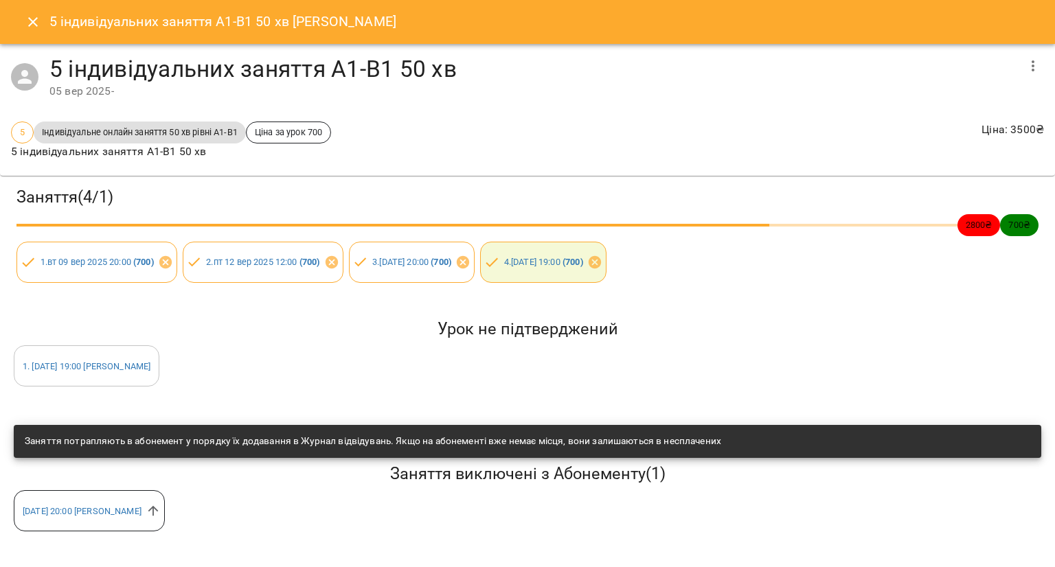
click at [33, 32] on button "Close" at bounding box center [32, 21] width 33 height 33
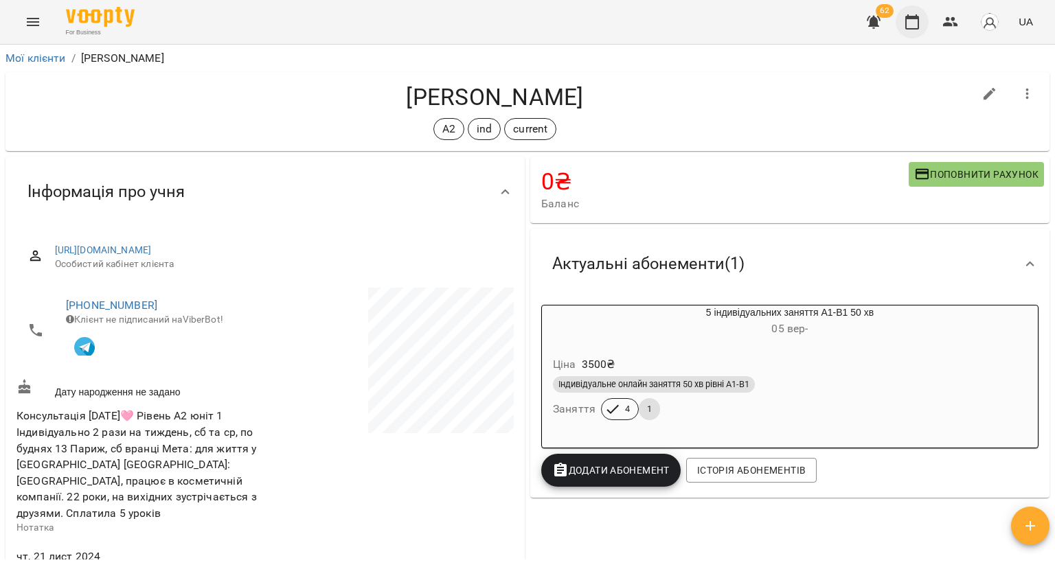
click at [900, 22] on button "button" at bounding box center [912, 21] width 33 height 33
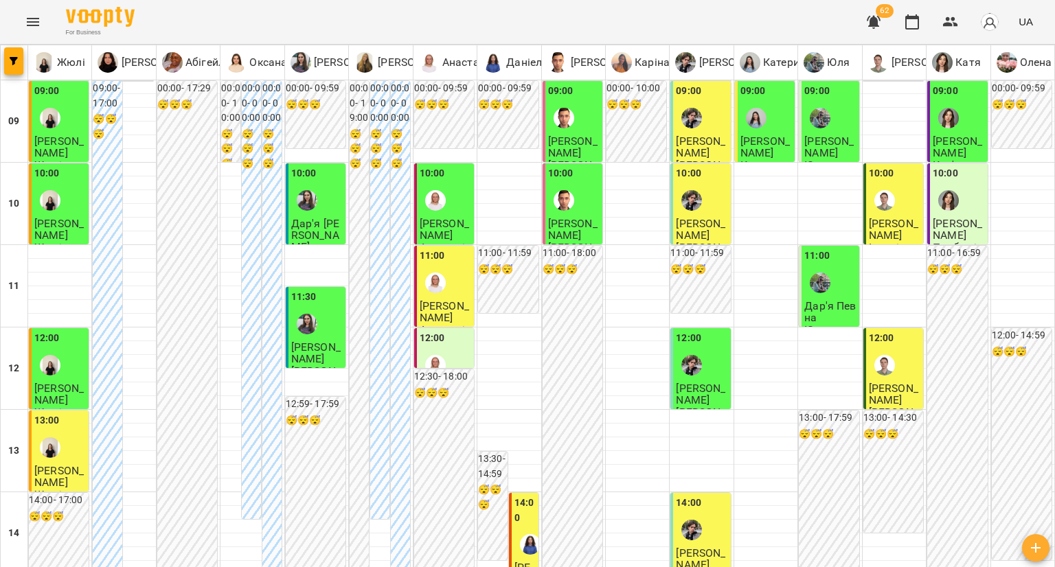
scroll to position [618, 0]
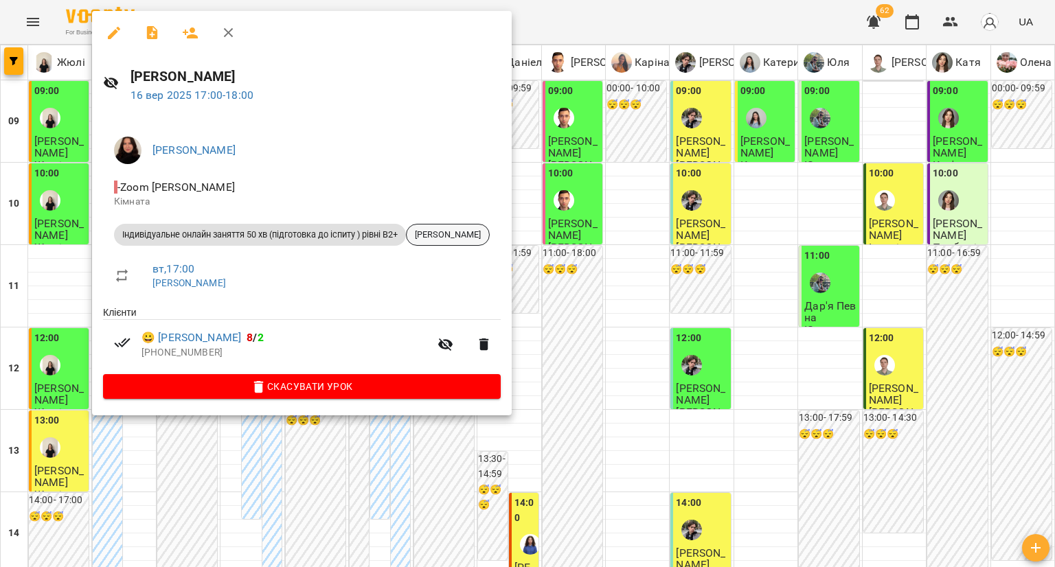
click at [477, 239] on span "Мельничук Назар" at bounding box center [448, 235] width 82 height 12
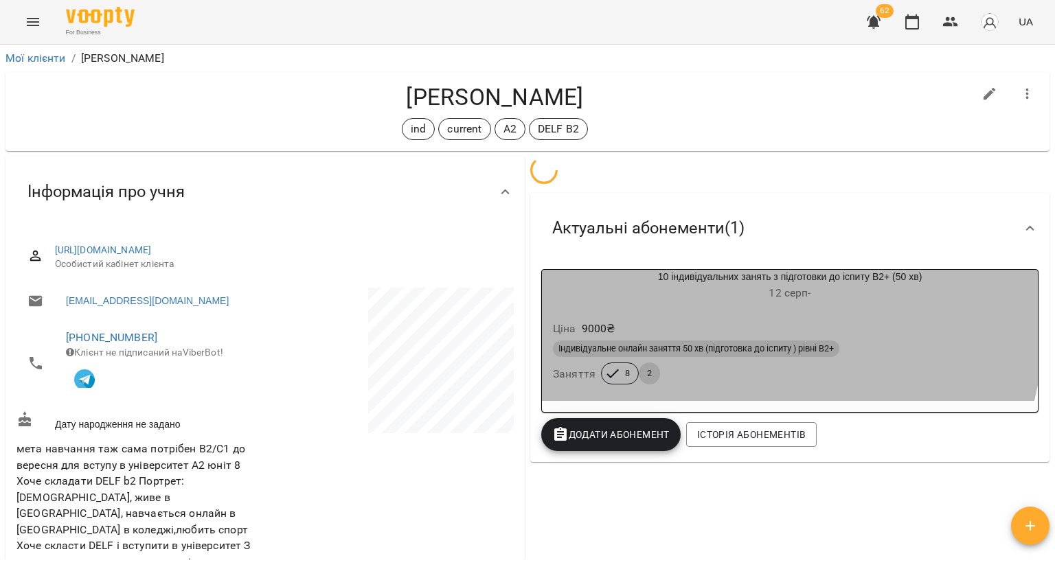
click at [646, 309] on div "Ціна 9000 ₴ Індивідуальне онлайн заняття 50 хв (підготовка до іспиту ) рівні В2…" at bounding box center [790, 355] width 502 height 99
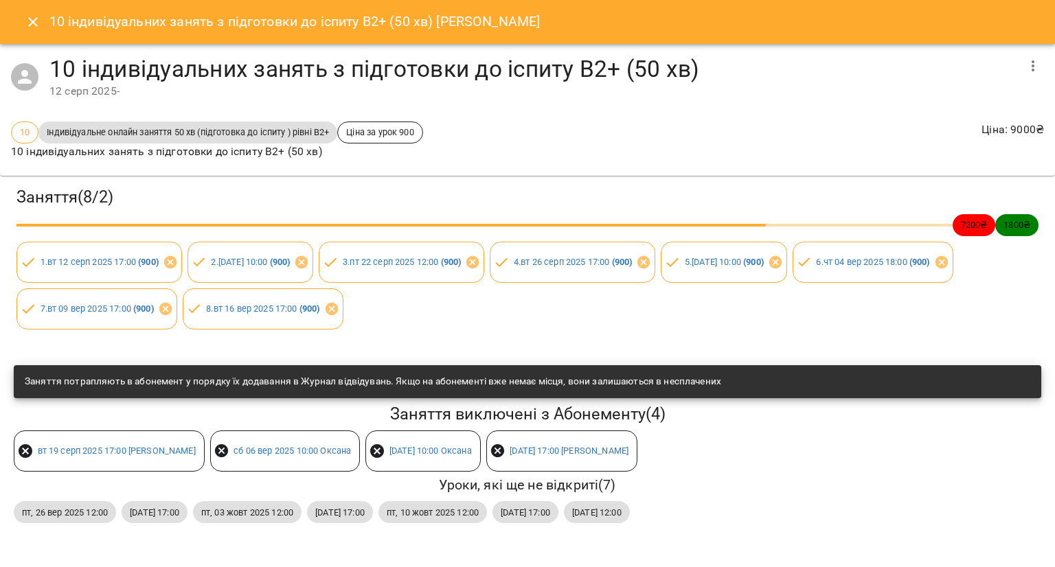
click at [34, 20] on icon "Close" at bounding box center [33, 22] width 10 height 10
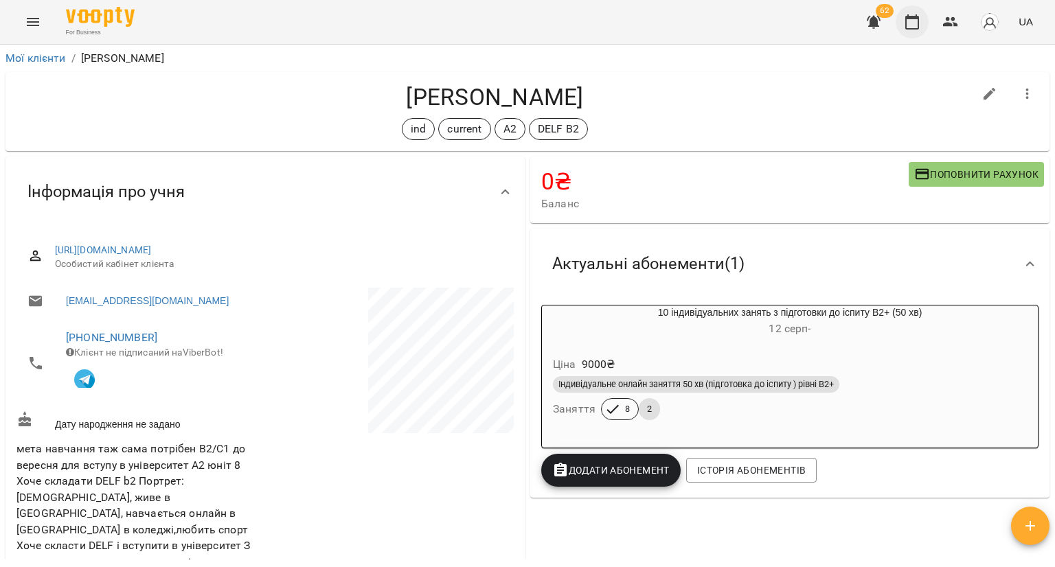
click at [919, 20] on icon "button" at bounding box center [912, 21] width 14 height 15
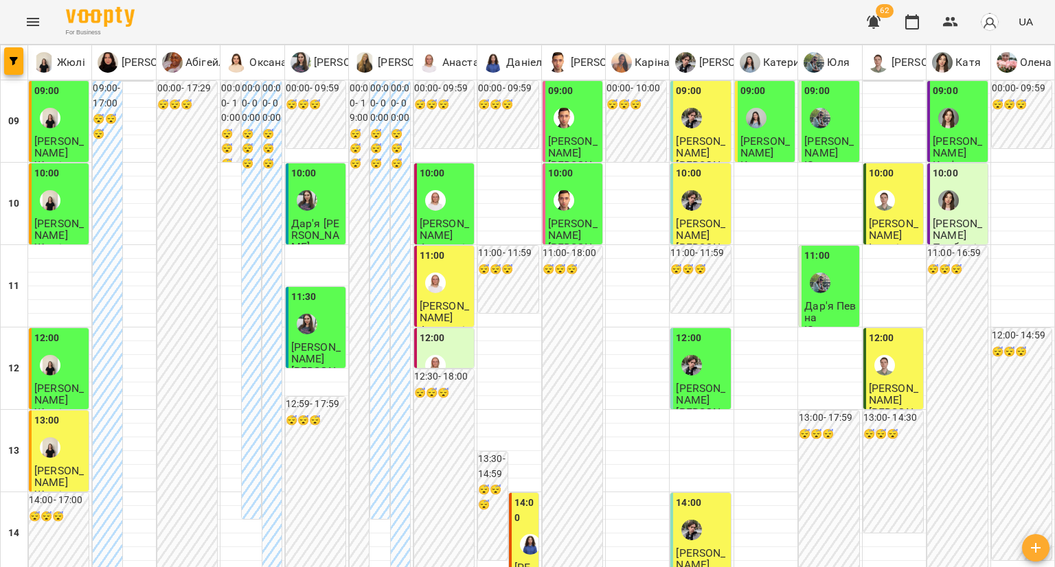
scroll to position [687, 0]
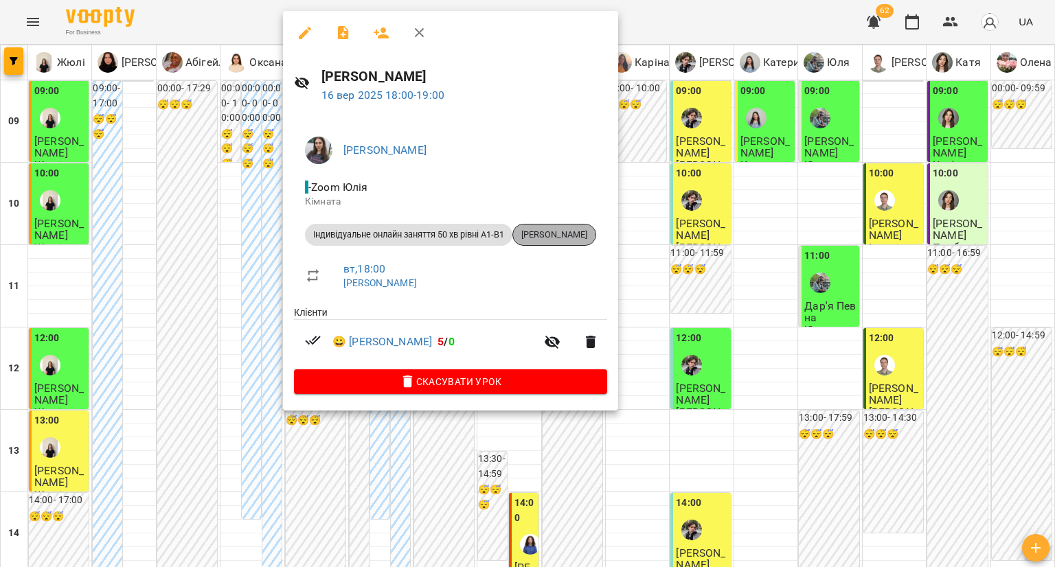
click at [572, 227] on div "Ілля Кіпот" at bounding box center [554, 235] width 84 height 22
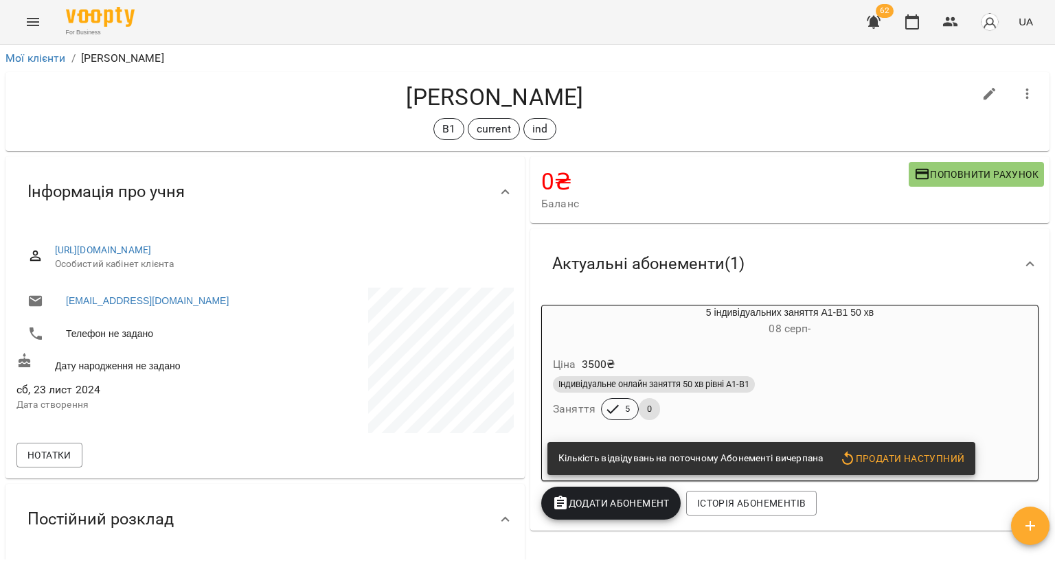
scroll to position [275, 0]
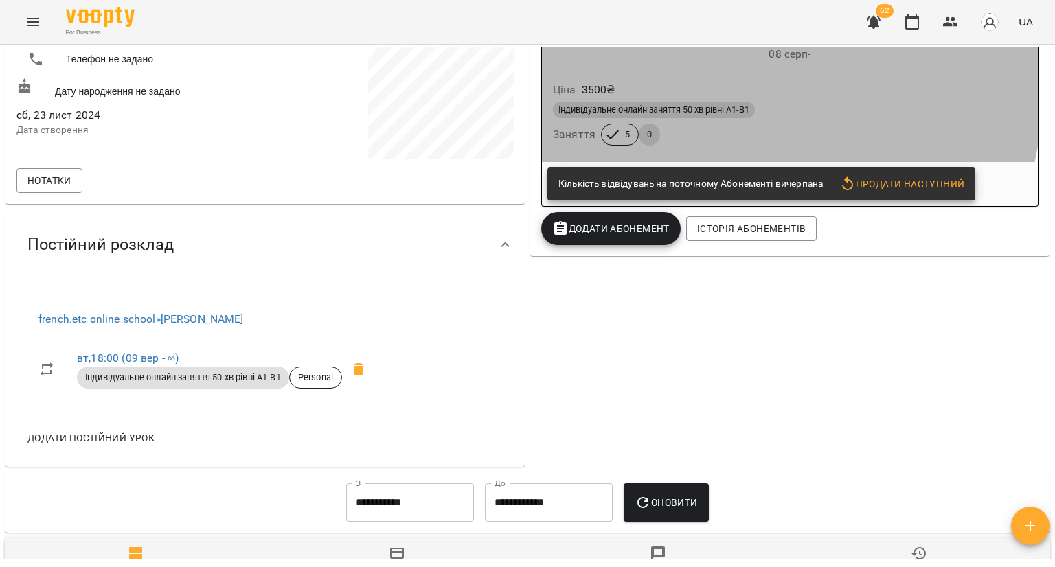
click at [743, 97] on div "Ціна 3500 ₴" at bounding box center [790, 90] width 480 height 25
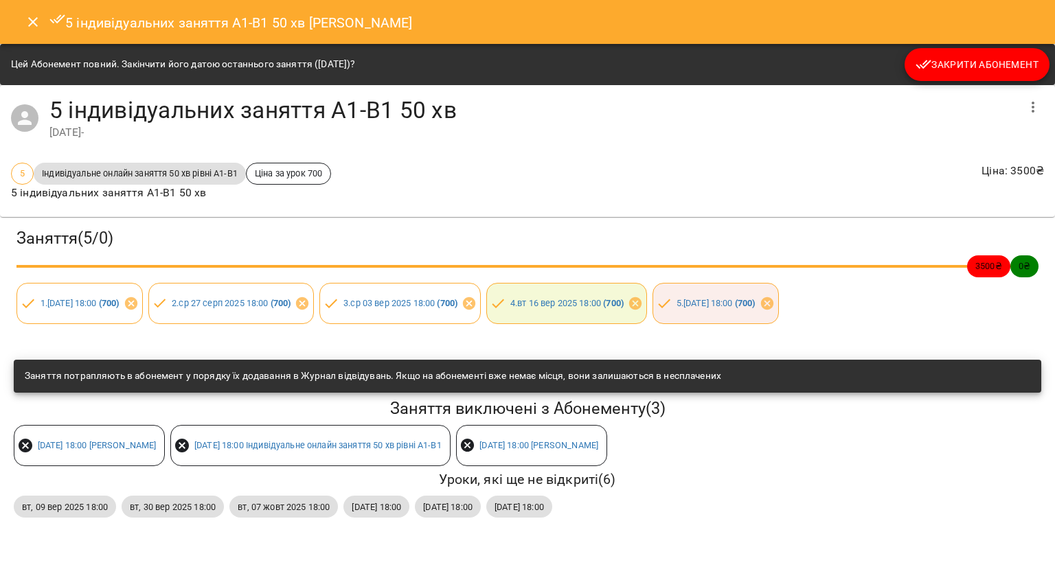
click at [33, 15] on icon "Close" at bounding box center [33, 22] width 16 height 16
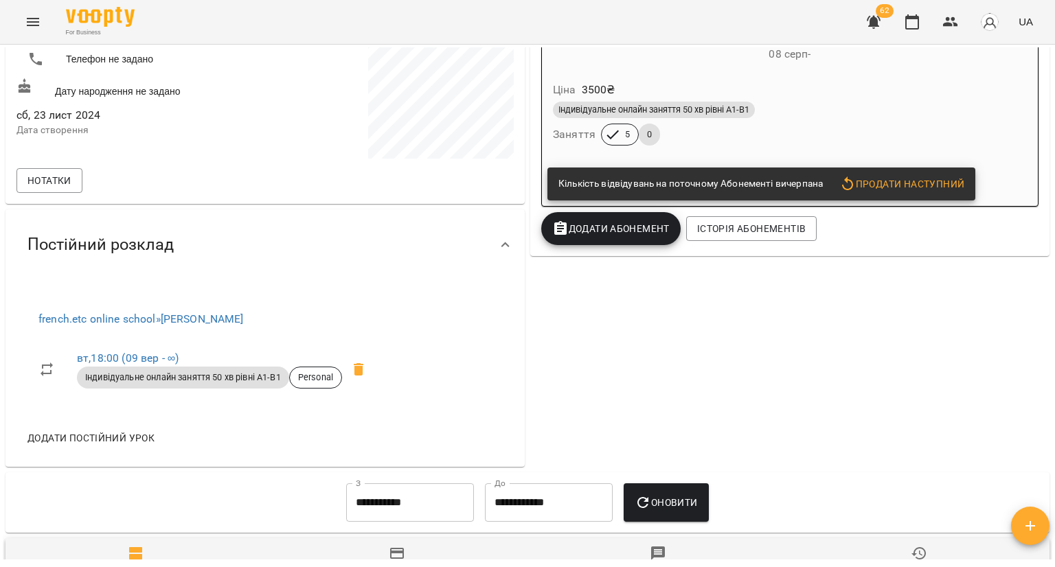
scroll to position [258, 0]
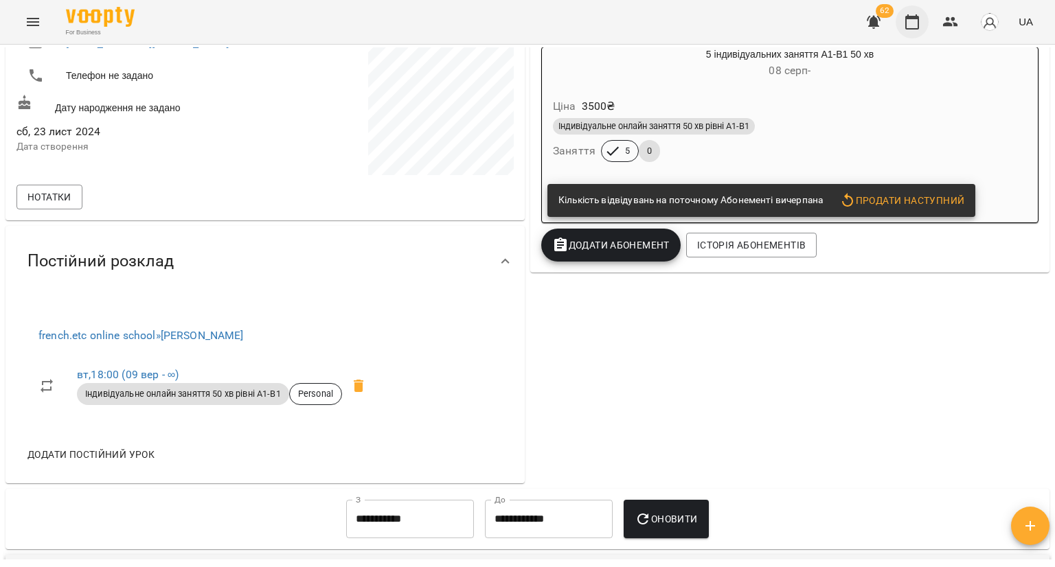
click at [911, 26] on icon "button" at bounding box center [912, 22] width 16 height 16
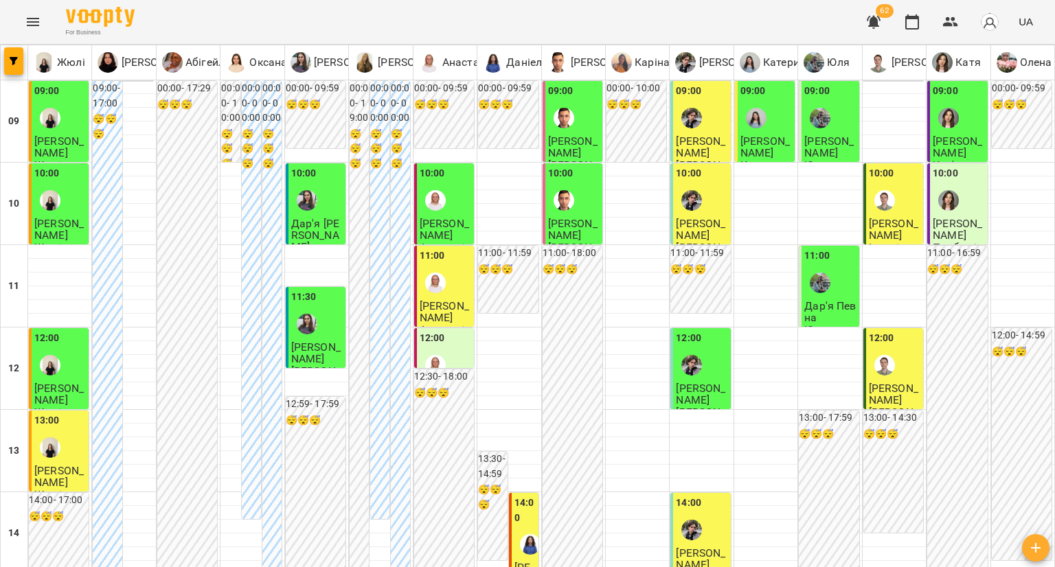
scroll to position [756, 0]
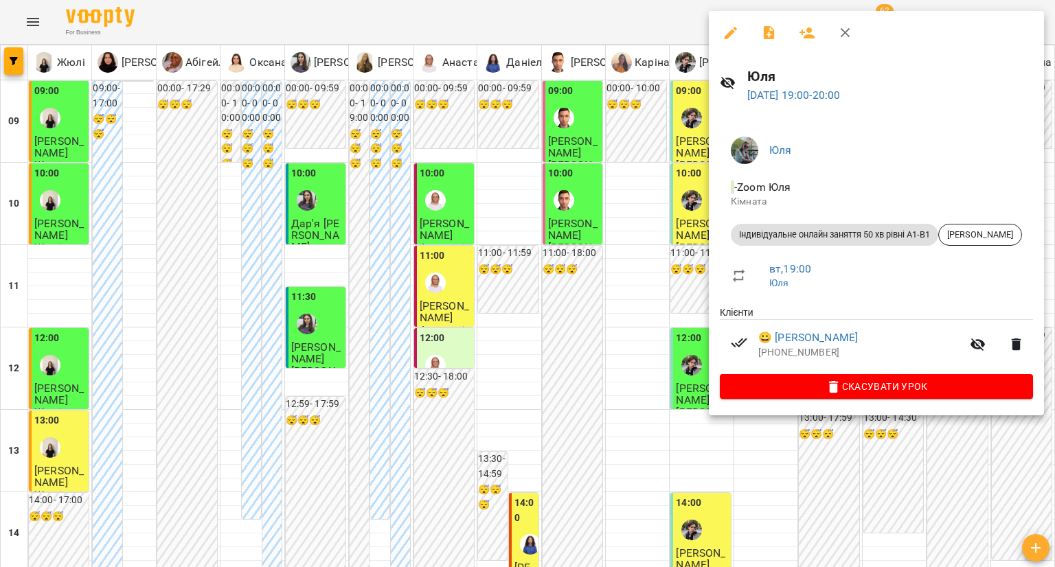
click at [972, 221] on li "Індивідуальне онлайн заняття 50 хв рівні А1-В1 Юрій Таранець" at bounding box center [876, 234] width 313 height 33
click at [965, 231] on span "Юрій Таранець" at bounding box center [980, 235] width 82 height 12
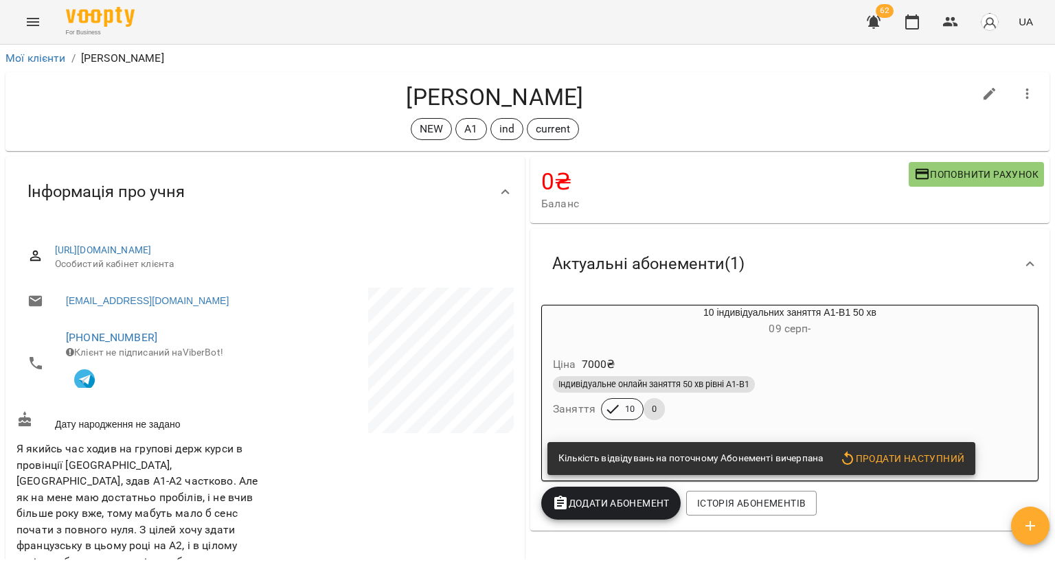
click at [874, 319] on div "10 індивідуальних заняття А1-В1 50 хв 09 серп -" at bounding box center [790, 322] width 496 height 33
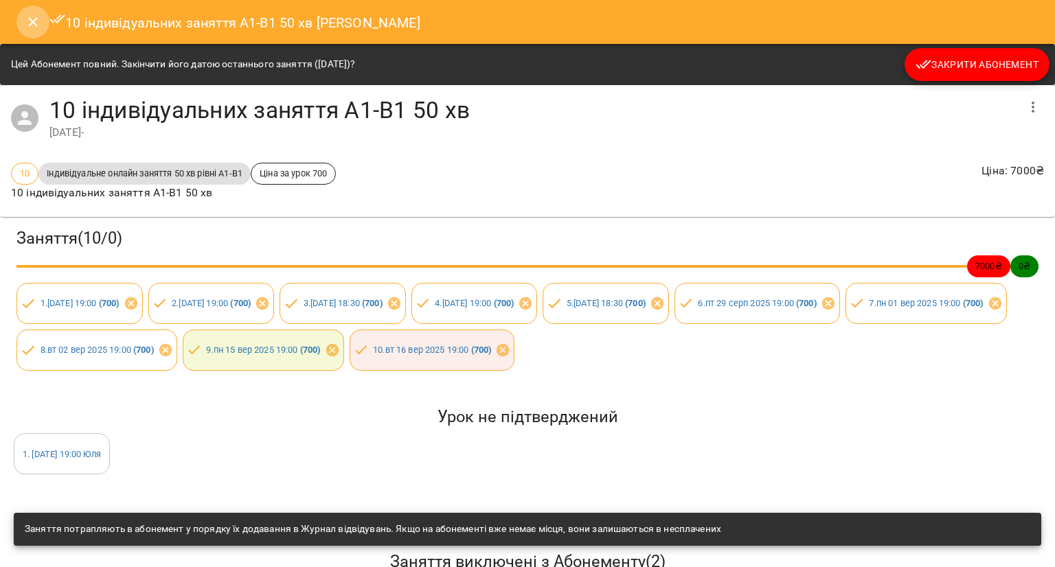
click at [33, 27] on icon "Close" at bounding box center [33, 22] width 16 height 16
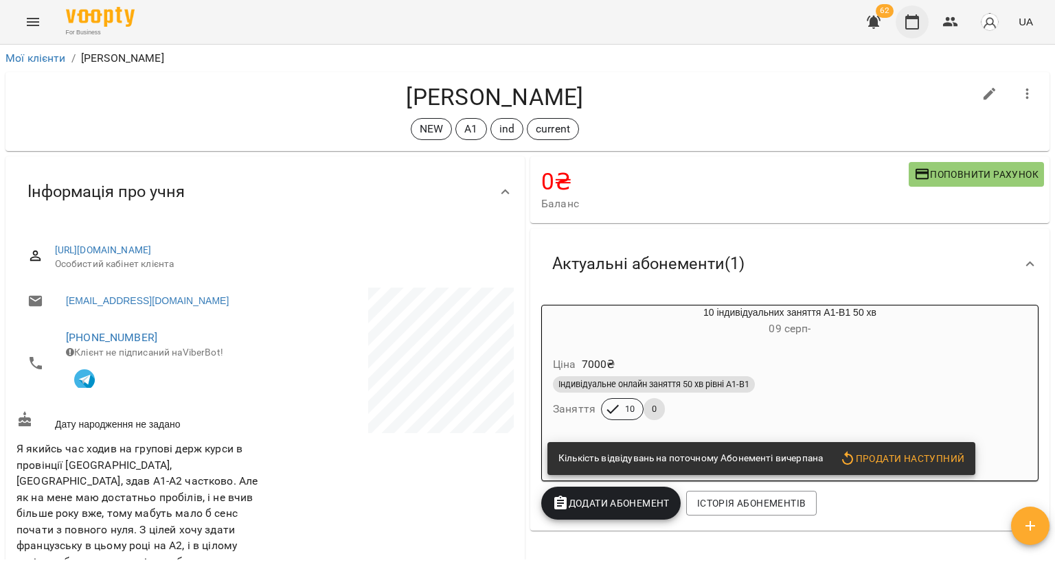
click at [915, 14] on icon "button" at bounding box center [912, 22] width 16 height 16
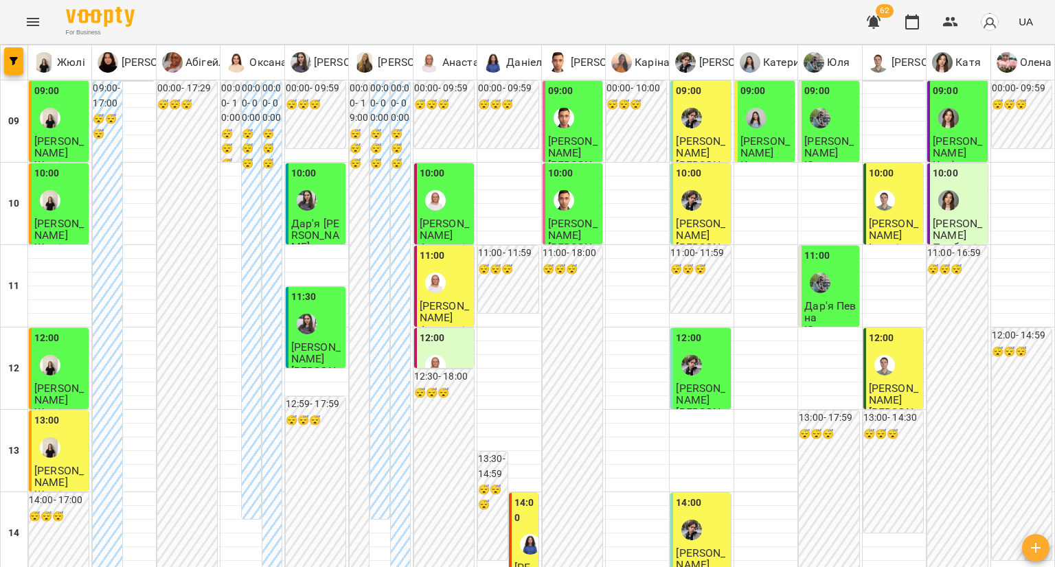
scroll to position [756, 0]
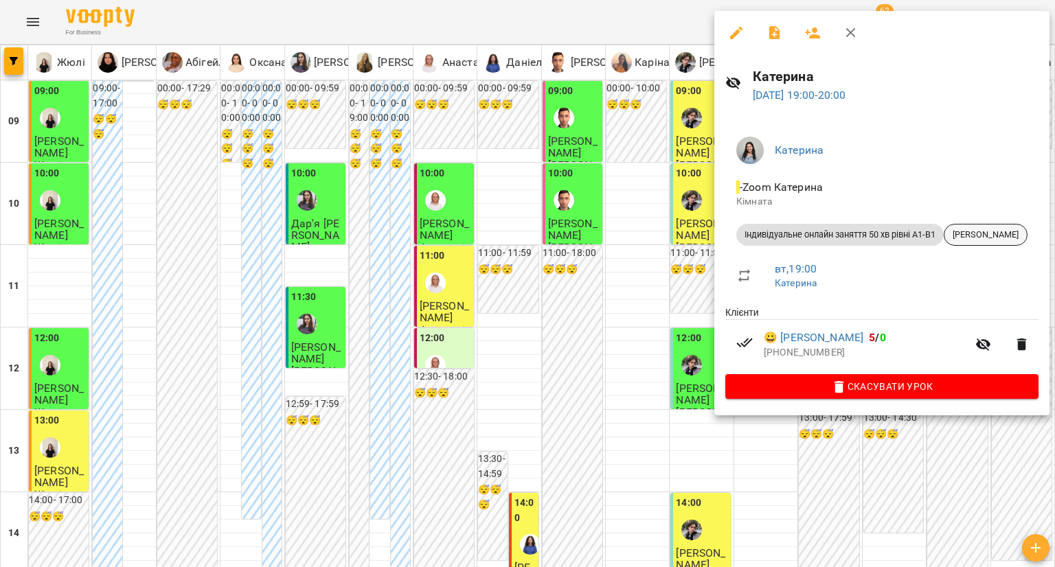
click at [968, 245] on div "[PERSON_NAME]" at bounding box center [986, 235] width 84 height 22
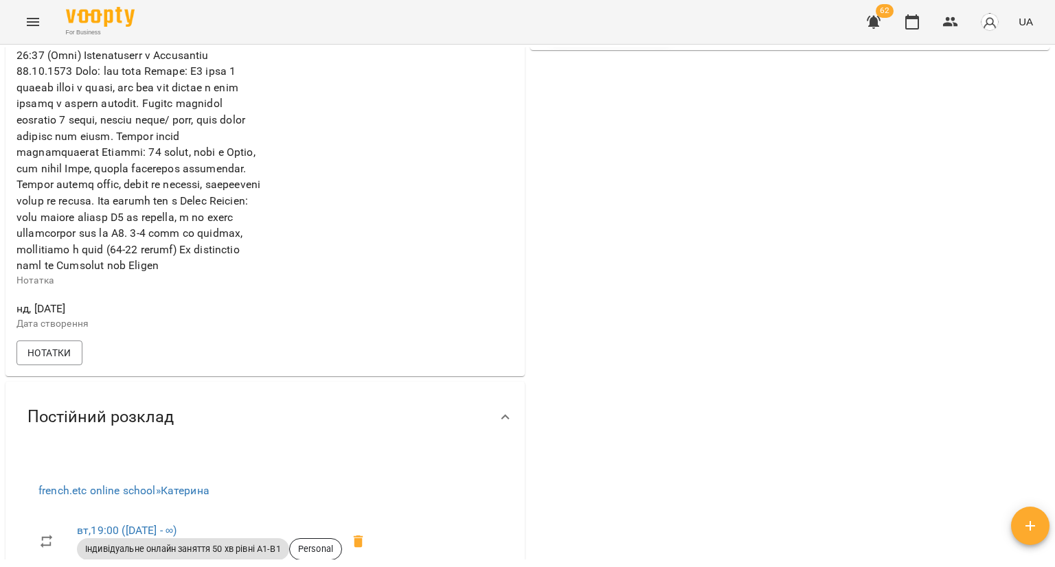
scroll to position [824, 0]
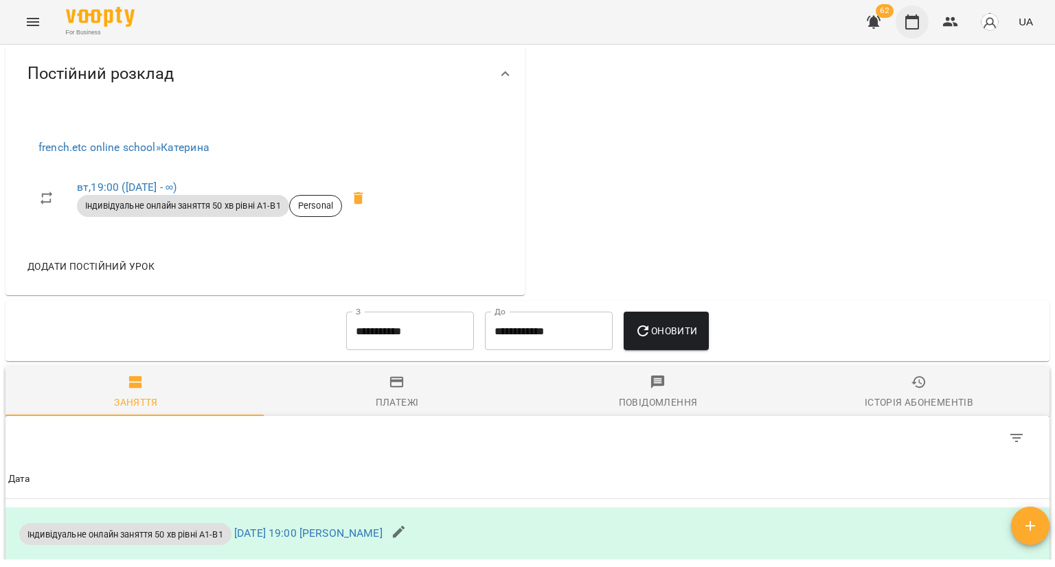
click at [913, 27] on icon "button" at bounding box center [912, 22] width 16 height 16
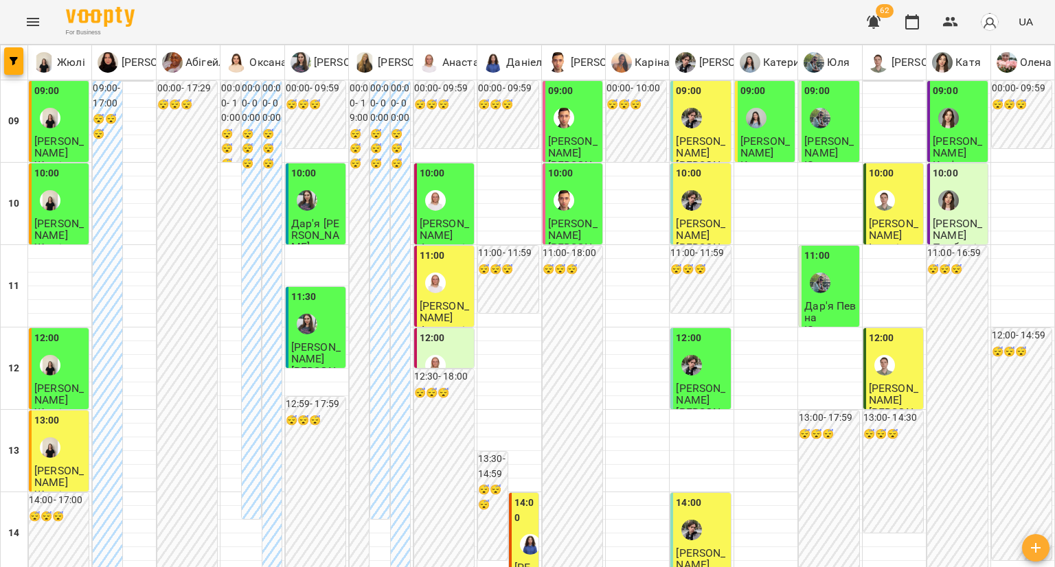
scroll to position [687, 0]
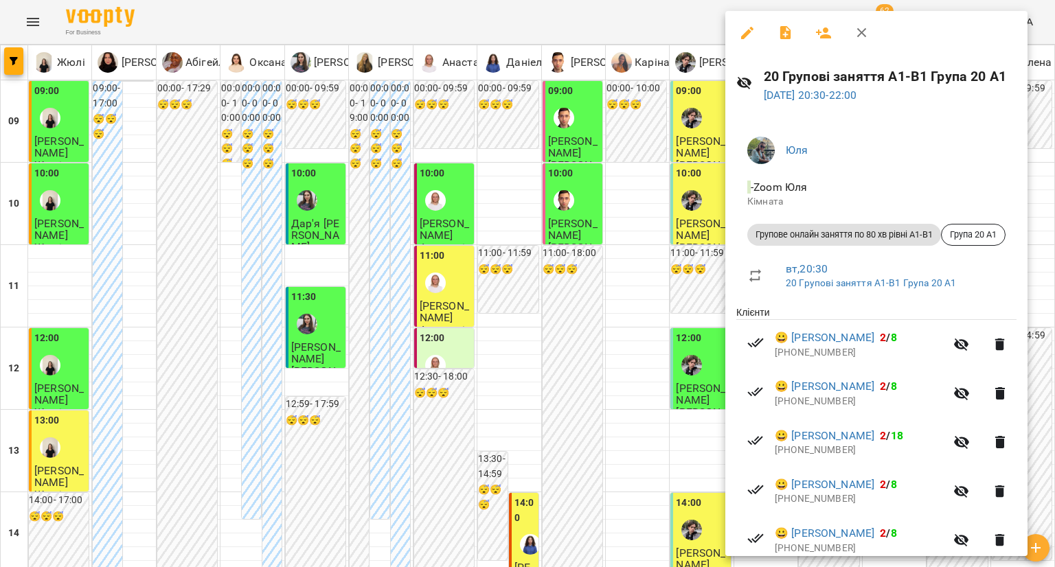
scroll to position [90, 0]
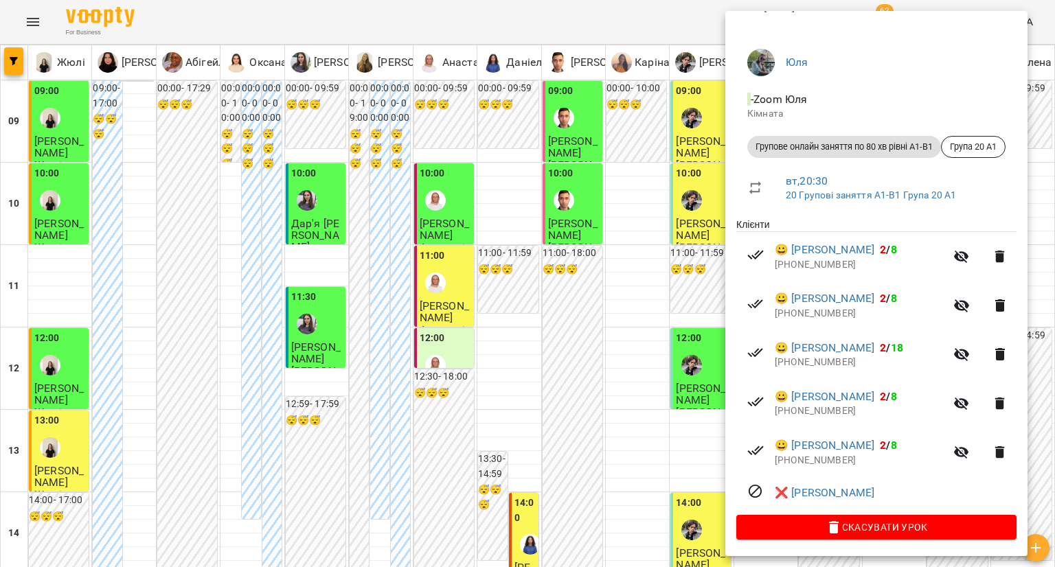
drag, startPoint x: 671, startPoint y: 355, endPoint x: 675, endPoint y: 363, distance: 9.0
click at [671, 355] on div at bounding box center [527, 283] width 1055 height 567
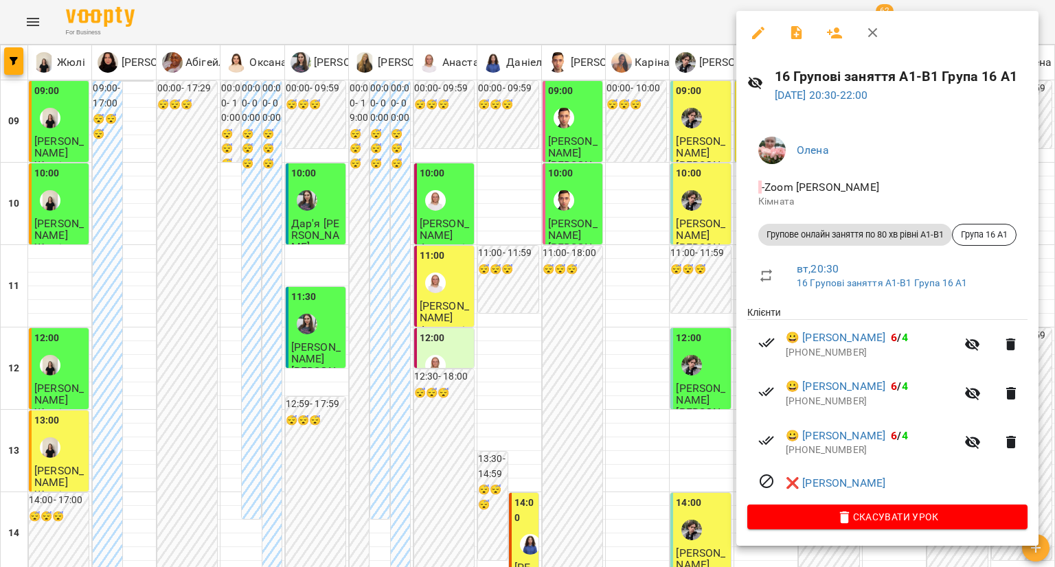
click at [667, 348] on div at bounding box center [527, 283] width 1055 height 567
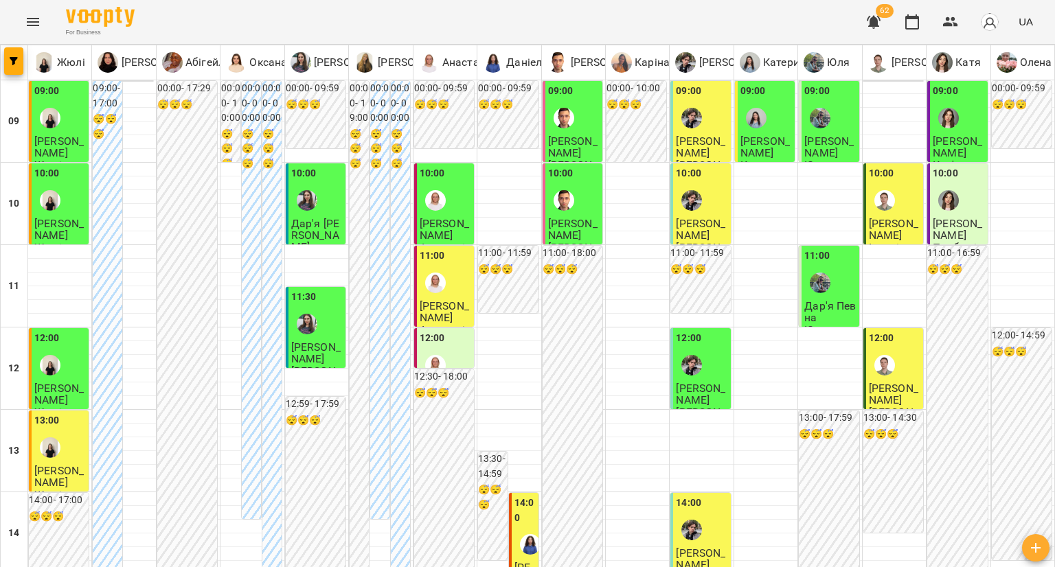
scroll to position [412, 0]
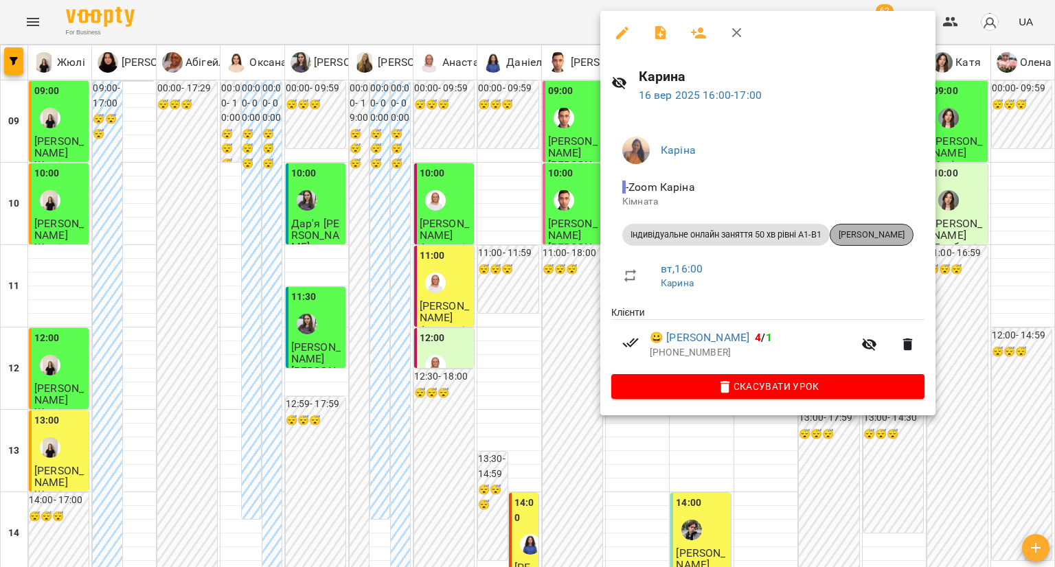
click at [890, 232] on span "Скляр Оксана" at bounding box center [872, 235] width 82 height 12
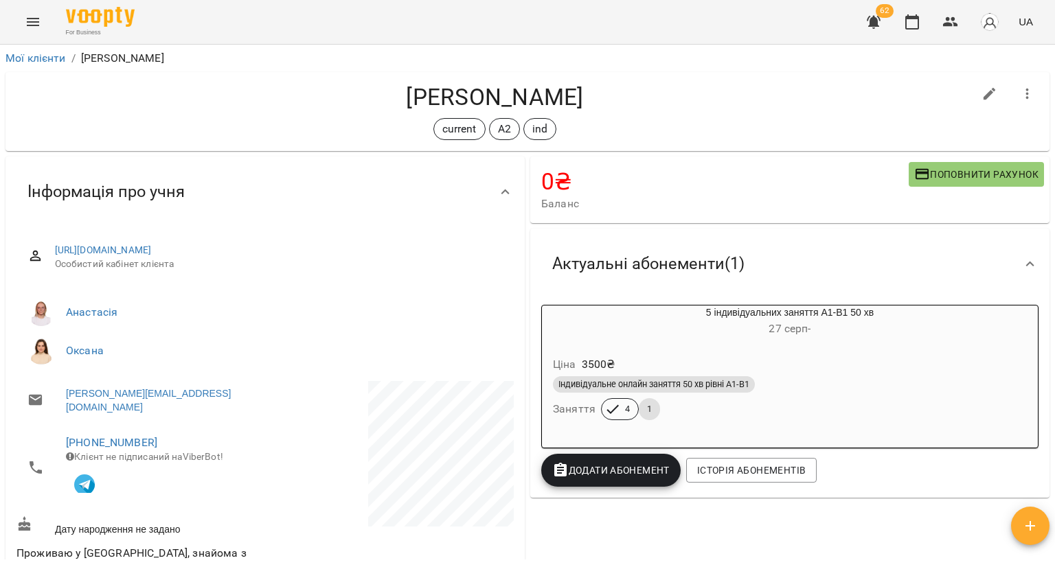
click at [853, 339] on h6 "27 серп -" at bounding box center [790, 328] width 496 height 19
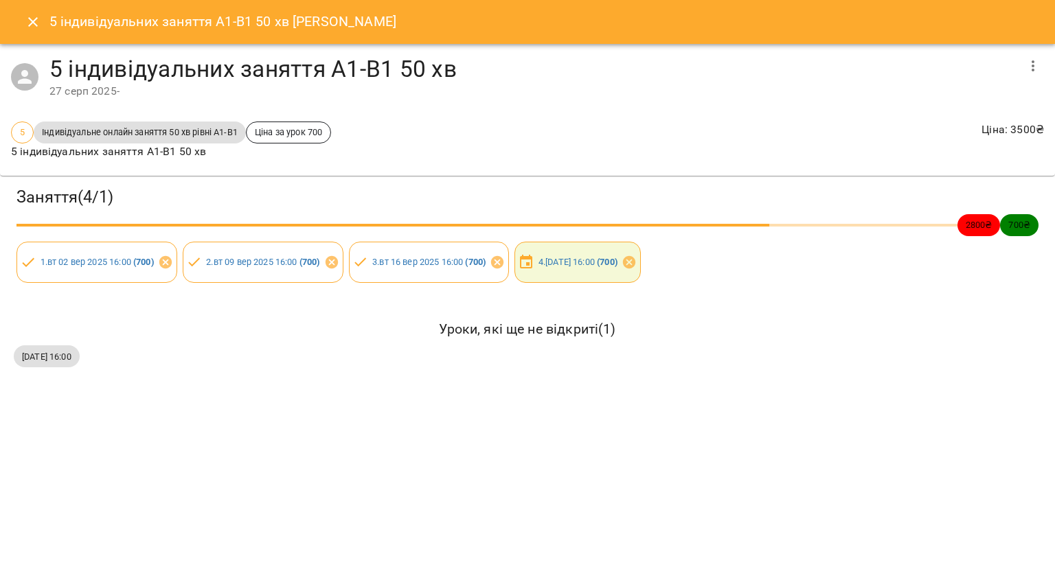
click at [25, 23] on icon "Close" at bounding box center [33, 22] width 16 height 16
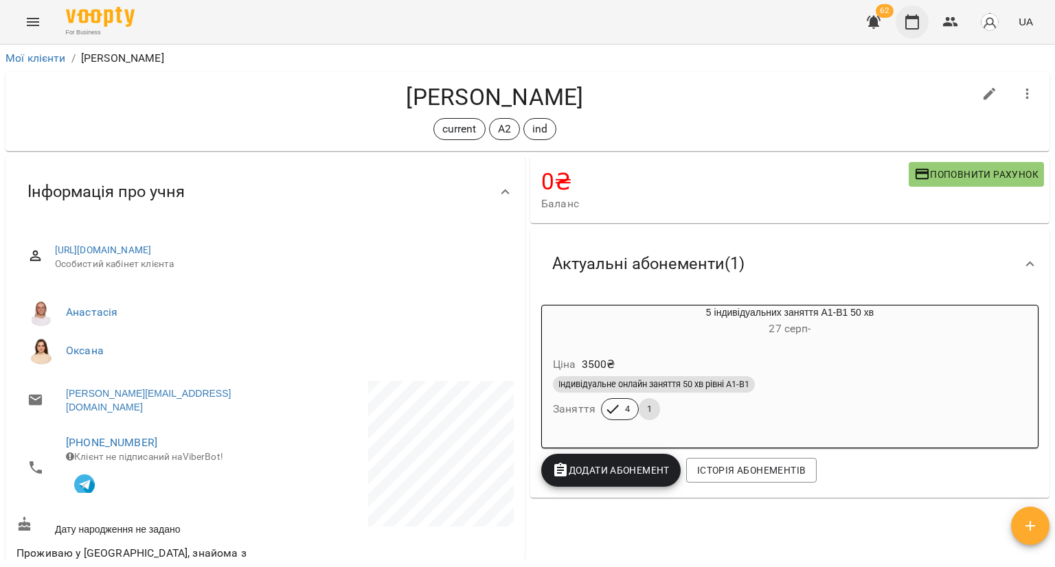
click at [902, 25] on button "button" at bounding box center [912, 21] width 33 height 33
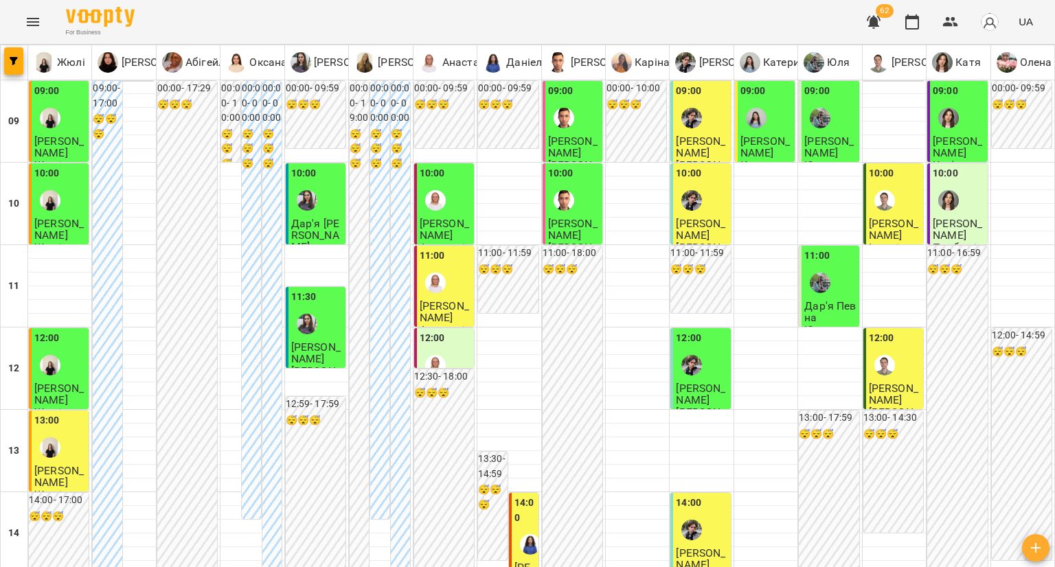
scroll to position [206, 0]
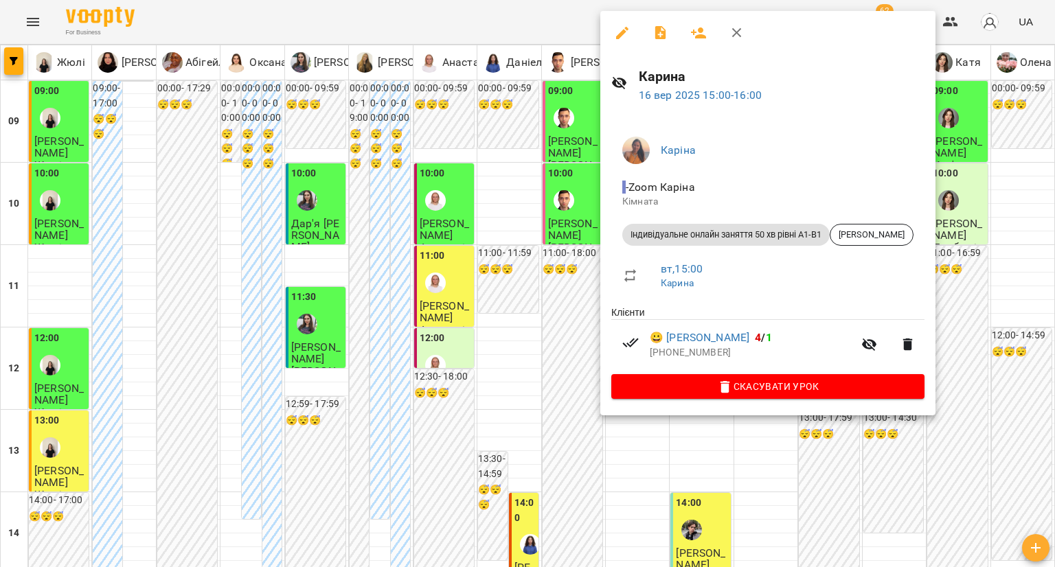
click at [480, 329] on div at bounding box center [527, 283] width 1055 height 567
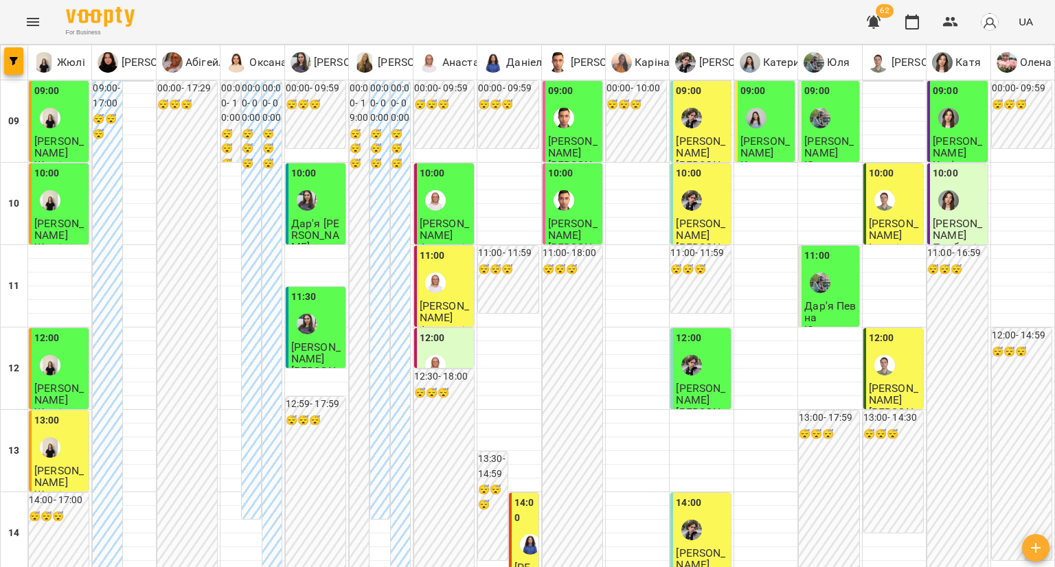
click at [520, 534] on img "Даніела" at bounding box center [530, 544] width 21 height 21
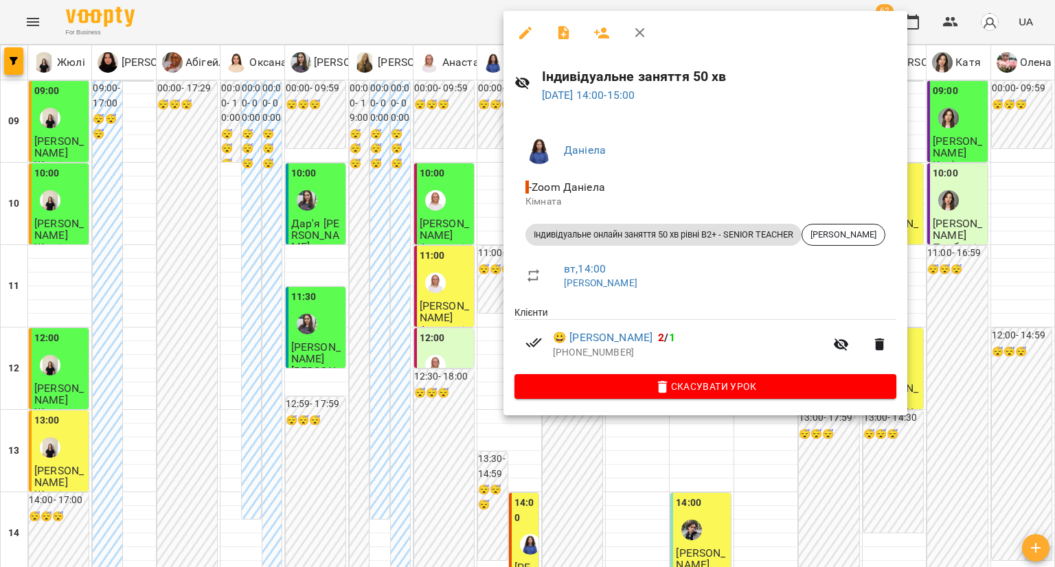
click at [401, 321] on div at bounding box center [527, 283] width 1055 height 567
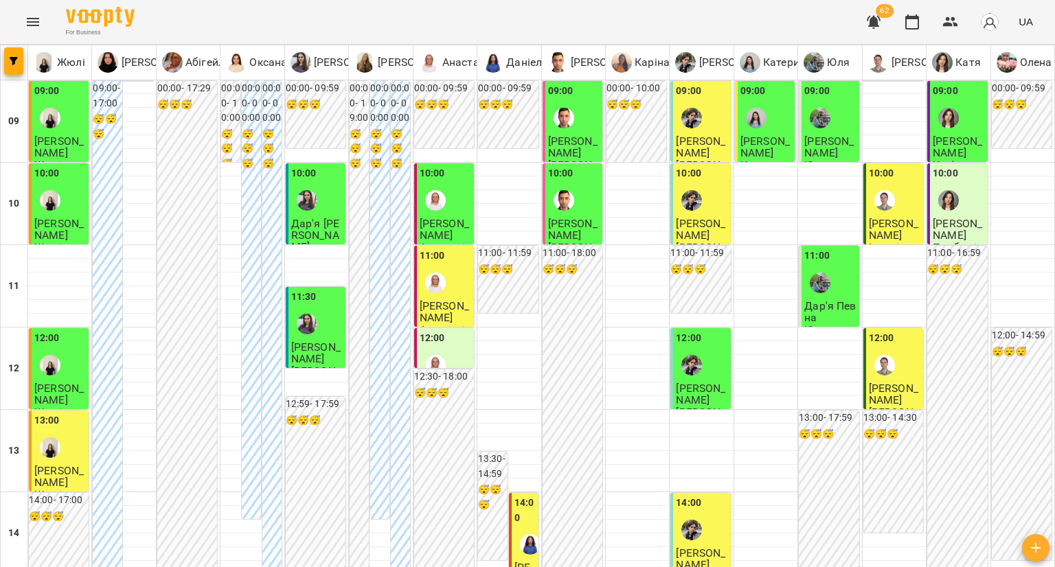
click at [698, 515] on div at bounding box center [692, 531] width 32 height 32
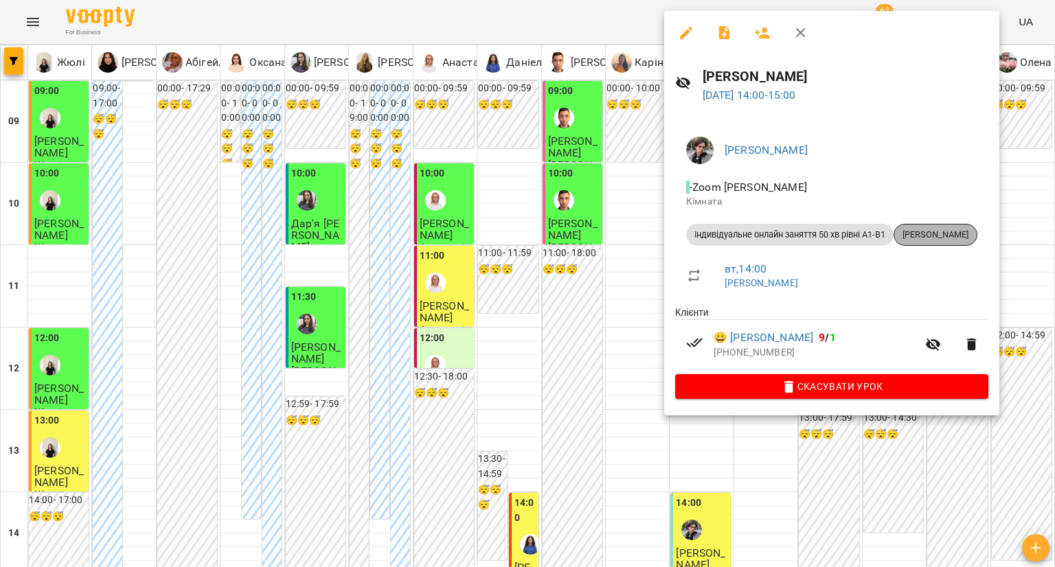
click at [948, 233] on span "[PERSON_NAME]" at bounding box center [935, 235] width 82 height 12
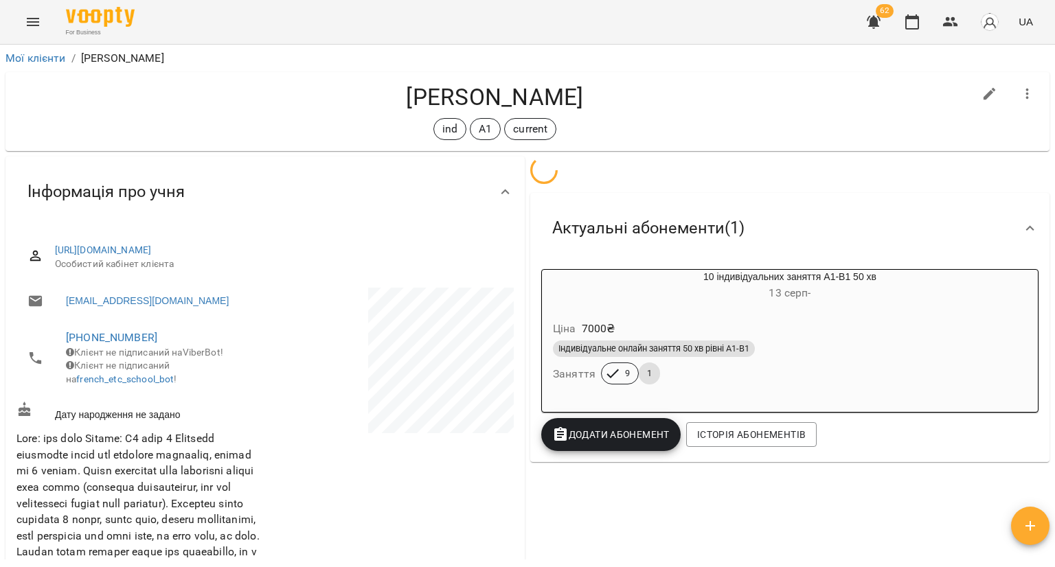
click at [811, 264] on div "Актуальні абонементи ( 1 )" at bounding box center [789, 228] width 519 height 71
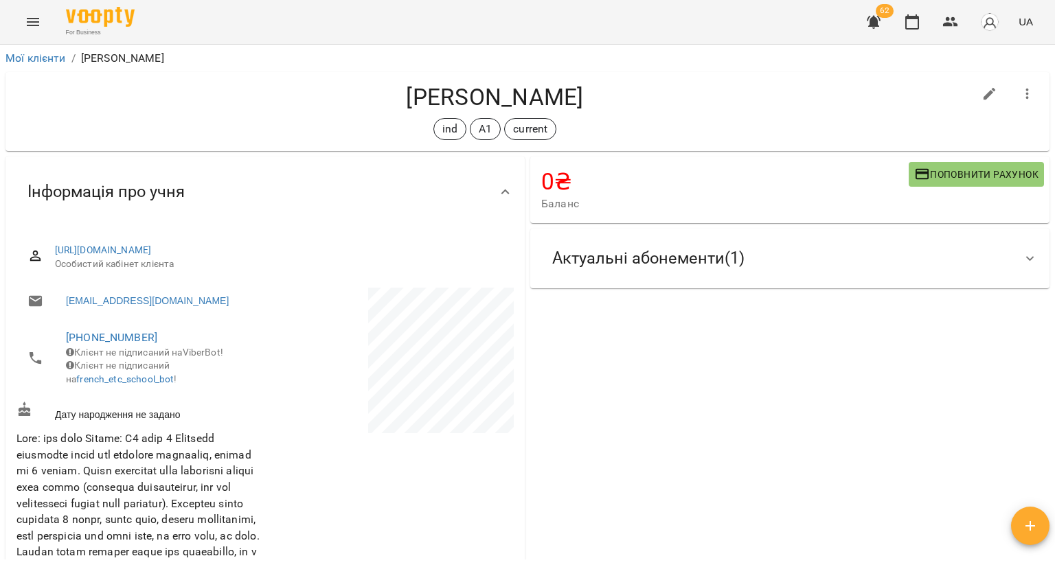
click at [796, 281] on div "Актуальні абонементи ( 1 )" at bounding box center [789, 259] width 519 height 60
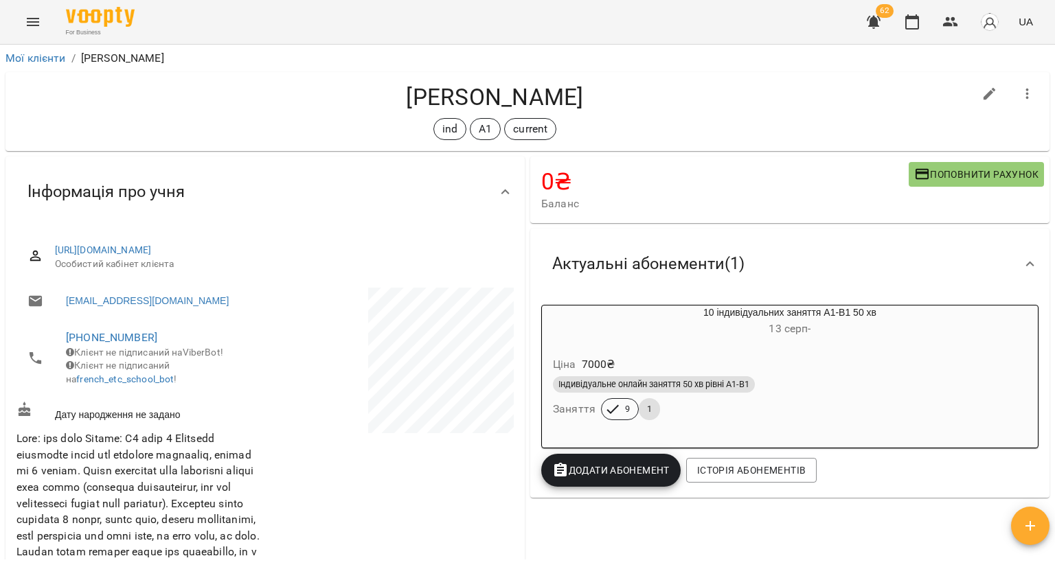
click at [745, 344] on div "Ціна 7000 ₴ Індивідуальне онлайн заняття 50 хв рівні А1-В1 Заняття 9 1" at bounding box center [790, 390] width 502 height 99
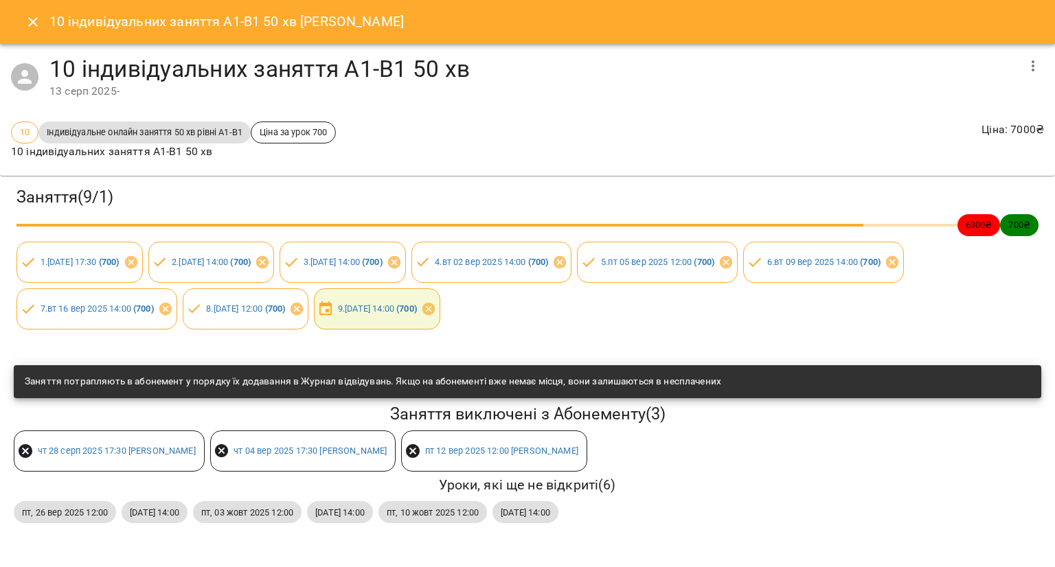
click at [34, 34] on button "Close" at bounding box center [32, 21] width 33 height 33
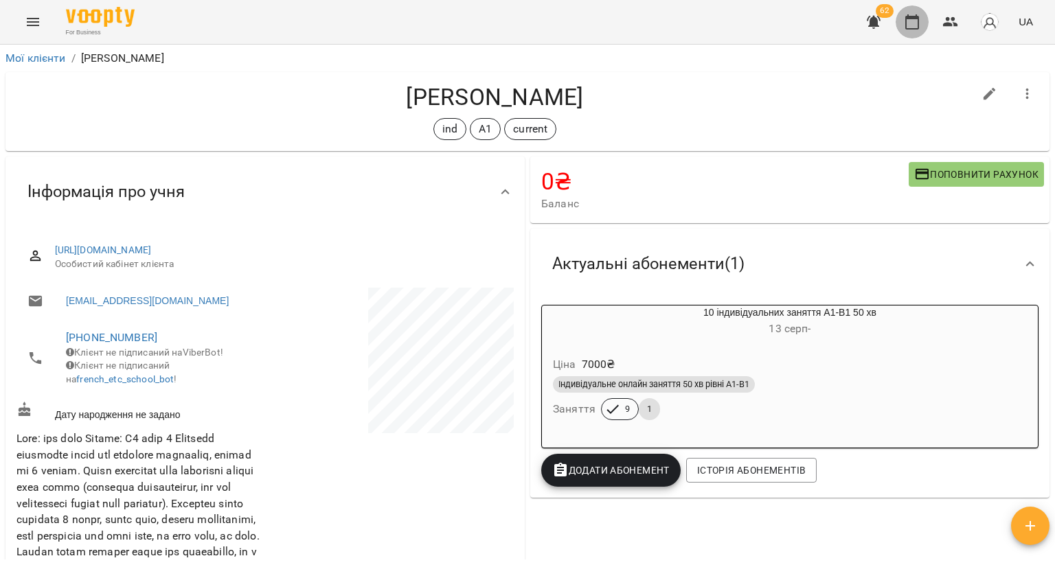
click at [909, 19] on icon "button" at bounding box center [912, 21] width 14 height 15
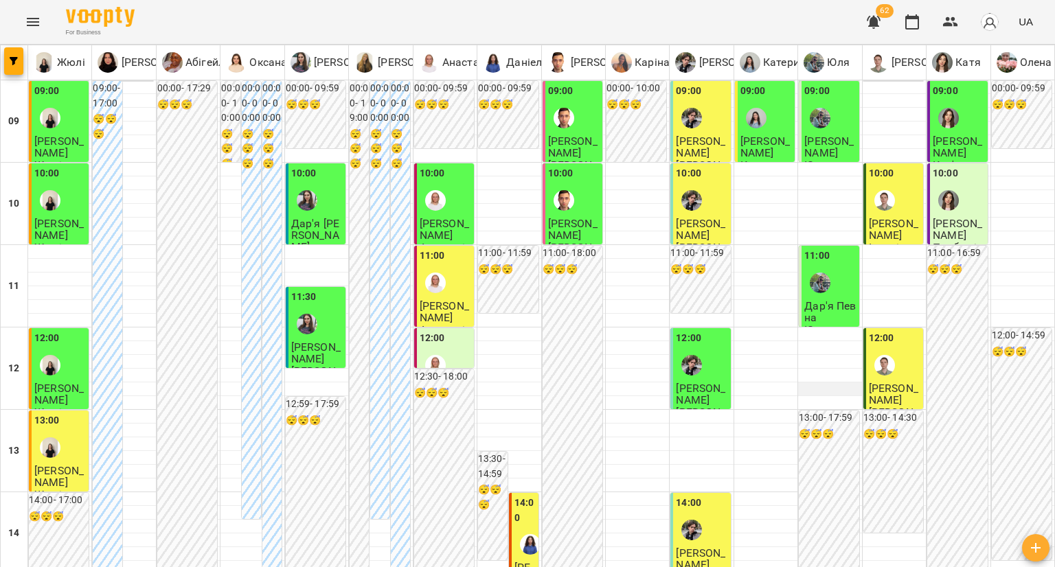
scroll to position [69, 0]
click at [885, 217] on span "[PERSON_NAME]" at bounding box center [893, 229] width 49 height 25
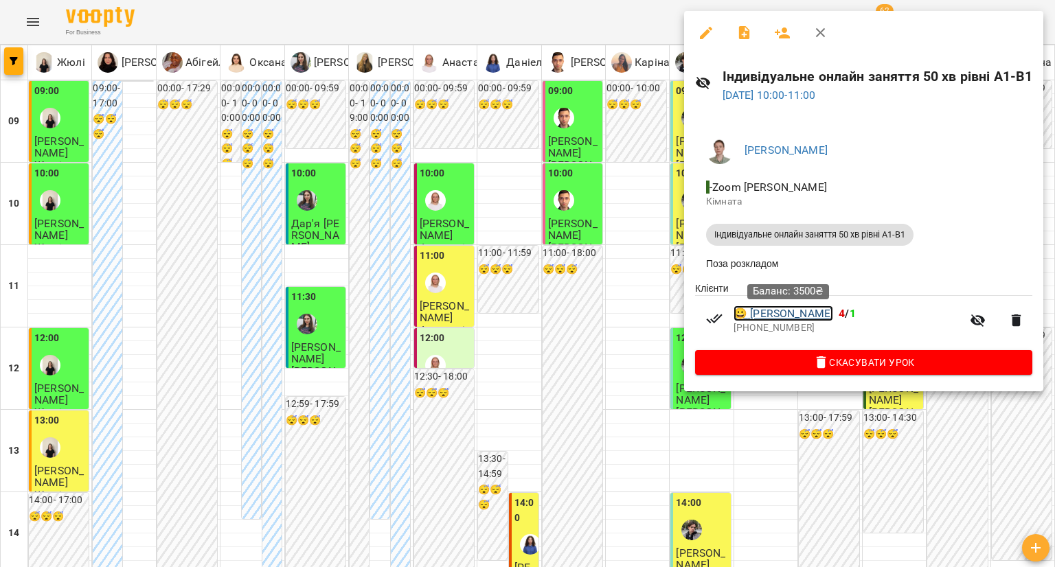
click at [791, 314] on link "😀 Христина Дзьоба" at bounding box center [784, 314] width 100 height 16
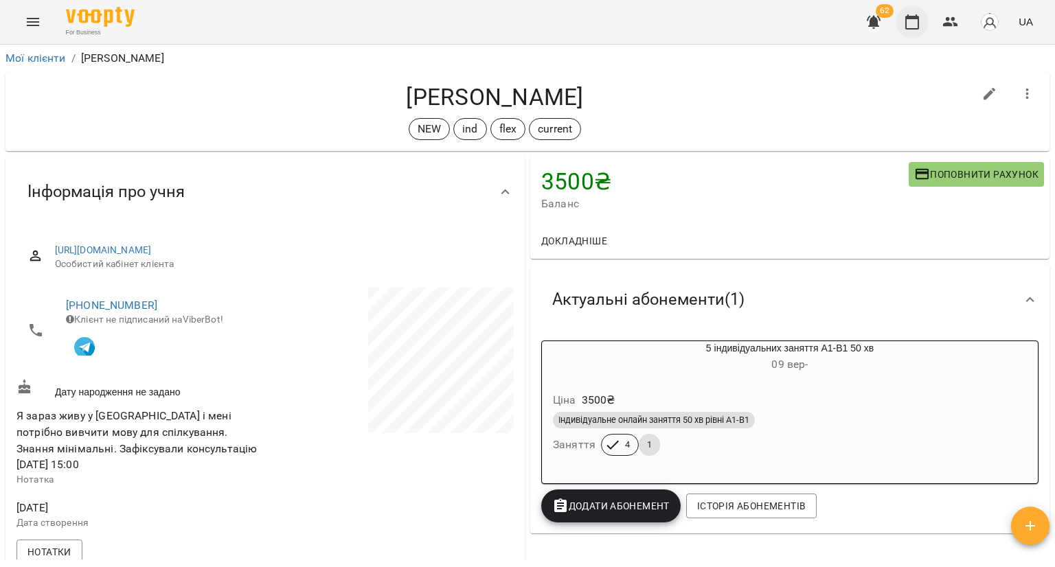
click at [910, 16] on icon "button" at bounding box center [912, 21] width 14 height 15
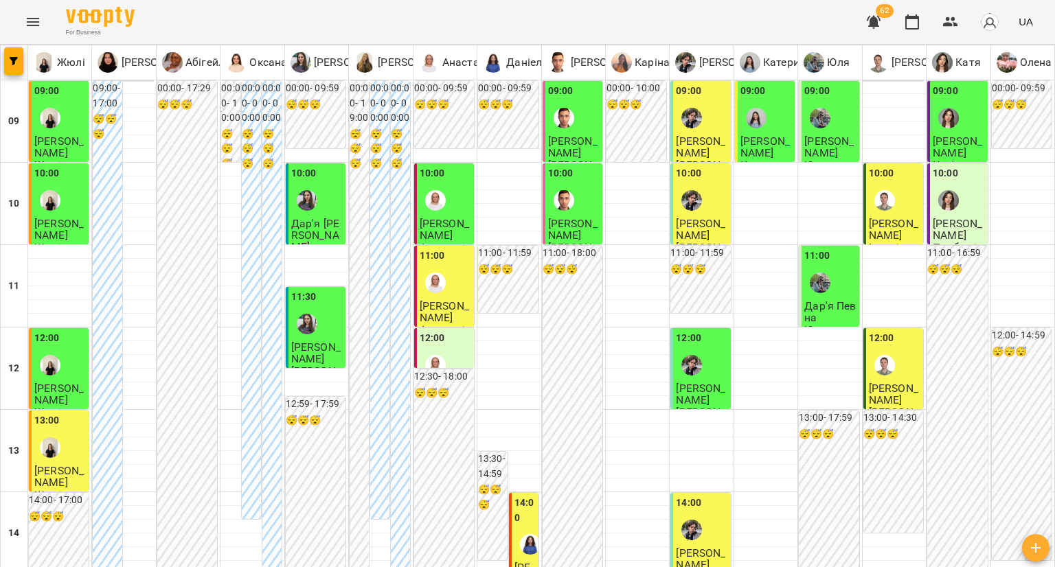
click at [695, 210] on div at bounding box center [692, 201] width 32 height 32
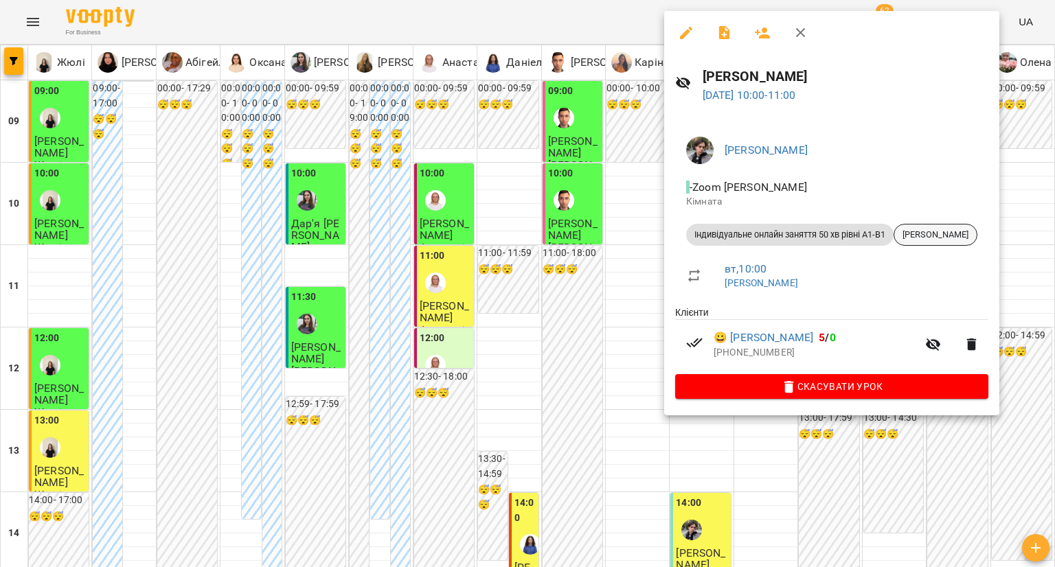
click at [929, 229] on span "Ангеліна Литвиненко" at bounding box center [935, 235] width 82 height 12
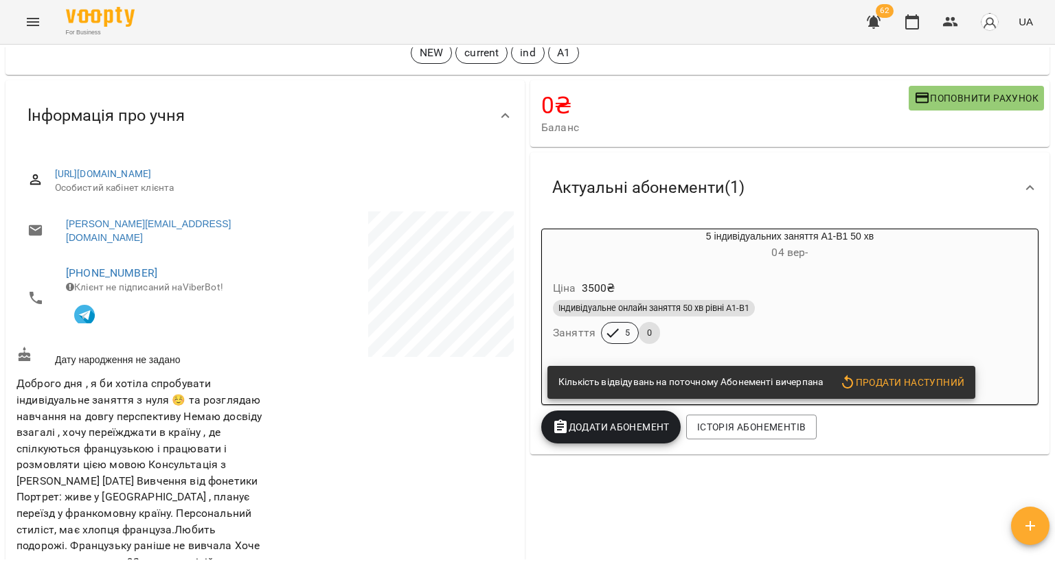
scroll to position [69, 0]
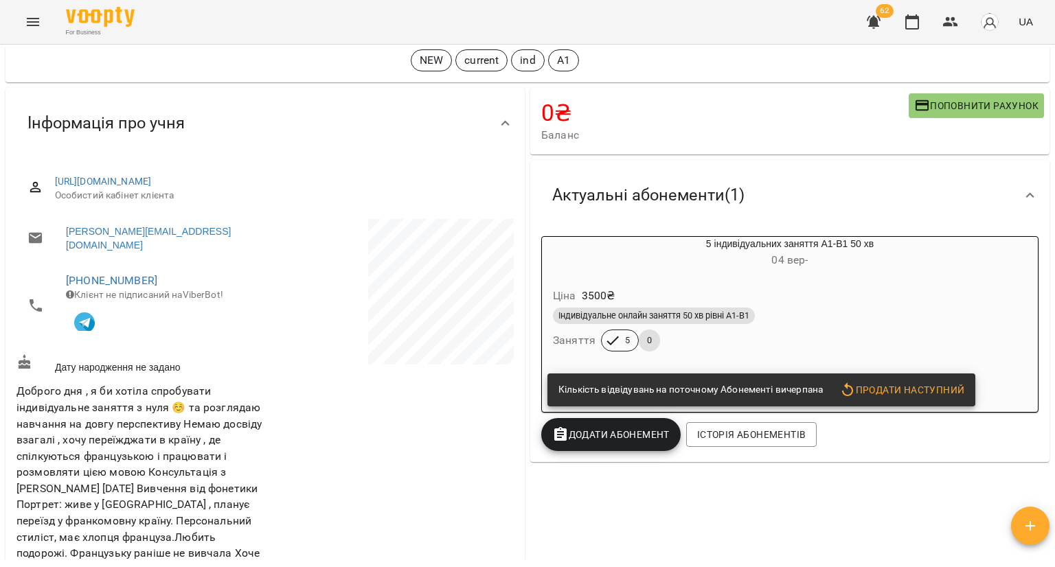
click at [928, 254] on h6 "04 вер -" at bounding box center [790, 260] width 496 height 19
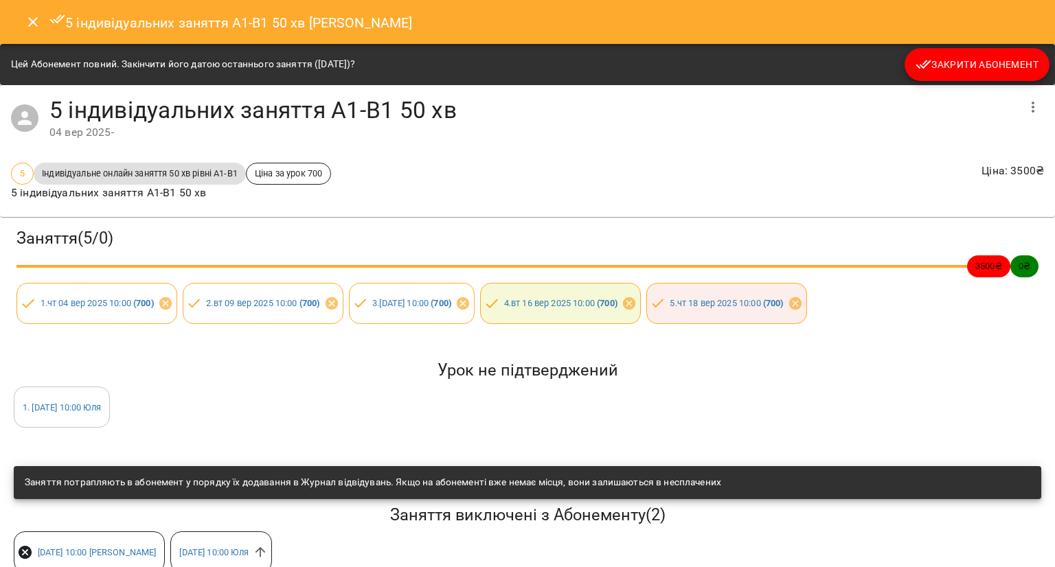
click at [34, 23] on icon "Close" at bounding box center [33, 22] width 10 height 10
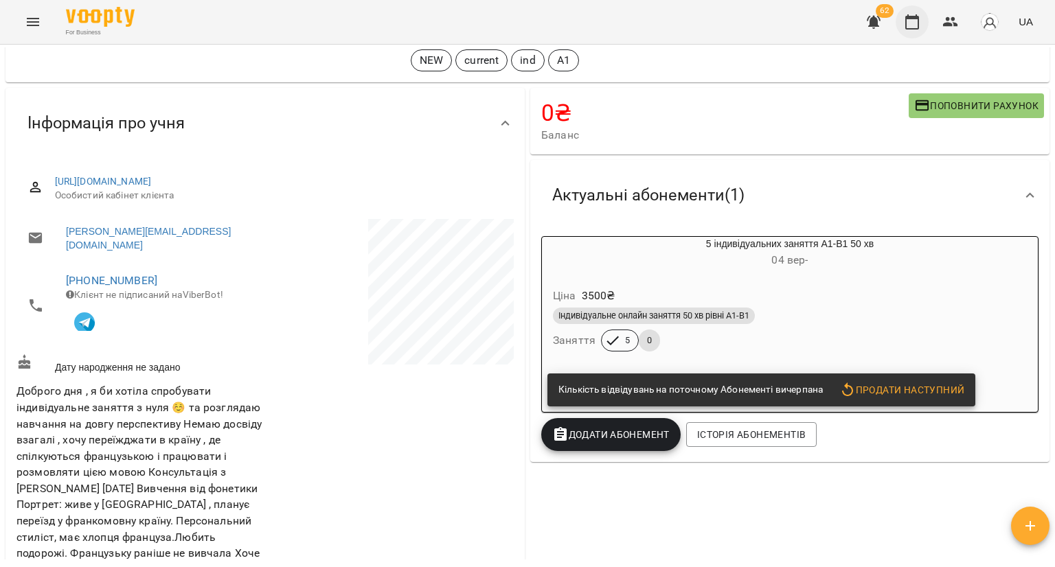
click at [905, 25] on icon "button" at bounding box center [912, 22] width 16 height 16
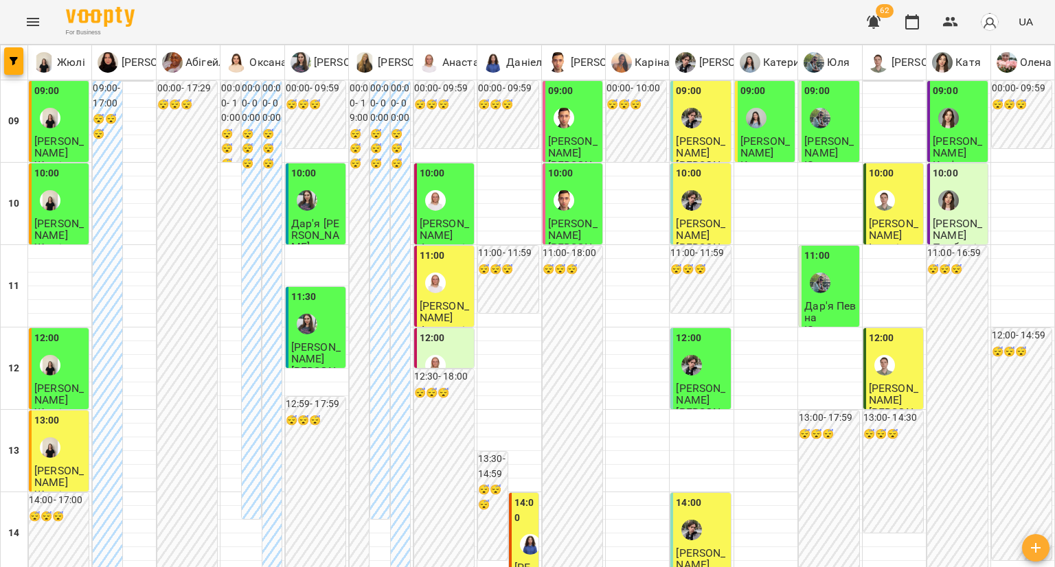
click at [701, 127] on div at bounding box center [692, 118] width 32 height 32
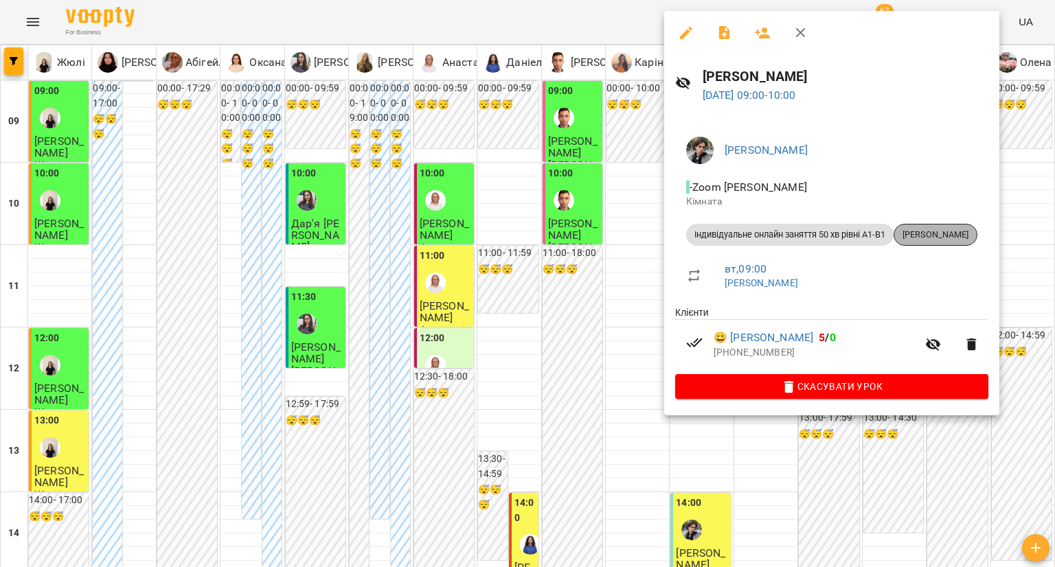
click at [932, 238] on span "[PERSON_NAME]" at bounding box center [935, 235] width 82 height 12
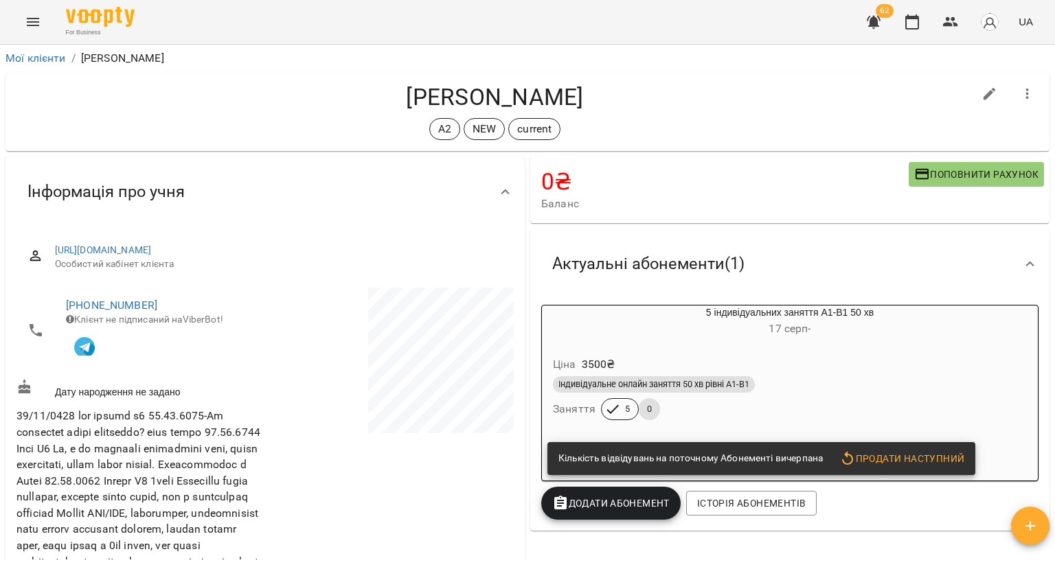
scroll to position [206, 0]
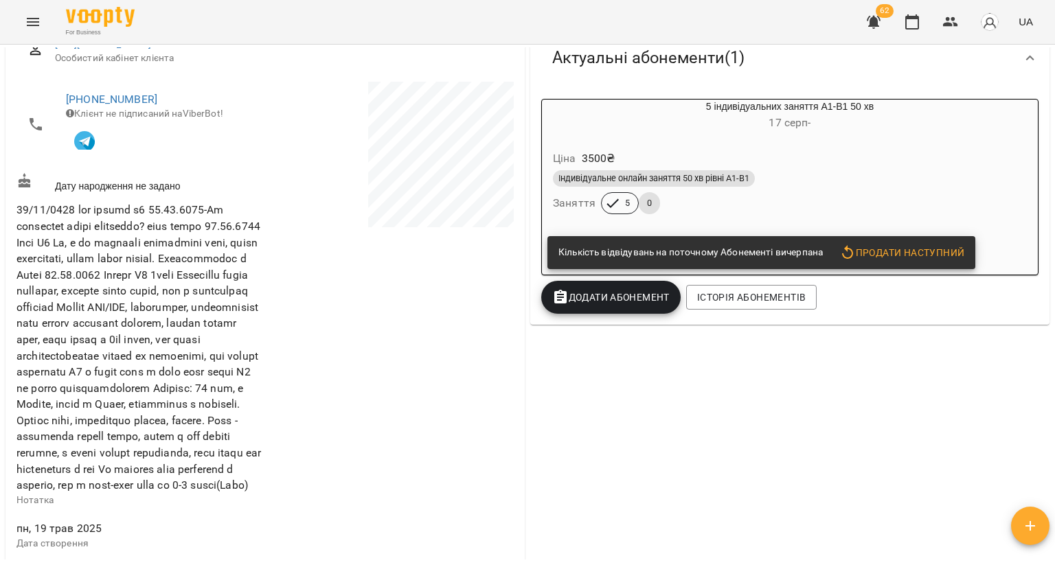
click at [860, 163] on div "Ціна 3500 ₴" at bounding box center [790, 158] width 480 height 25
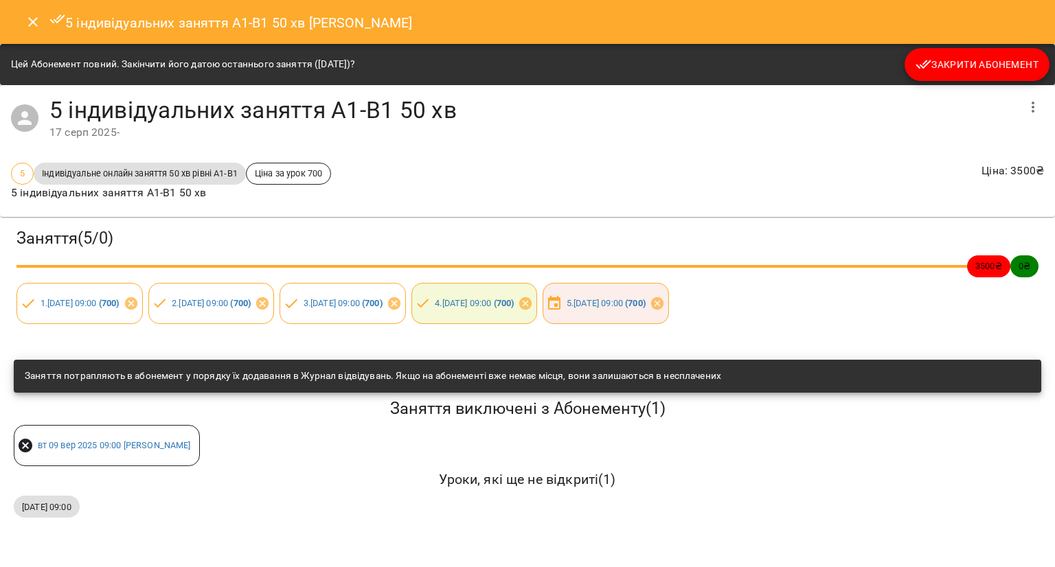
click at [34, 25] on icon "Close" at bounding box center [33, 22] width 16 height 16
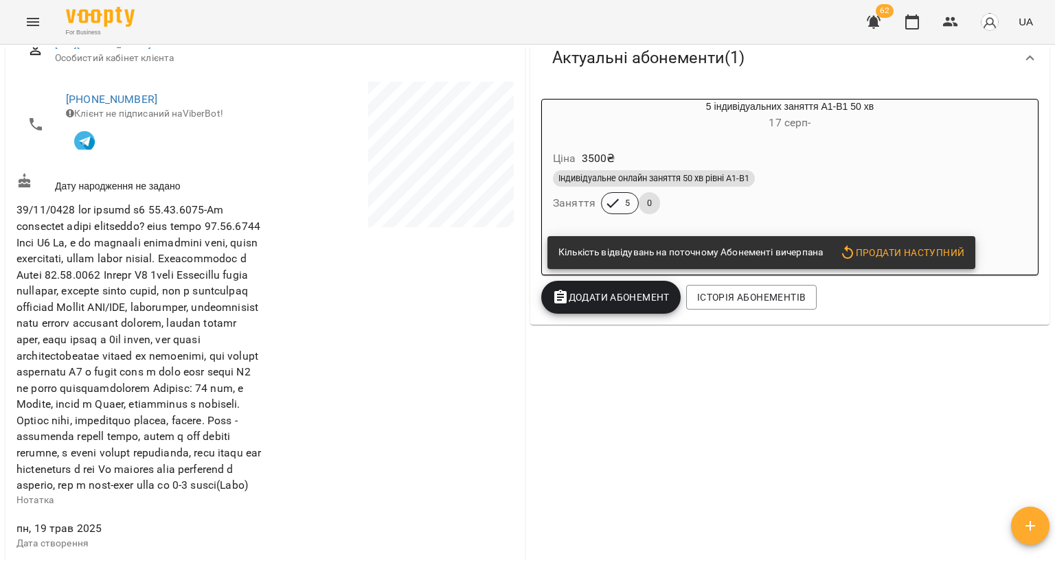
click at [933, 16] on div "62 UA" at bounding box center [947, 22] width 181 height 36
click at [907, 25] on icon "button" at bounding box center [912, 21] width 14 height 15
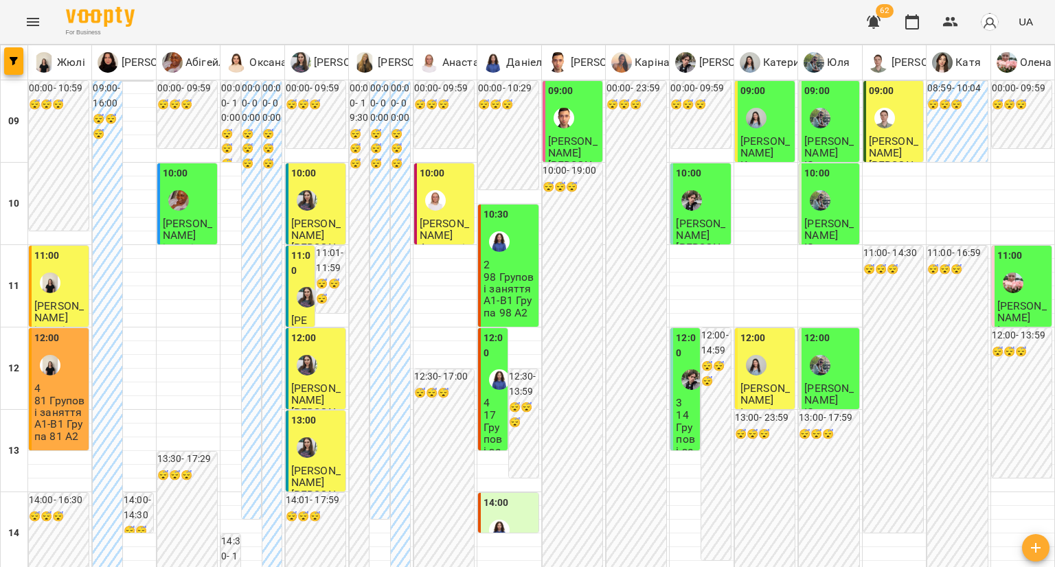
click at [85, 284] on div "11:00 Роман Боднар індивідуальне заняття 50 хв" at bounding box center [59, 304] width 60 height 117
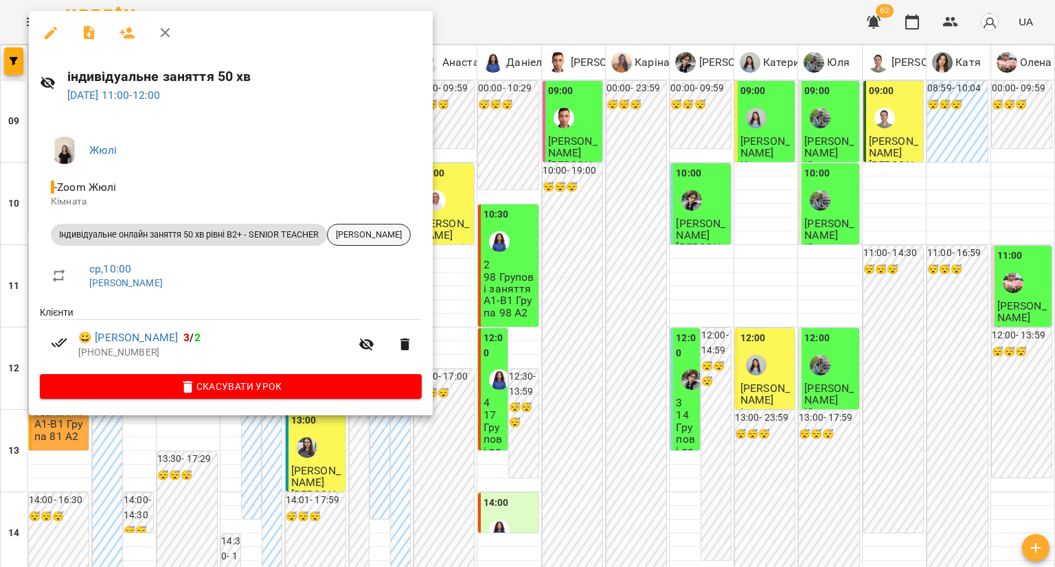
click at [379, 237] on span "Роман Боднар" at bounding box center [369, 235] width 82 height 12
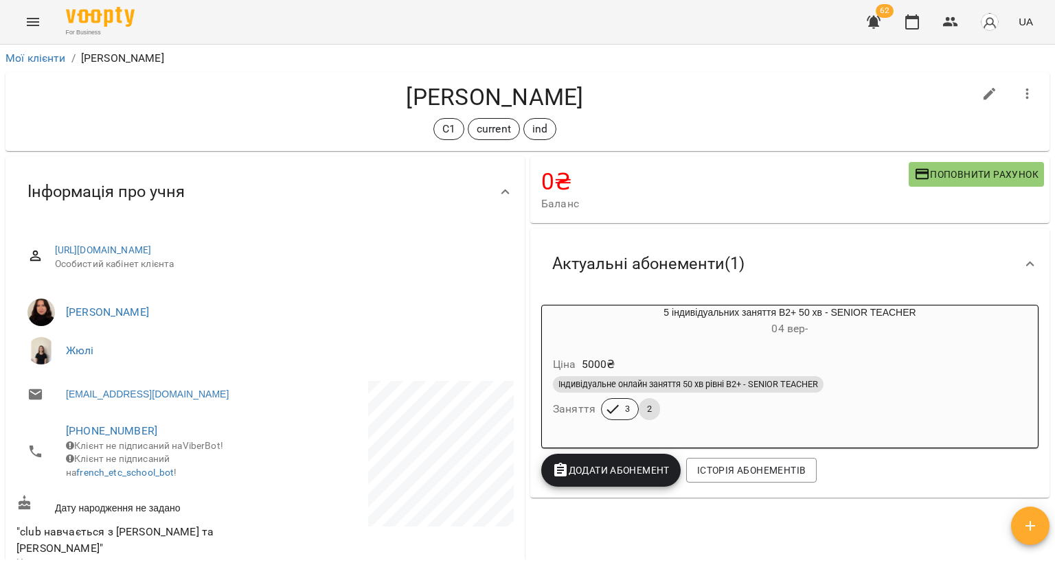
click at [642, 376] on div "Індивідуальне онлайн заняття 50 хв рівні В2+ - SENIOR TEACHER" at bounding box center [790, 385] width 480 height 22
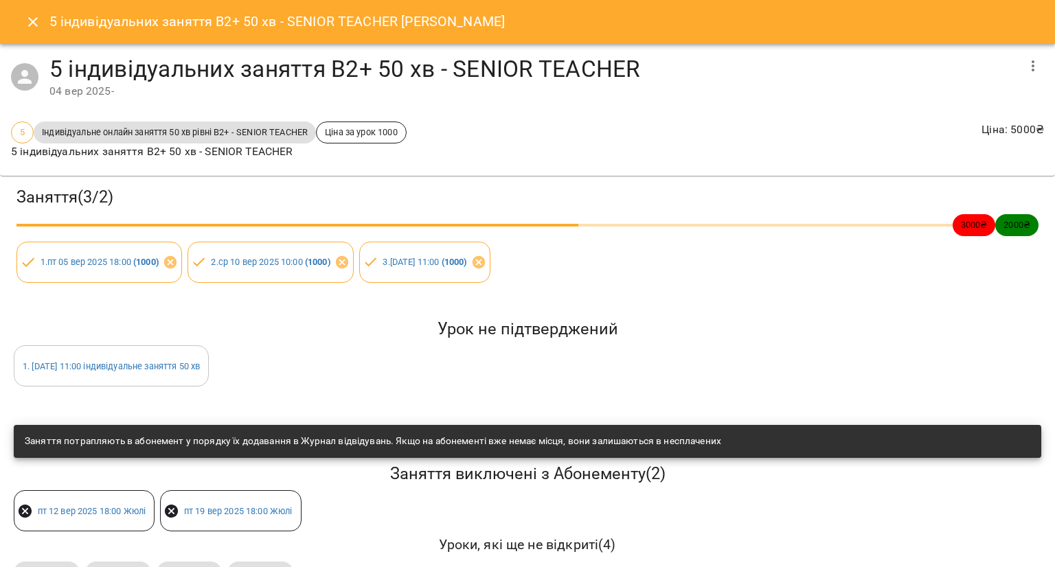
click at [38, 30] on icon "Close" at bounding box center [33, 22] width 16 height 16
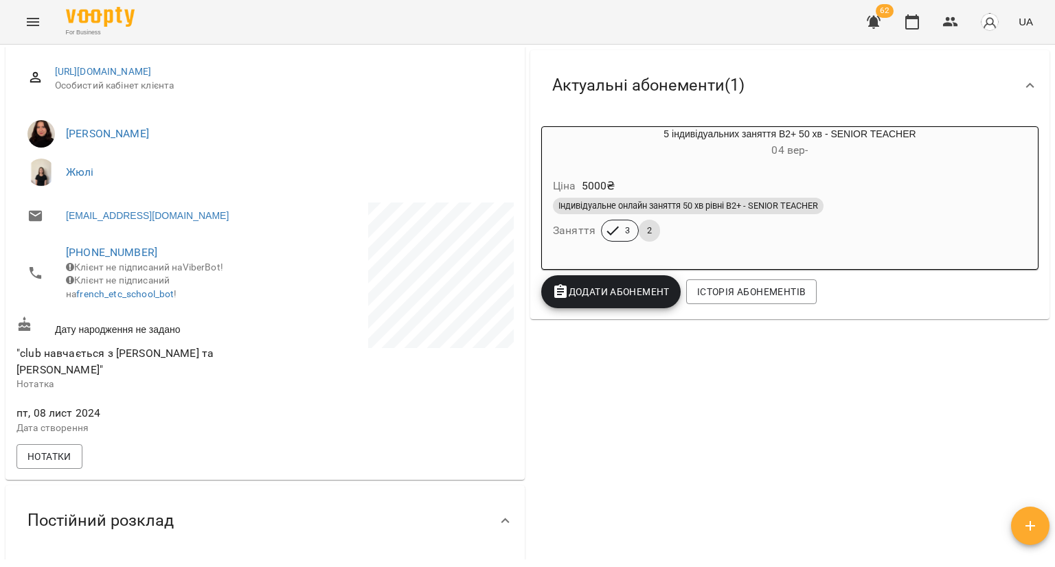
scroll to position [69, 0]
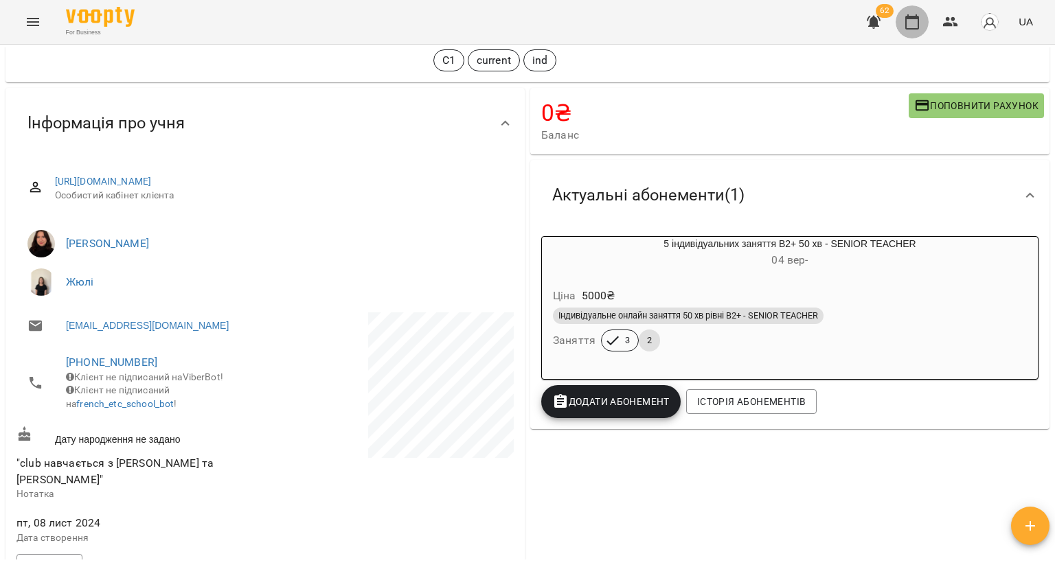
click at [911, 19] on icon "button" at bounding box center [912, 21] width 14 height 15
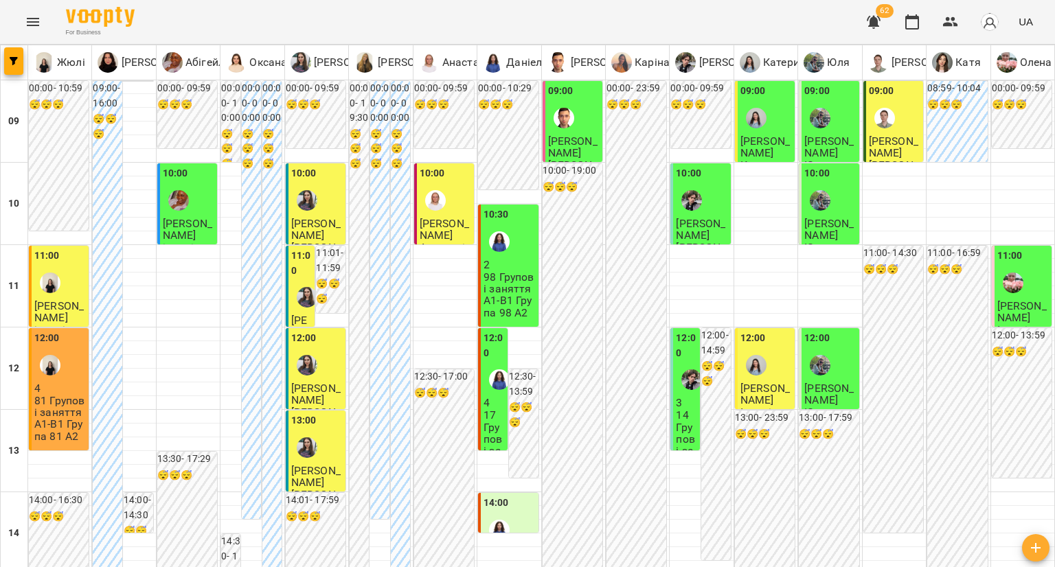
scroll to position [206, 0]
click at [55, 395] on p "81 Групові заняття A1-B1 Група 81 A2" at bounding box center [60, 418] width 52 height 47
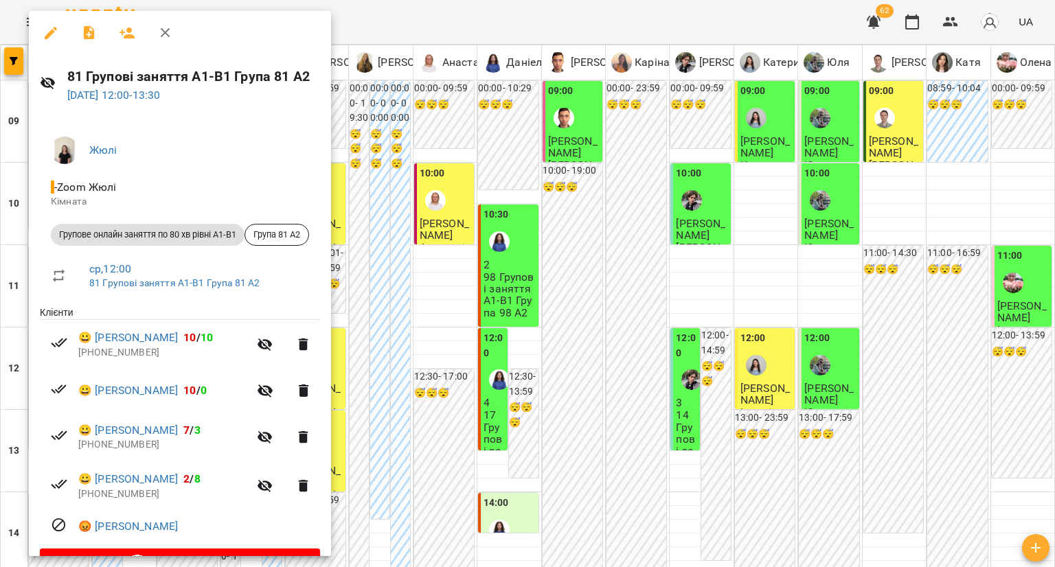
click at [383, 276] on div at bounding box center [527, 283] width 1055 height 567
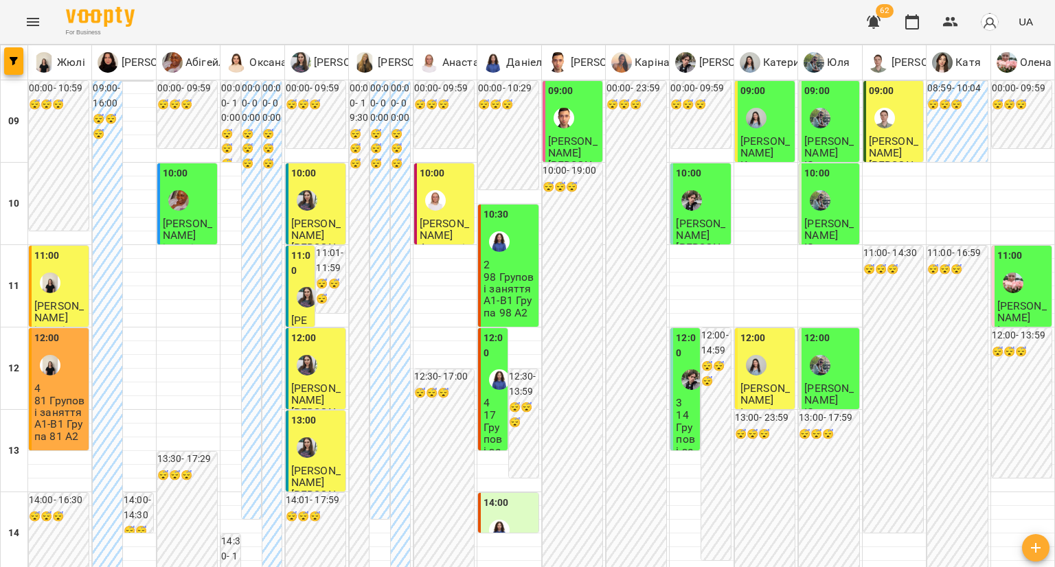
scroll to position [550, 0]
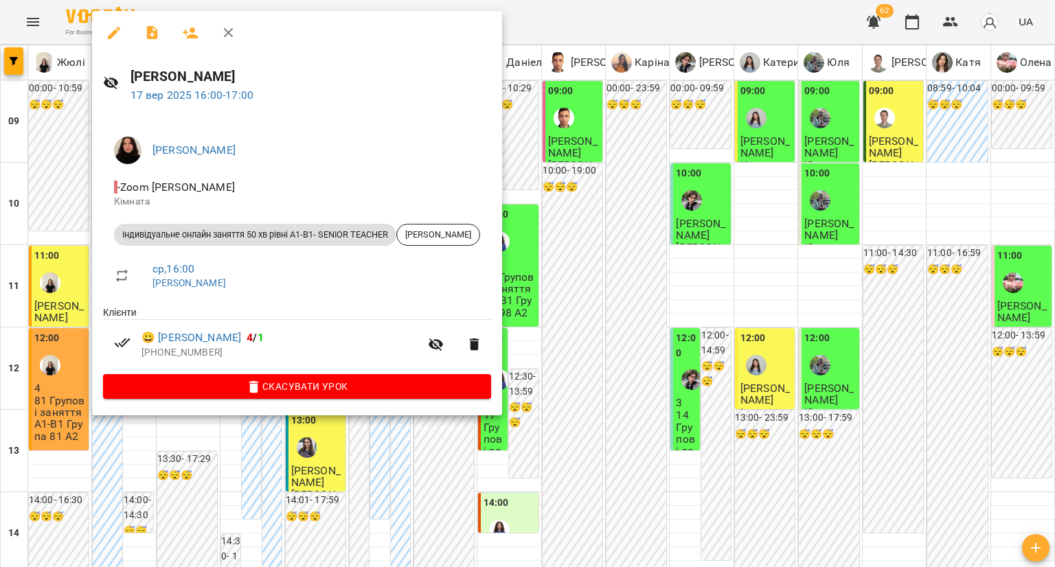
click at [63, 125] on div at bounding box center [527, 283] width 1055 height 567
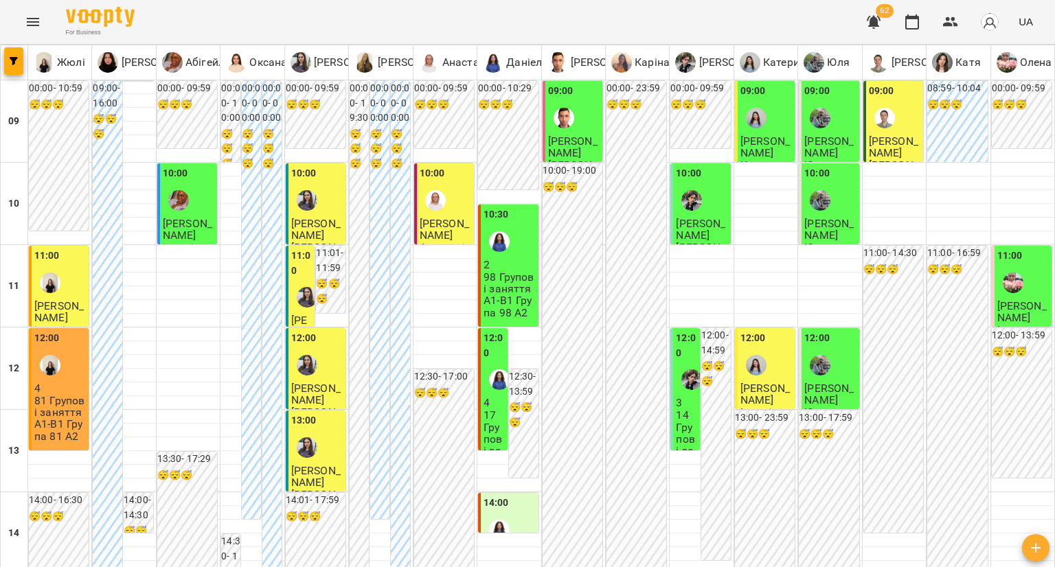
scroll to position [687, 0]
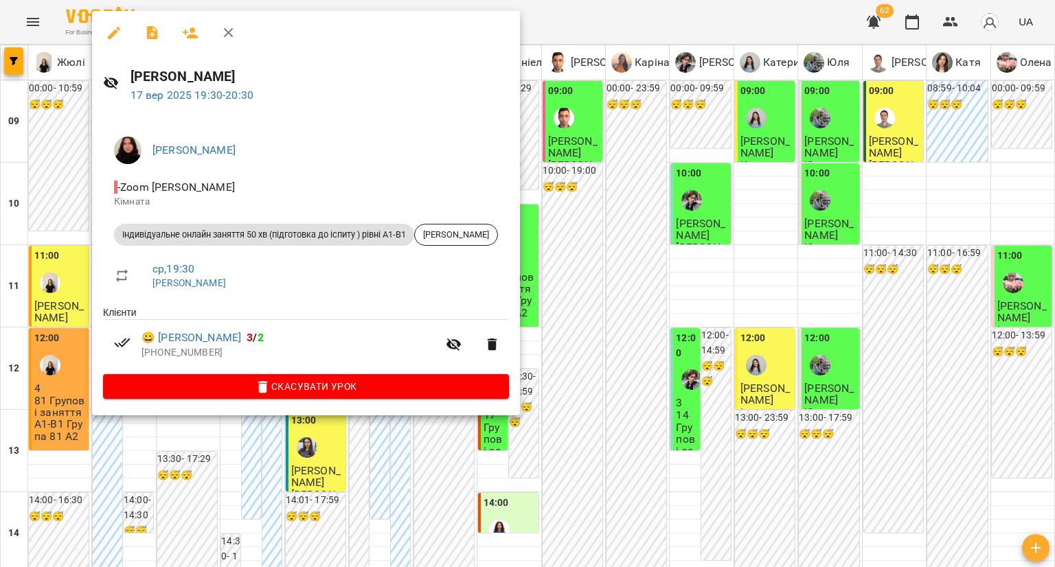
click at [44, 337] on div at bounding box center [527, 283] width 1055 height 567
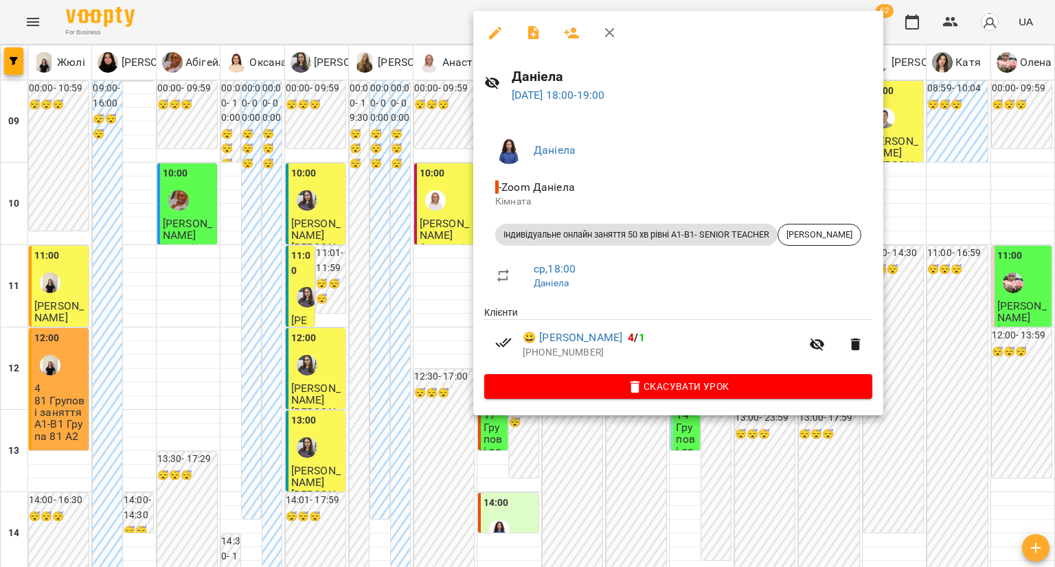
click at [325, 298] on div at bounding box center [527, 283] width 1055 height 567
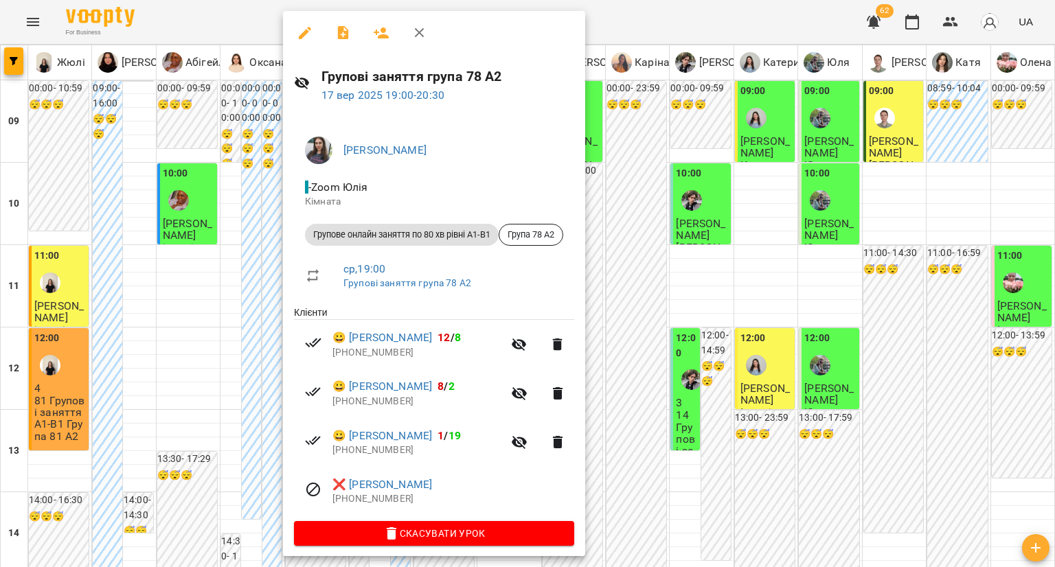
click at [267, 297] on div at bounding box center [527, 283] width 1055 height 567
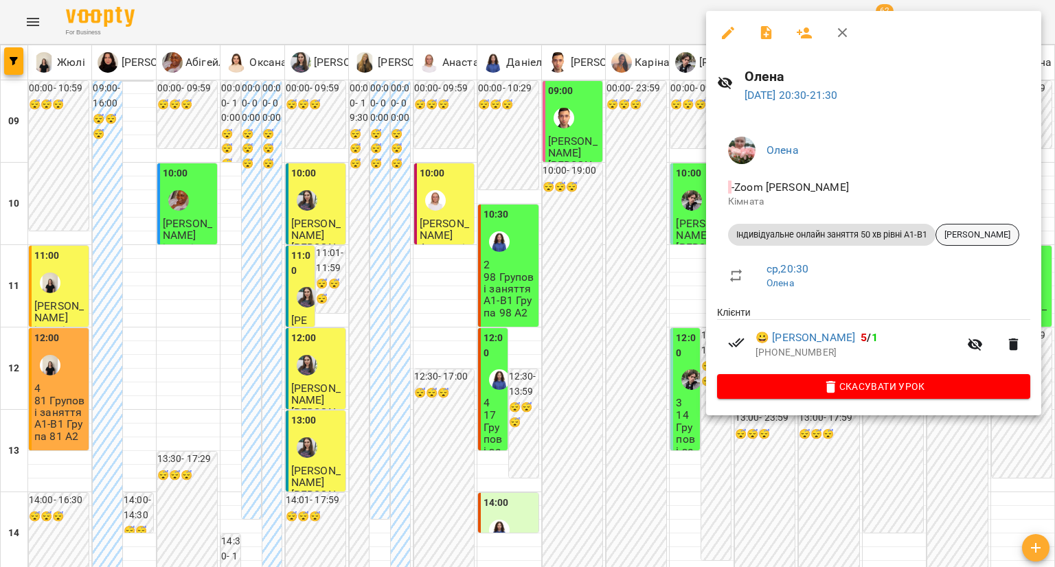
click at [965, 235] on span "Дар'я Гулінська" at bounding box center [977, 235] width 82 height 12
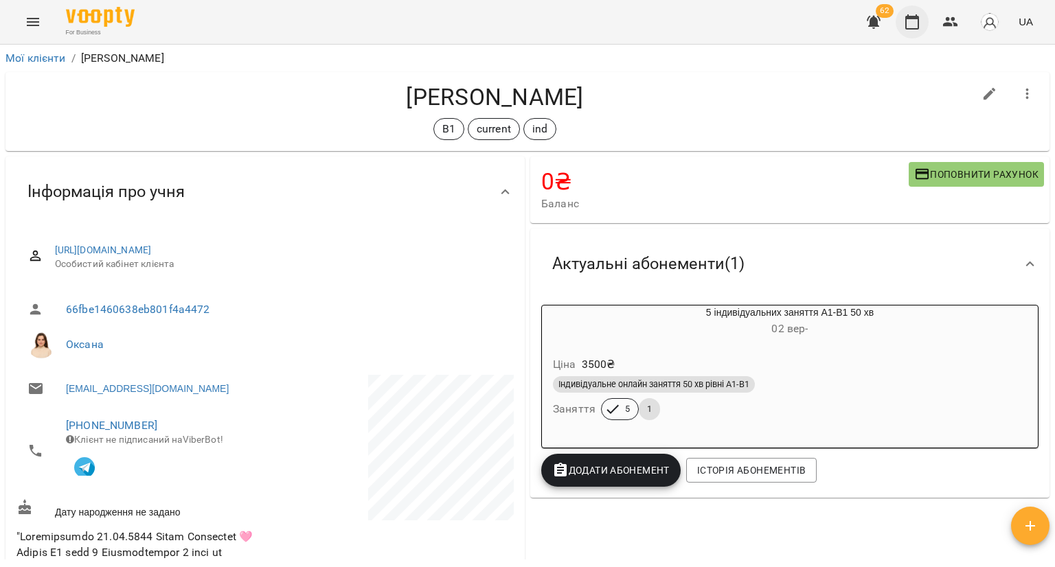
click at [915, 21] on icon "button" at bounding box center [912, 22] width 16 height 16
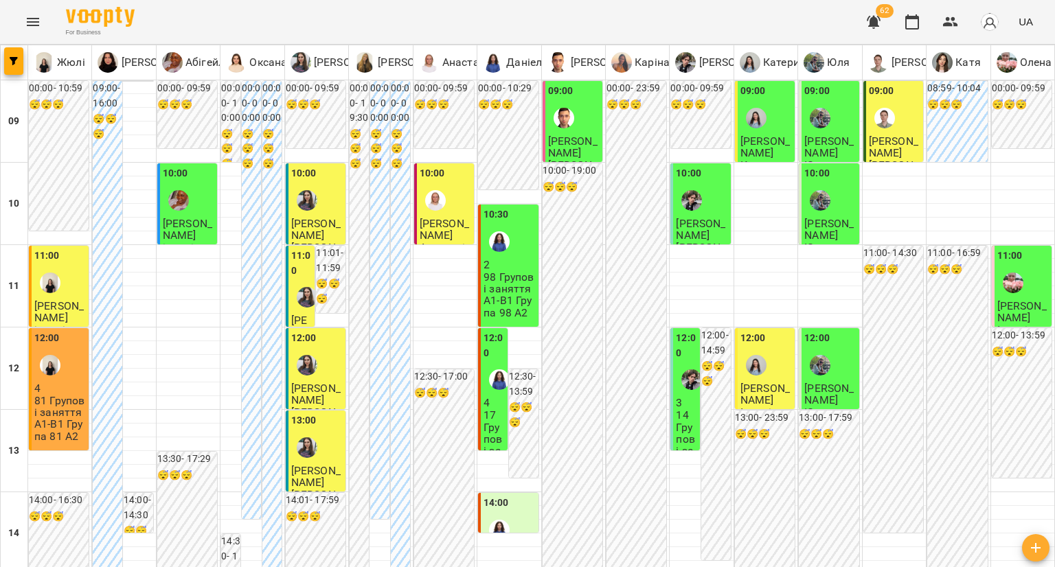
click at [320, 200] on div "10:00" at bounding box center [317, 191] width 52 height 50
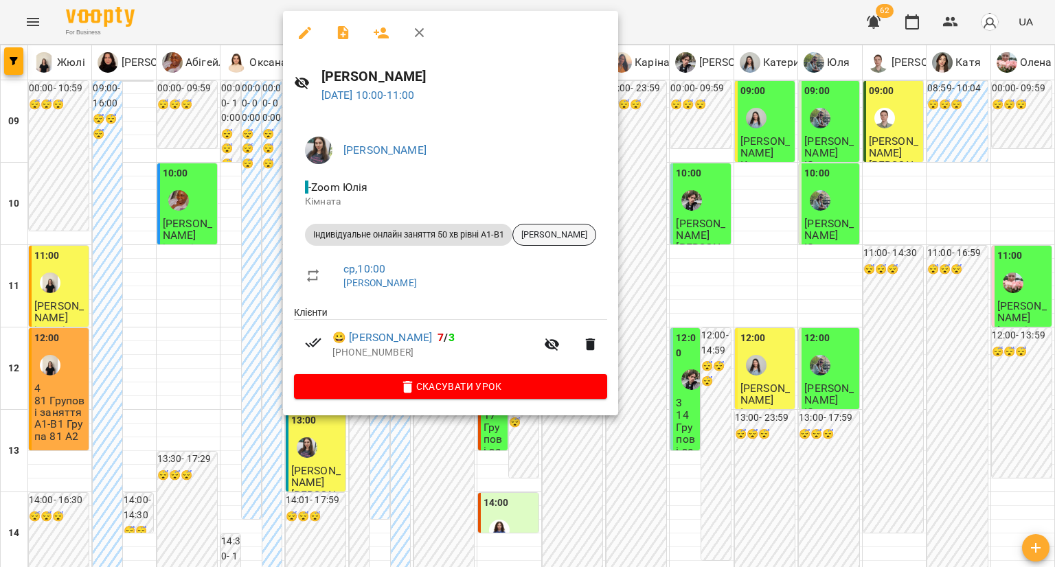
click at [582, 240] on span "Олег Звягінцев" at bounding box center [554, 235] width 82 height 12
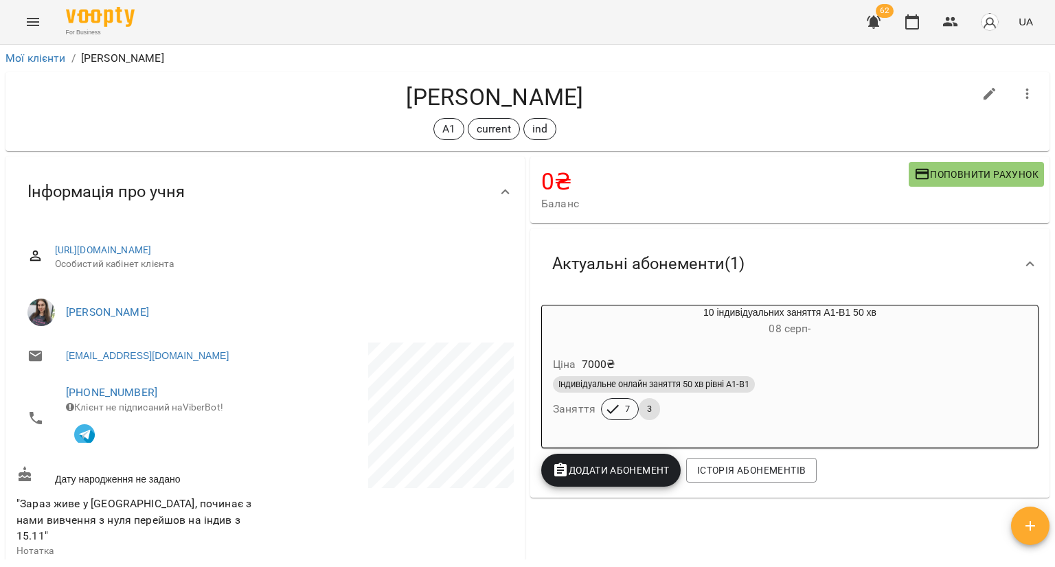
click at [679, 357] on div "Ціна 7000 ₴" at bounding box center [790, 364] width 480 height 25
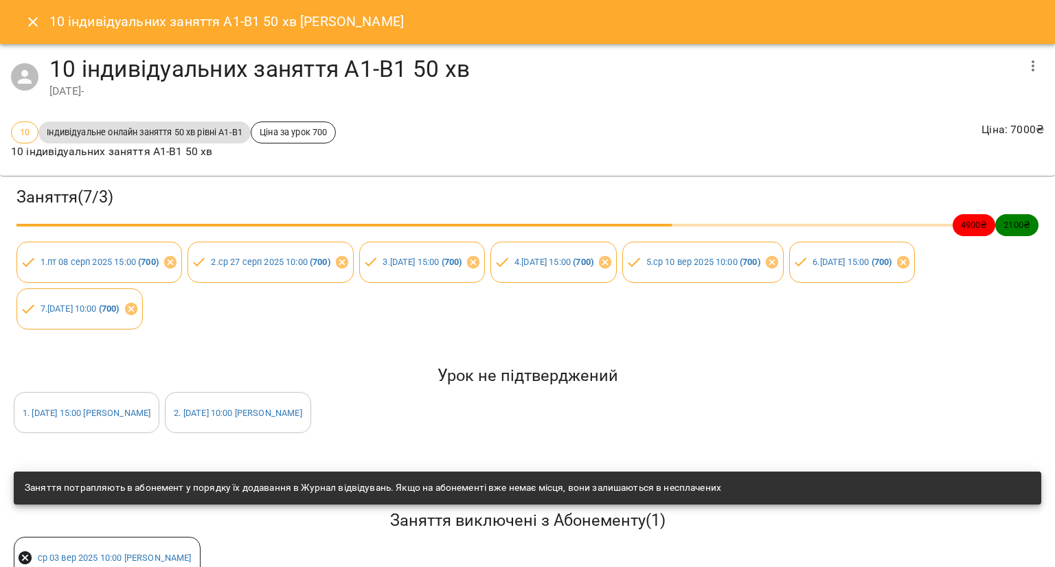
click at [36, 23] on icon "Close" at bounding box center [33, 22] width 16 height 16
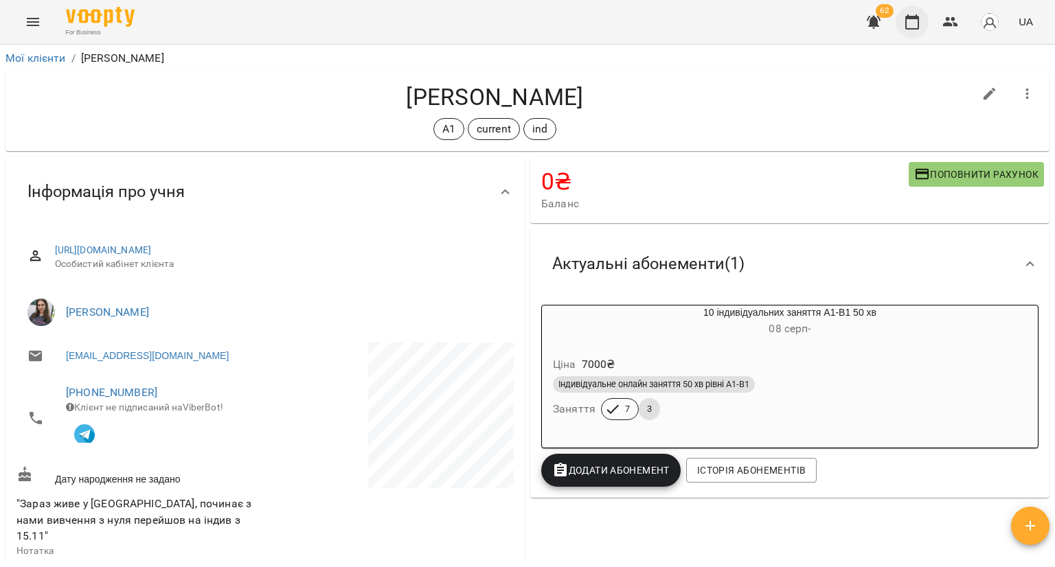
click at [912, 21] on icon "button" at bounding box center [912, 22] width 16 height 16
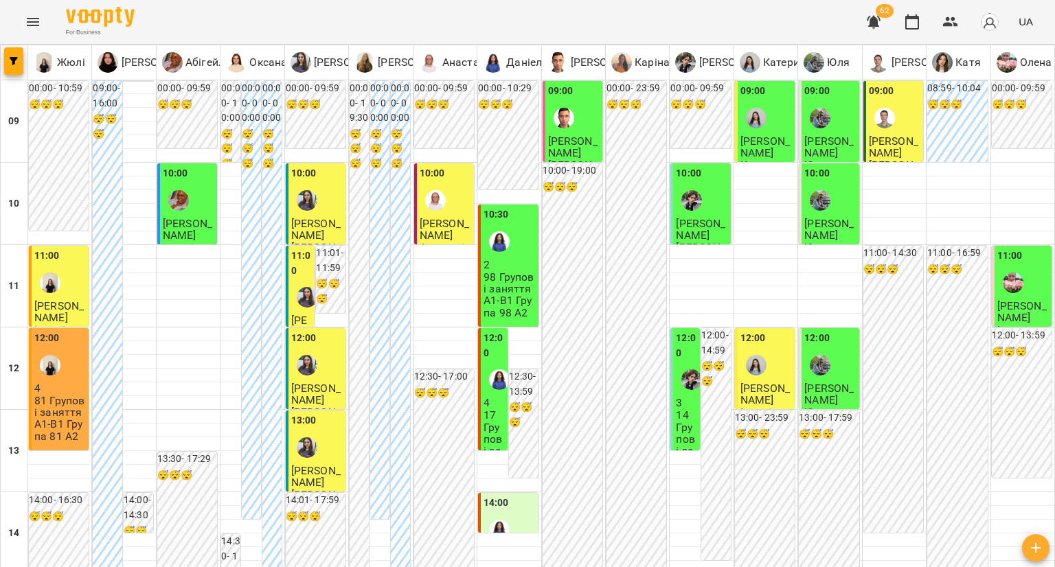
click at [305, 282] on div at bounding box center [307, 298] width 32 height 32
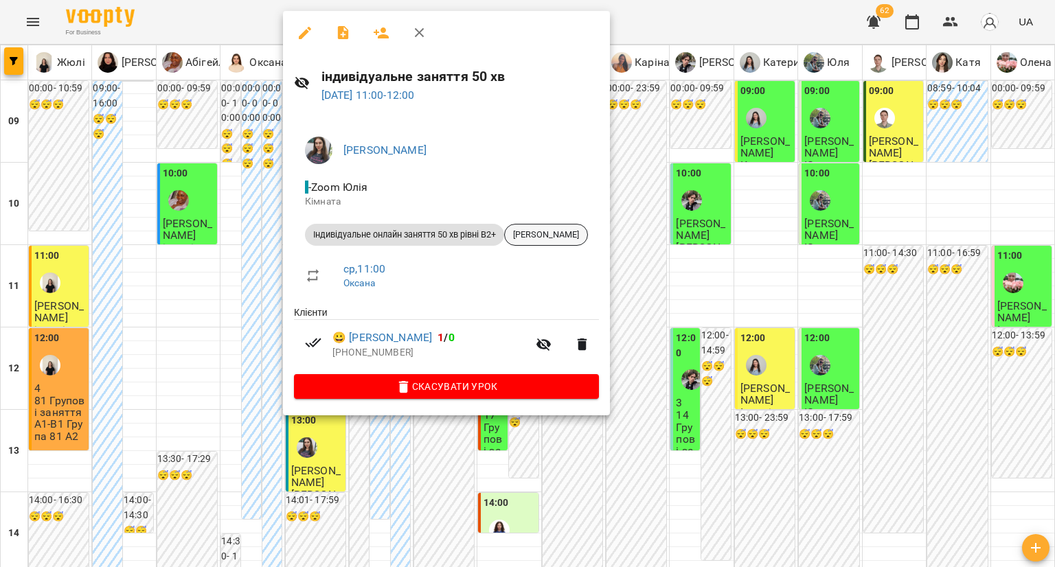
click at [547, 232] on span "Тимощук Поллі" at bounding box center [546, 235] width 82 height 12
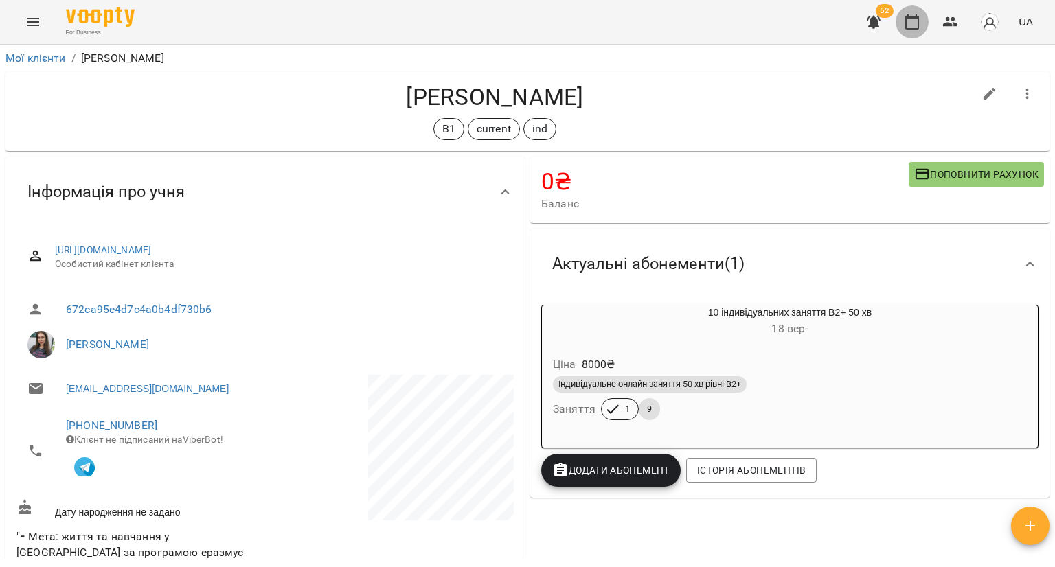
click at [923, 17] on button "button" at bounding box center [912, 21] width 33 height 33
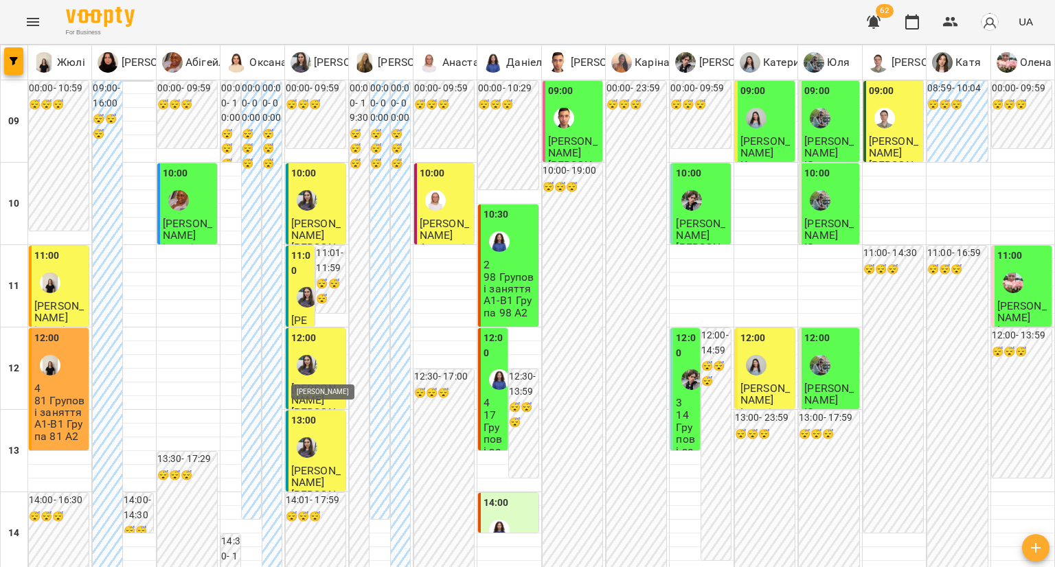
click at [297, 373] on img "Юлія" at bounding box center [307, 365] width 21 height 21
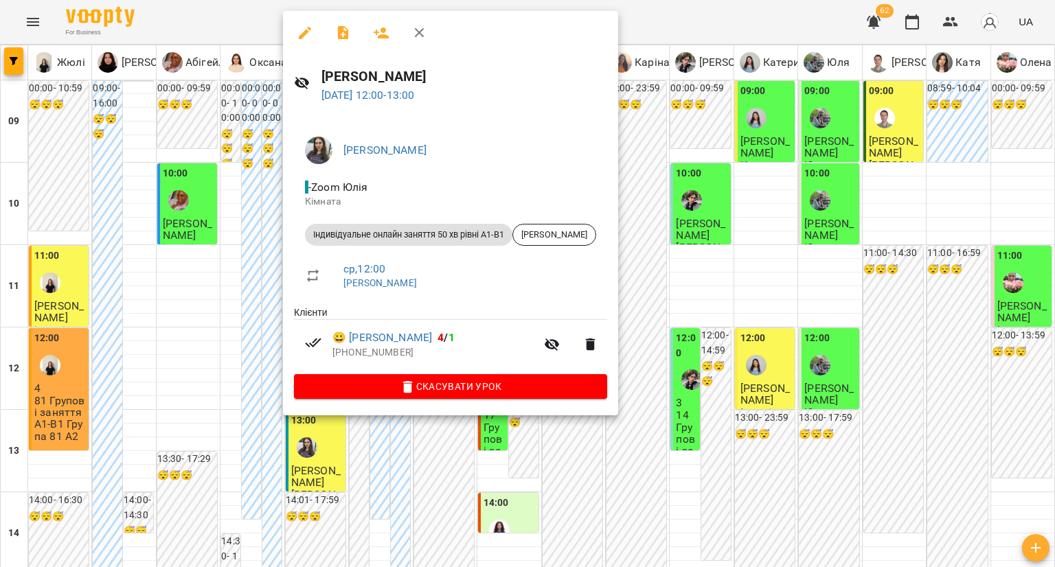
click at [275, 325] on div at bounding box center [527, 283] width 1055 height 567
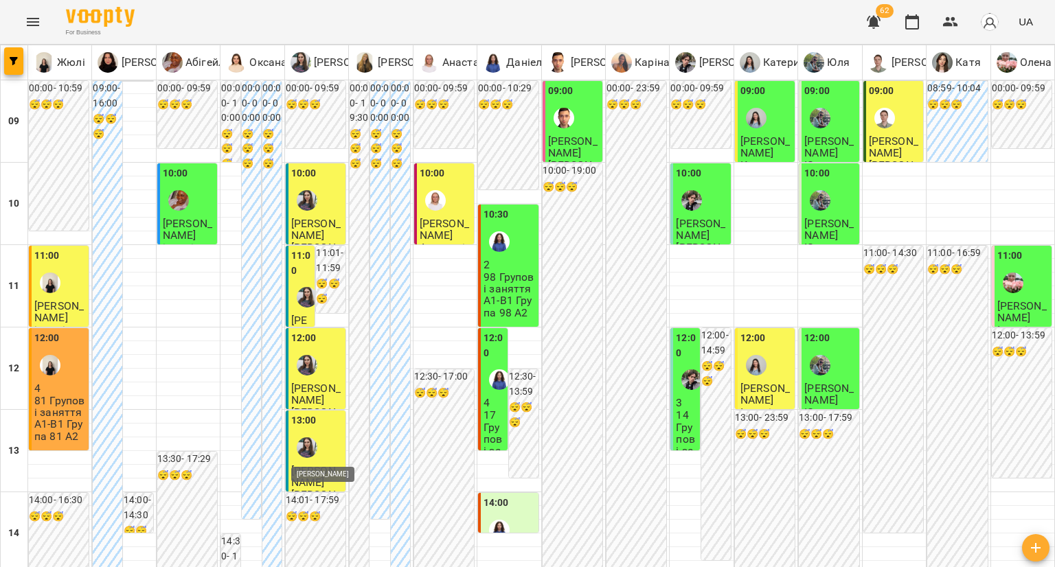
click at [306, 438] on img "Юлія" at bounding box center [307, 448] width 21 height 21
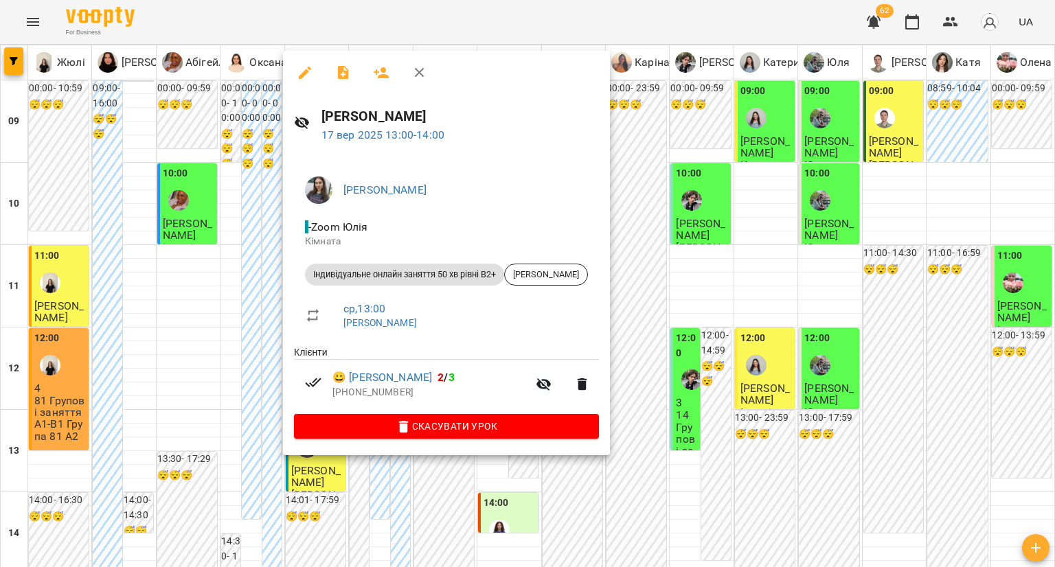
click at [250, 339] on div at bounding box center [527, 283] width 1055 height 567
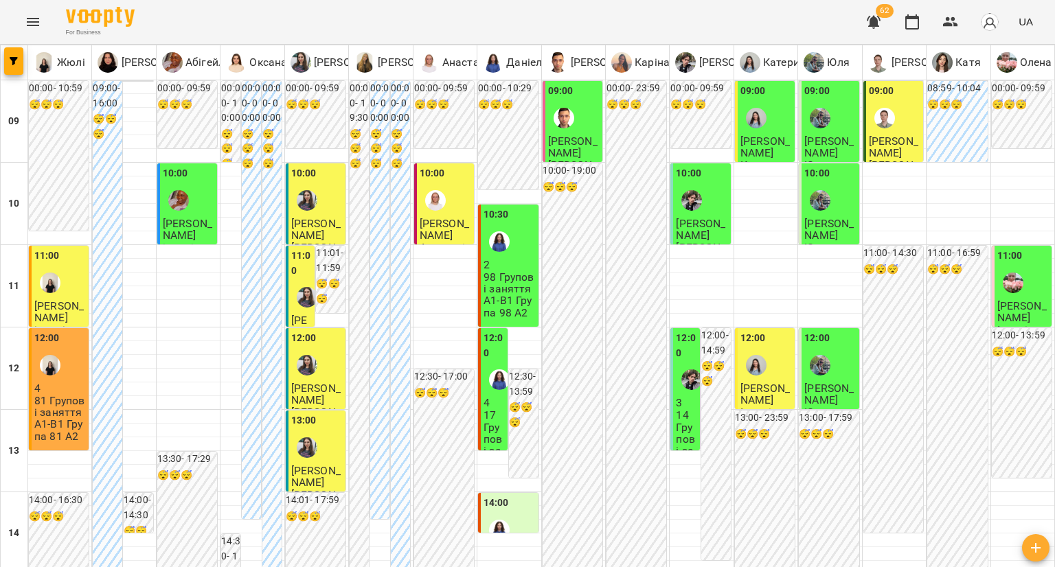
click at [765, 357] on div "12:00" at bounding box center [767, 356] width 52 height 50
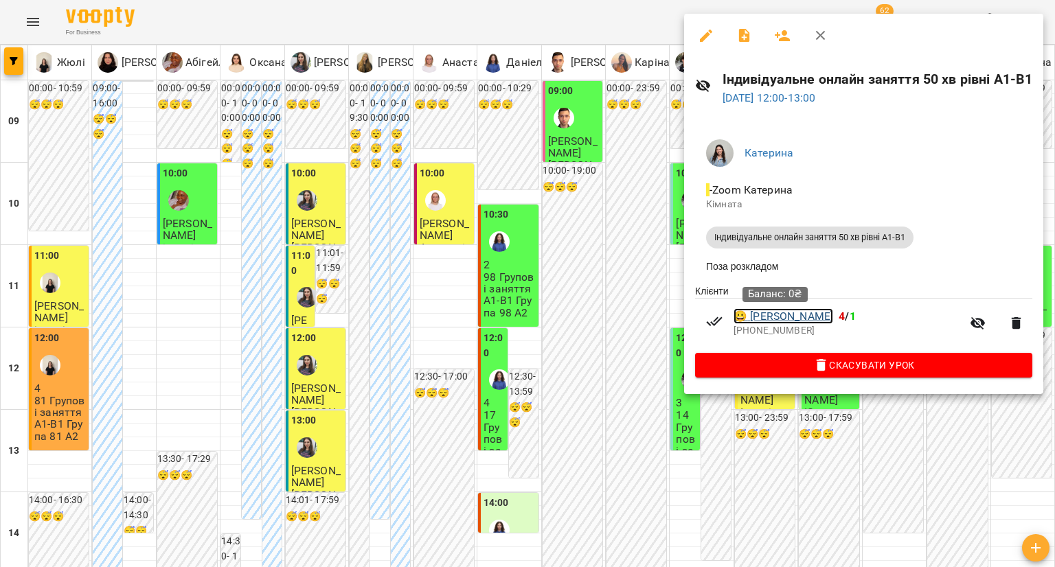
click at [787, 311] on link "😀 Уляна Котар" at bounding box center [784, 316] width 100 height 16
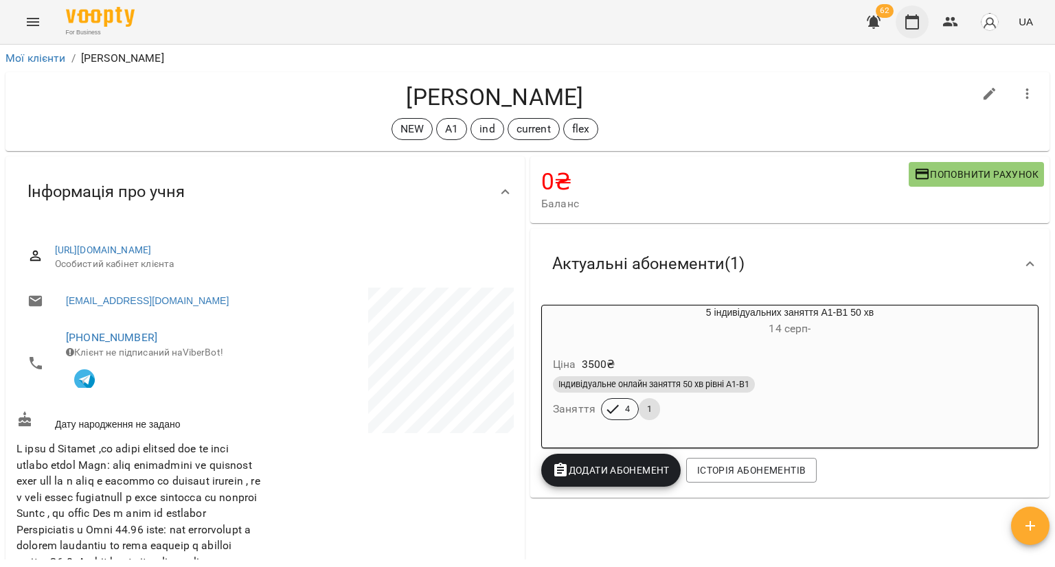
click at [905, 12] on button "button" at bounding box center [912, 21] width 33 height 33
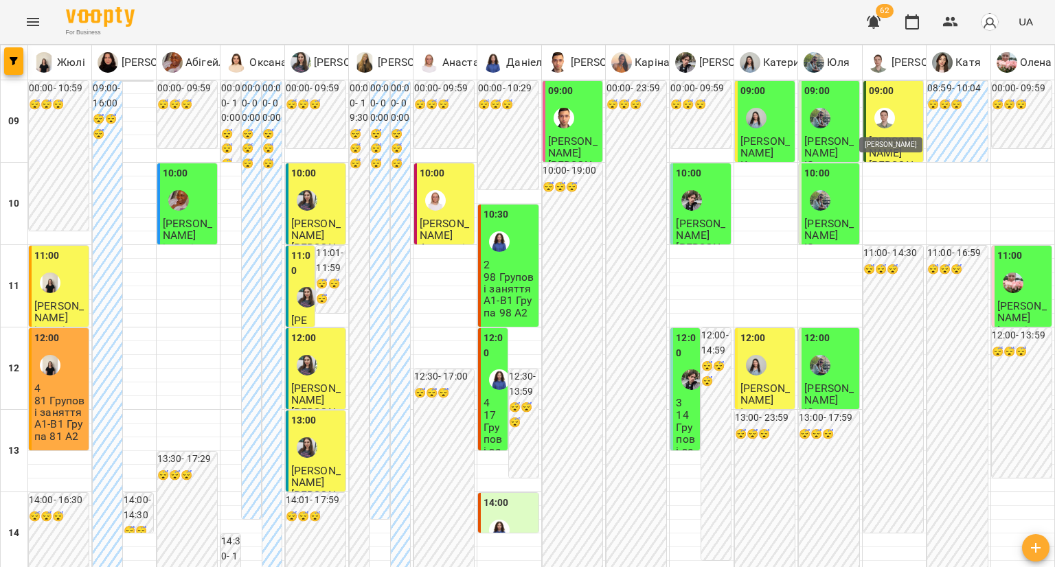
click at [879, 112] on img "Андрій" at bounding box center [885, 118] width 21 height 21
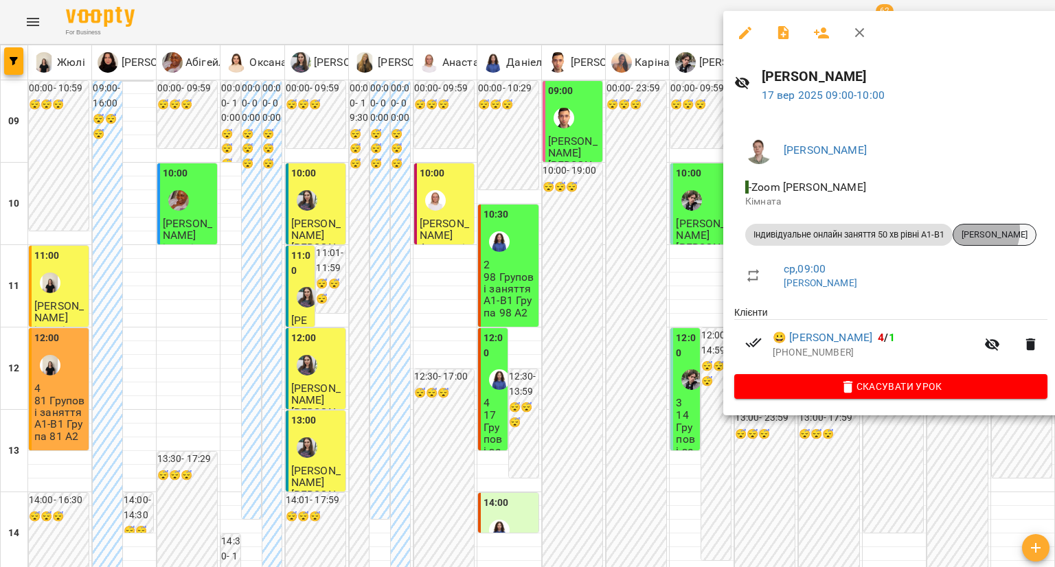
click at [976, 230] on span "Ірина Когут" at bounding box center [995, 235] width 82 height 12
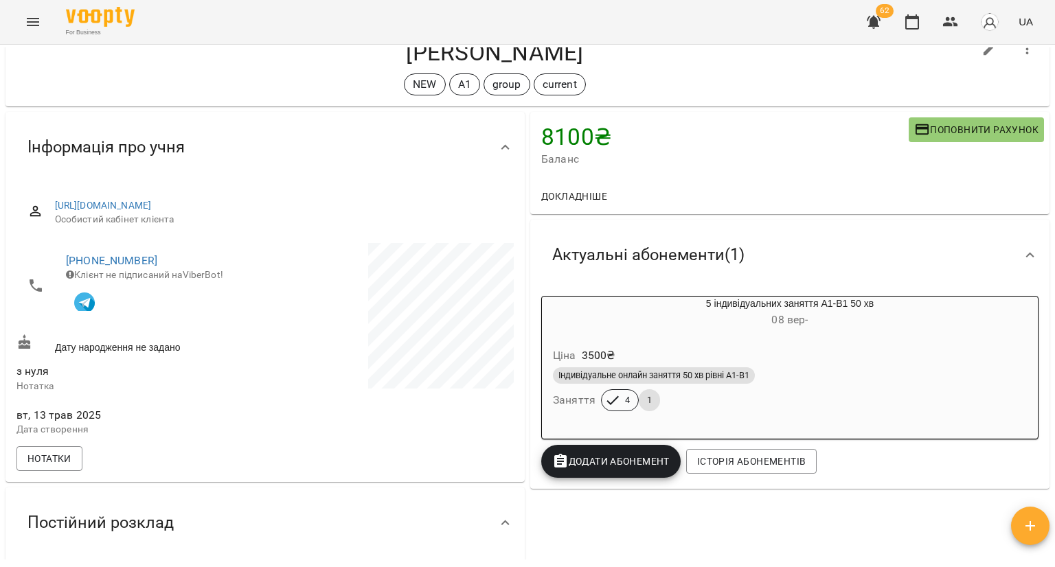
scroll to position [69, 0]
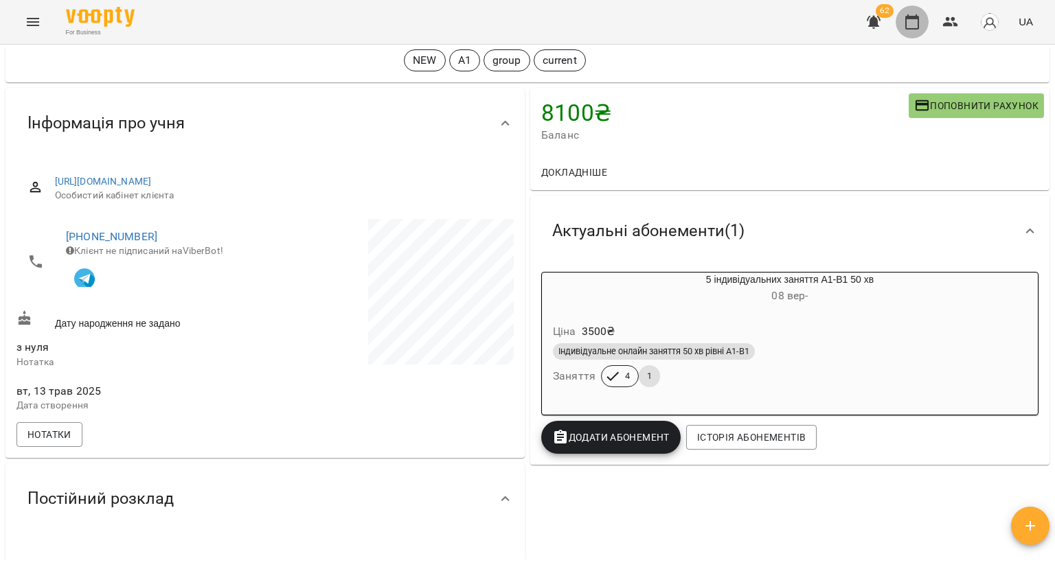
click at [907, 18] on icon "button" at bounding box center [912, 21] width 14 height 15
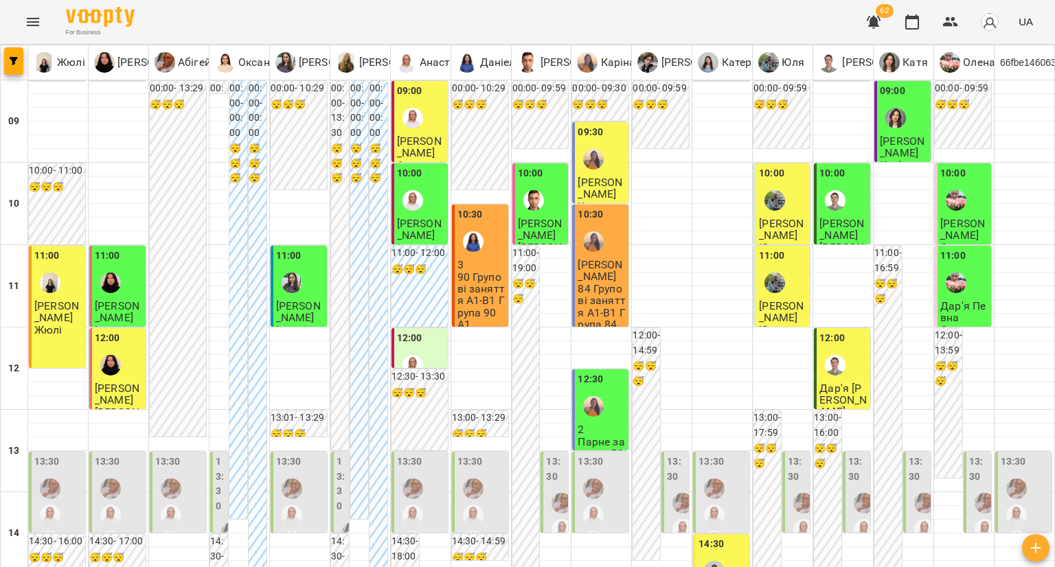
click at [419, 116] on div at bounding box center [413, 118] width 32 height 32
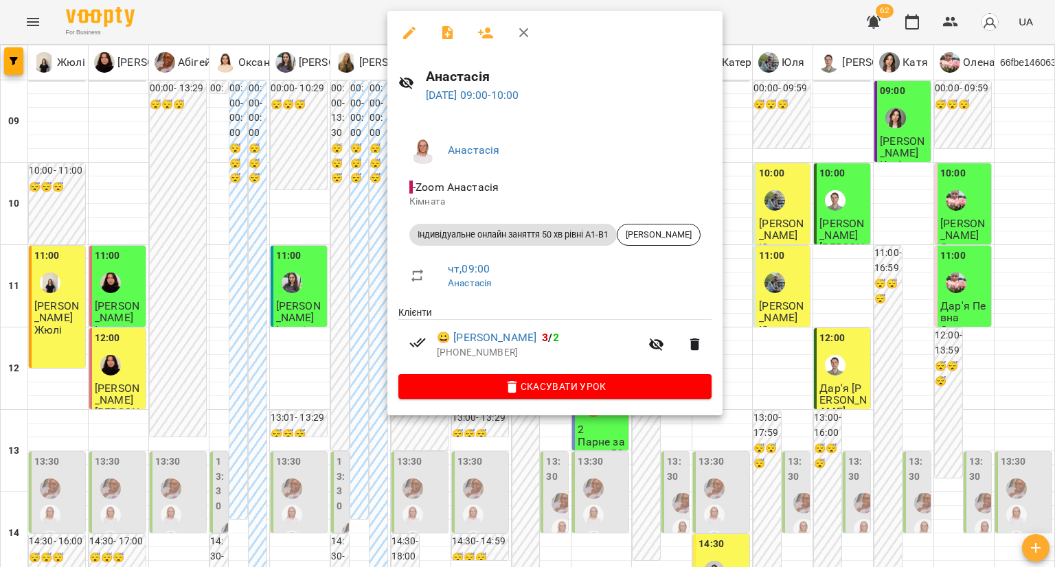
click at [353, 146] on div at bounding box center [527, 283] width 1055 height 567
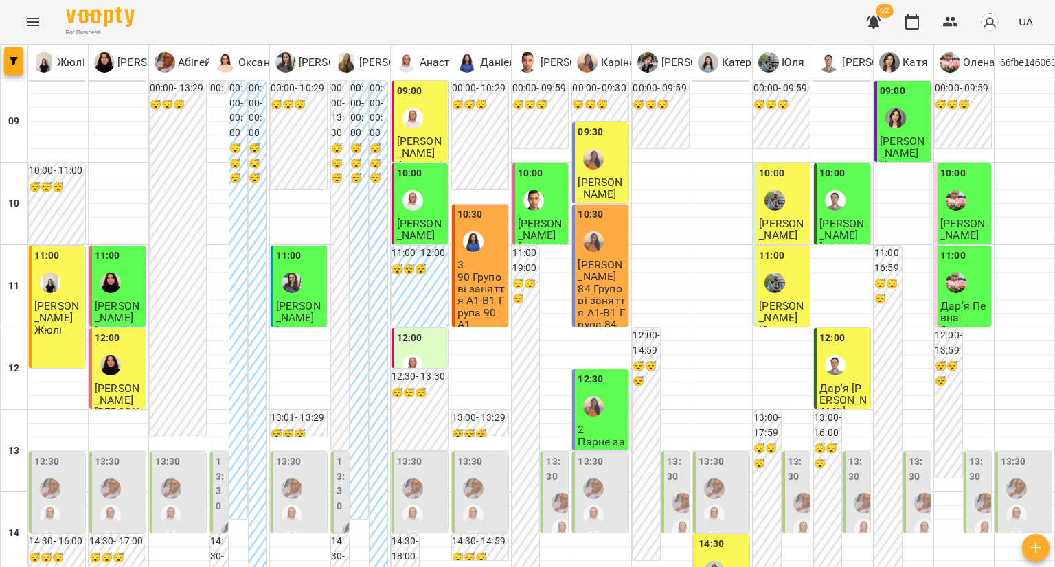
click at [594, 176] on span "[PERSON_NAME]" at bounding box center [600, 188] width 45 height 25
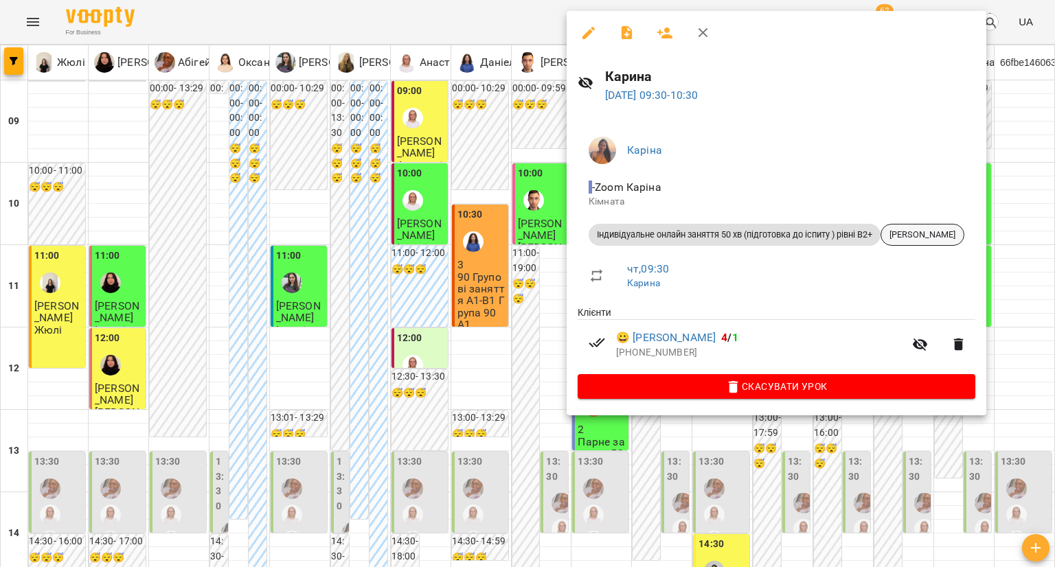
click at [904, 241] on div "[PERSON_NAME]" at bounding box center [923, 235] width 84 height 22
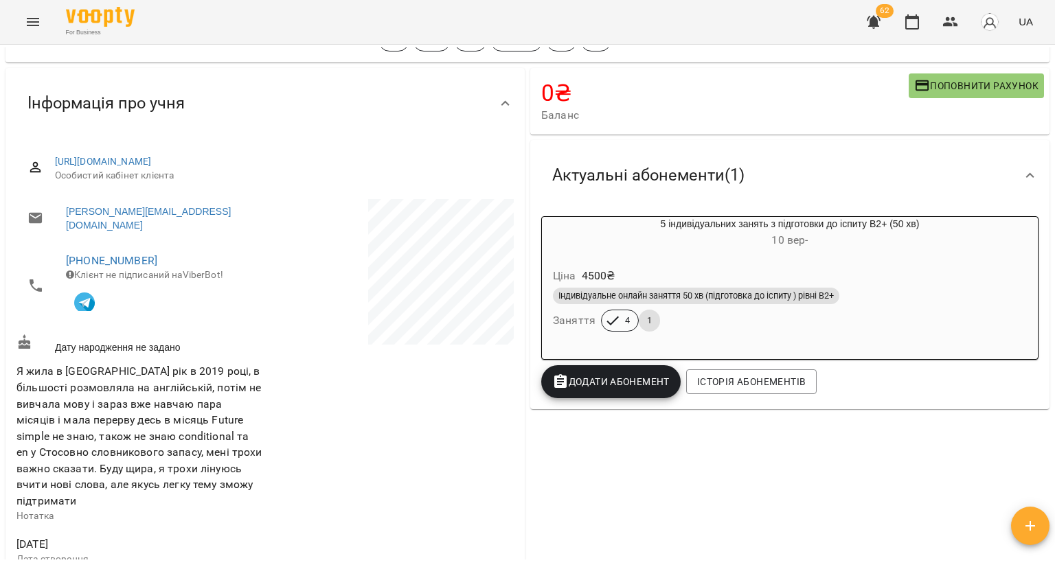
scroll to position [69, 0]
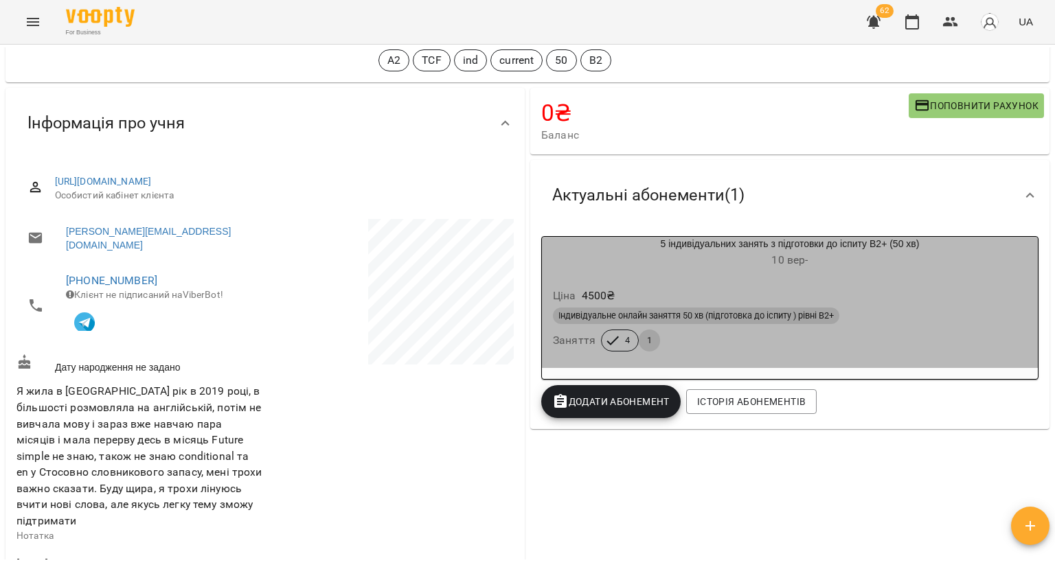
click at [845, 255] on h6 "10 вер -" at bounding box center [790, 260] width 496 height 19
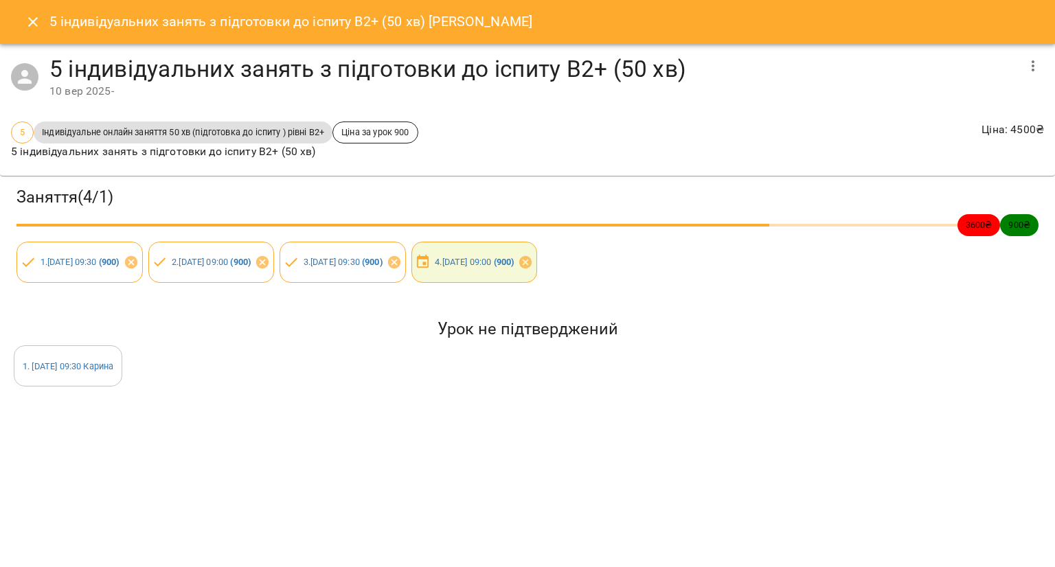
click at [36, 24] on icon "Close" at bounding box center [33, 22] width 16 height 16
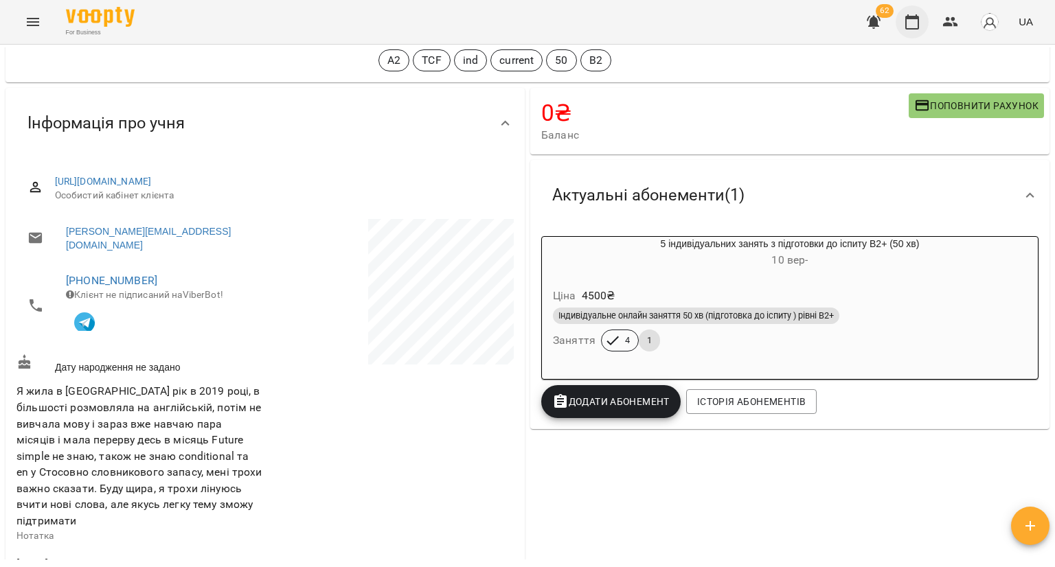
click at [914, 23] on icon "button" at bounding box center [912, 22] width 16 height 16
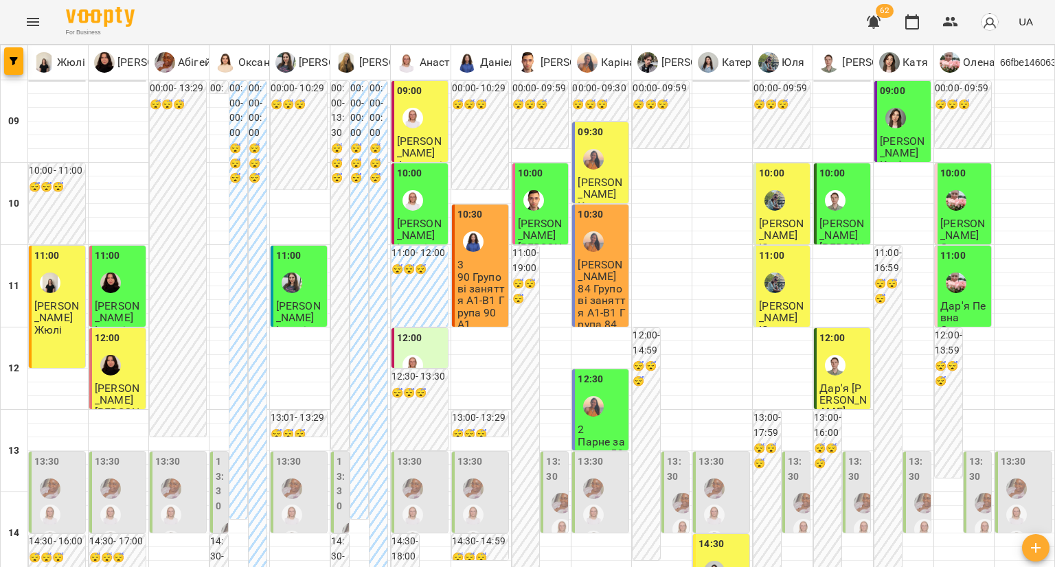
scroll to position [343, 0]
click at [707, 561] on img "Катерина" at bounding box center [714, 571] width 21 height 21
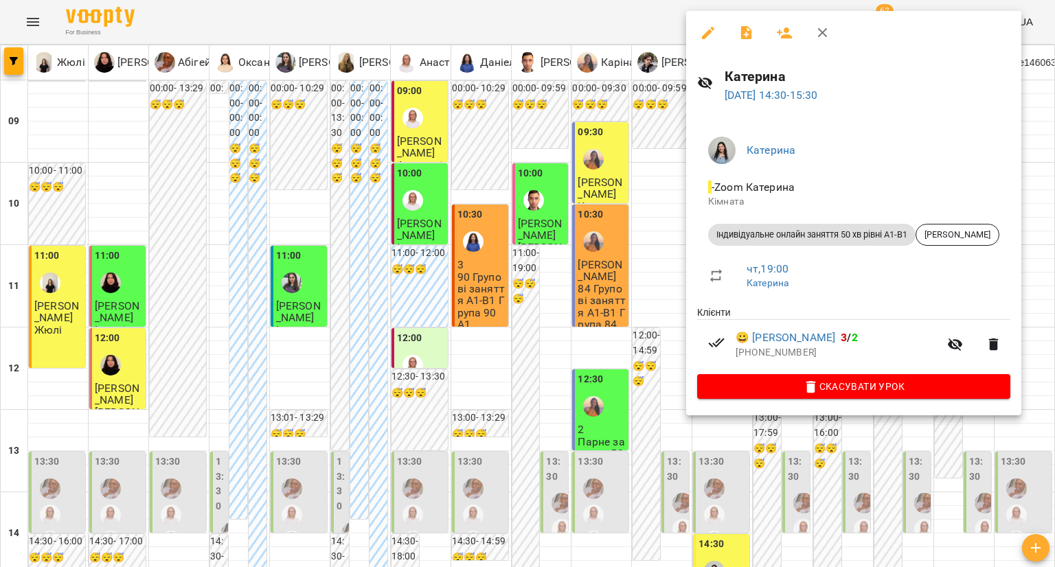
click at [605, 278] on div at bounding box center [527, 283] width 1055 height 567
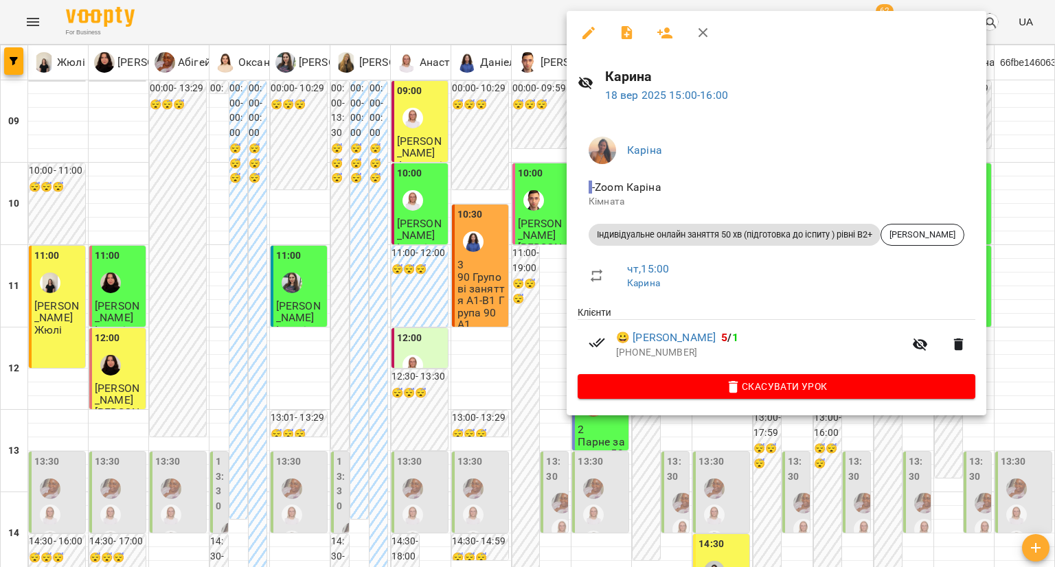
click at [515, 316] on div at bounding box center [527, 283] width 1055 height 567
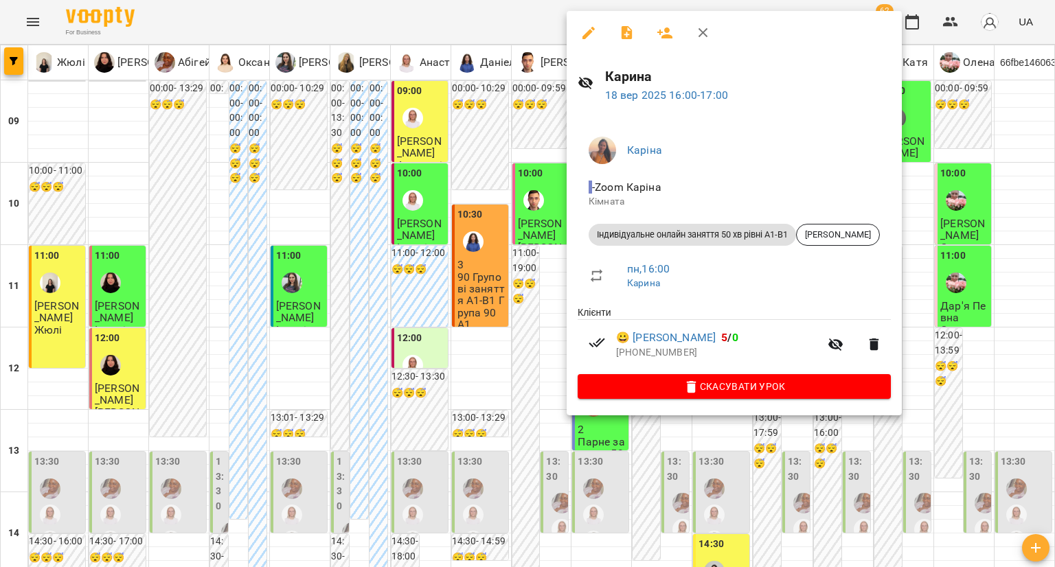
click at [515, 330] on div at bounding box center [527, 283] width 1055 height 567
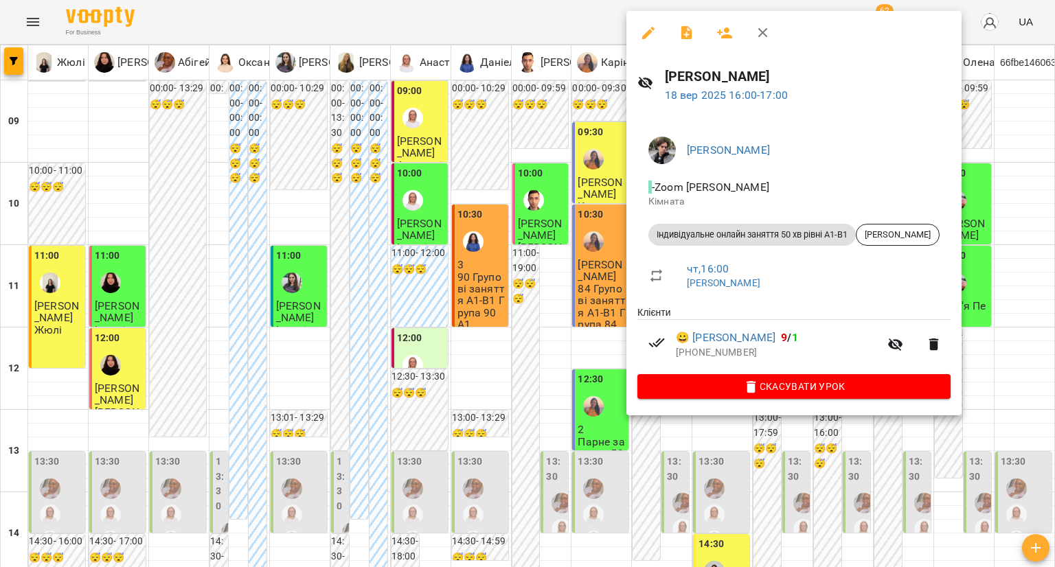
click at [501, 355] on div at bounding box center [527, 283] width 1055 height 567
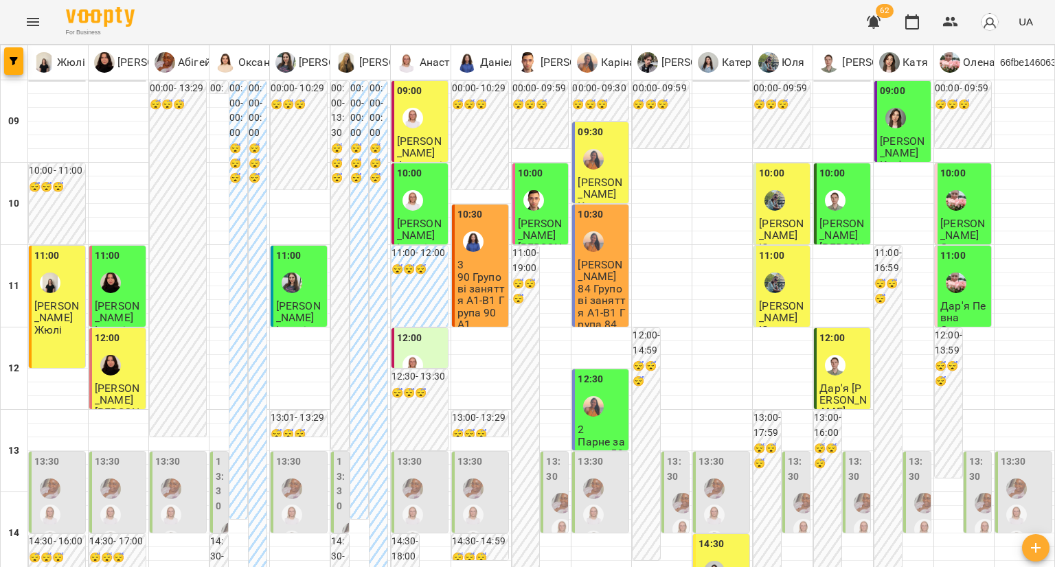
scroll to position [481, 0]
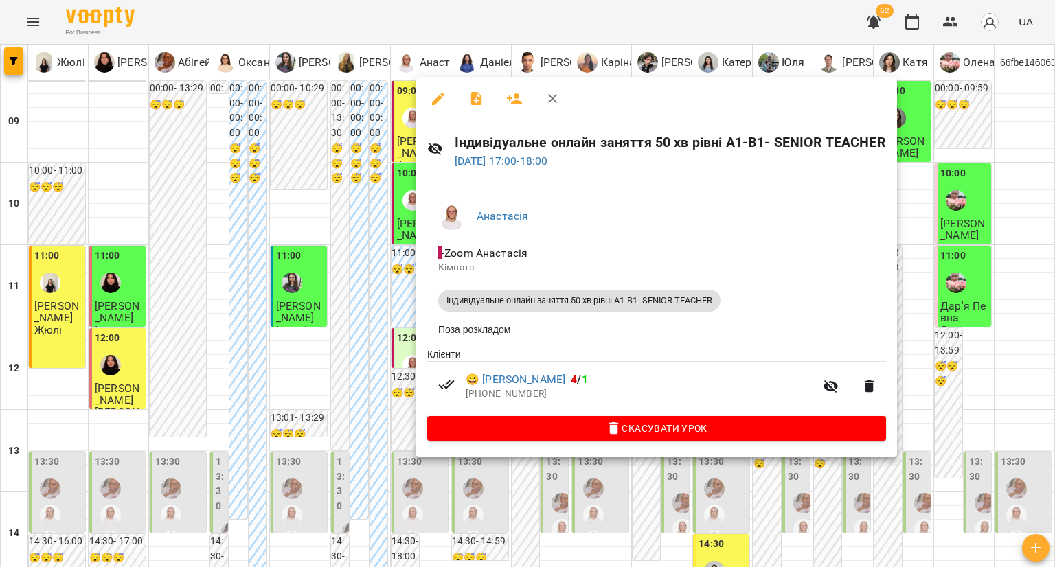
click at [369, 304] on div at bounding box center [527, 283] width 1055 height 567
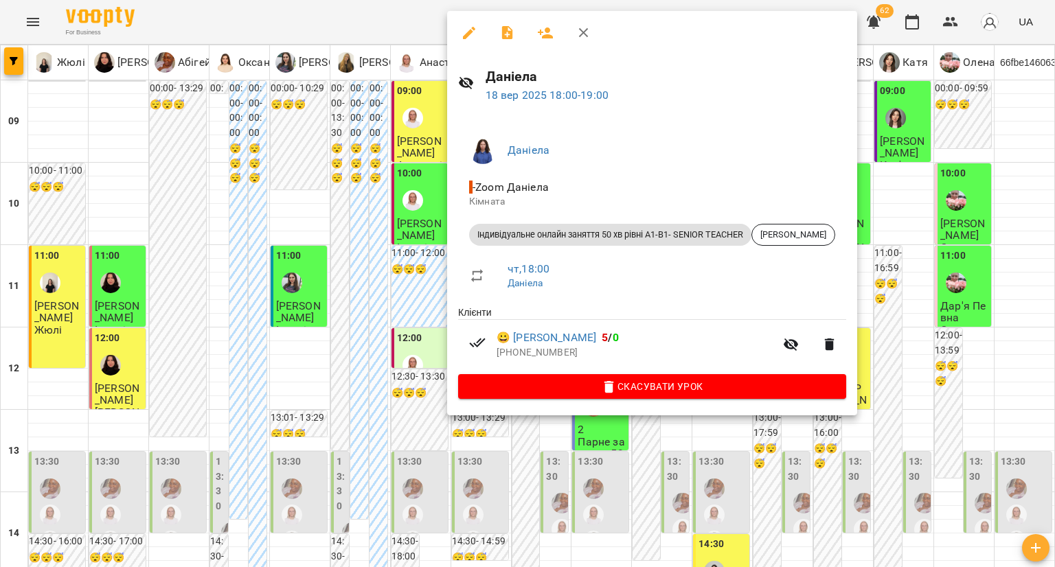
click at [402, 320] on div at bounding box center [527, 283] width 1055 height 567
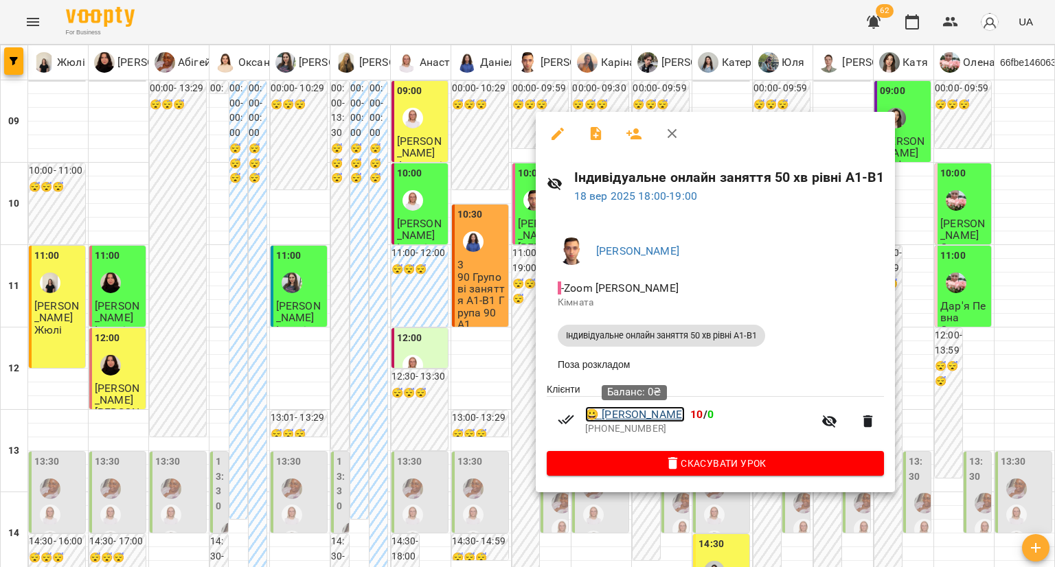
click at [616, 413] on link "😀 Олена Лисенко" at bounding box center [635, 415] width 100 height 16
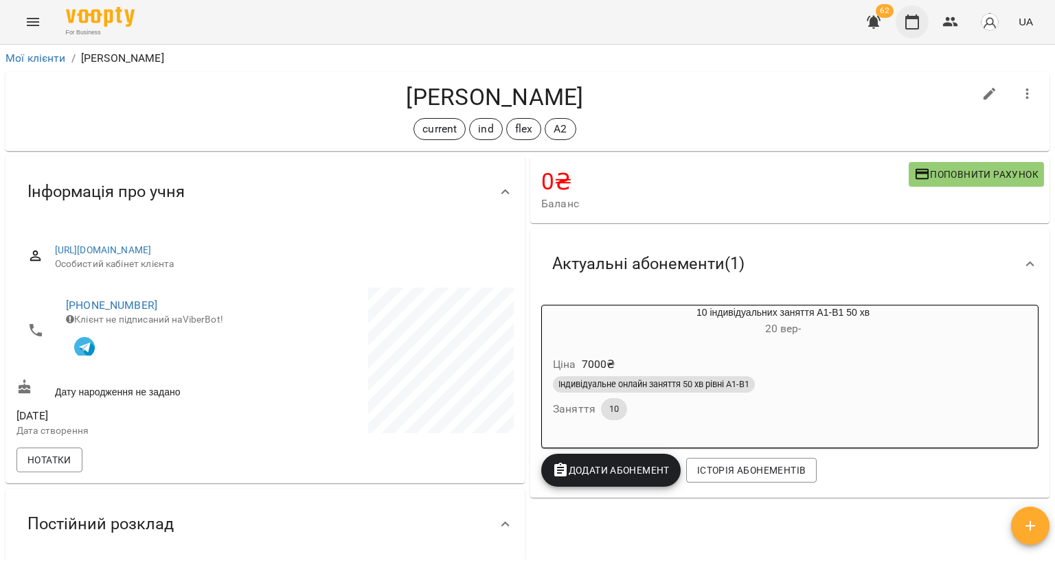
click at [910, 14] on icon "button" at bounding box center [912, 22] width 16 height 16
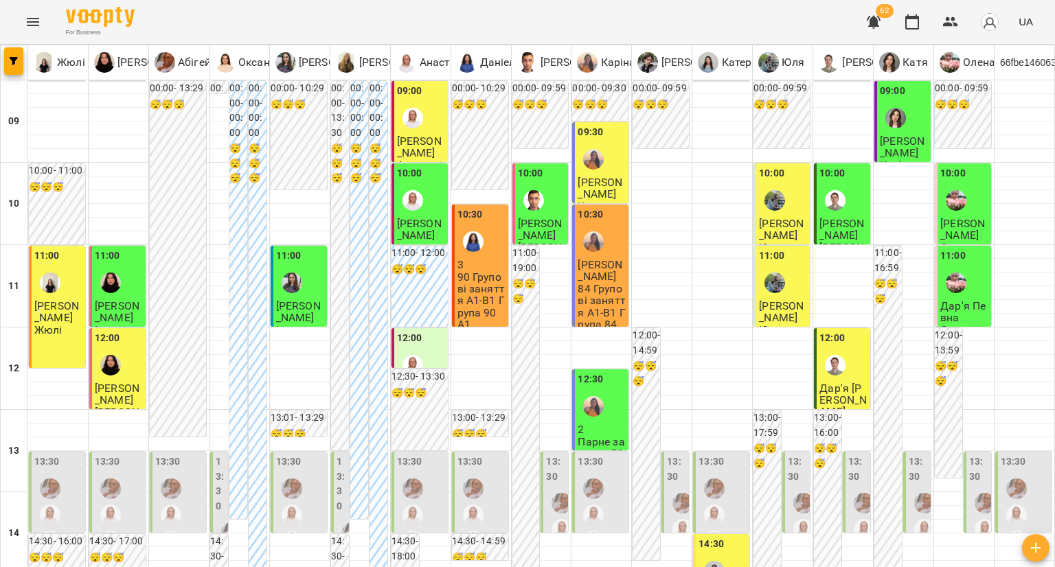
scroll to position [758, 0]
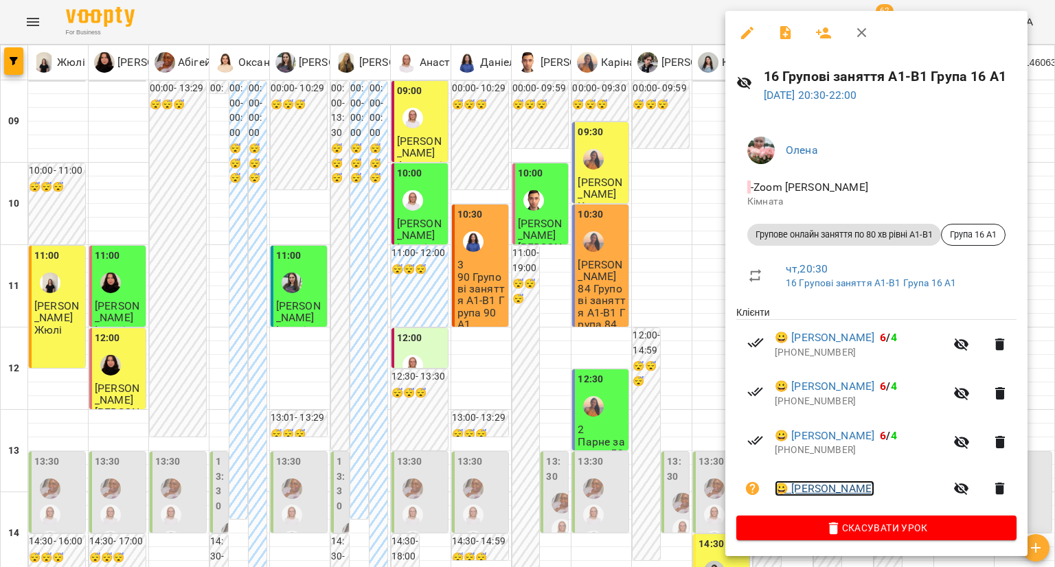
click at [800, 490] on link "😀 Аліна Сорокіна" at bounding box center [825, 489] width 100 height 16
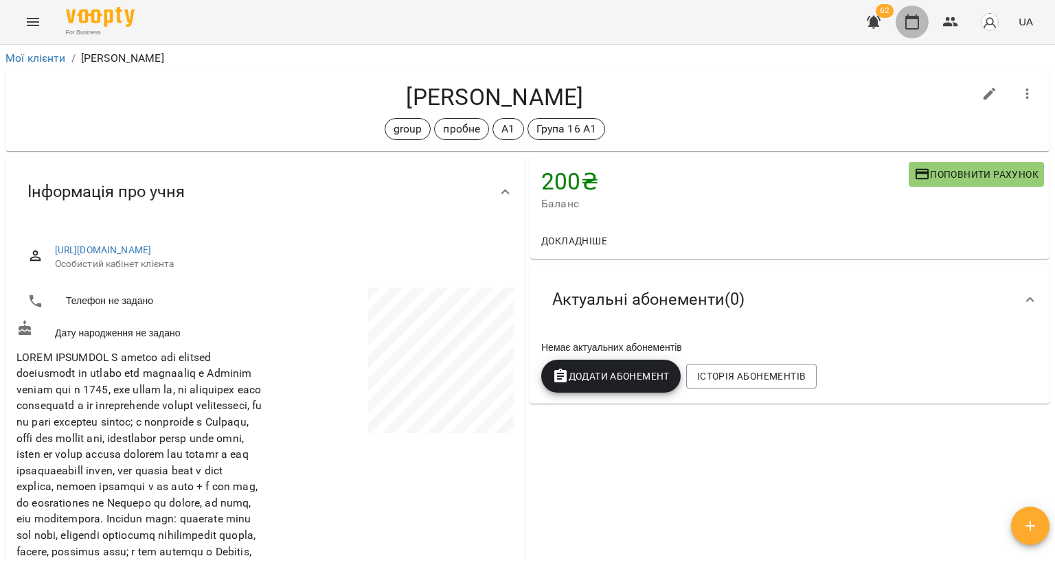
click at [910, 20] on icon "button" at bounding box center [912, 22] width 16 height 16
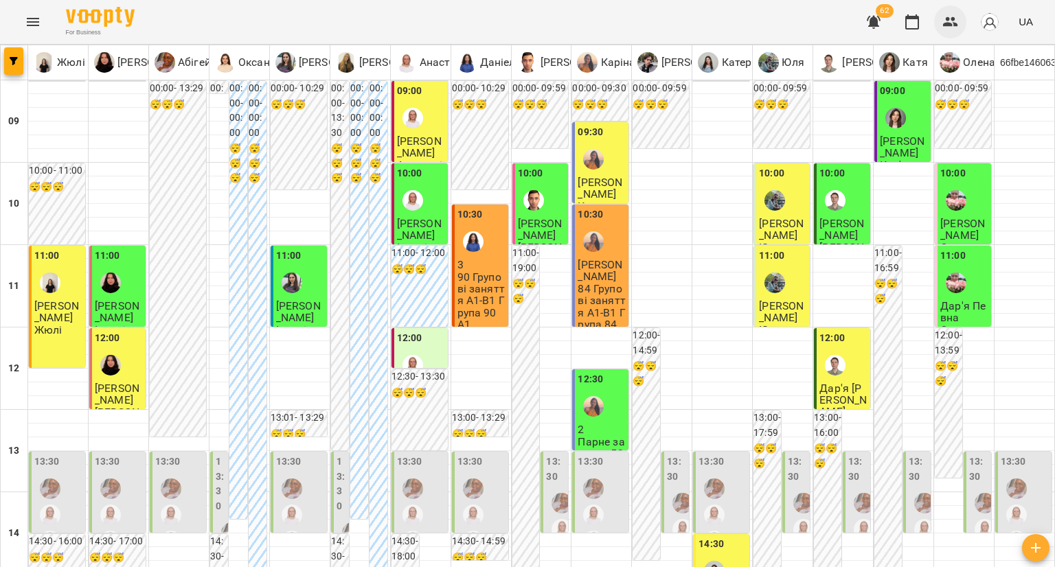
click at [953, 14] on icon "button" at bounding box center [951, 22] width 16 height 16
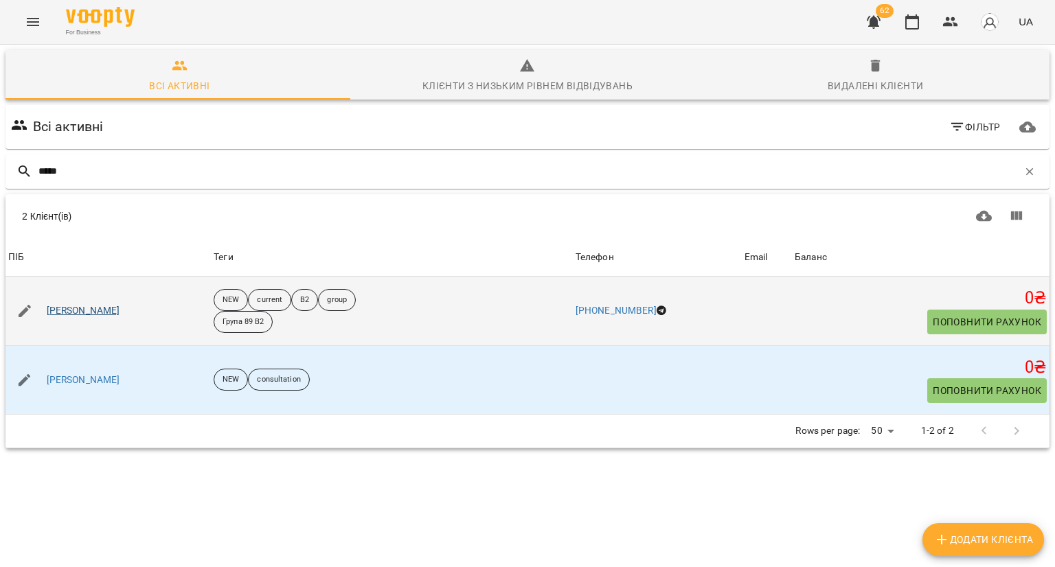
type input "*****"
click at [74, 311] on link "Олена Швець" at bounding box center [84, 311] width 74 height 14
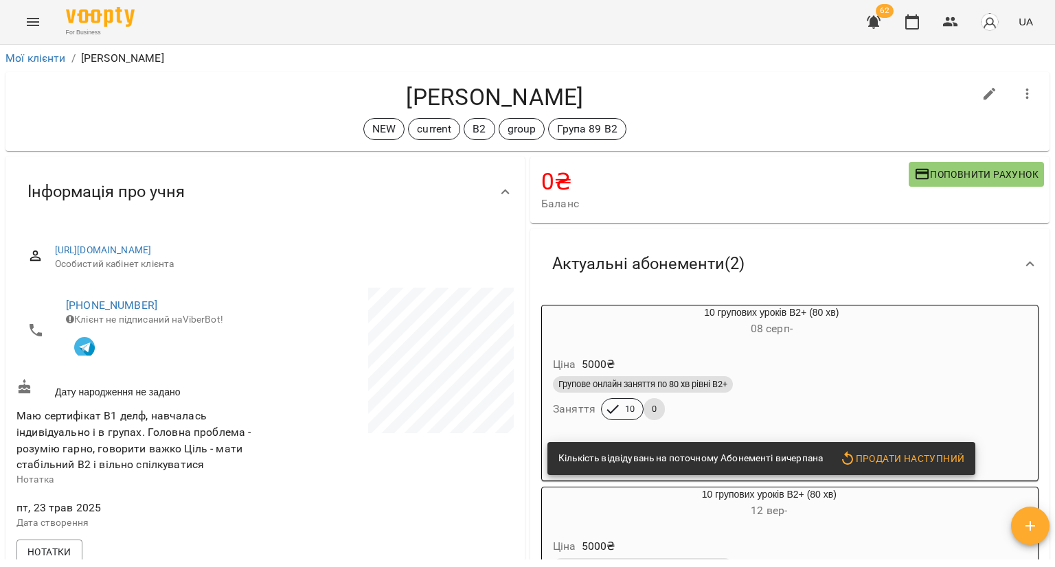
click at [739, 349] on div "Ціна 5000 ₴ Групове онлайн заняття по 80 хв рівні В2+ Заняття 10 0" at bounding box center [772, 390] width 460 height 93
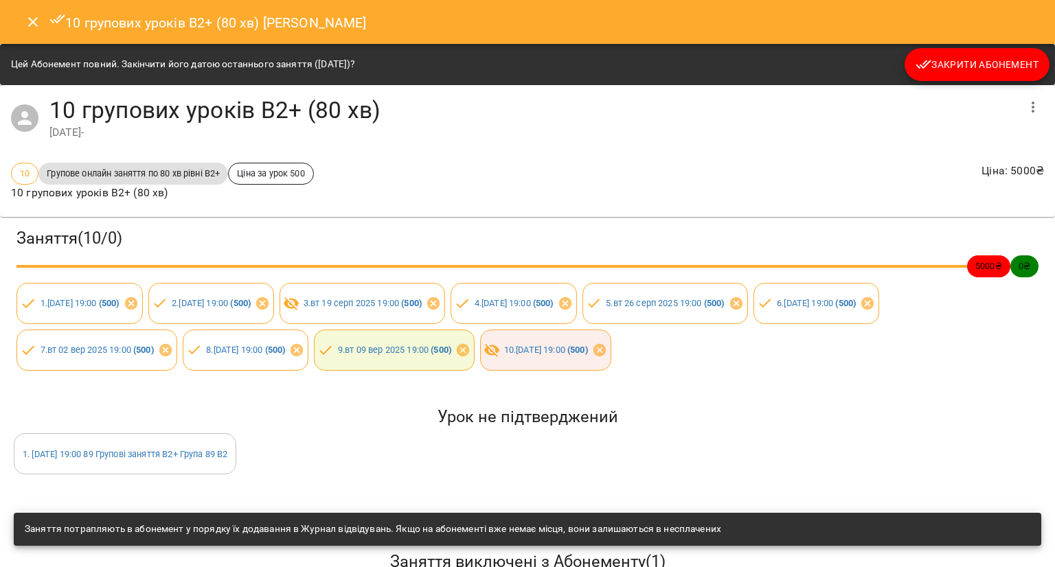
click at [926, 75] on button "Закрити Абонемент" at bounding box center [977, 64] width 145 height 33
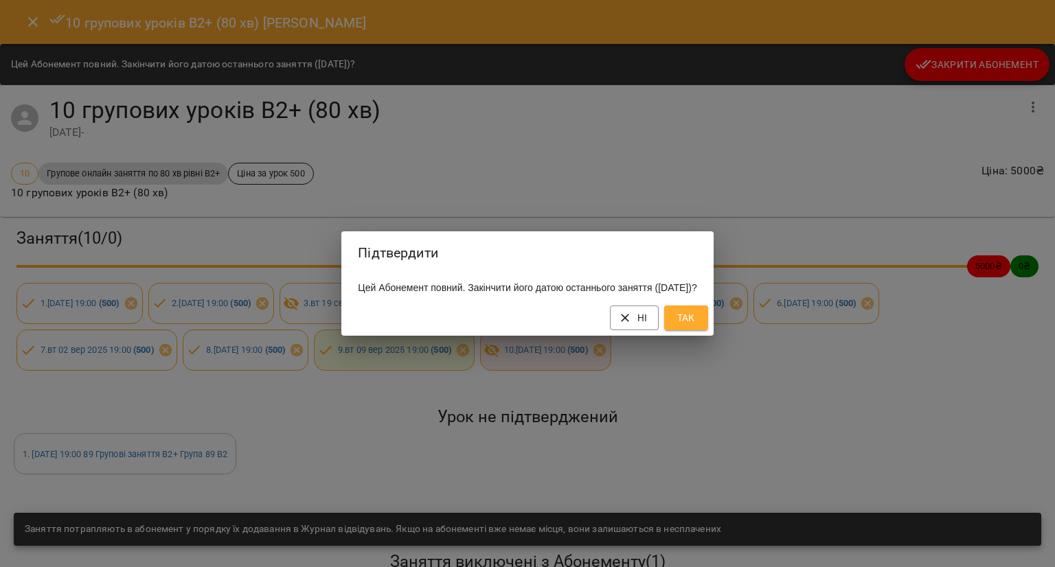
click at [697, 319] on span "Так" at bounding box center [686, 318] width 22 height 16
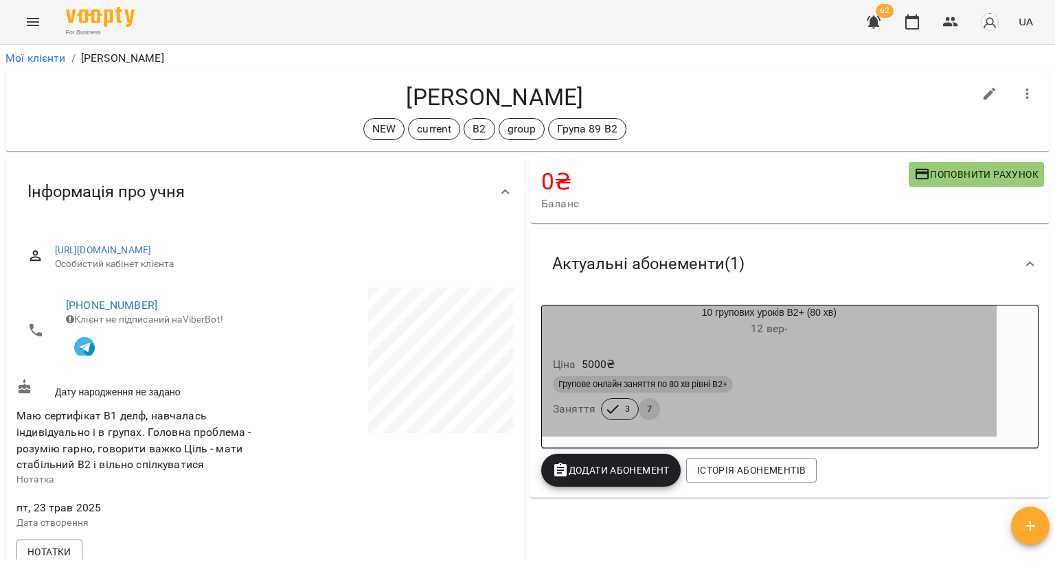
click at [727, 364] on div "Ціна 5000 ₴" at bounding box center [769, 364] width 438 height 25
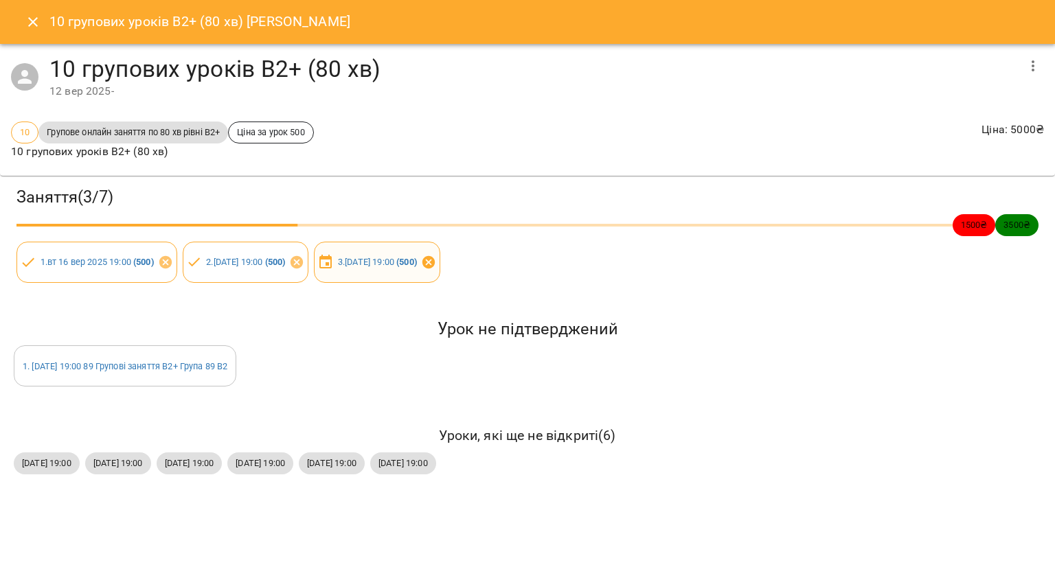
click at [435, 262] on icon at bounding box center [429, 262] width 12 height 12
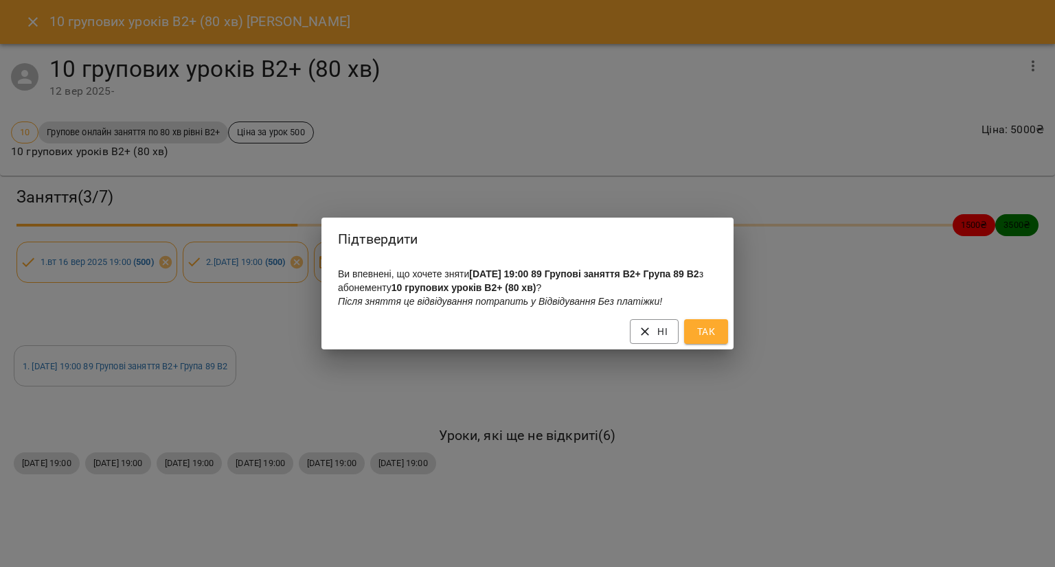
click at [703, 336] on span "Так" at bounding box center [706, 332] width 22 height 16
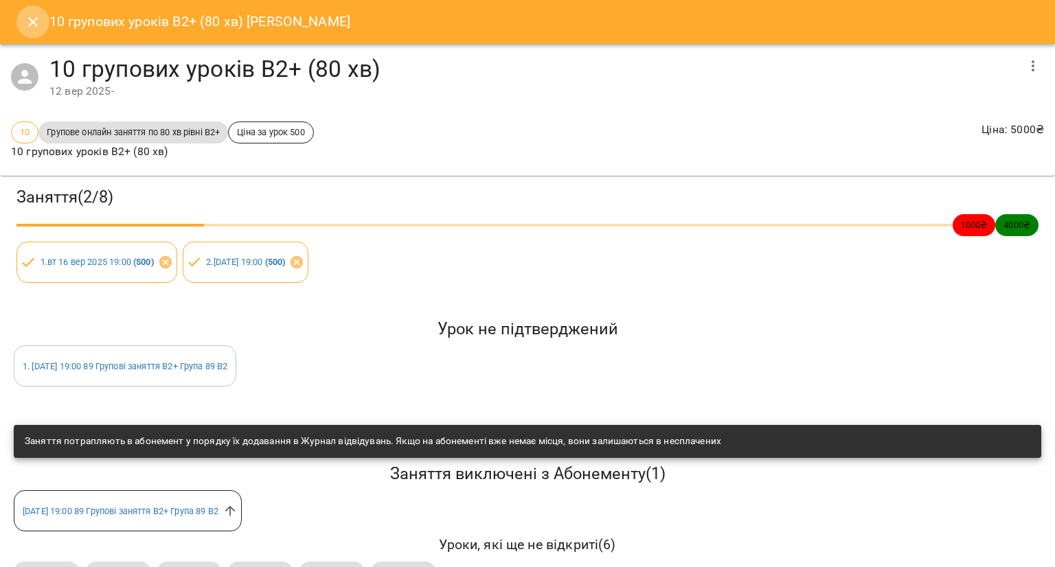
click at [30, 27] on icon "Close" at bounding box center [33, 22] width 16 height 16
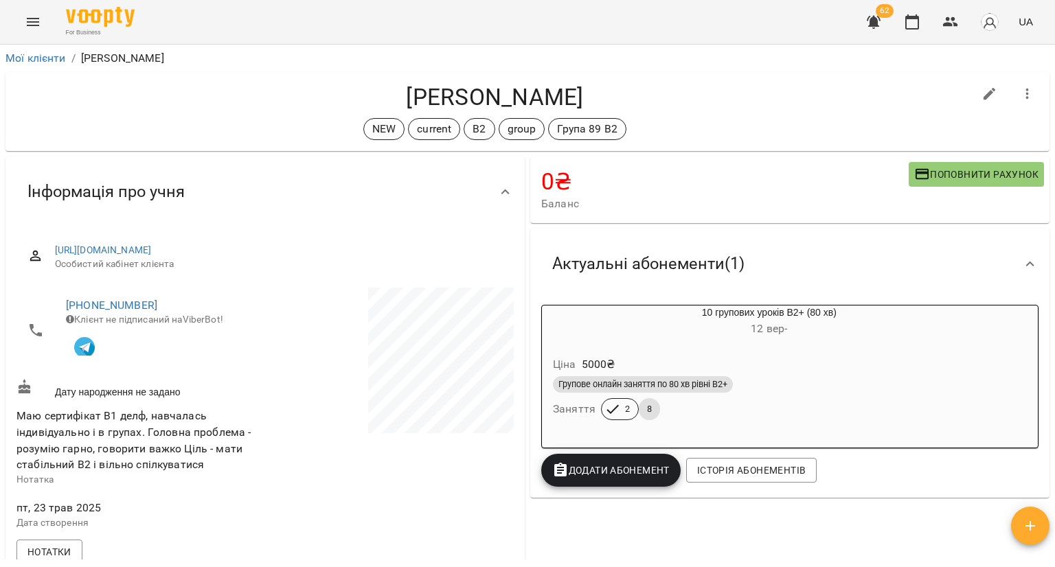
click at [982, 98] on icon "button" at bounding box center [990, 94] width 16 height 16
select select "**"
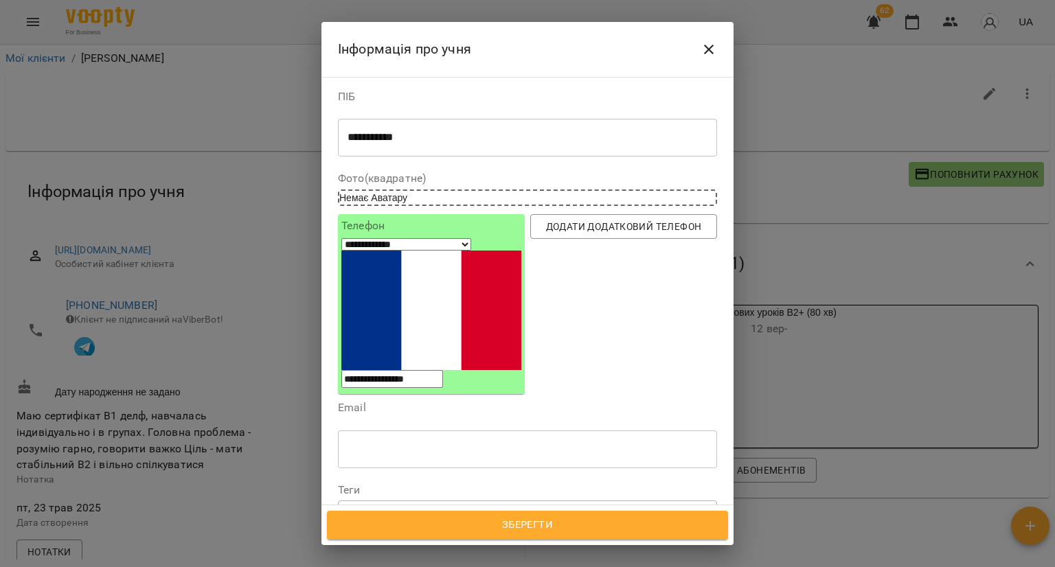
click at [583, 506] on div at bounding box center [575, 514] width 15 height 16
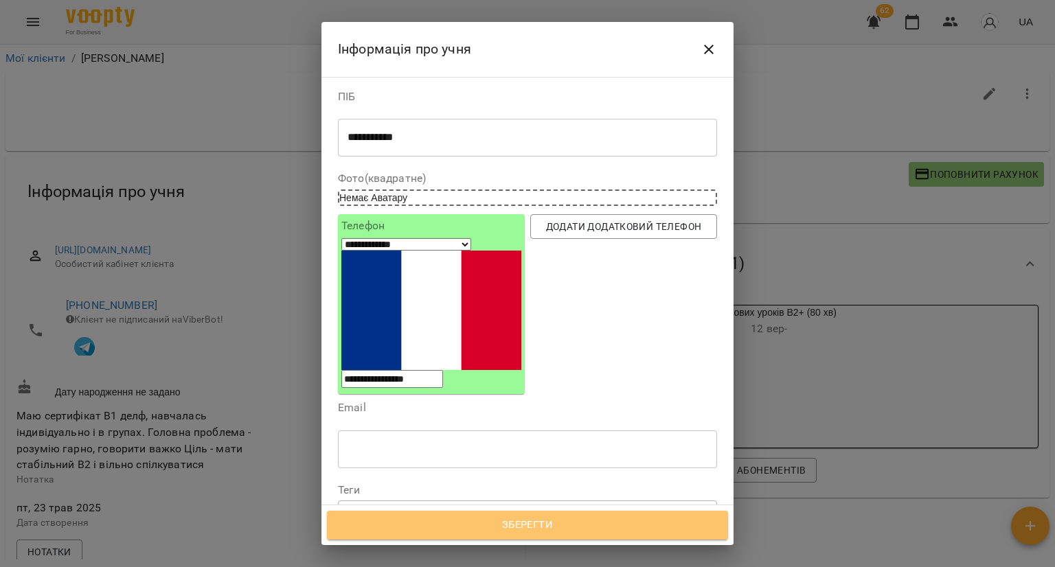
click at [511, 520] on span "Зберегти" at bounding box center [527, 526] width 371 height 18
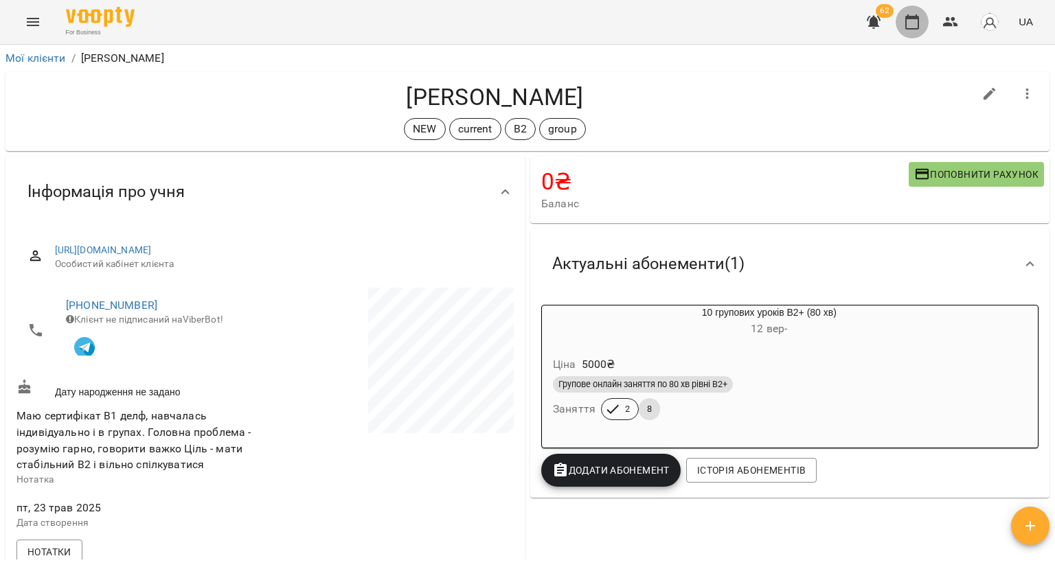
click at [915, 25] on icon "button" at bounding box center [912, 22] width 16 height 16
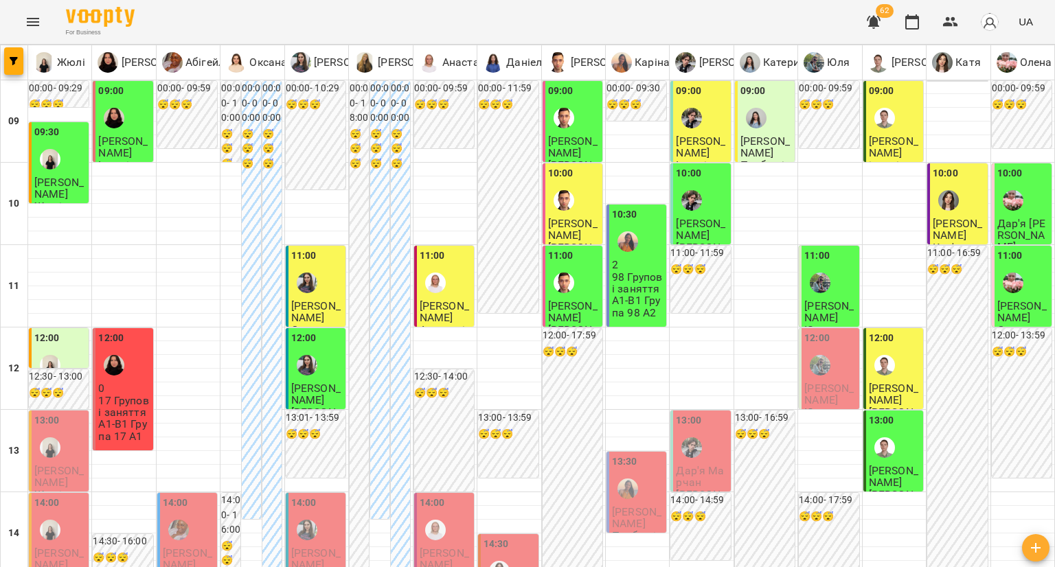
scroll to position [550, 0]
click at [321, 249] on div "11:00" at bounding box center [317, 274] width 52 height 50
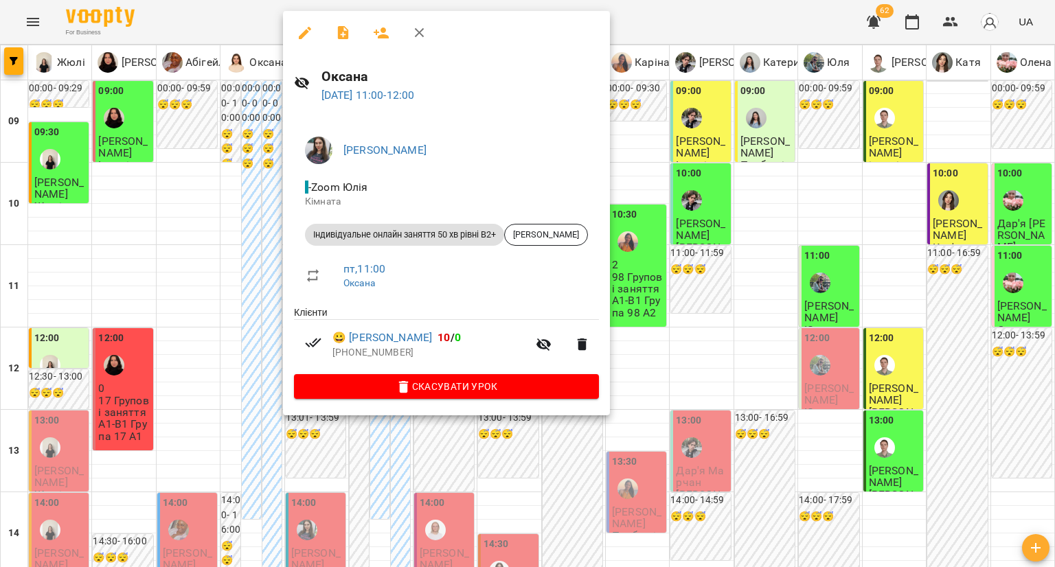
click at [256, 286] on div at bounding box center [527, 283] width 1055 height 567
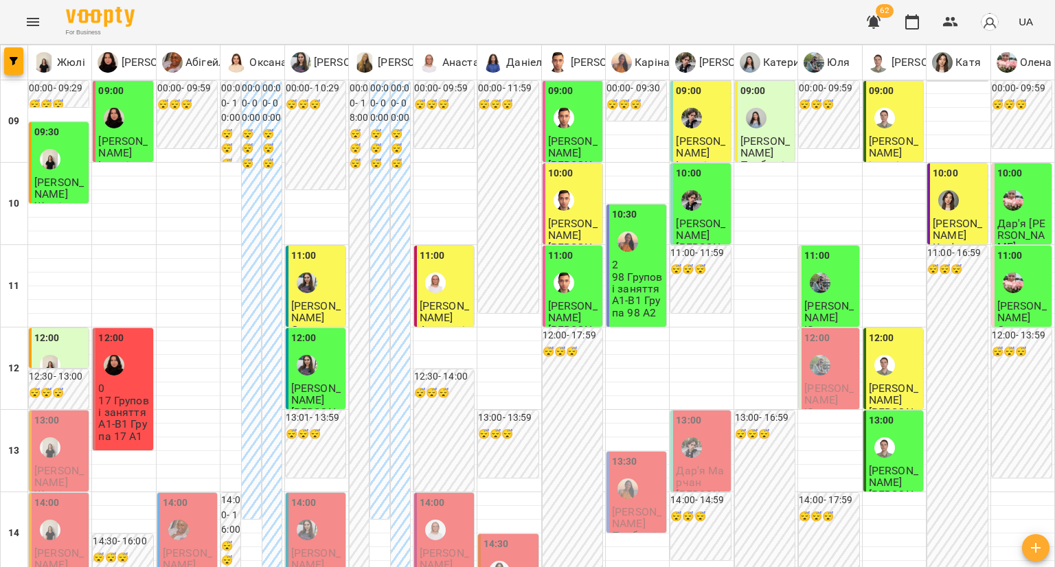
click at [311, 300] on span "[PERSON_NAME]" at bounding box center [315, 312] width 49 height 25
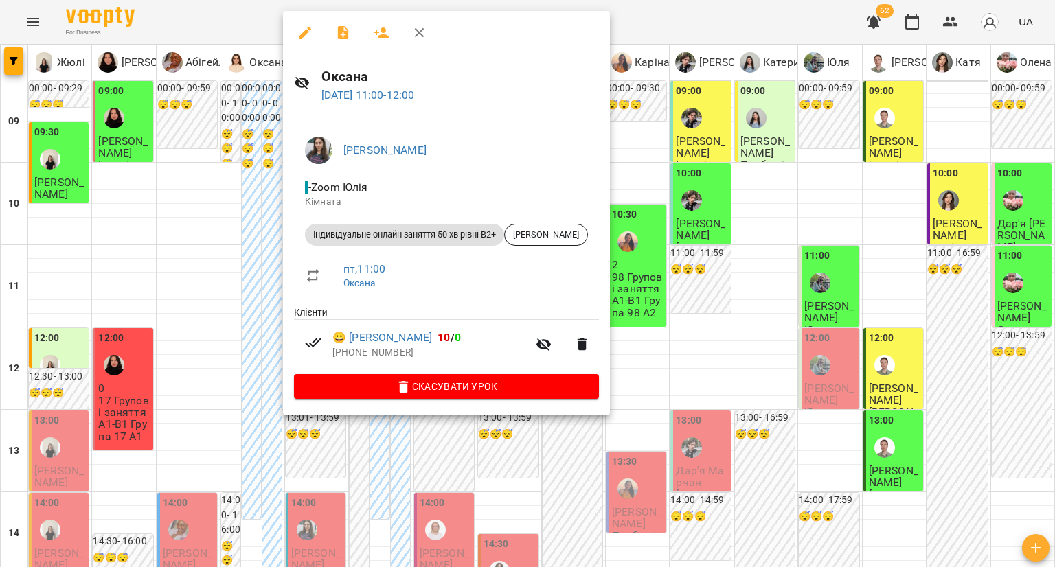
click at [547, 245] on li "Індивідуальне онлайн заняття 50 хв рівні В2+ [PERSON_NAME]" at bounding box center [446, 234] width 305 height 33
click at [549, 242] on div "[PERSON_NAME]" at bounding box center [546, 235] width 84 height 22
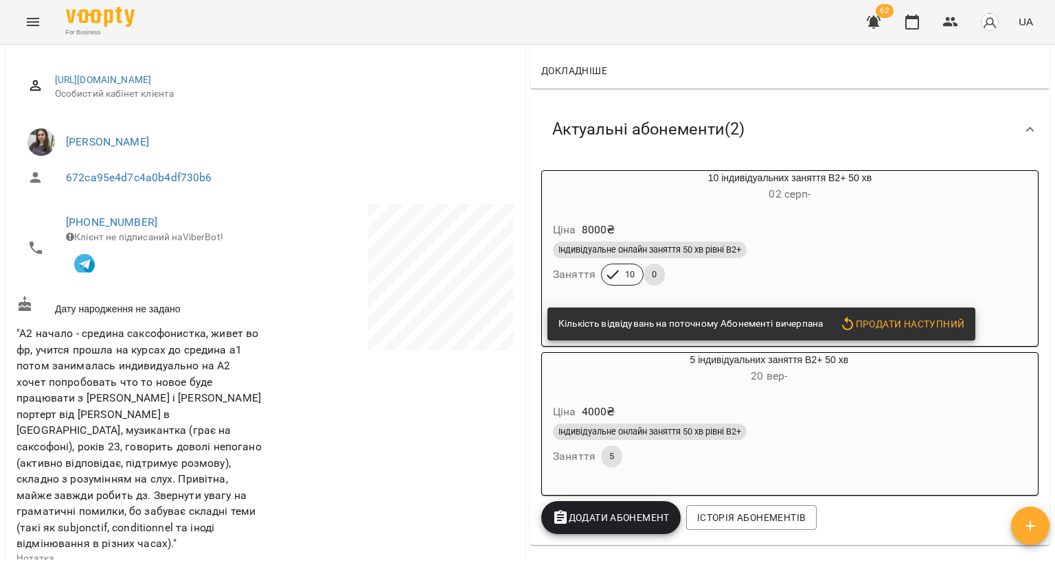
scroll to position [206, 0]
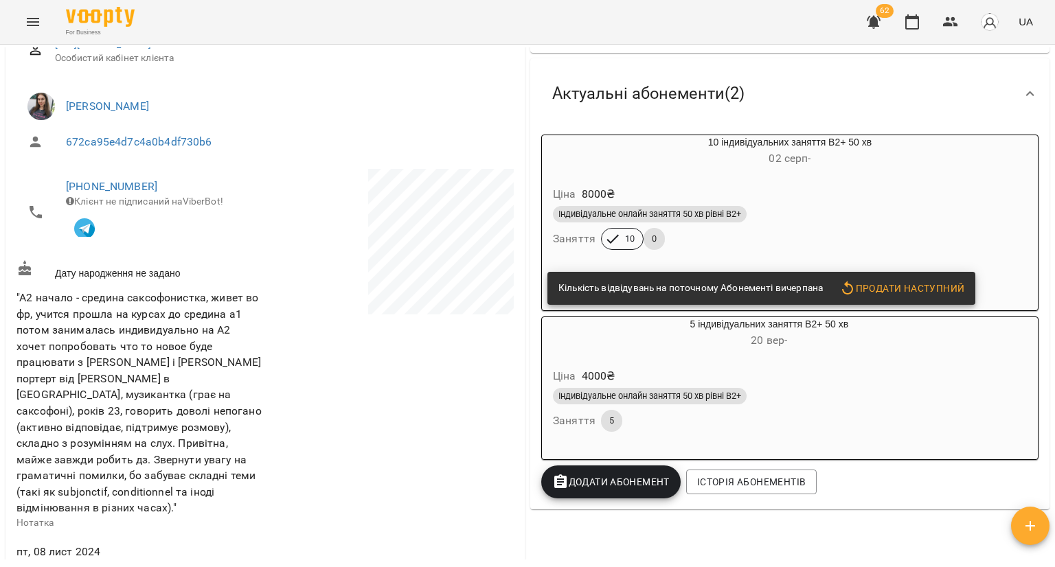
click at [657, 168] on h6 "[DATE] -" at bounding box center [790, 158] width 496 height 19
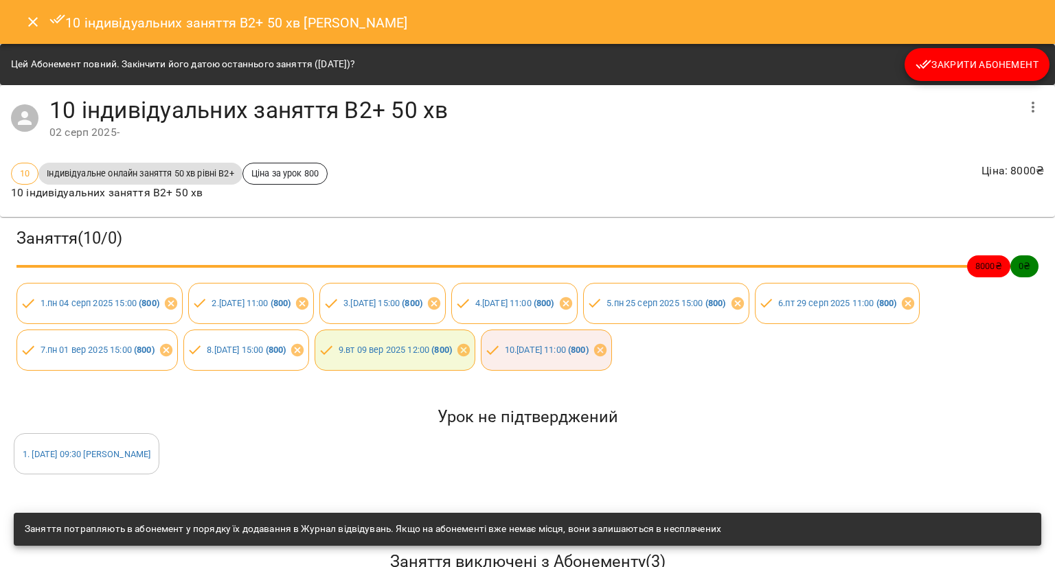
click at [932, 64] on span "Закрити Абонемент" at bounding box center [977, 64] width 123 height 16
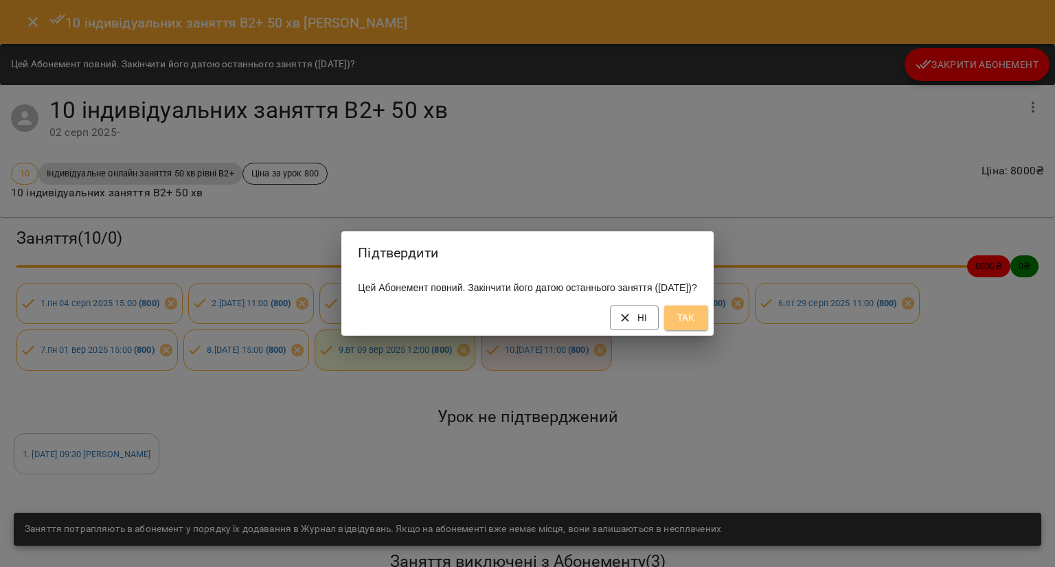
click at [697, 326] on span "Так" at bounding box center [686, 318] width 22 height 16
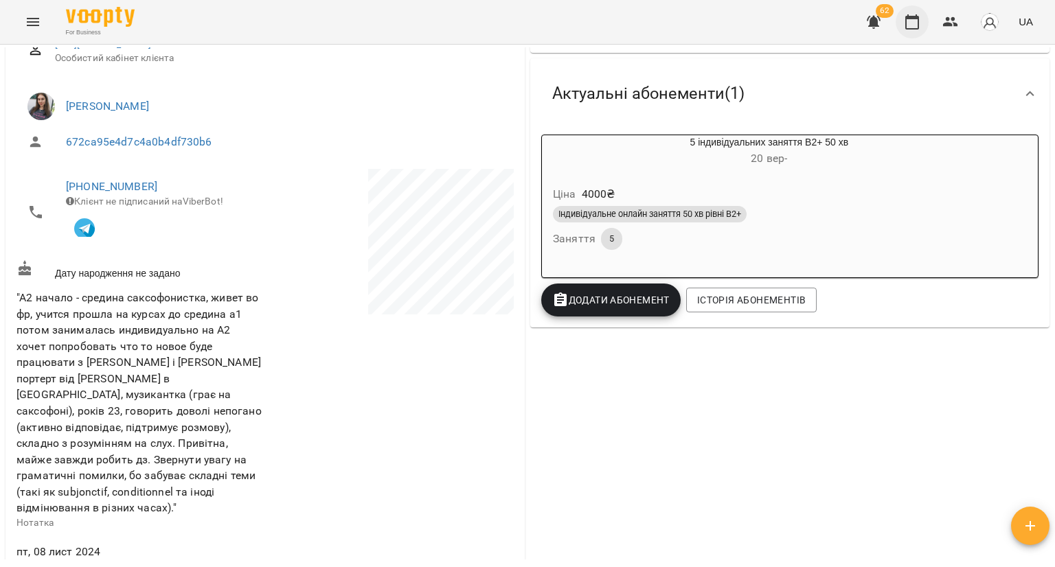
click at [925, 23] on button "button" at bounding box center [912, 21] width 33 height 33
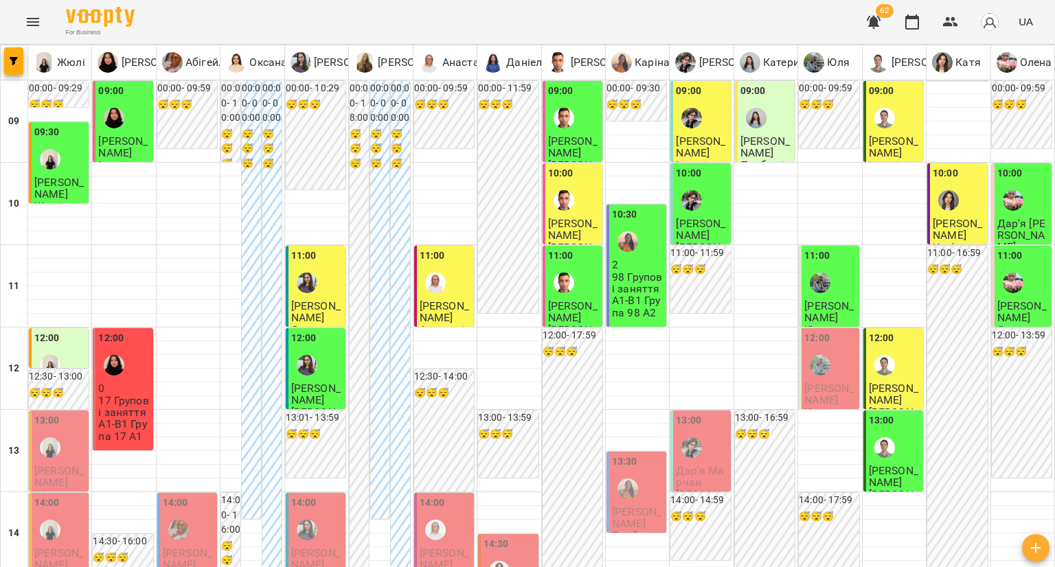
scroll to position [206, 0]
click at [643, 506] on span "Наталія Шкуркіна" at bounding box center [636, 518] width 49 height 25
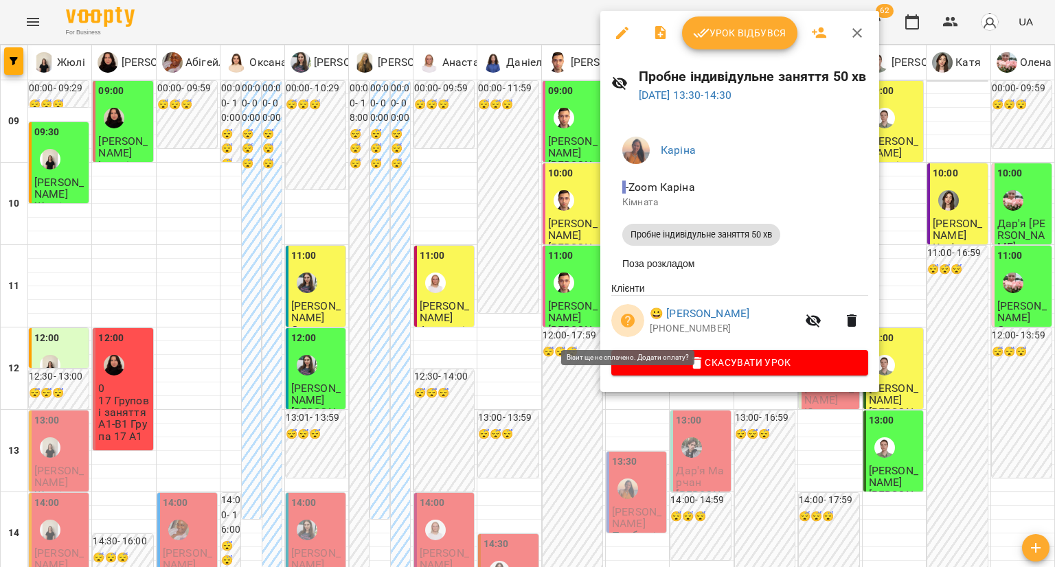
click at [632, 327] on icon "button" at bounding box center [628, 321] width 14 height 14
select select "**********"
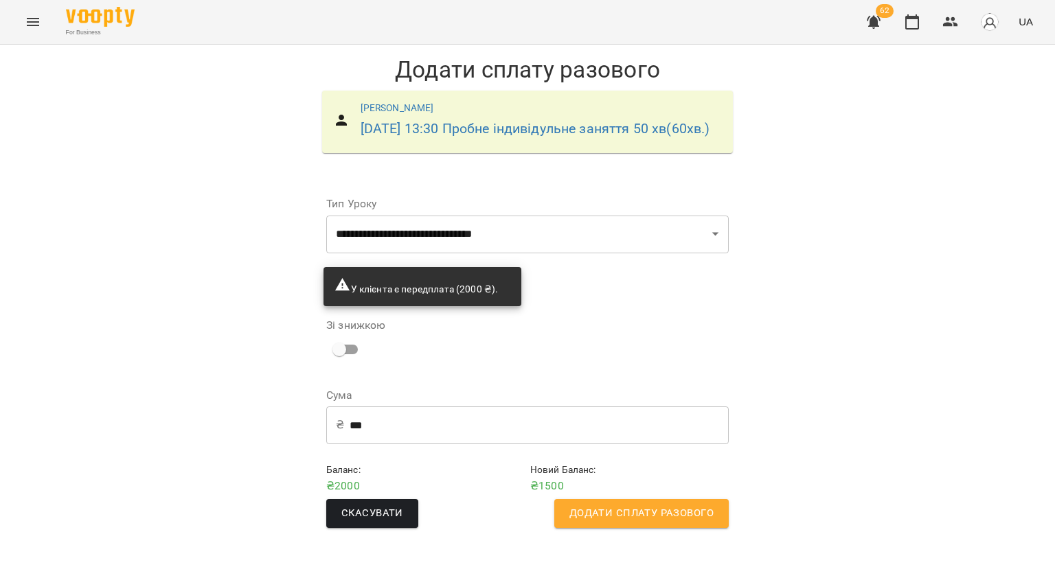
click at [573, 523] on span "Додати сплату разового" at bounding box center [642, 514] width 144 height 18
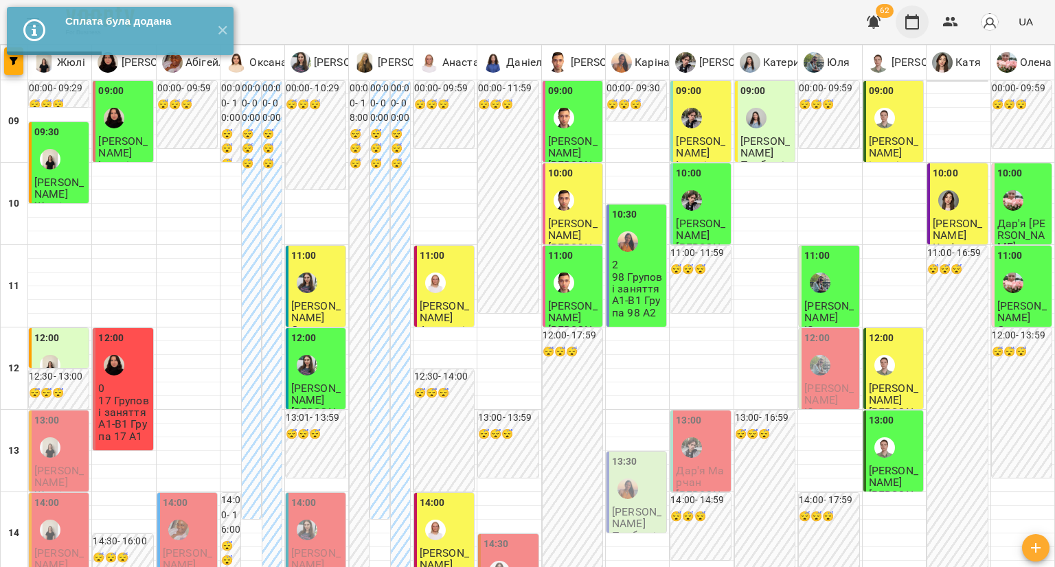
click at [921, 24] on icon "button" at bounding box center [912, 22] width 16 height 16
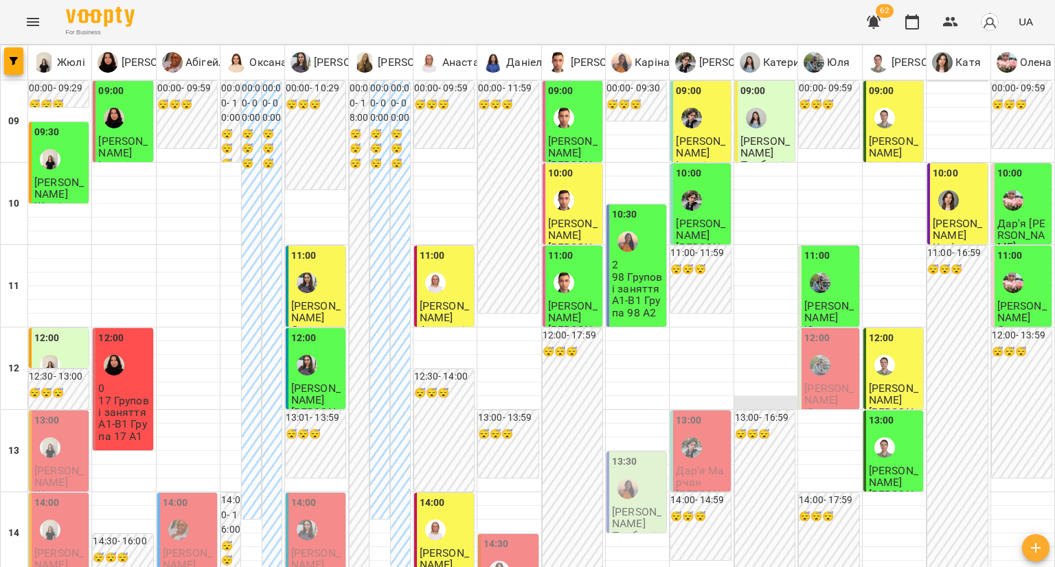
scroll to position [206, 0]
click at [653, 455] on div "13:30" at bounding box center [638, 480] width 52 height 50
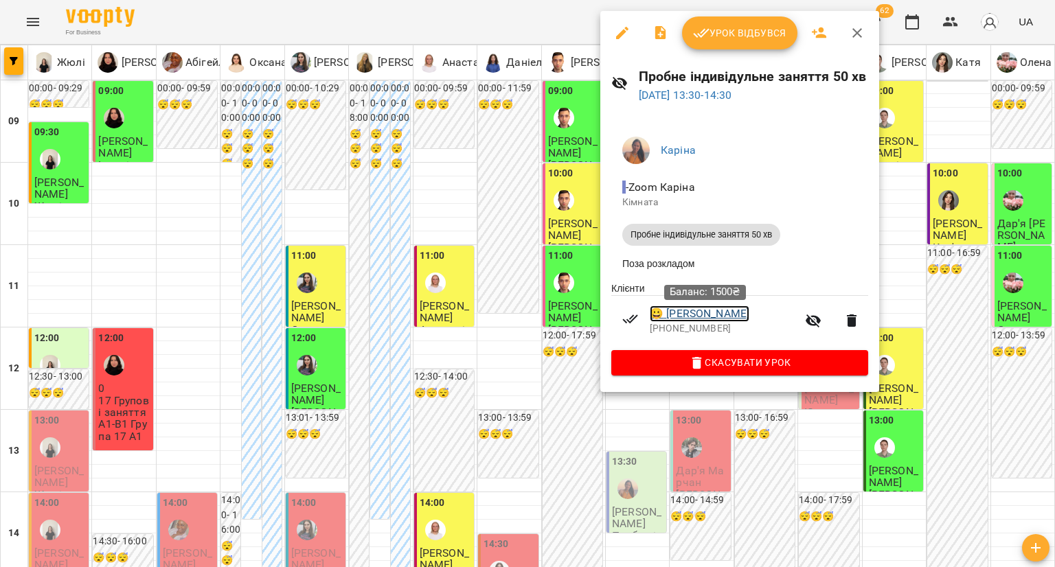
click at [667, 319] on link "😀 Наталія Шкуркіна" at bounding box center [700, 314] width 100 height 16
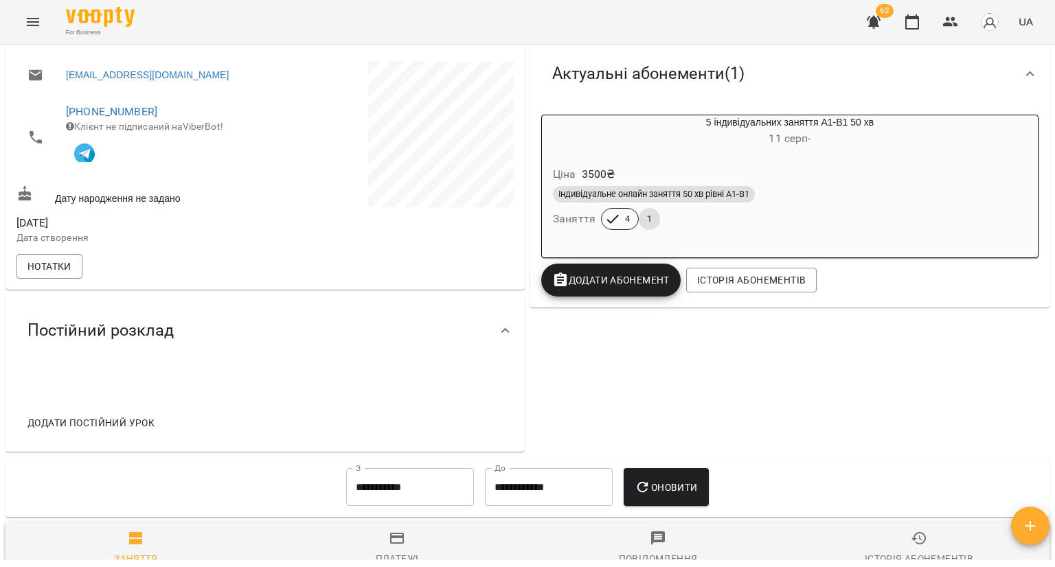
scroll to position [343, 0]
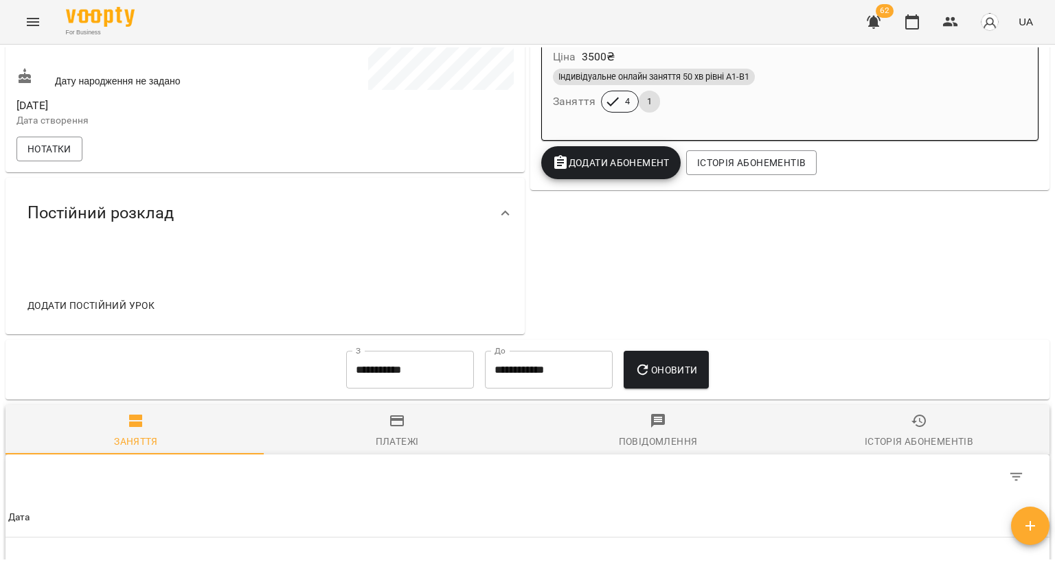
click at [139, 308] on span "Додати постійний урок" at bounding box center [90, 305] width 127 height 16
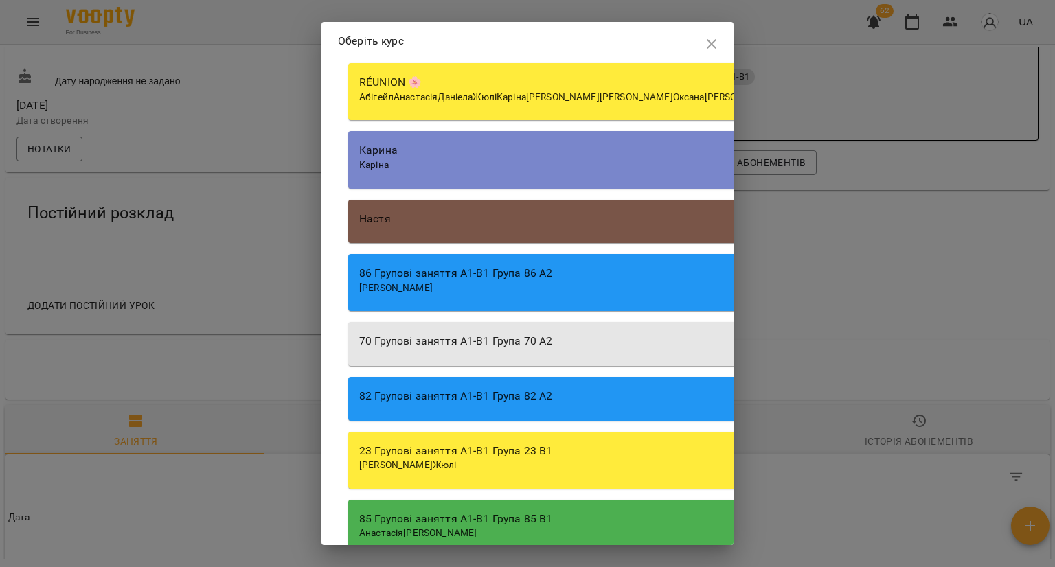
scroll to position [3847, 0]
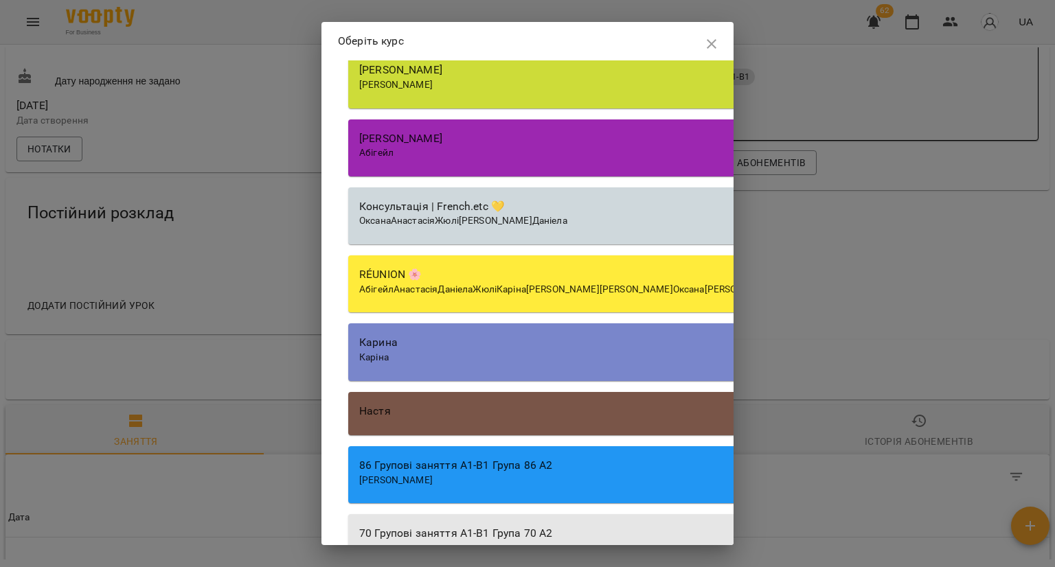
click at [407, 365] on div "Каріна" at bounding box center [739, 358] width 761 height 14
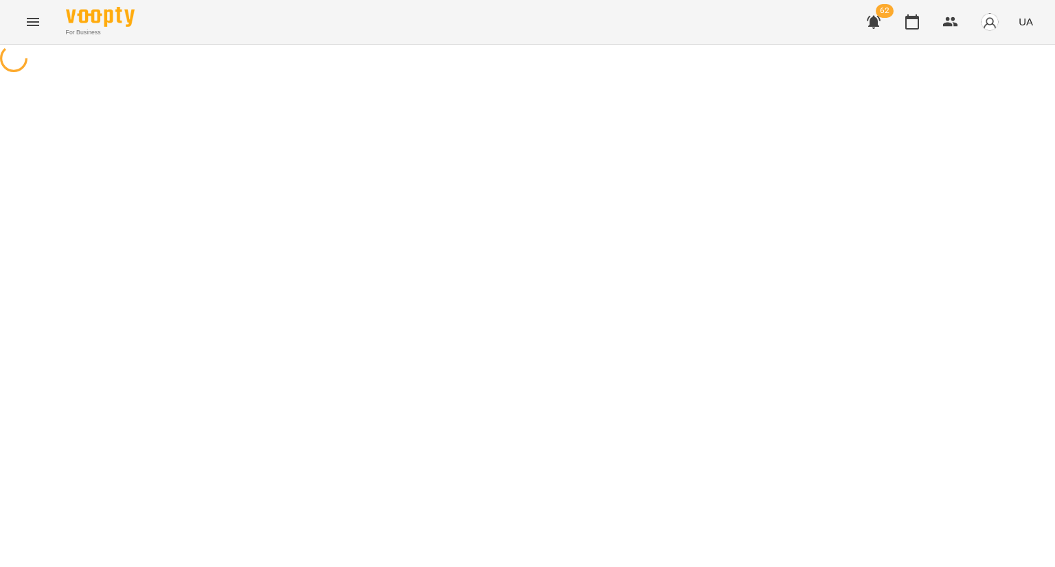
select select "********"
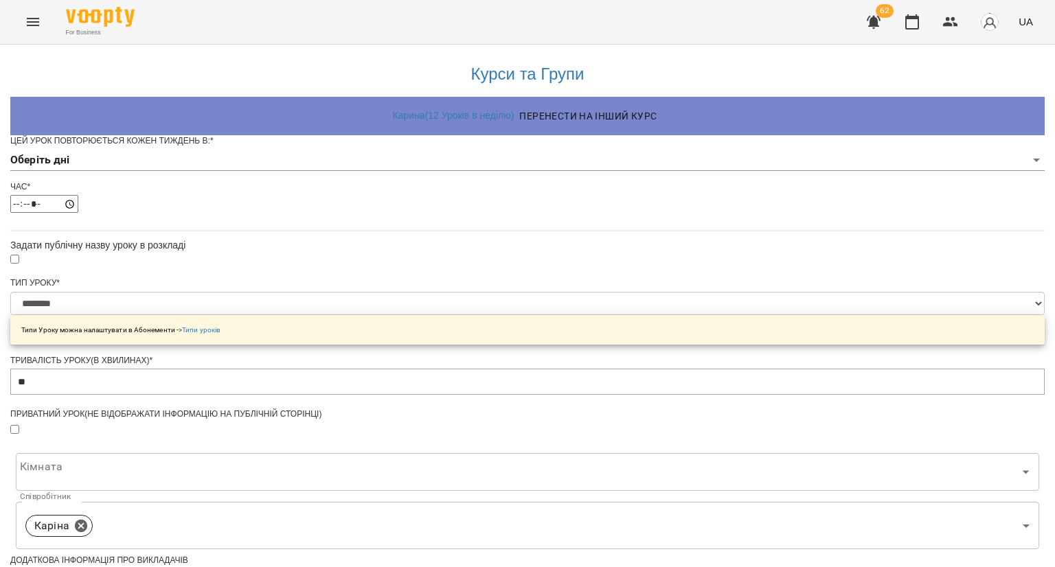
click at [467, 185] on body "**********" at bounding box center [527, 438] width 1055 height 877
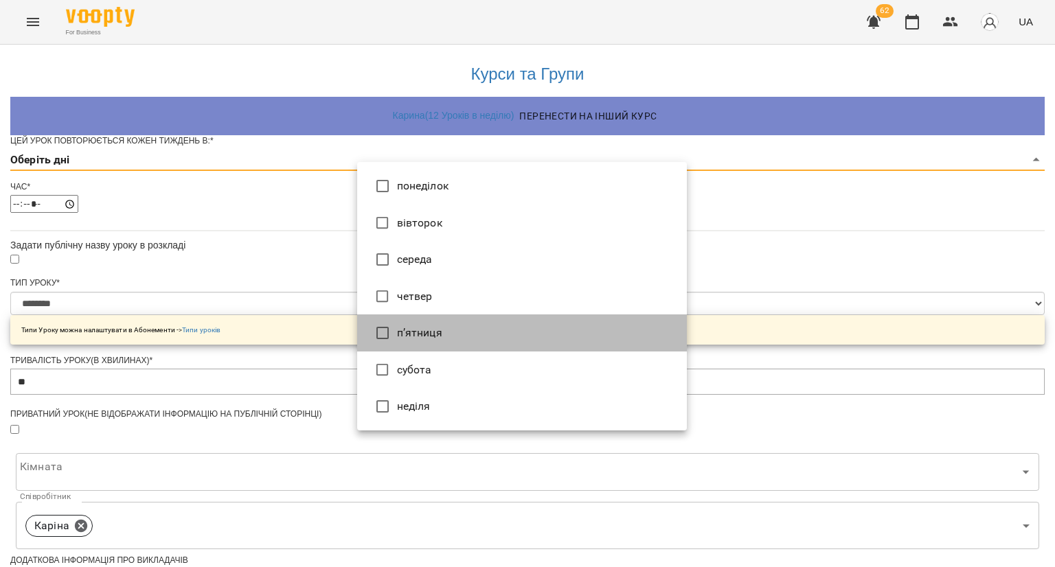
click at [418, 337] on li "п’ятниця" at bounding box center [522, 333] width 330 height 37
type input "*"
click at [273, 345] on div at bounding box center [527, 283] width 1055 height 567
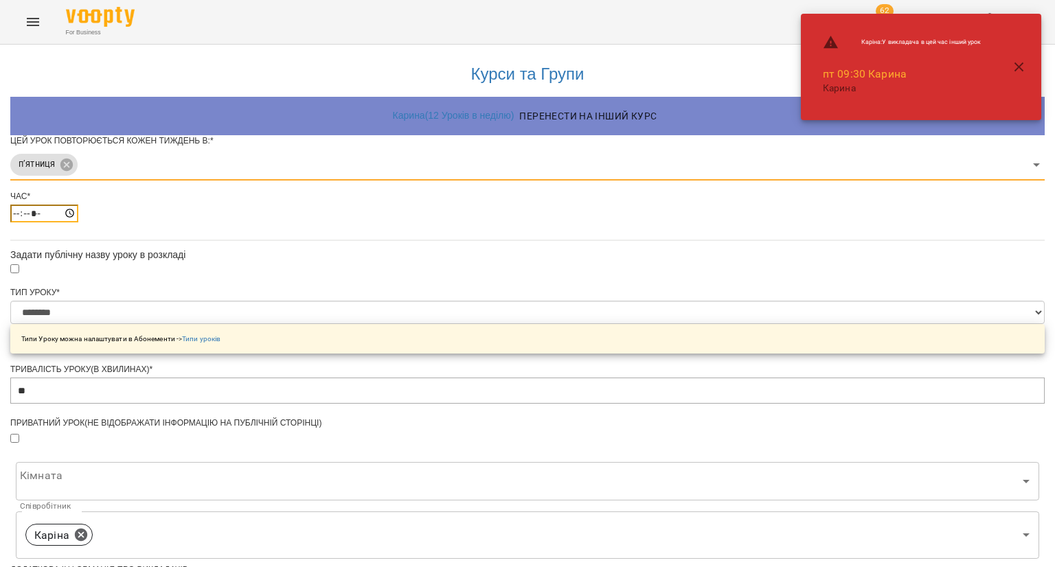
click at [78, 223] on input "*****" at bounding box center [44, 214] width 68 height 18
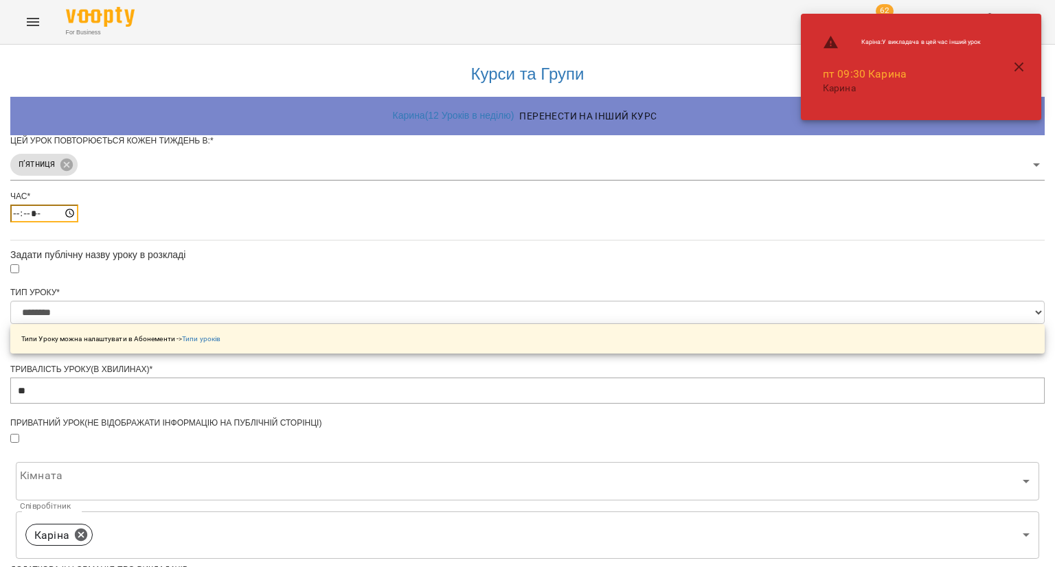
type input "*****"
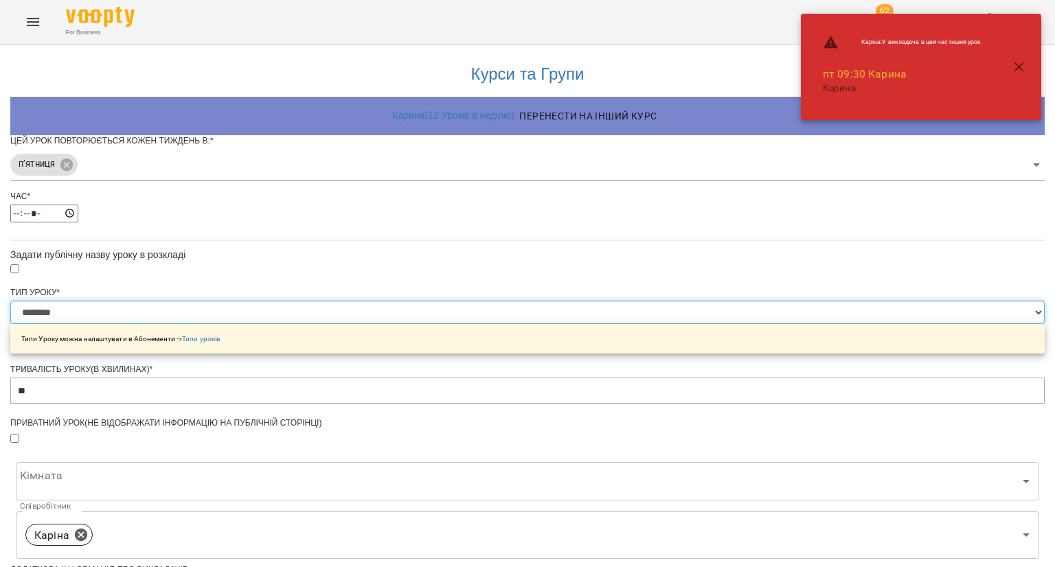
click at [406, 324] on select "**********" at bounding box center [527, 312] width 1035 height 23
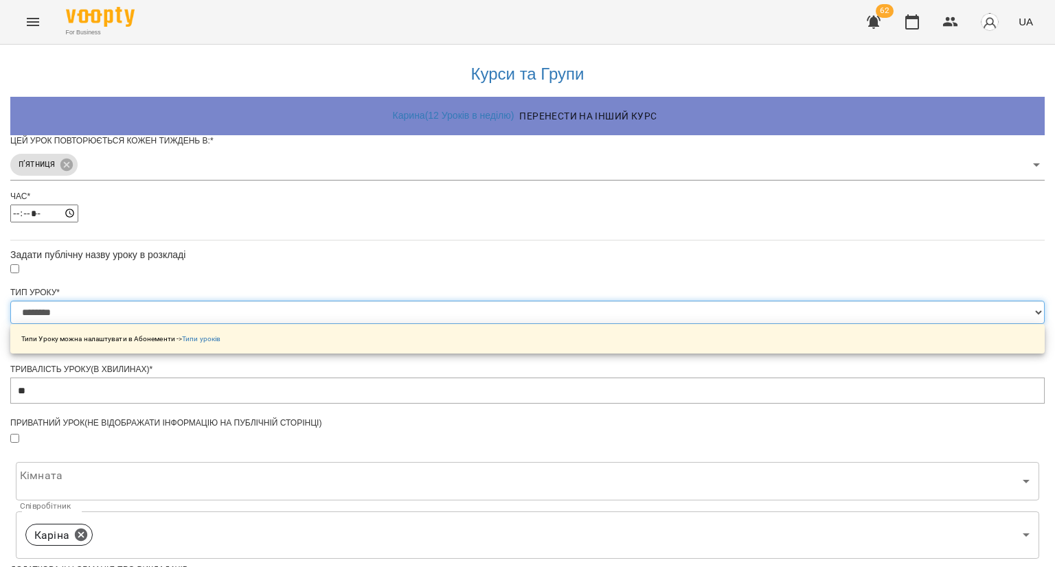
select select "**********"
click at [357, 324] on select "**********" at bounding box center [527, 312] width 1035 height 23
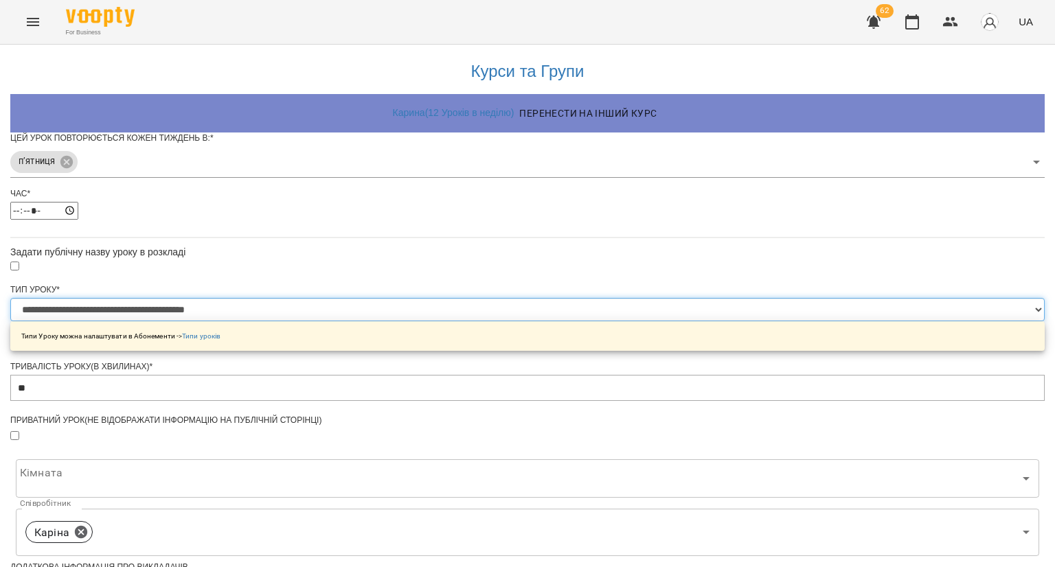
scroll to position [206, 0]
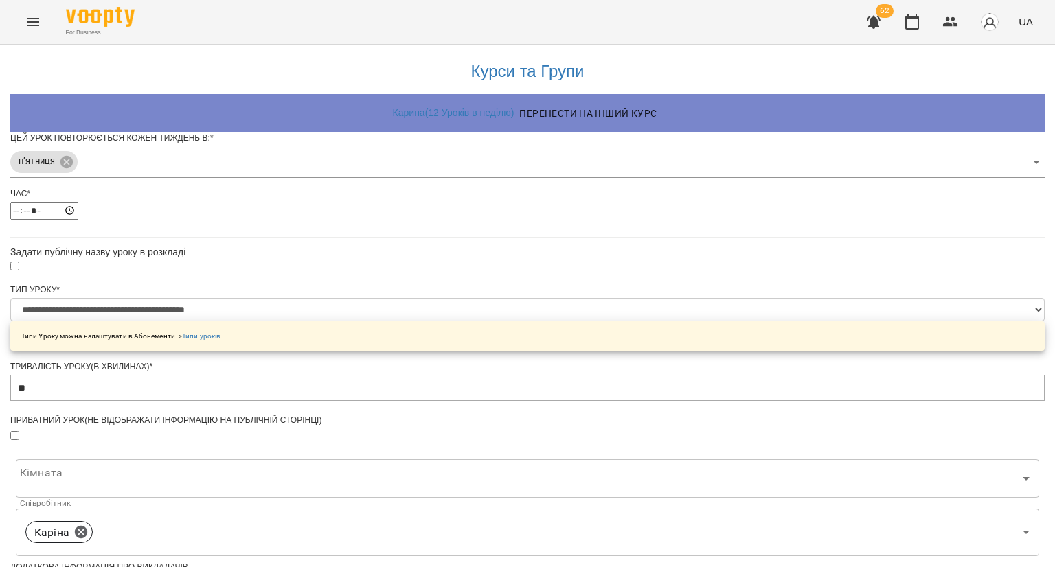
click at [412, 314] on body "**********" at bounding box center [527, 443] width 1055 height 886
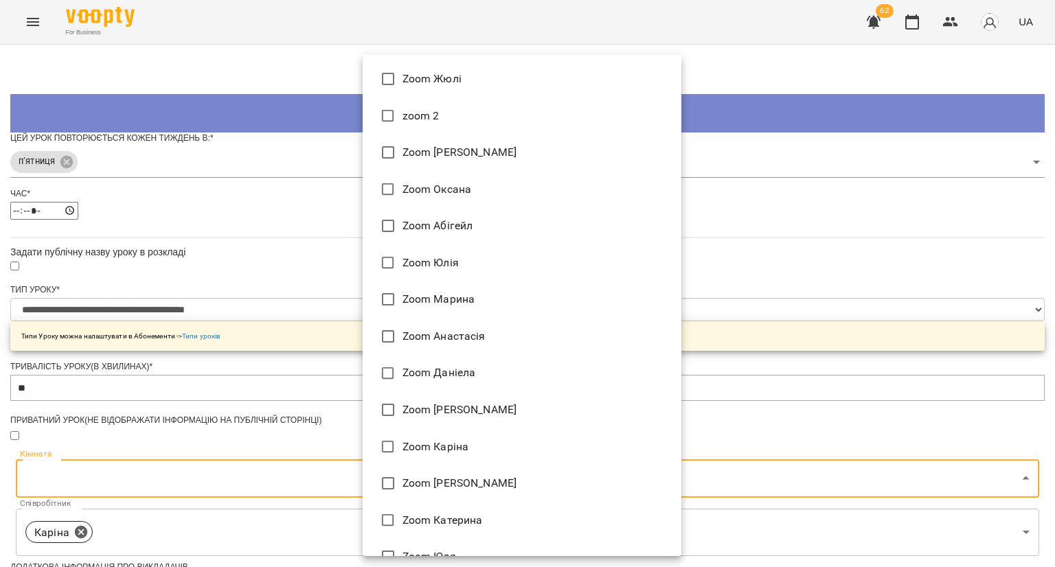
click at [442, 436] on li "Zoom Каріна" at bounding box center [522, 447] width 319 height 37
type input "**********"
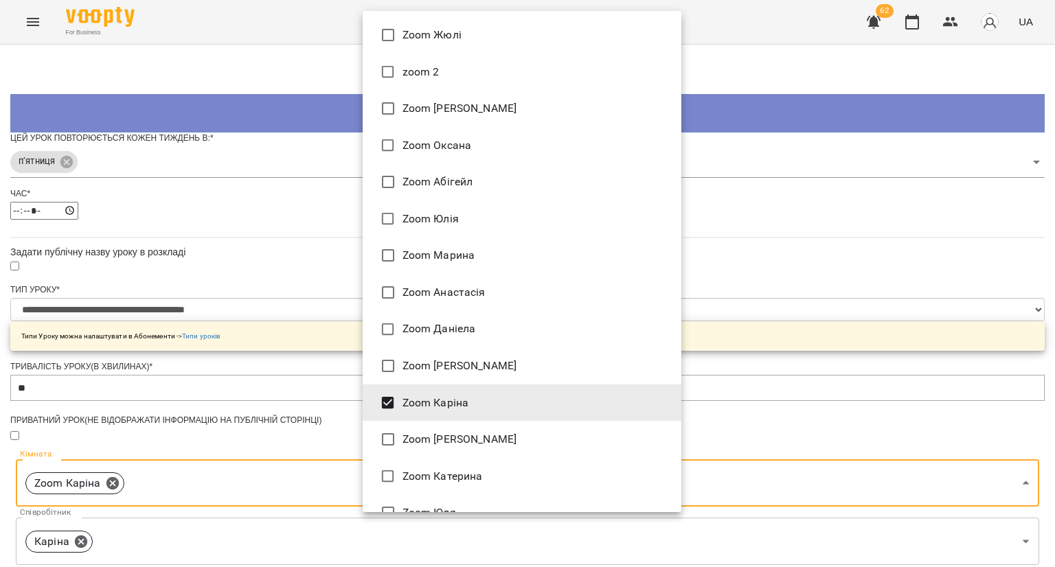
click at [265, 420] on div at bounding box center [527, 283] width 1055 height 567
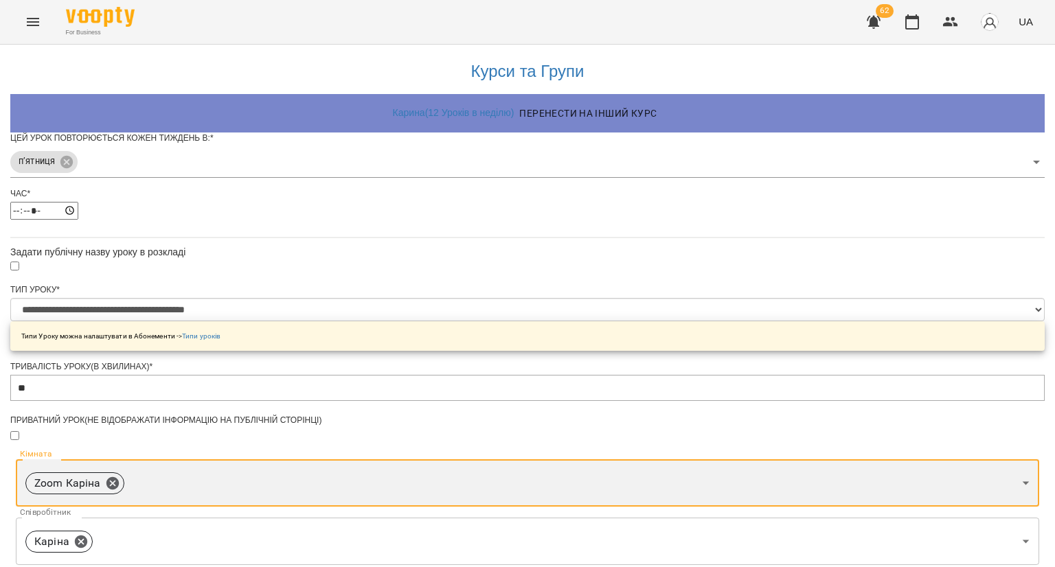
scroll to position [412, 0]
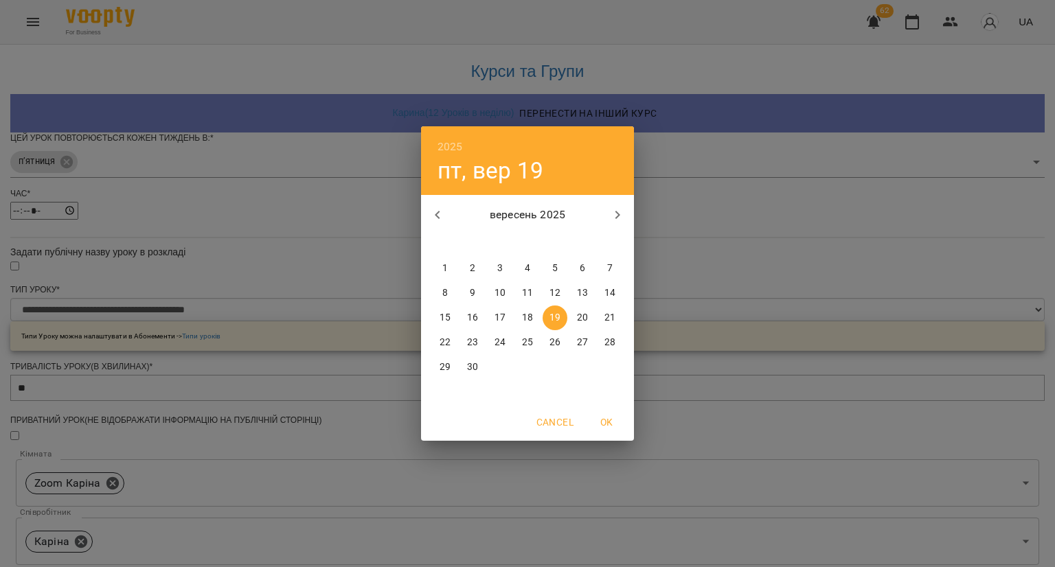
click at [616, 314] on span "21" at bounding box center [610, 318] width 25 height 14
type input "**********"
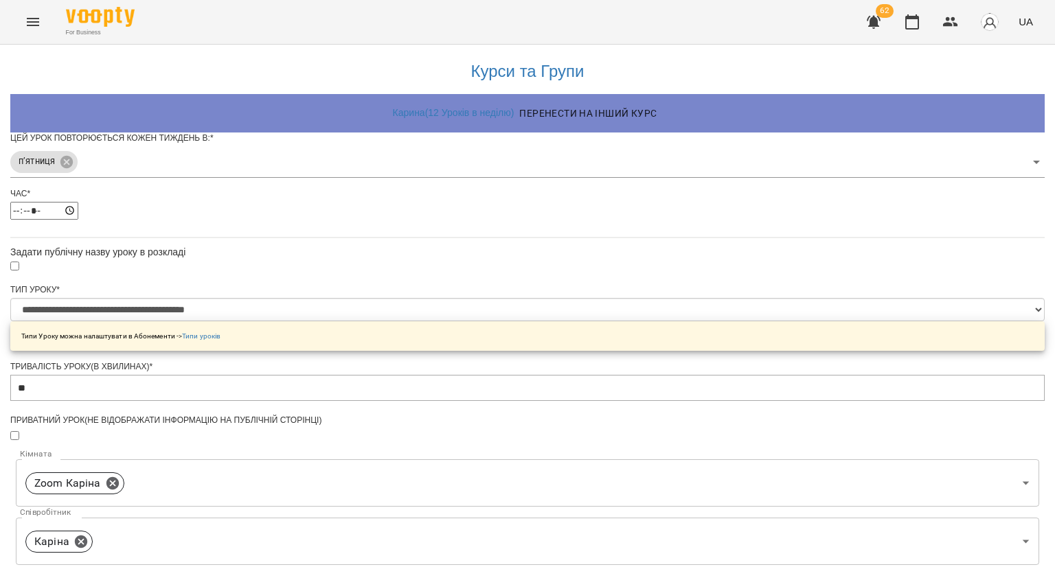
scroll to position [461, 0]
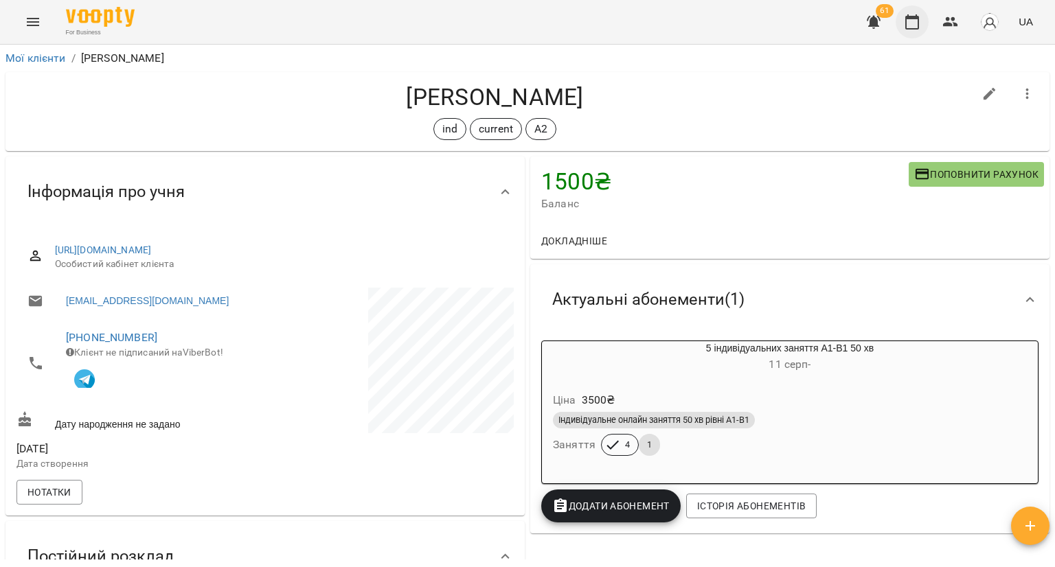
click at [908, 31] on button "button" at bounding box center [912, 21] width 33 height 33
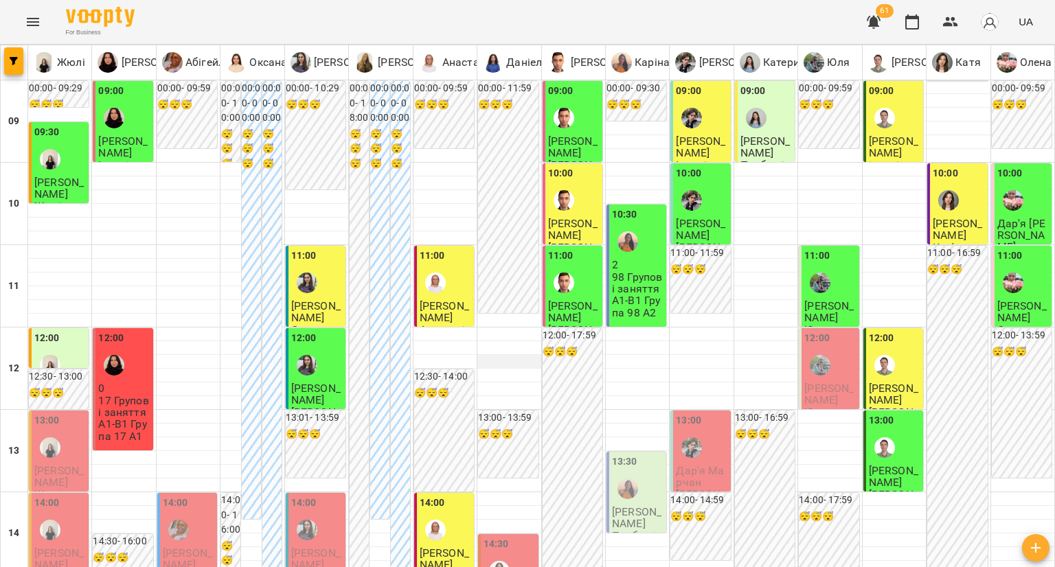
scroll to position [275, 0]
click at [626, 506] on span "Наталія Шкуркіна" at bounding box center [636, 518] width 49 height 25
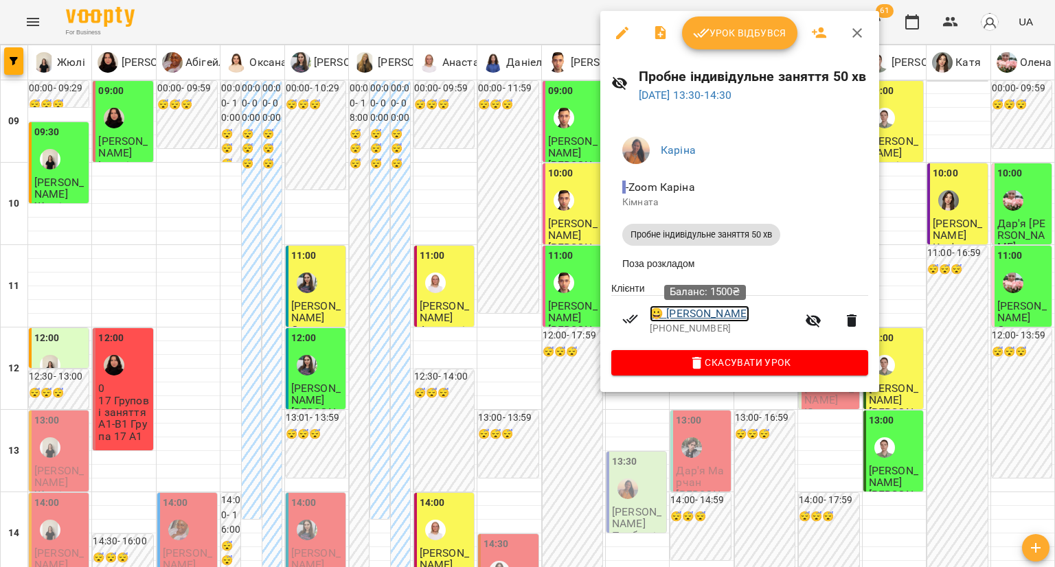
click at [709, 311] on link "😀 Наталія Шкуркіна" at bounding box center [700, 314] width 100 height 16
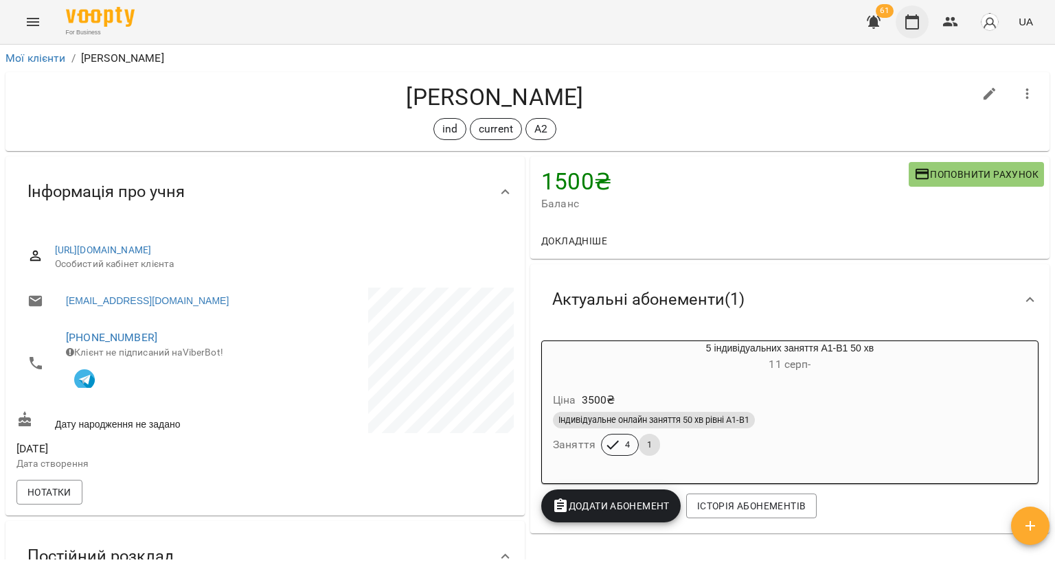
click at [907, 34] on button "button" at bounding box center [912, 21] width 33 height 33
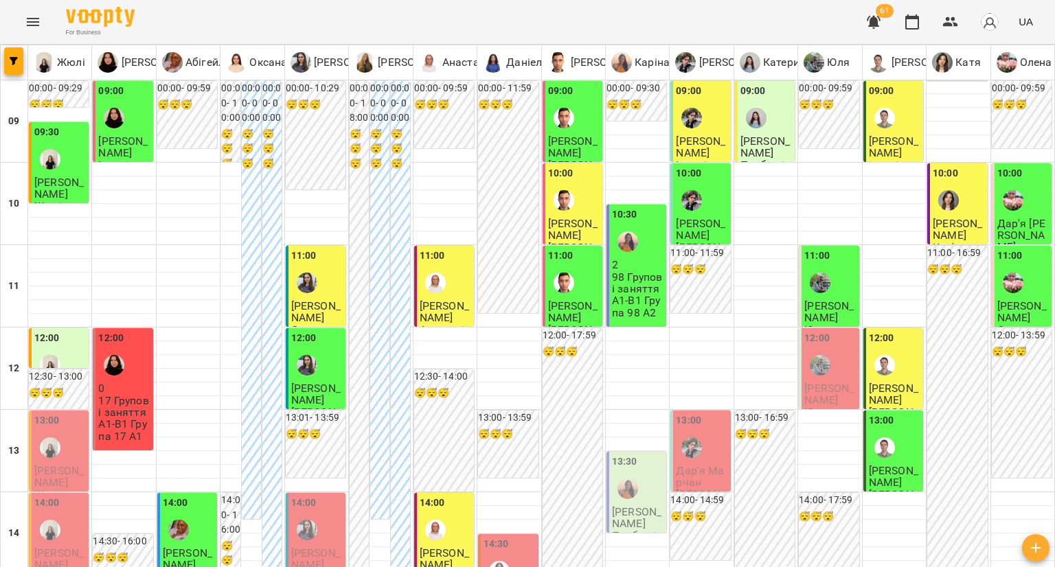
type input "**********"
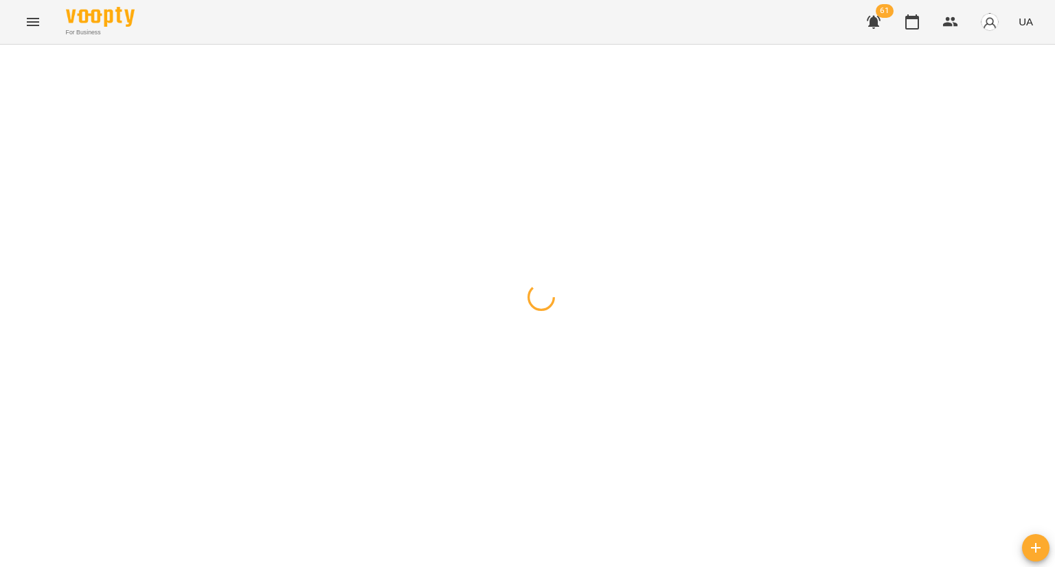
click at [293, 45] on div at bounding box center [527, 45] width 1055 height 0
